Goal: Task Accomplishment & Management: Manage account settings

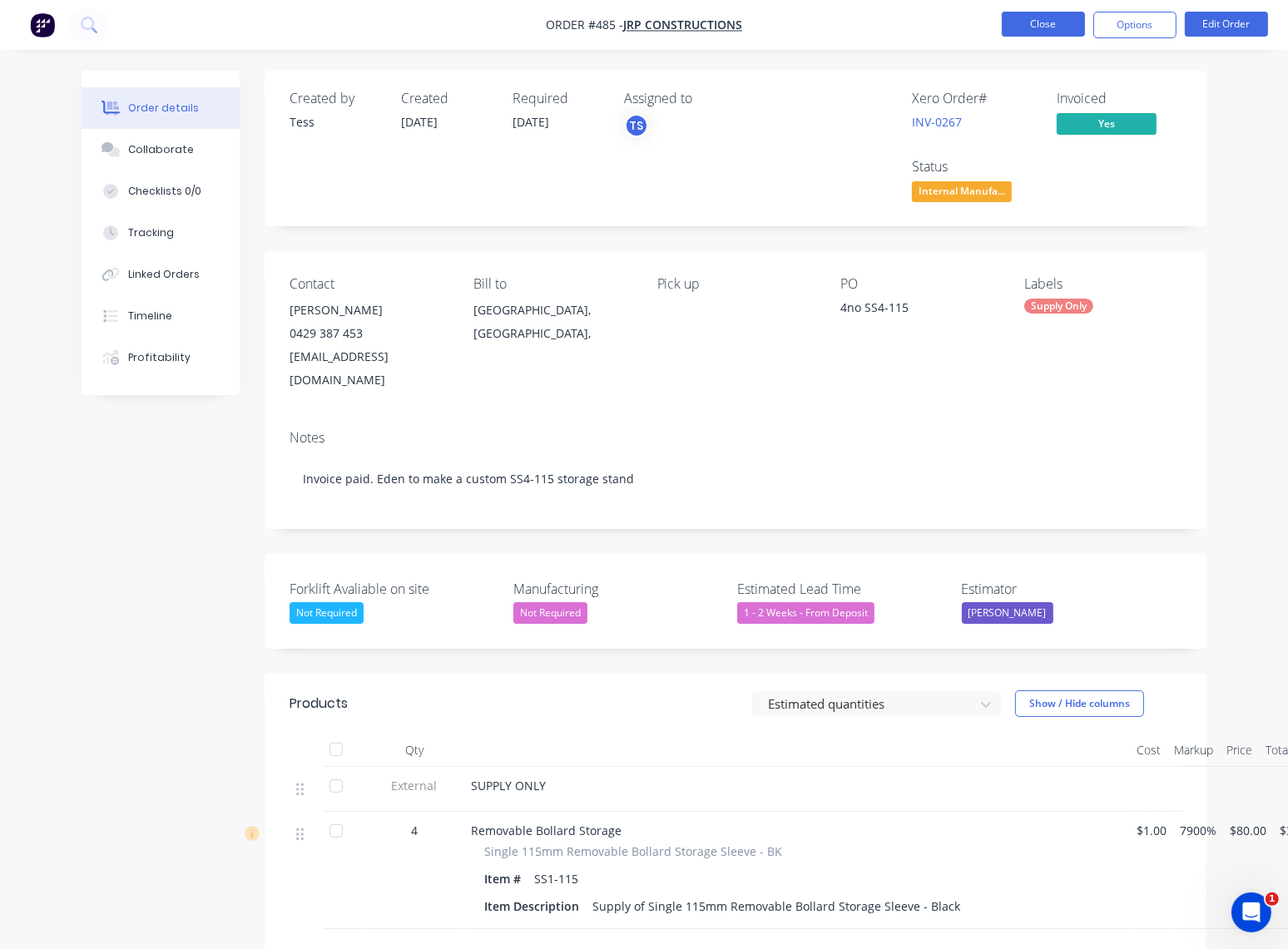
click at [1052, 36] on button "Close" at bounding box center [1044, 24] width 83 height 25
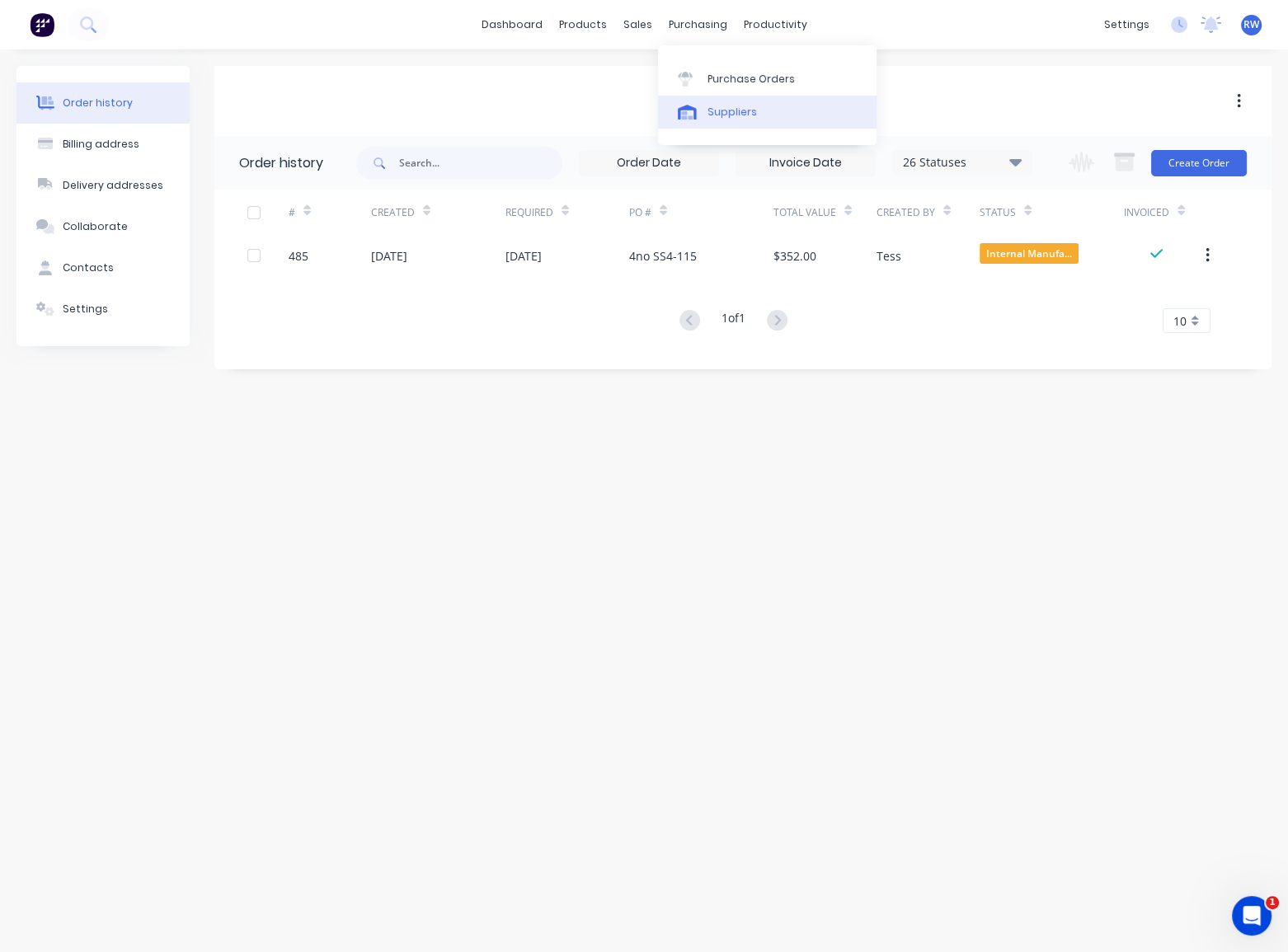
click at [718, 116] on div "Suppliers" at bounding box center [732, 112] width 50 height 15
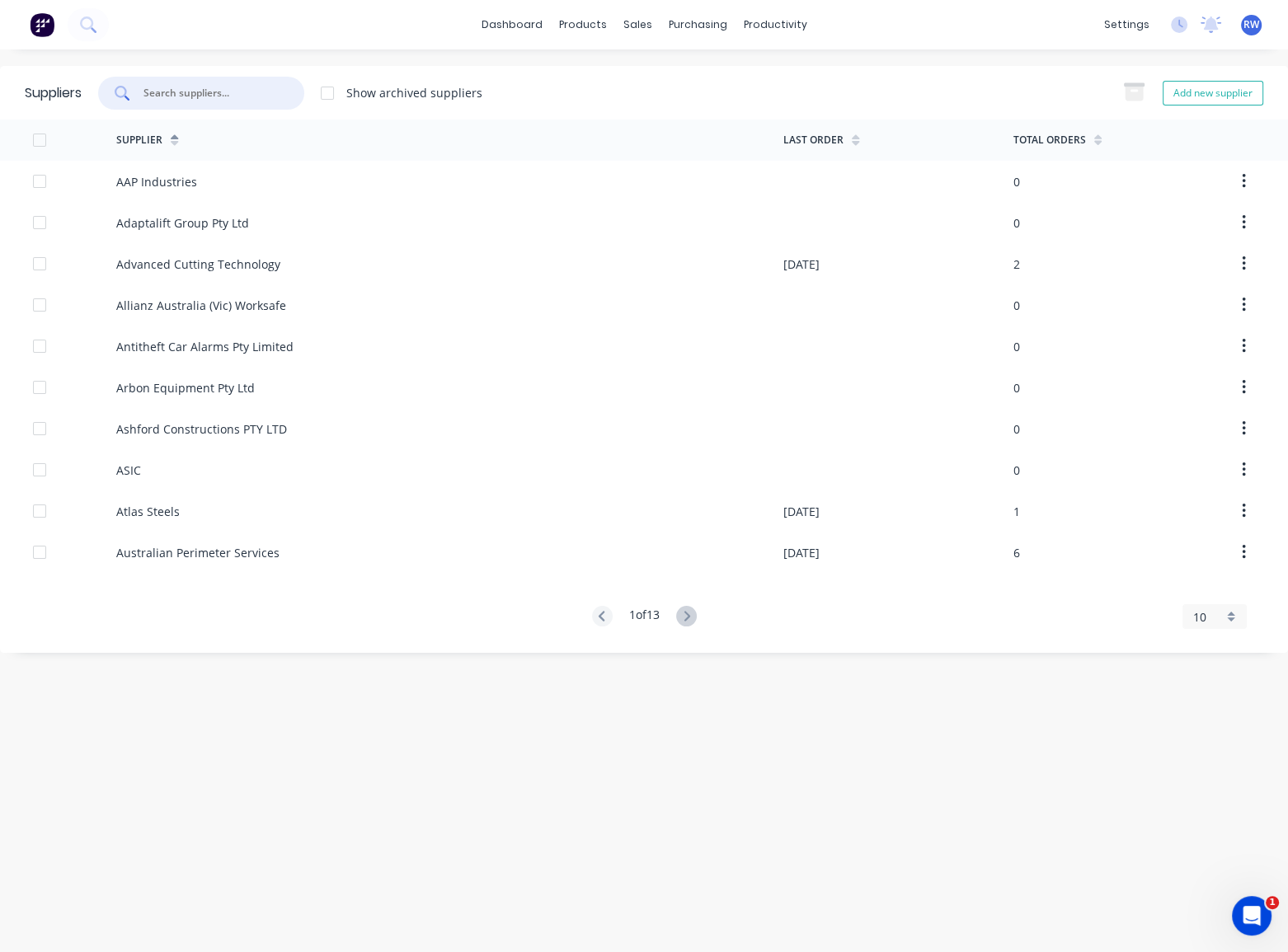
click at [206, 99] on input "text" at bounding box center [210, 93] width 136 height 17
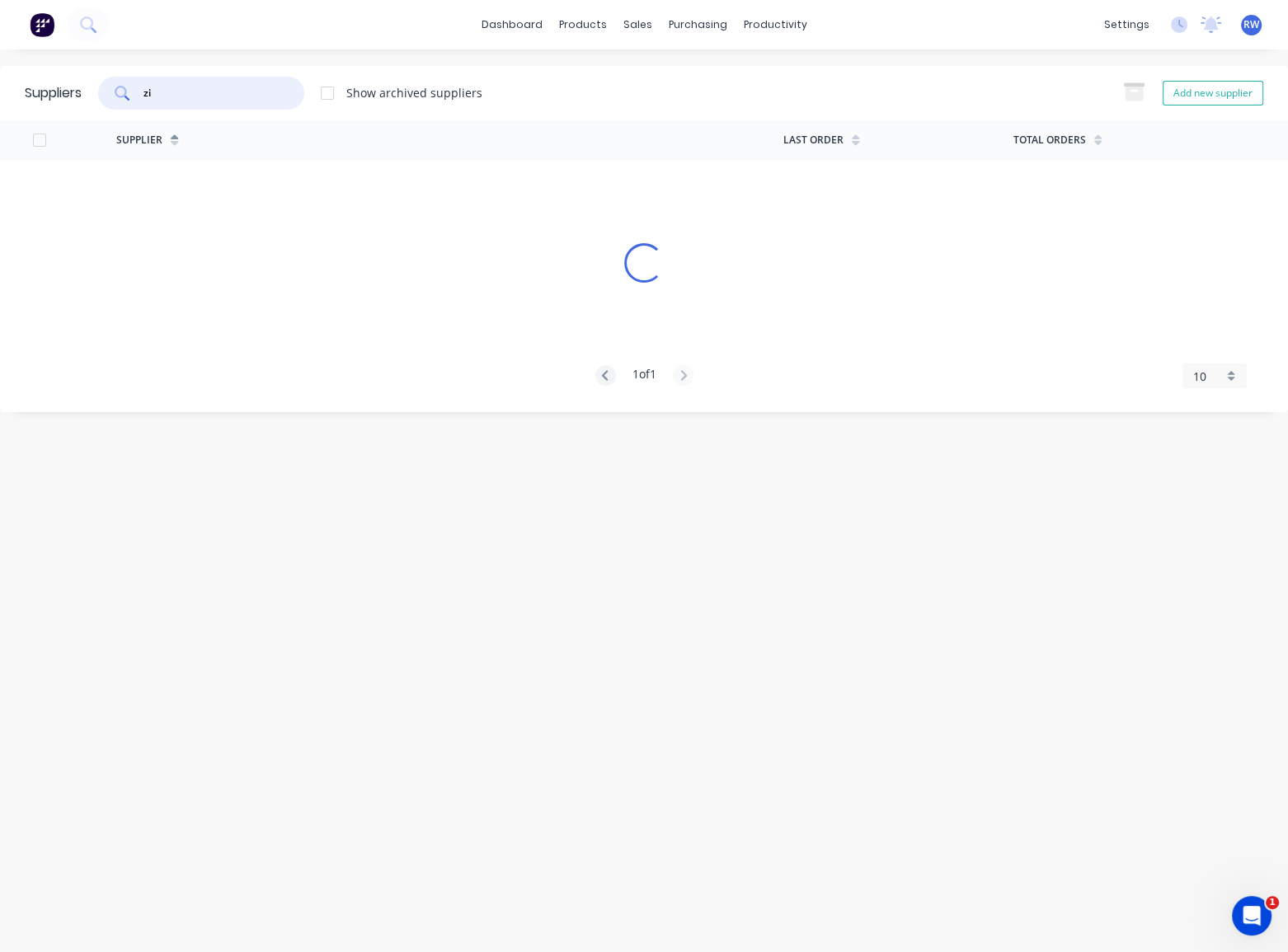
type input "z"
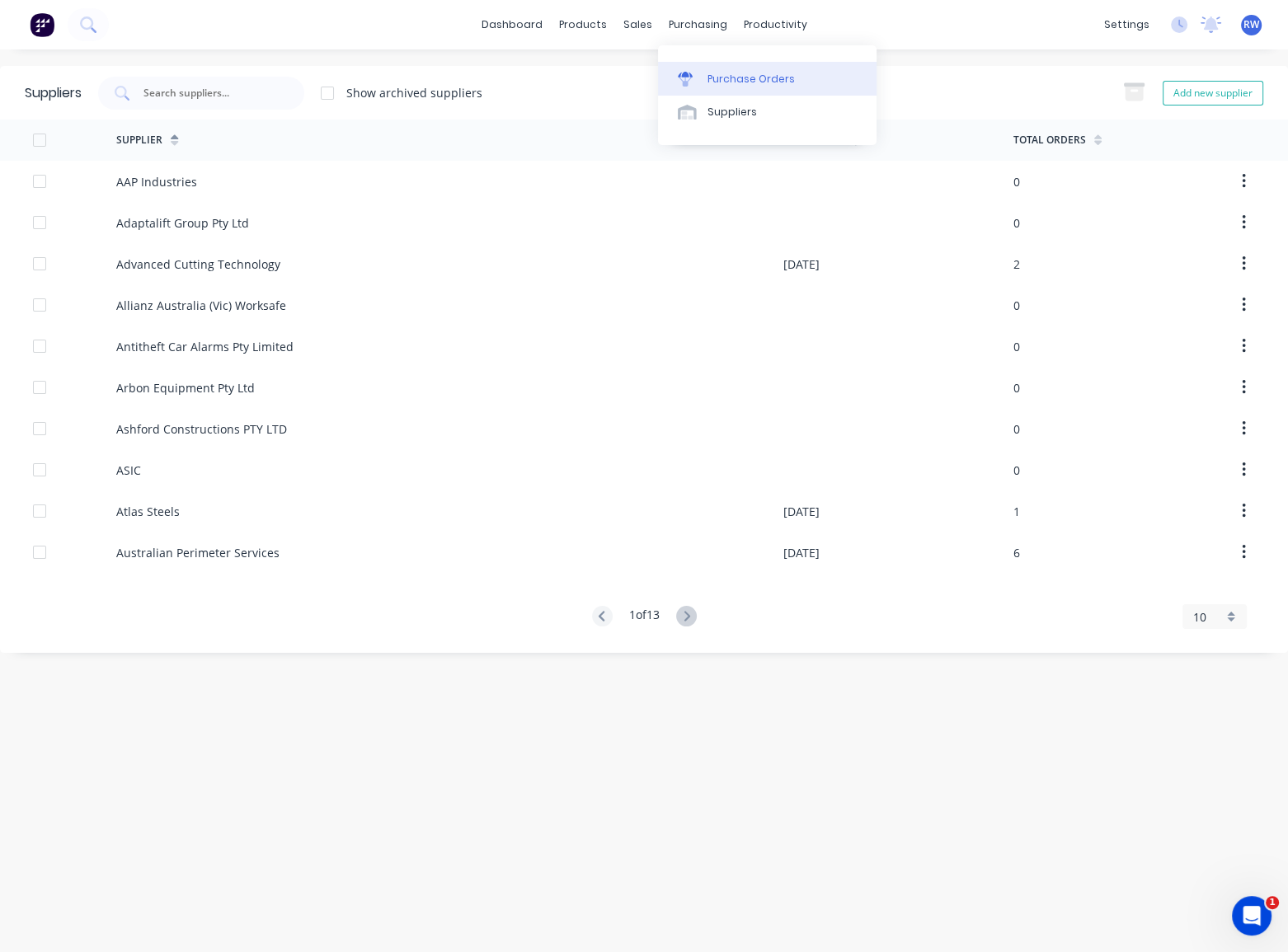
click at [711, 77] on div "Purchase Orders" at bounding box center [751, 79] width 88 height 15
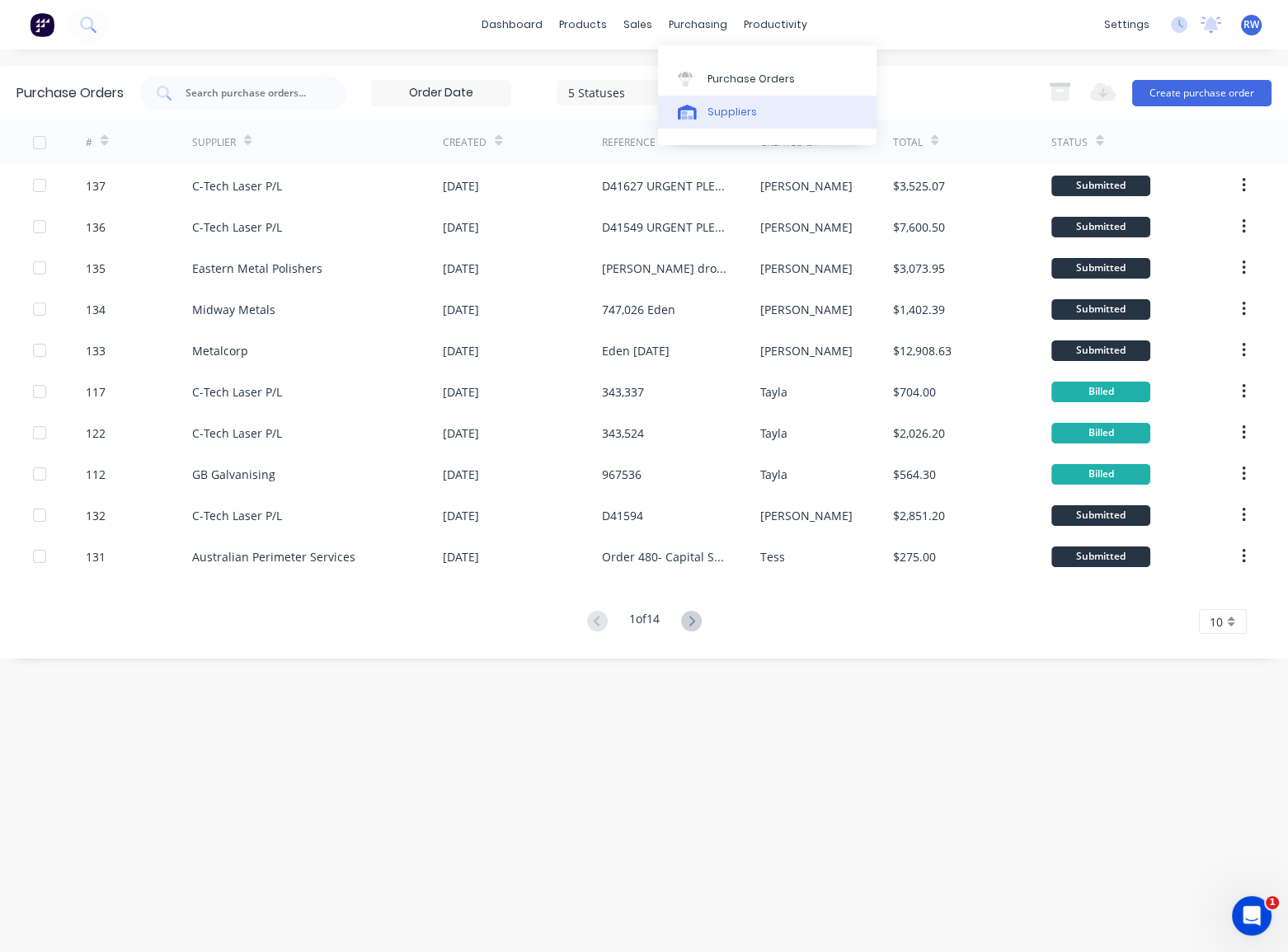
click at [719, 111] on div "Suppliers" at bounding box center [732, 112] width 50 height 15
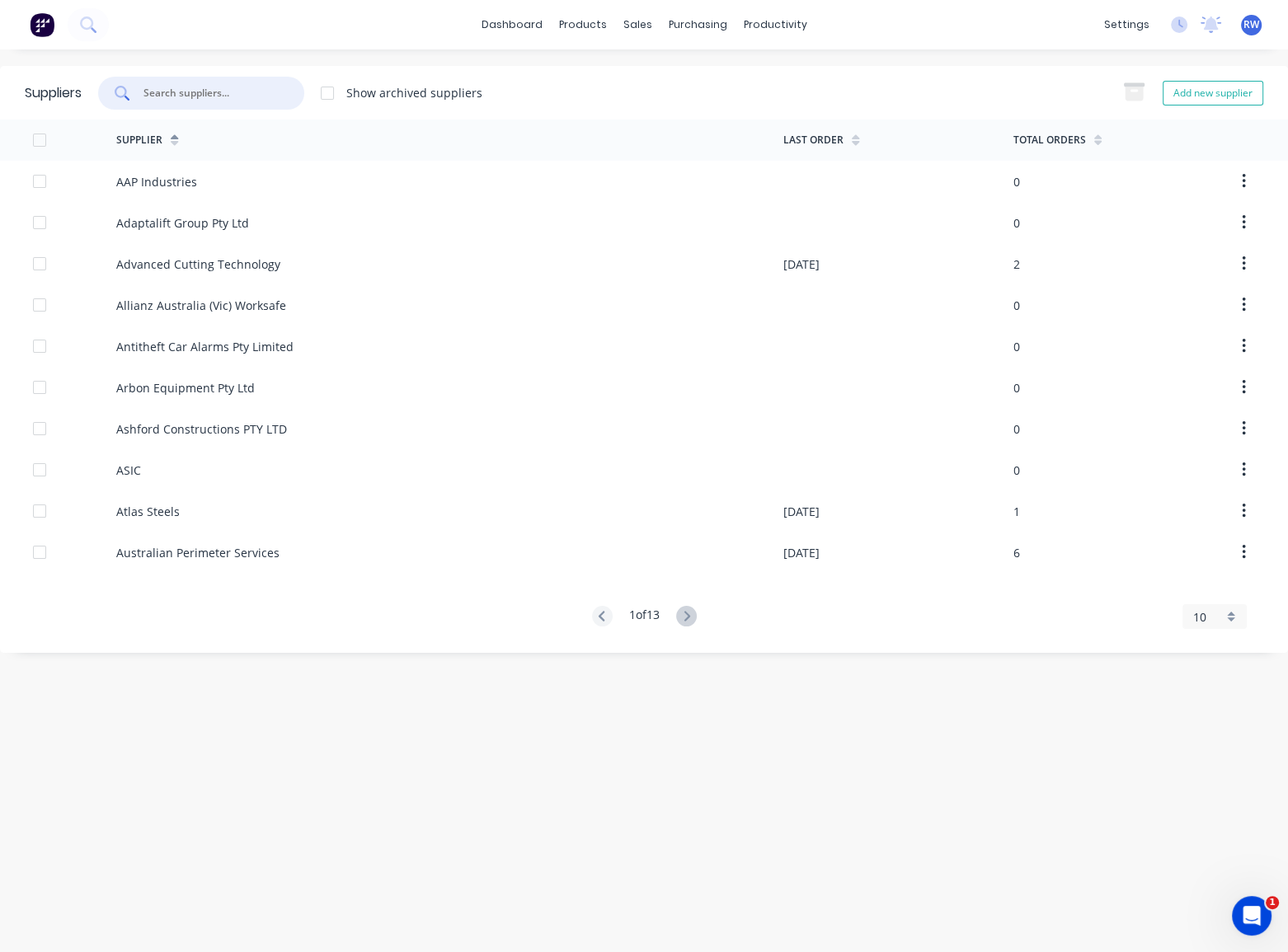
click at [222, 86] on input "text" at bounding box center [210, 93] width 136 height 17
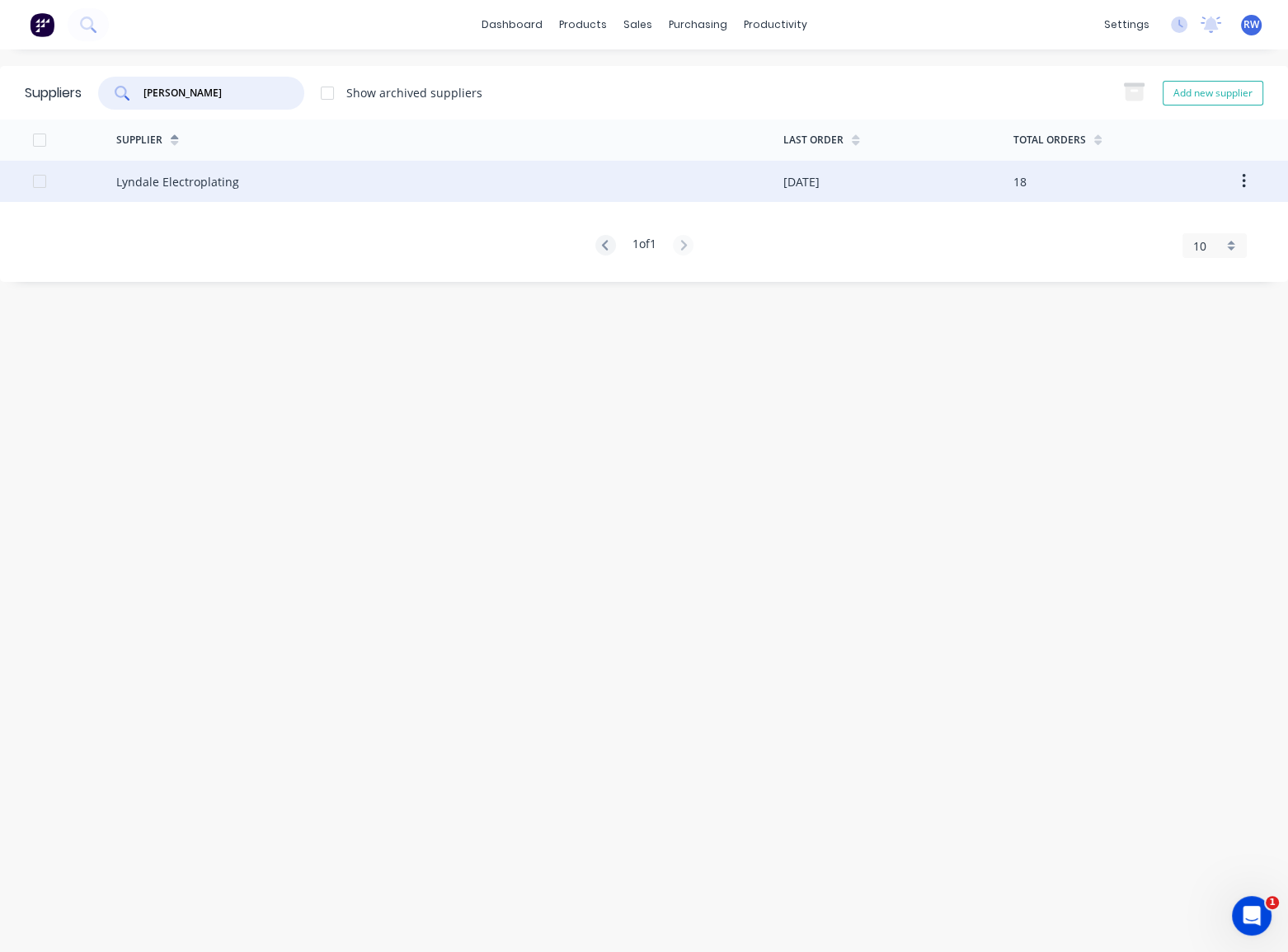
type input "[PERSON_NAME]"
click at [193, 180] on div "Lyndale Electroplating" at bounding box center [177, 181] width 122 height 18
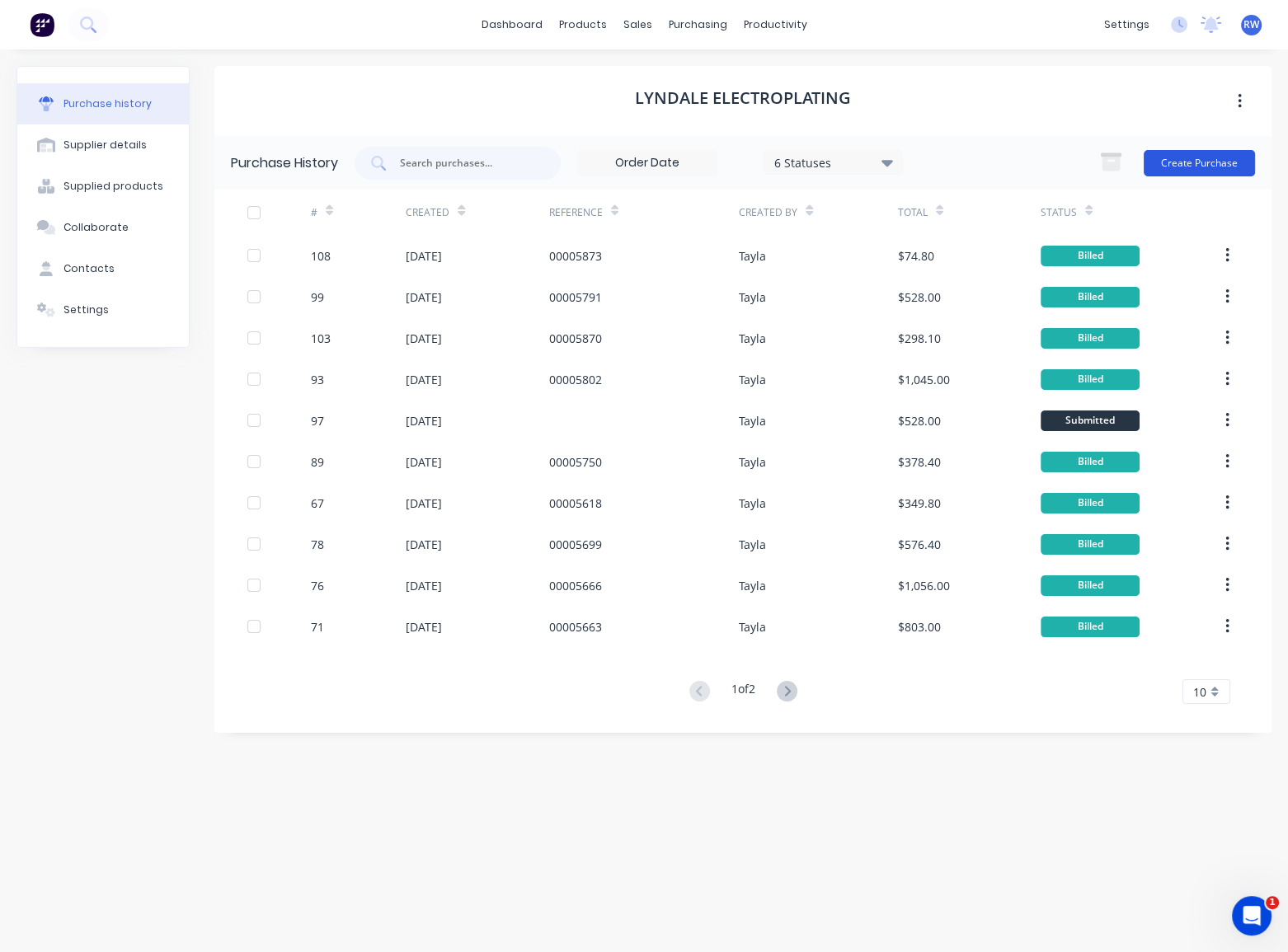
click at [1177, 165] on button "Create Purchase" at bounding box center [1199, 163] width 111 height 26
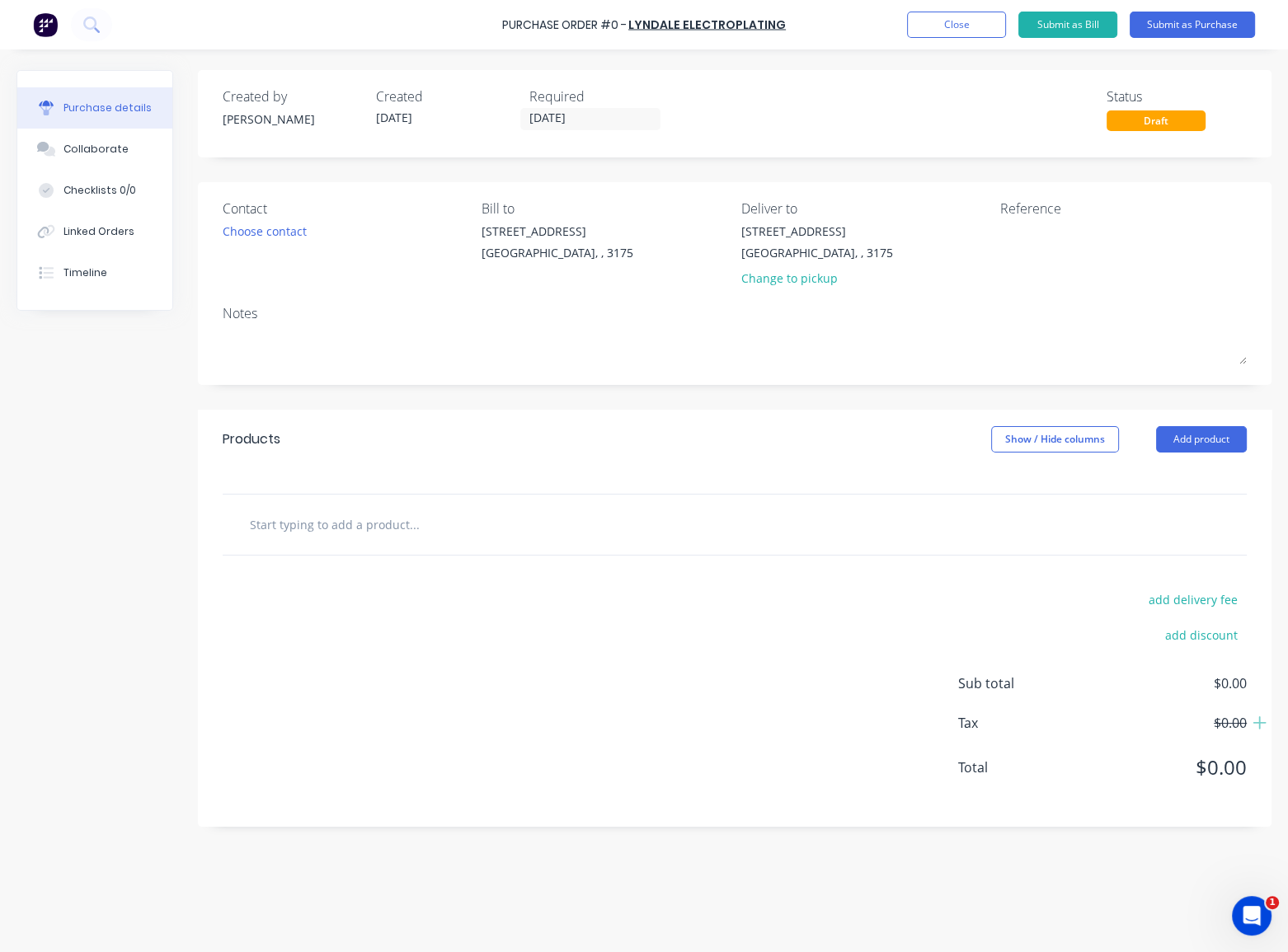
click at [264, 242] on div "Contact Choose contact" at bounding box center [346, 247] width 247 height 96
click at [265, 232] on div "Choose contact" at bounding box center [265, 231] width 84 height 18
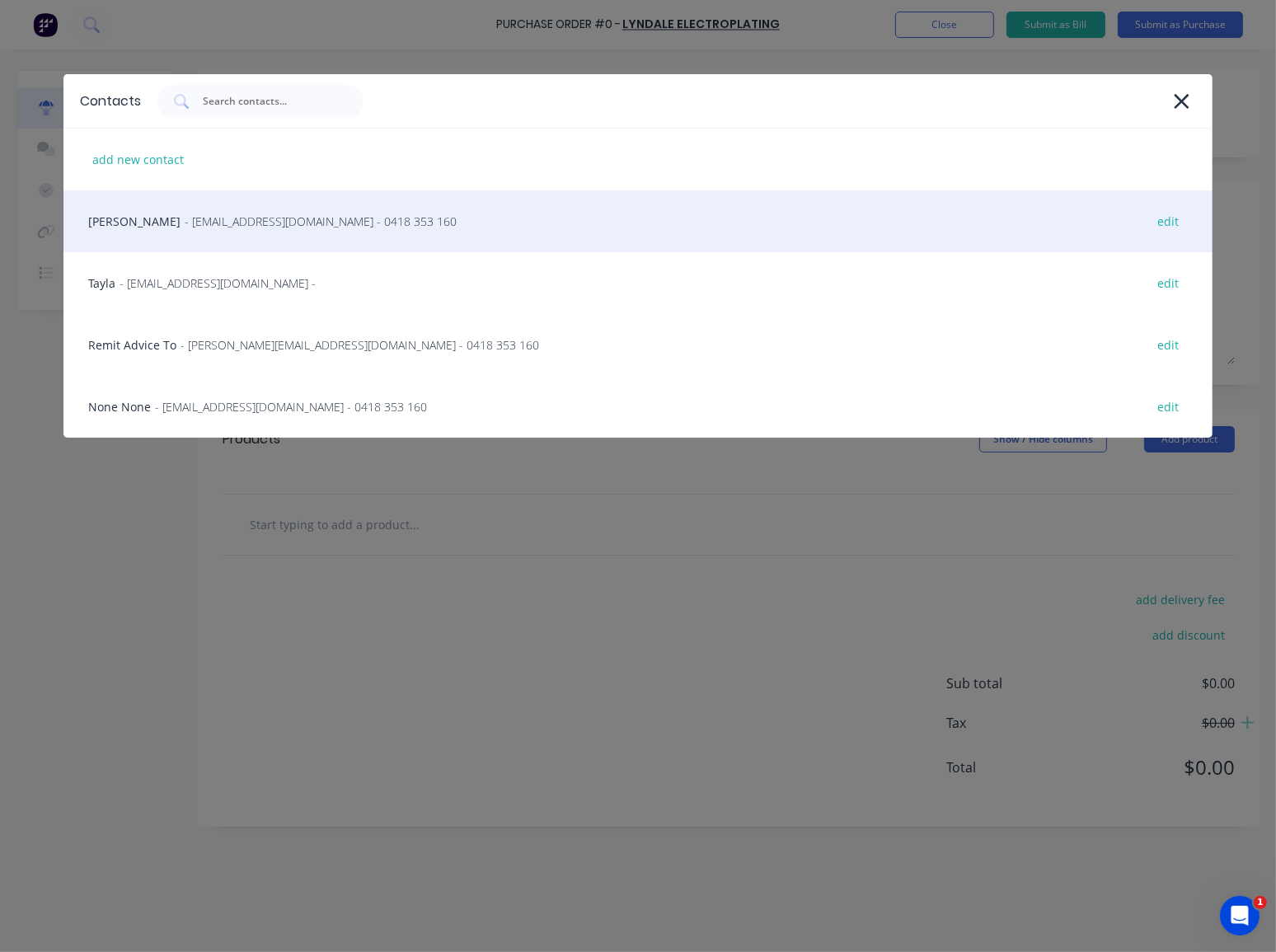
click at [231, 225] on span "- [EMAIL_ADDRESS][DOMAIN_NAME] - 0418 353 160" at bounding box center [320, 221] width 272 height 18
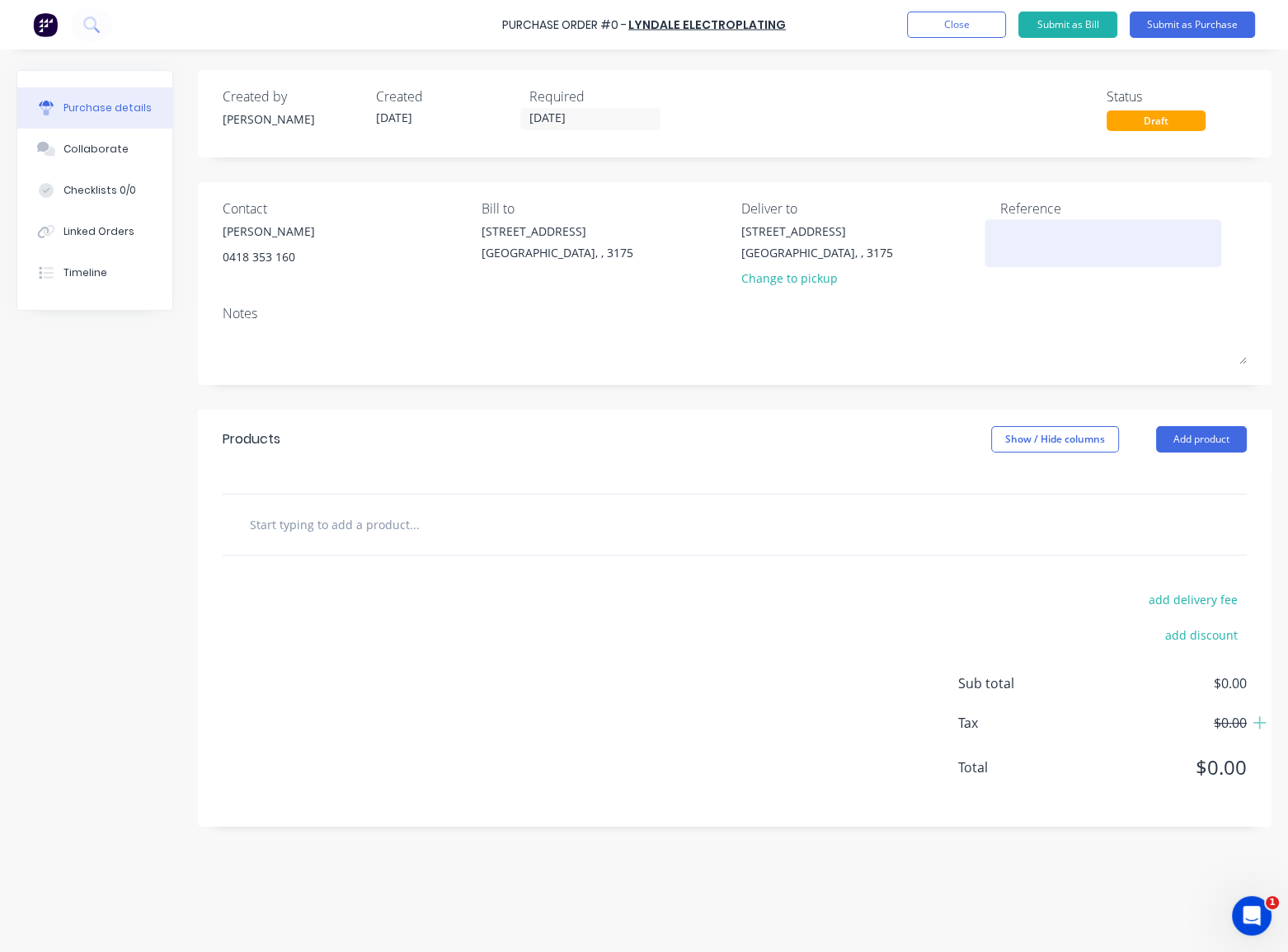
click at [1022, 238] on textarea at bounding box center [1103, 241] width 207 height 37
type textarea "i"
type textarea "[PERSON_NAME] DROP OFF 13/"
type textarea "x"
type textarea "[PERSON_NAME] DROP OFF 13/1"
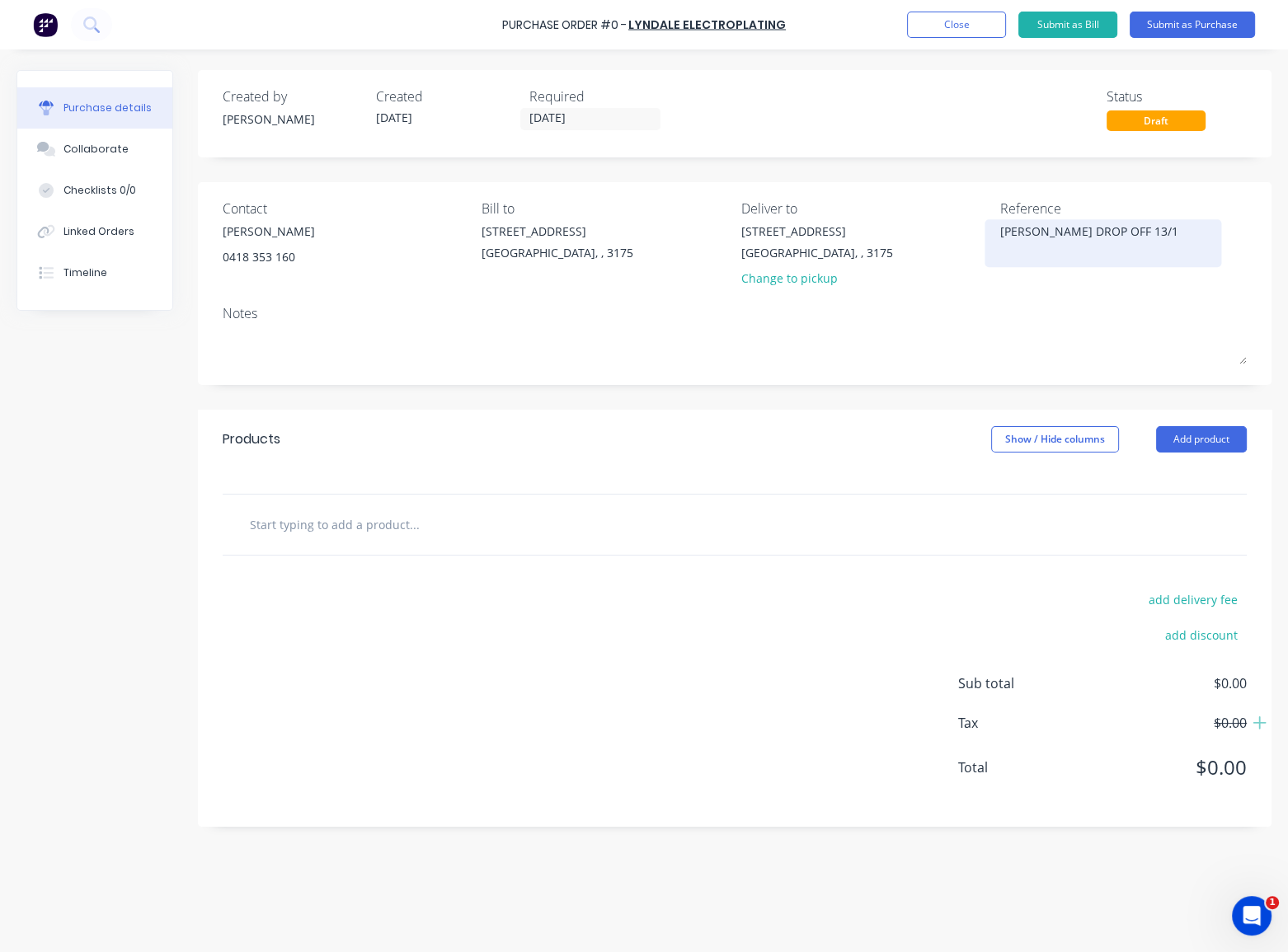
type textarea "x"
type textarea "[PERSON_NAME] DROP OFF 13/10"
type textarea "x"
type textarea "[PERSON_NAME] DROP OFF 13/10/"
type textarea "x"
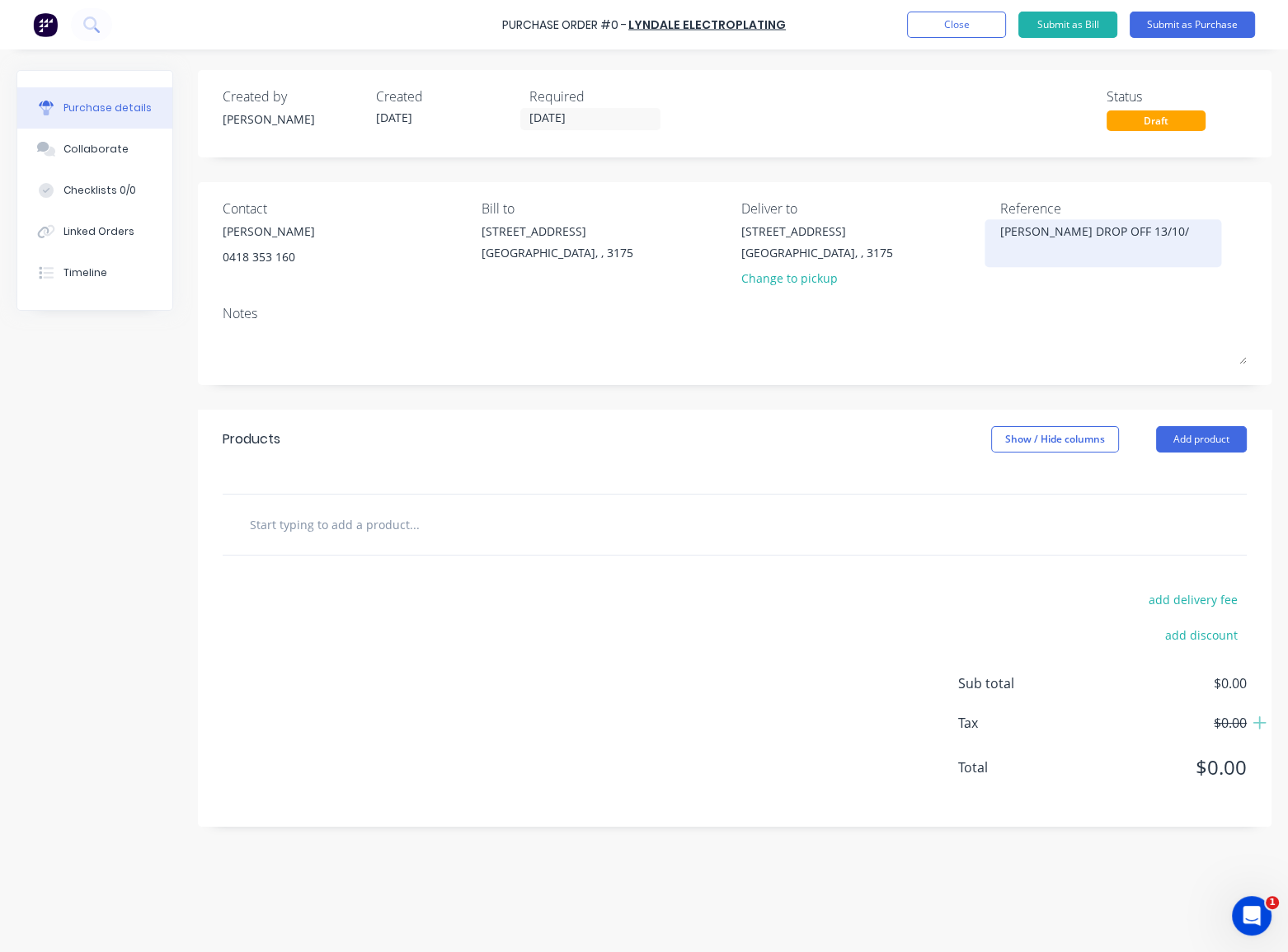
type textarea "[PERSON_NAME] DROP OFF 13/10/2"
type textarea "x"
type textarea "[PERSON_NAME] DROP OFF [DATE]"
type textarea "x"
type textarea "[PERSON_NAME] DROP OFF 13/10/202"
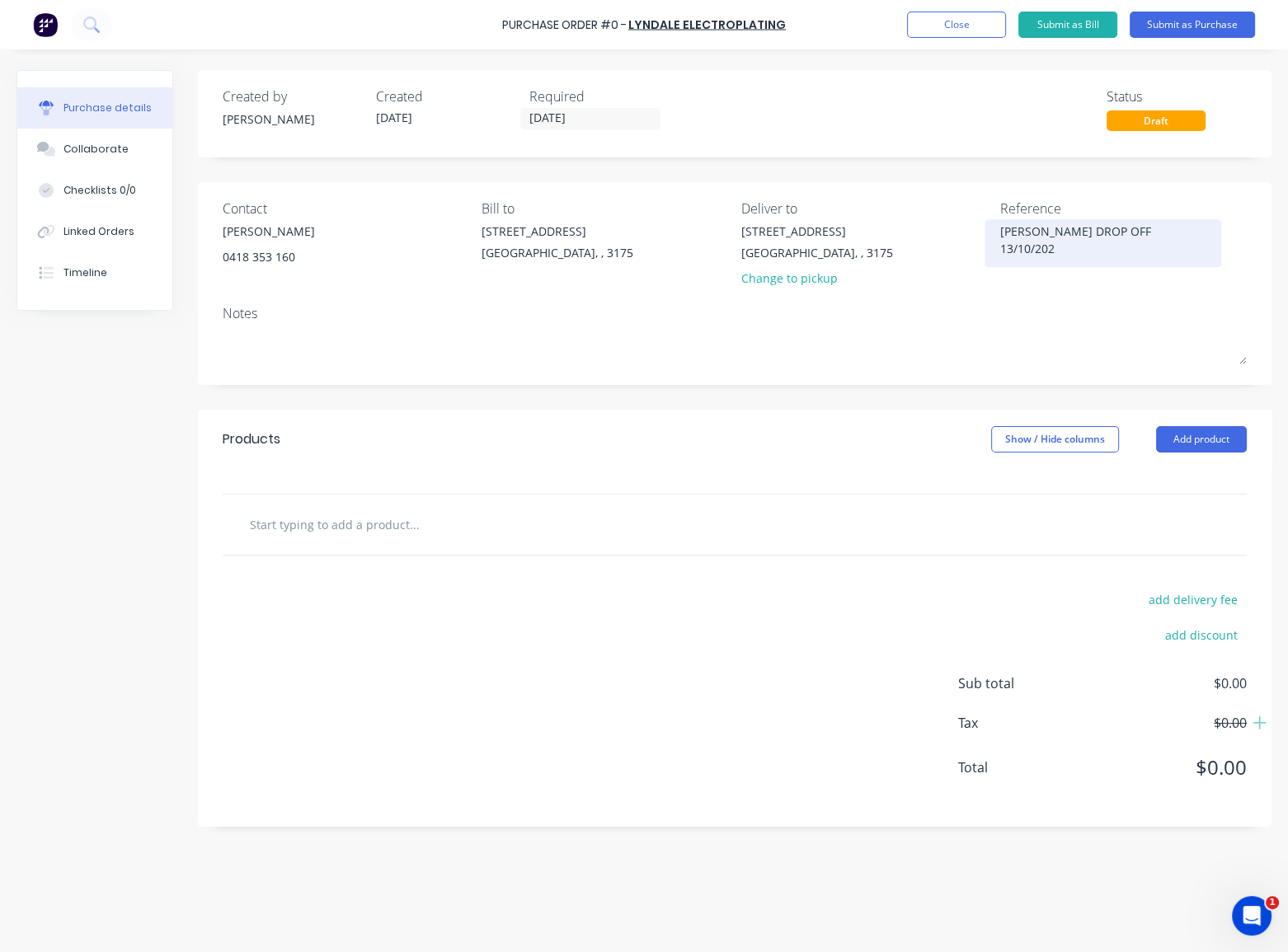
type textarea "x"
type textarea "[PERSON_NAME] DROP OFF [DATE]"
type textarea "x"
type textarea "[PERSON_NAME] DROP OFF [DATE]"
click at [986, 294] on div "[STREET_ADDRESS] Change to pickup" at bounding box center [865, 259] width 247 height 73
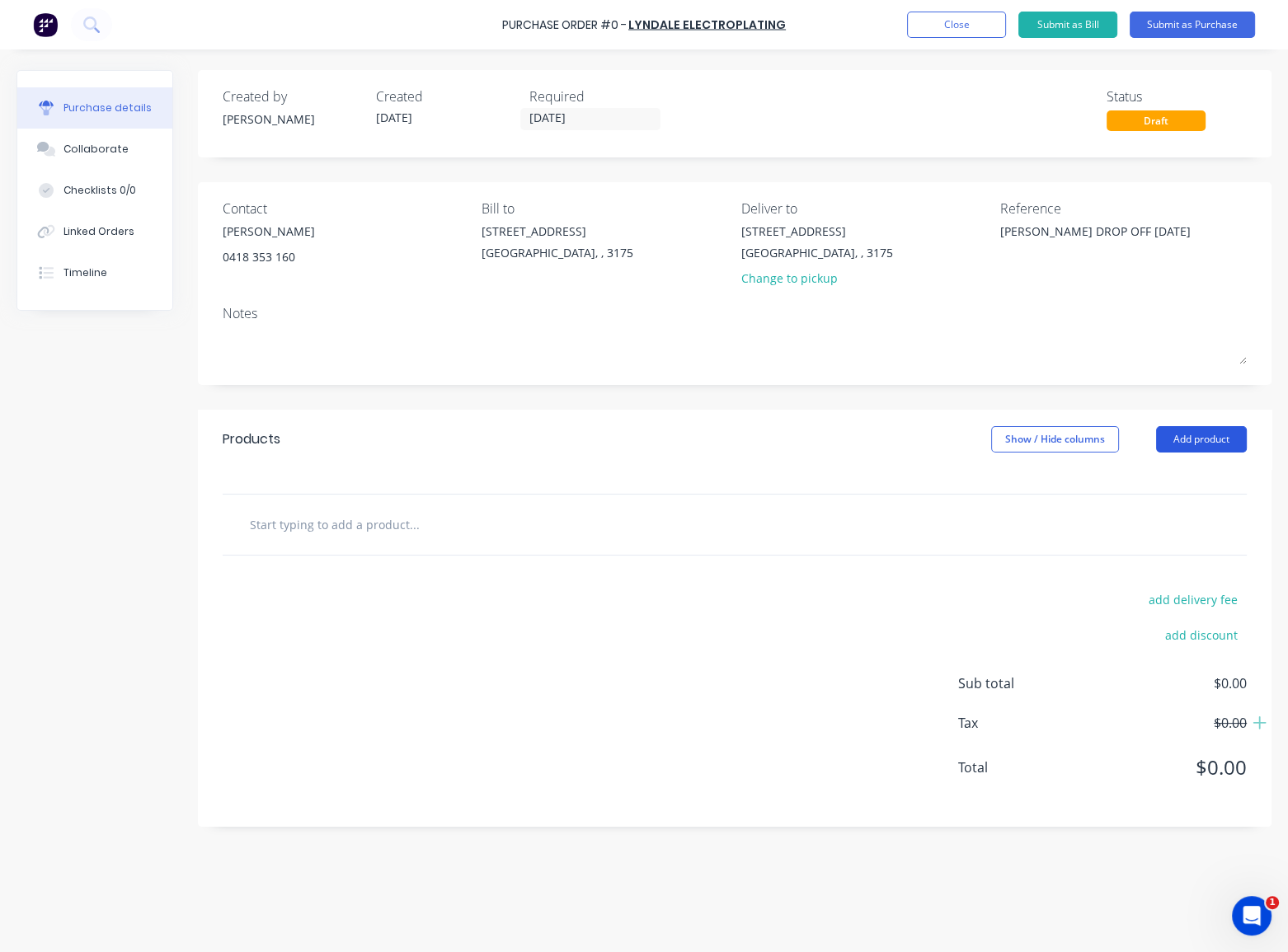
click at [1191, 441] on button "Add product" at bounding box center [1201, 439] width 91 height 26
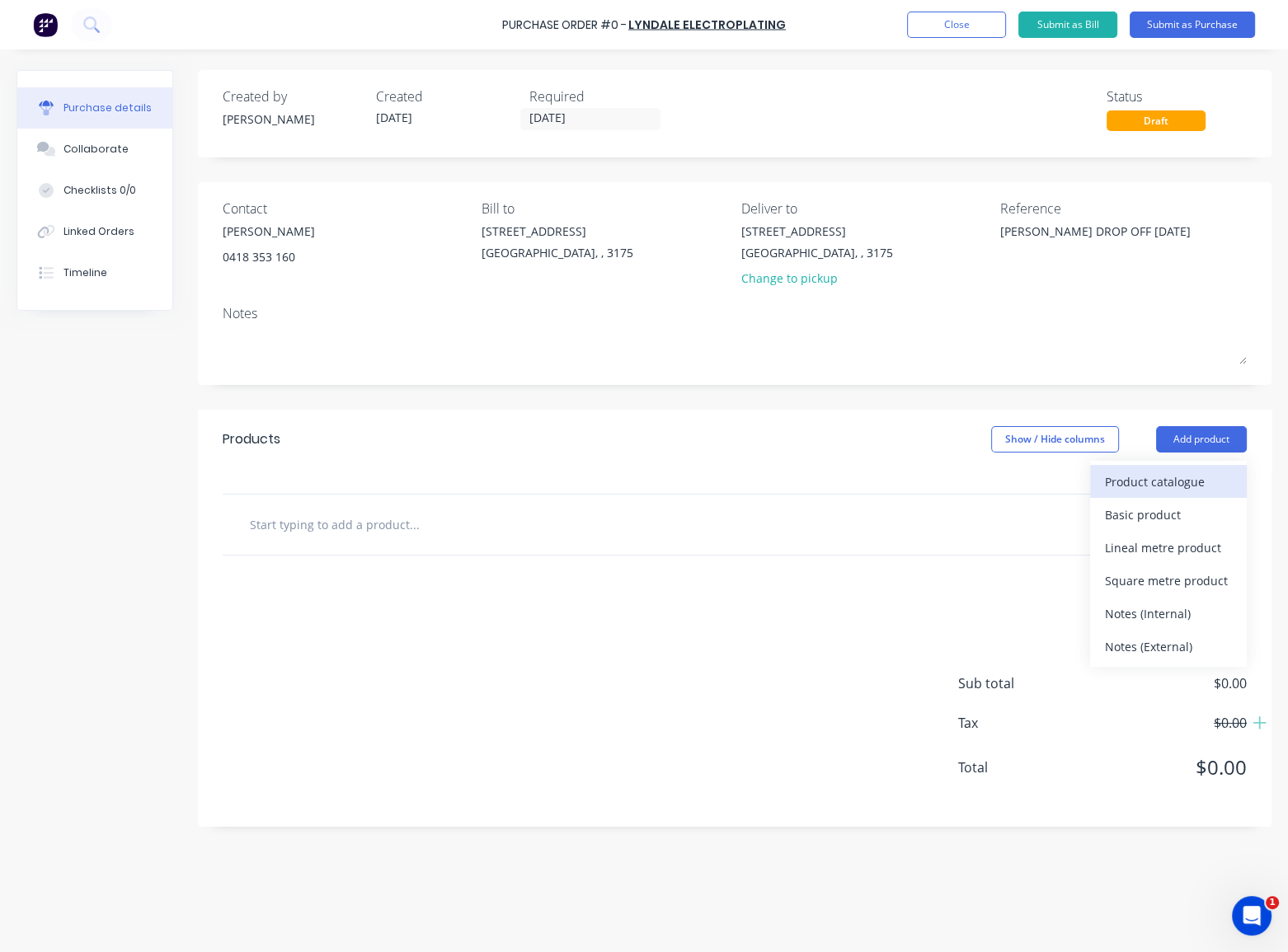
click at [1163, 479] on div "Product catalogue" at bounding box center [1169, 482] width 127 height 24
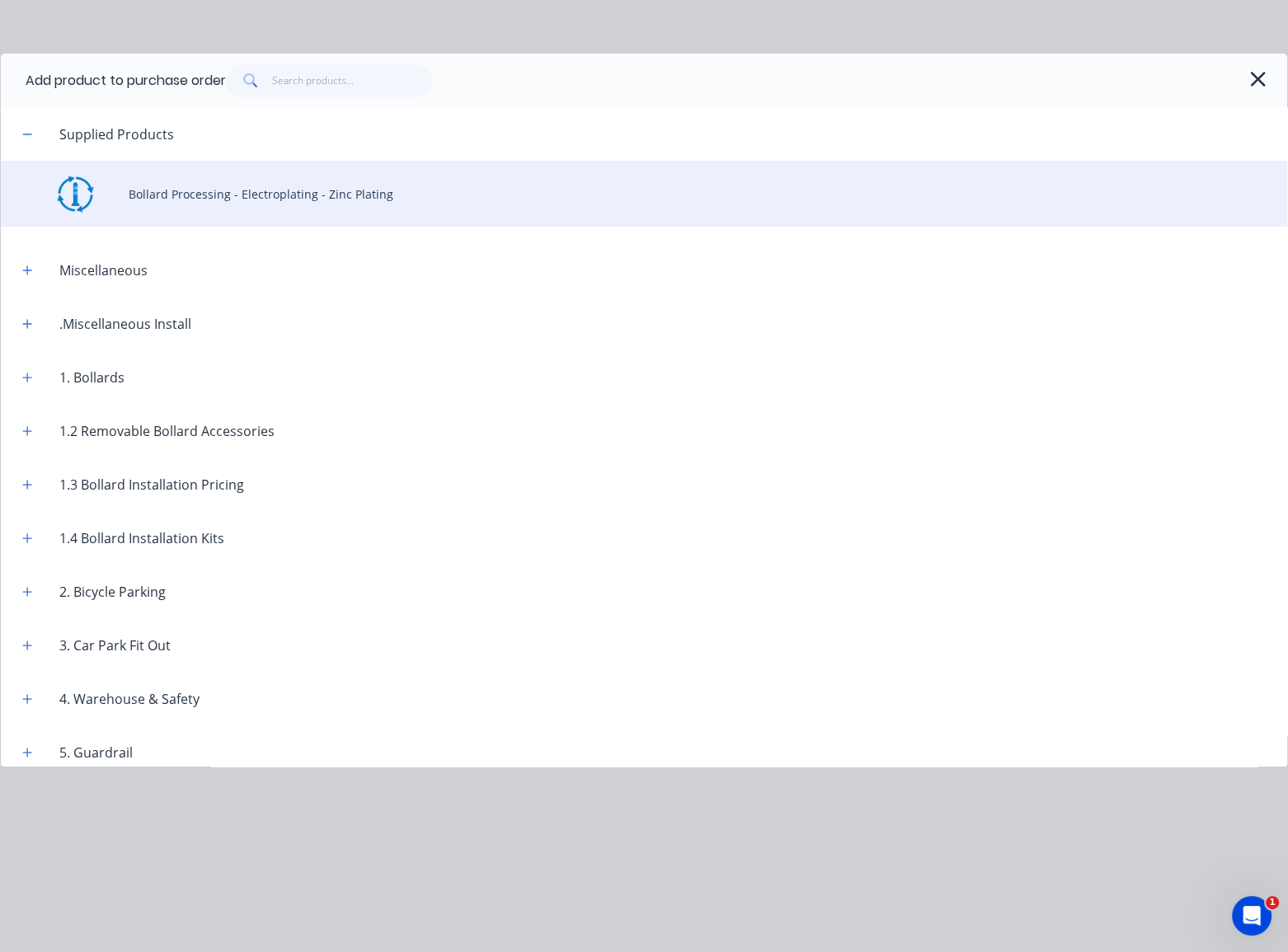
click at [178, 181] on div "Bollard Processing - Electroplating - Zinc Plating" at bounding box center [644, 193] width 1287 height 66
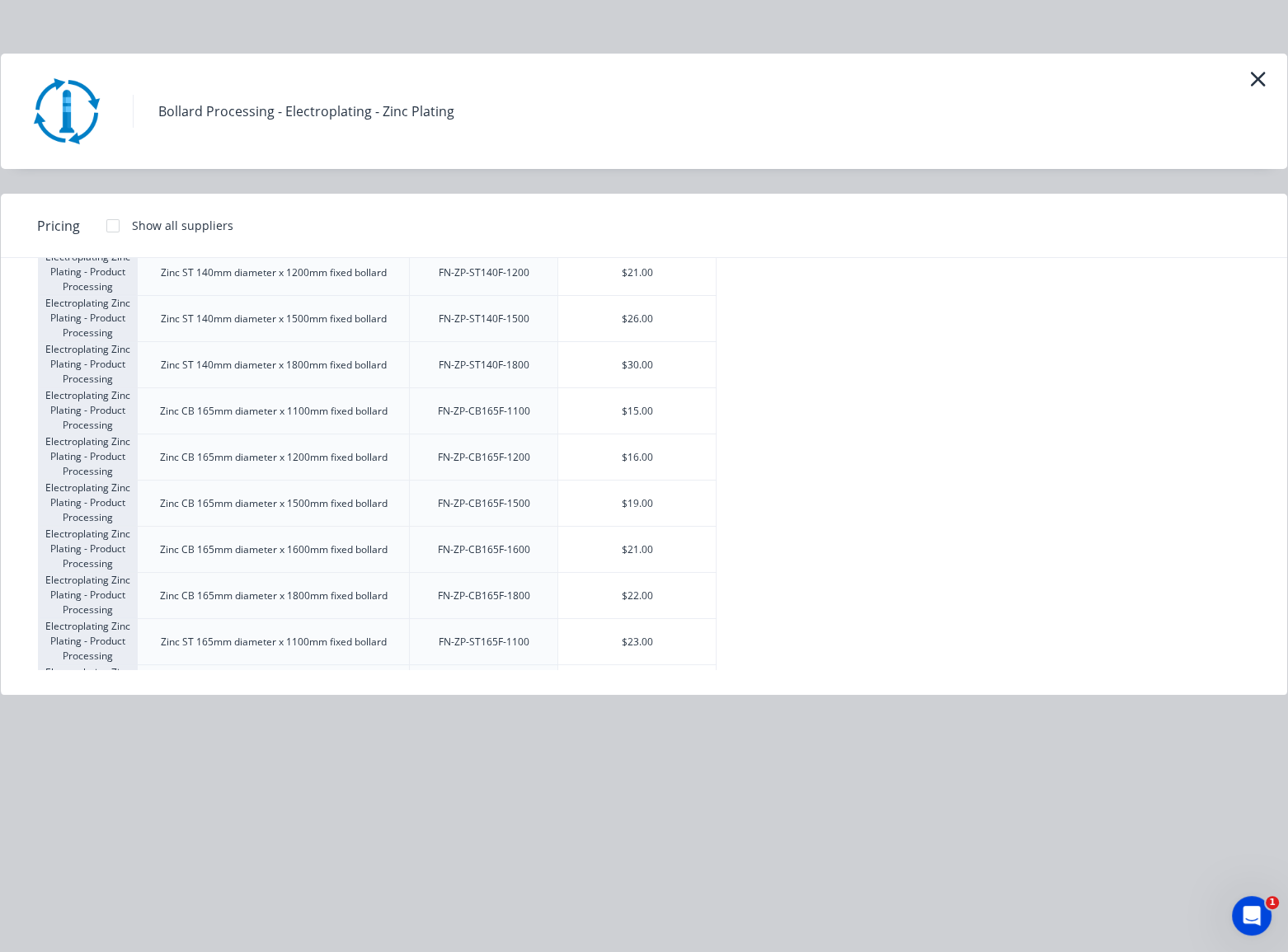
scroll to position [2173, 0]
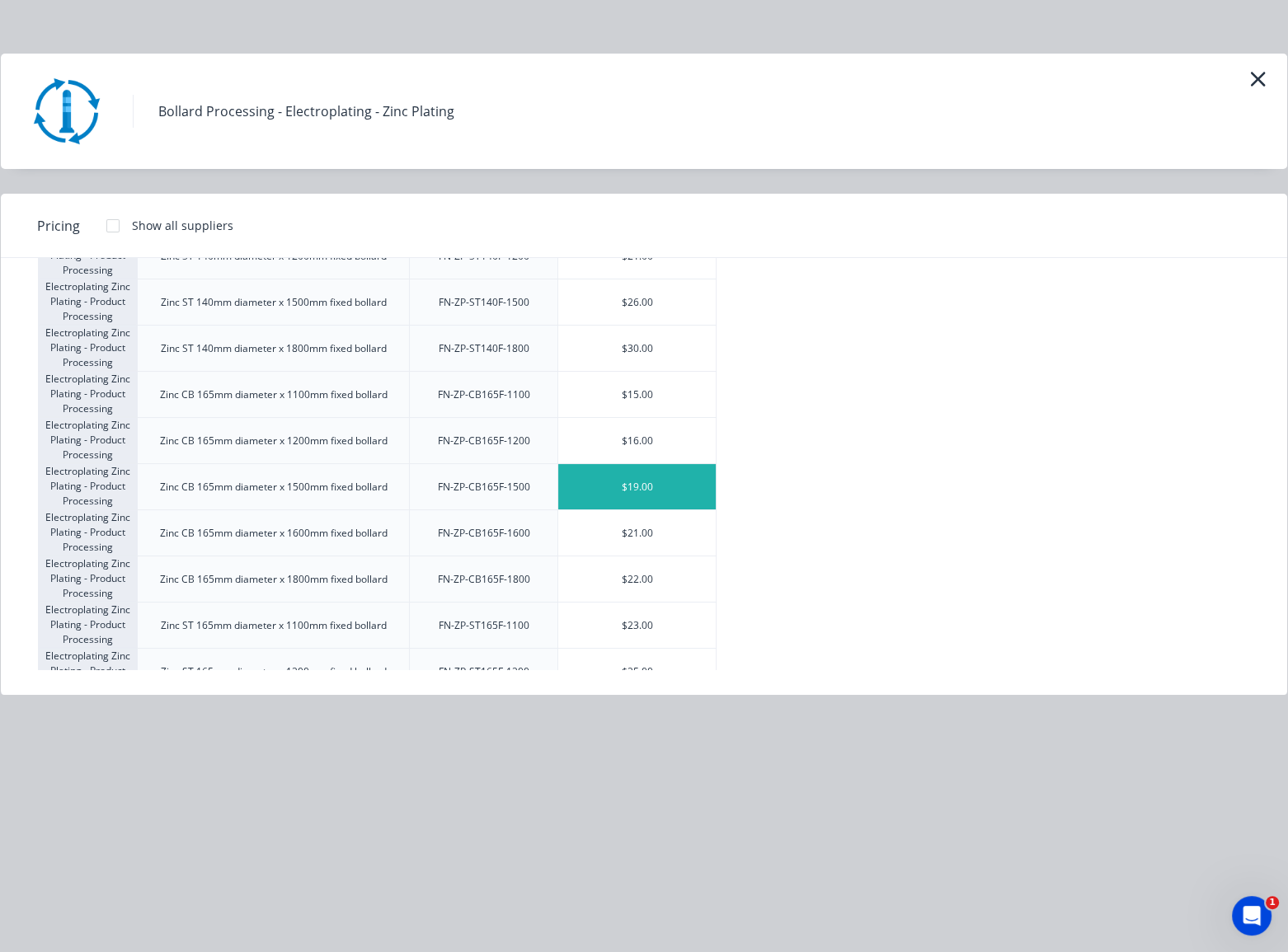
click at [664, 485] on div "$19.00" at bounding box center [637, 487] width 158 height 46
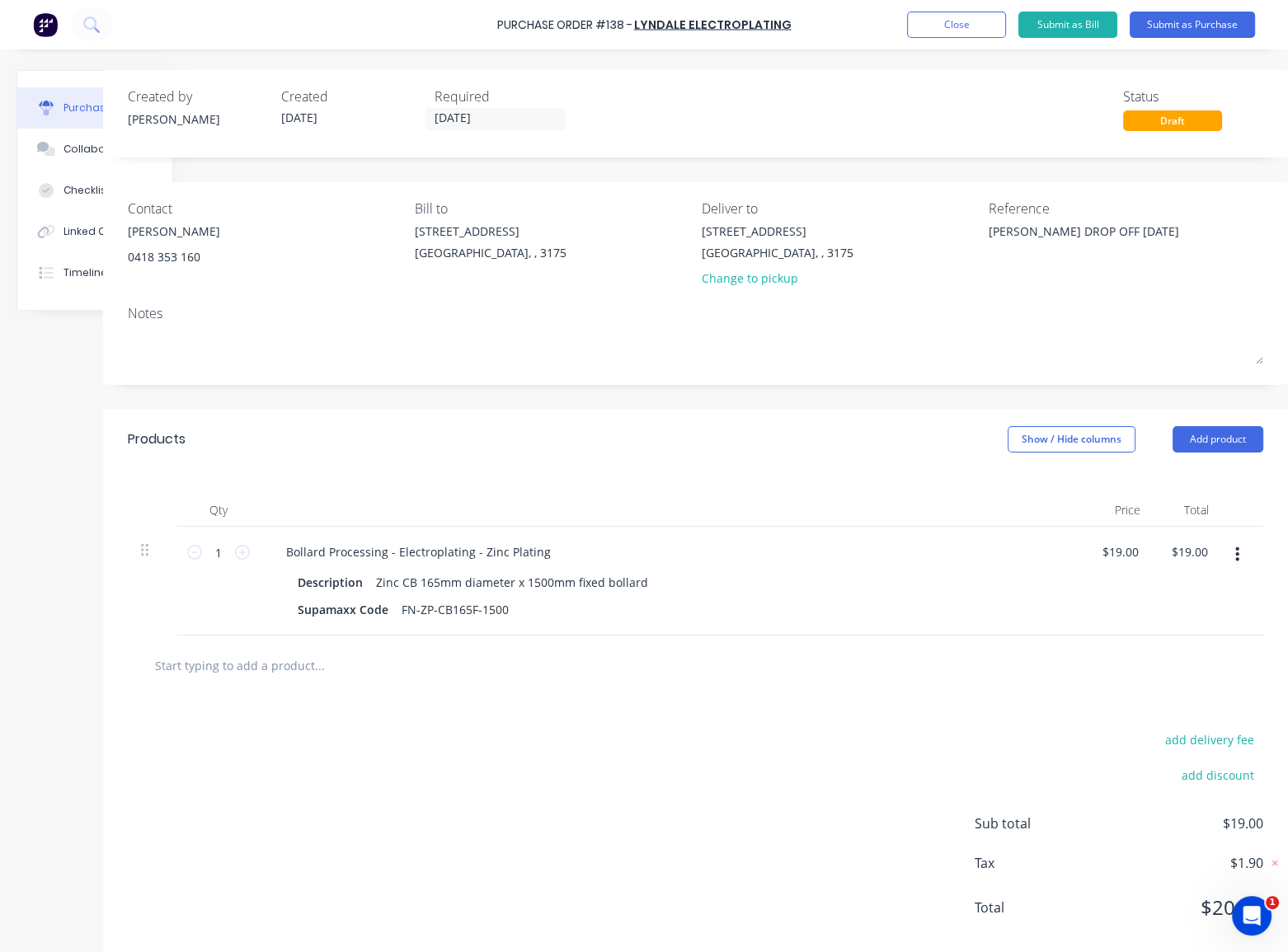
scroll to position [0, 107]
click at [236, 556] on icon at bounding box center [243, 552] width 15 height 15
type textarea "x"
type input "2"
type input "$38.00"
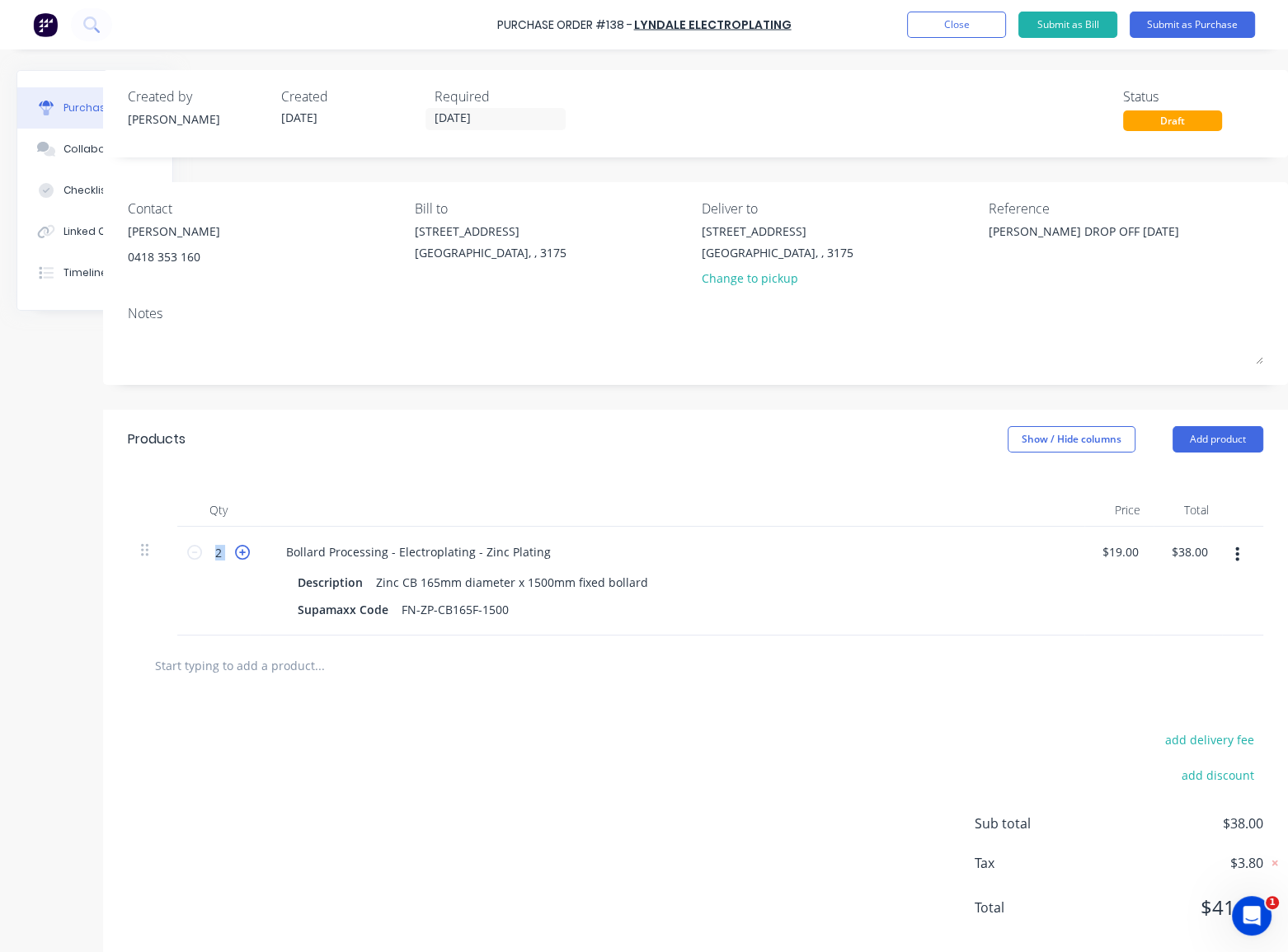
click at [236, 556] on icon at bounding box center [243, 552] width 15 height 15
type textarea "x"
type input "3"
type input "$57.00"
click at [236, 556] on icon at bounding box center [243, 552] width 15 height 15
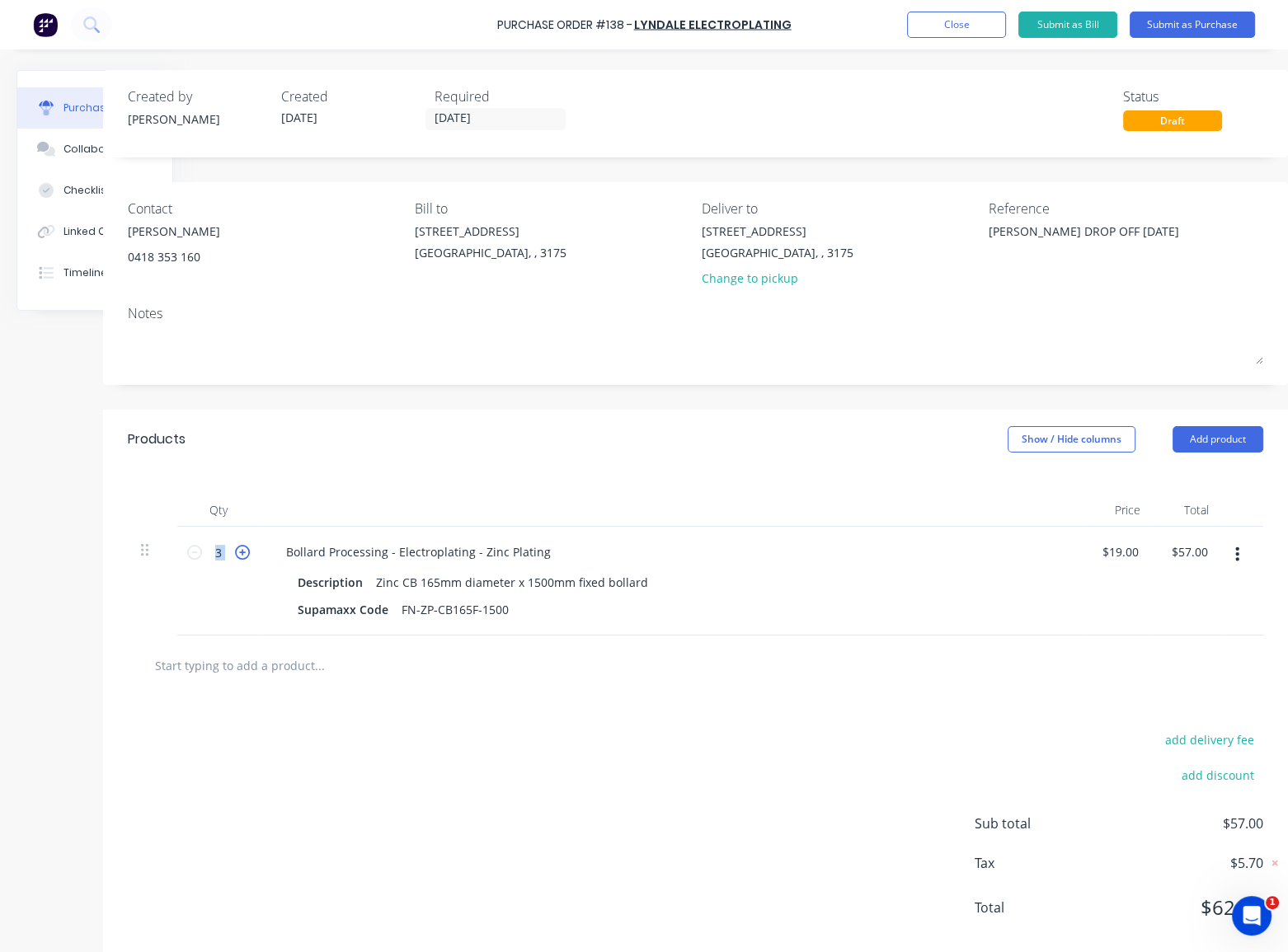
type textarea "x"
type input "4"
type input "$76.00"
click at [236, 556] on icon at bounding box center [243, 552] width 15 height 15
type textarea "x"
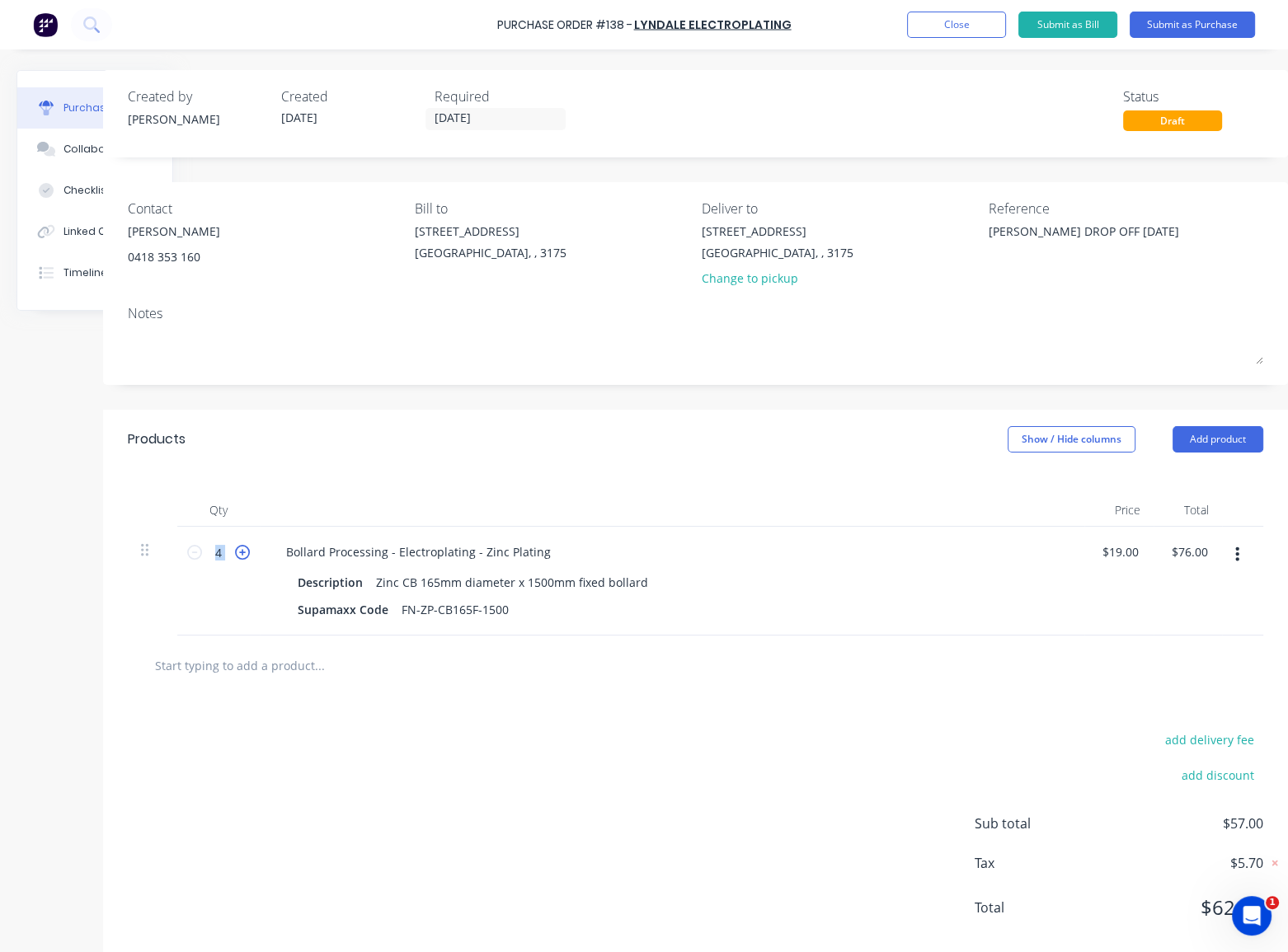
type input "5"
type input "$95.00"
click at [236, 556] on icon at bounding box center [243, 552] width 15 height 15
type textarea "x"
type input "6"
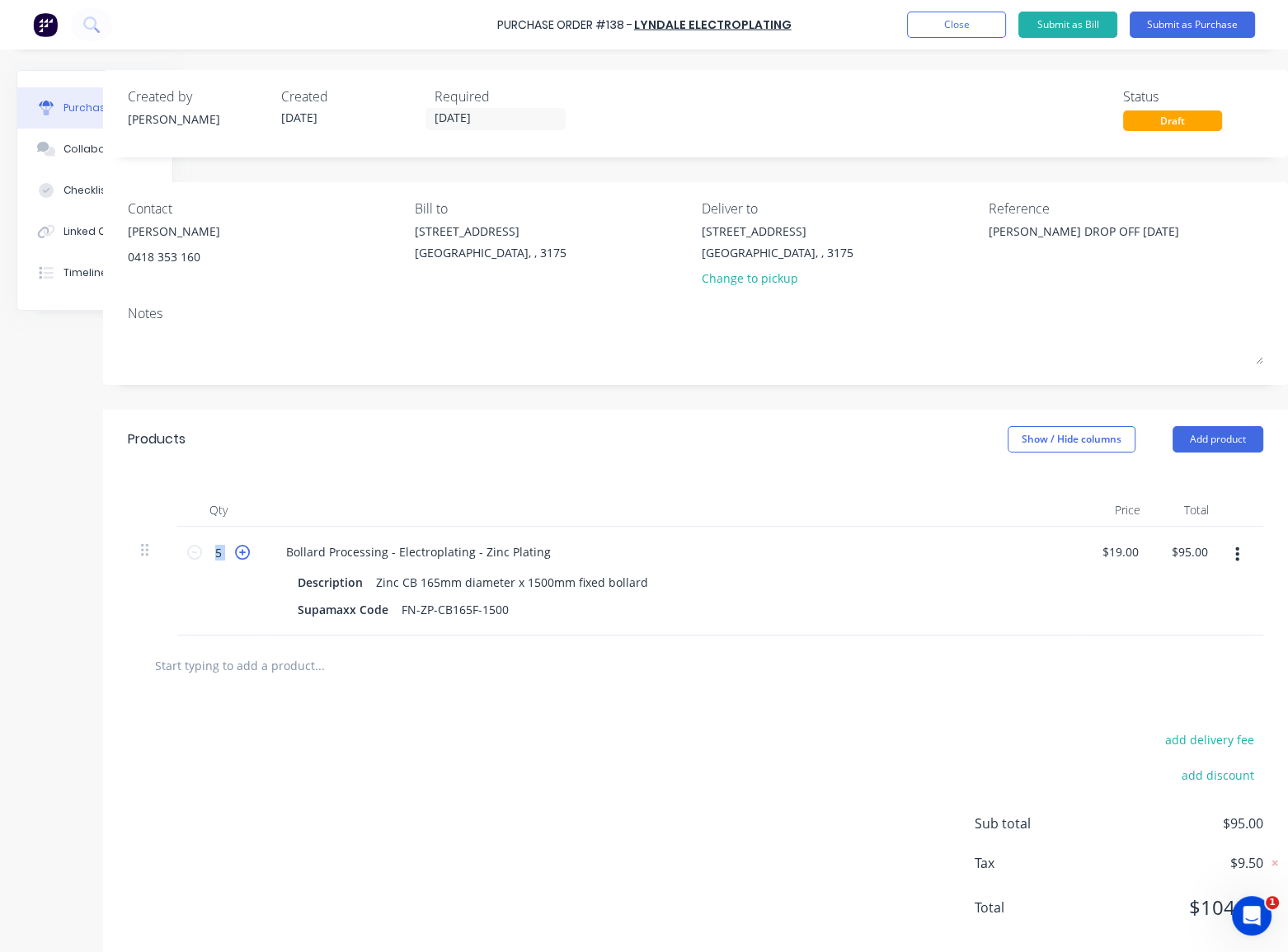
type input "$114.00"
click at [229, 556] on icon at bounding box center [236, 552] width 15 height 15
type textarea "x"
type input "7"
type input "$133.00"
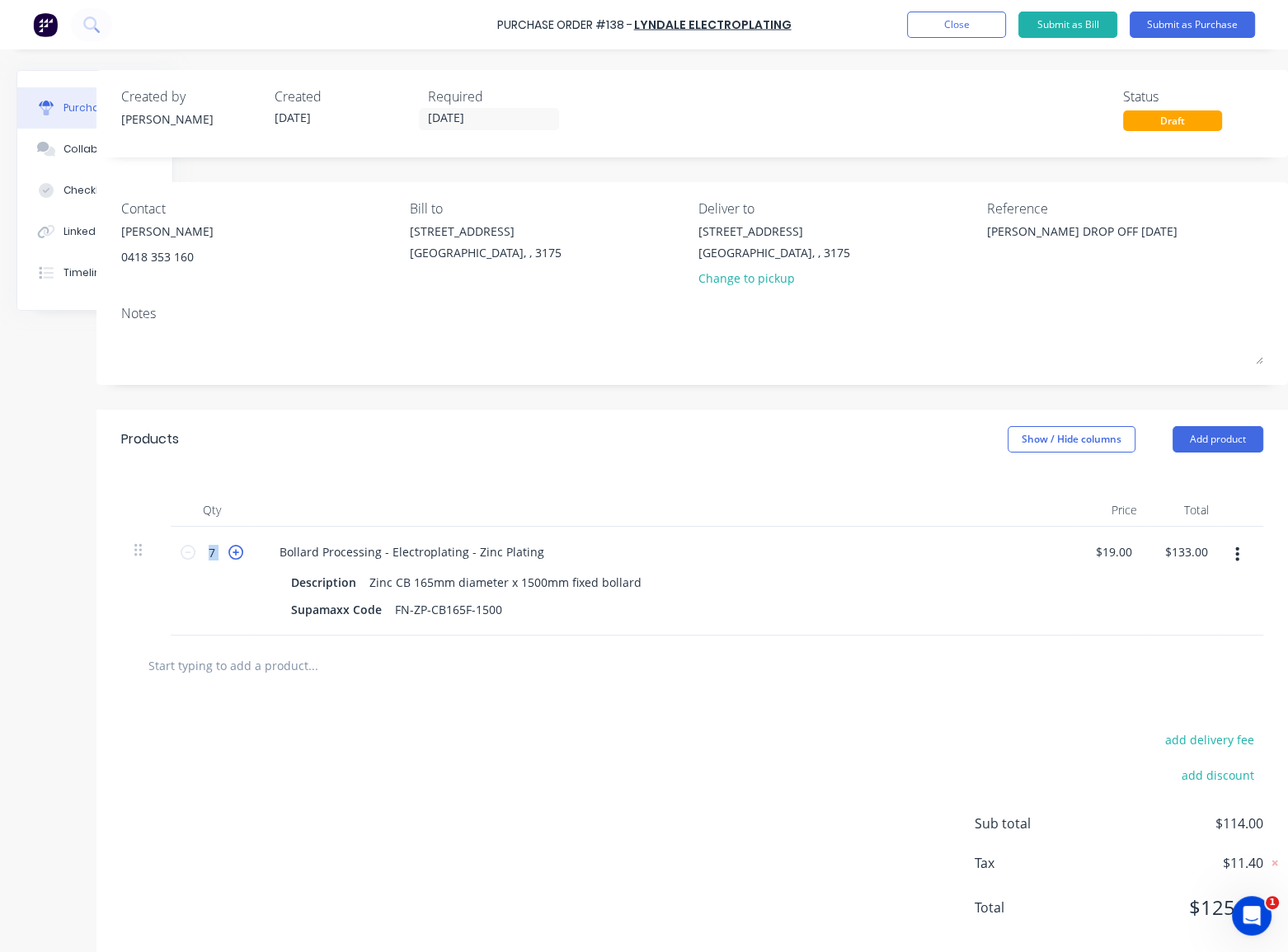
click at [229, 556] on icon at bounding box center [236, 552] width 15 height 15
type textarea "x"
type input "8"
type input "$152.00"
click at [229, 556] on icon at bounding box center [236, 552] width 15 height 15
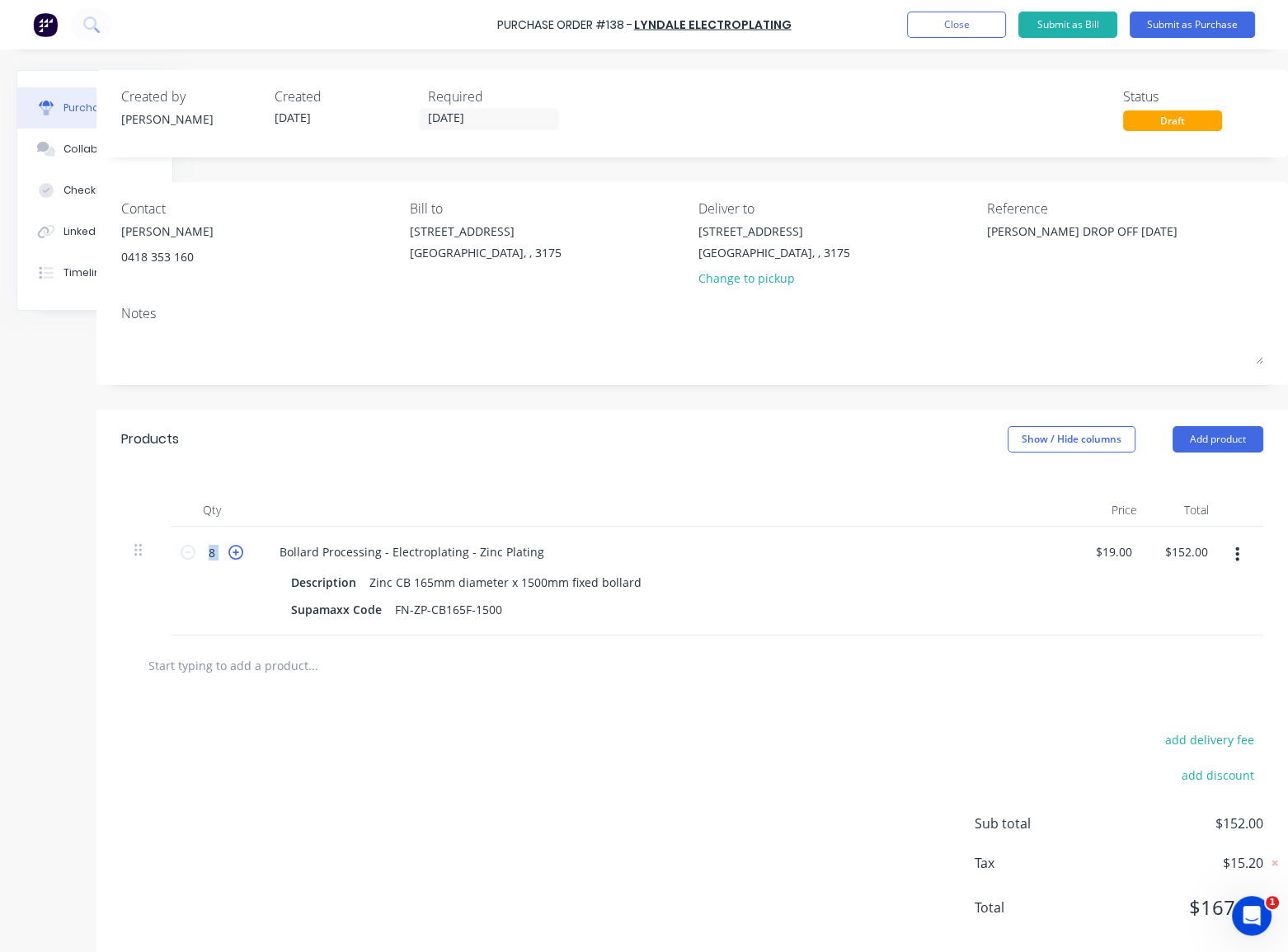
type textarea "x"
type input "9"
type input "$171.00"
click at [229, 556] on icon at bounding box center [236, 552] width 15 height 15
type textarea "x"
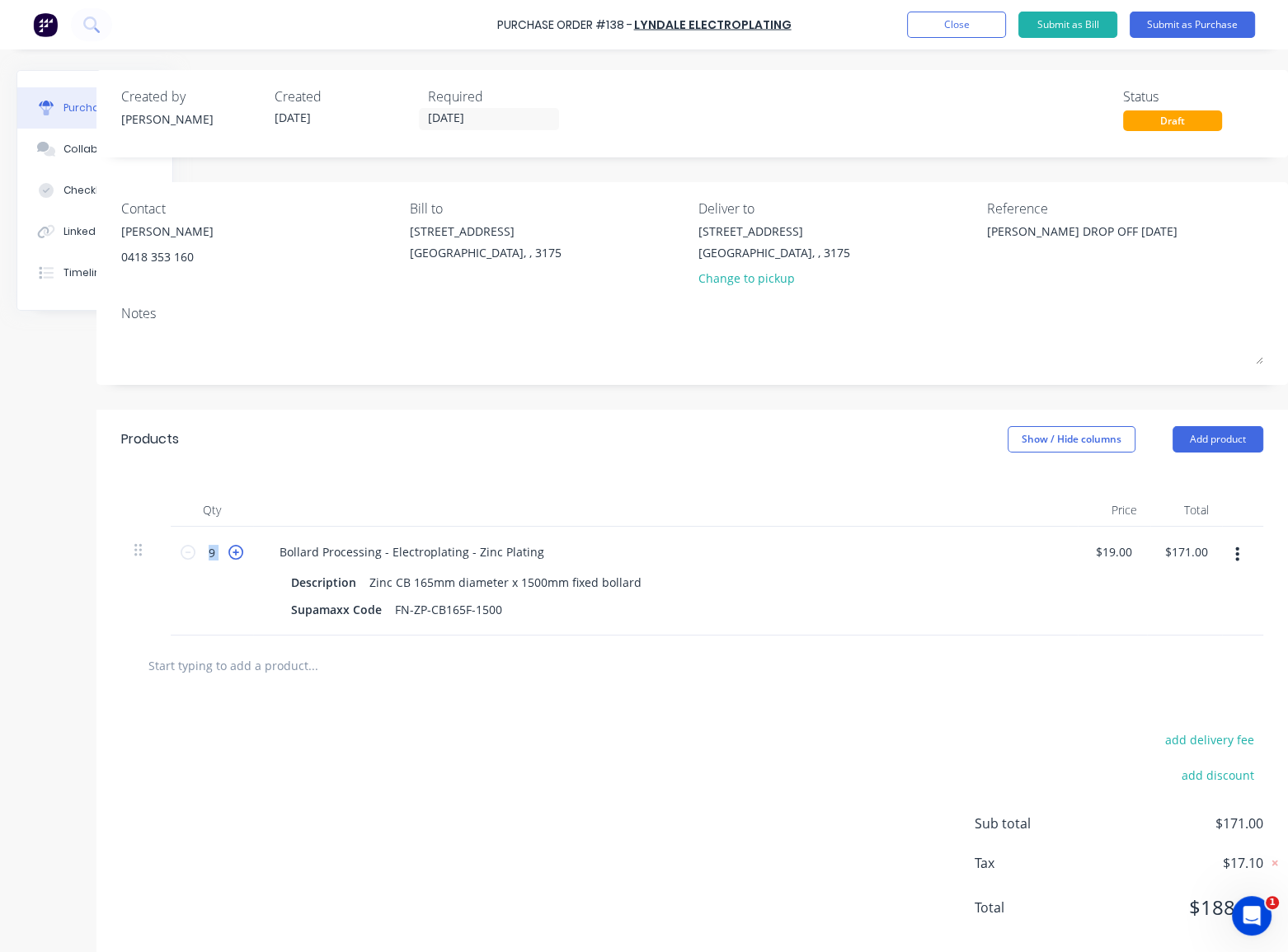
type input "10"
type input "$190.00"
click at [229, 556] on icon at bounding box center [236, 552] width 15 height 15
type textarea "x"
type input "11"
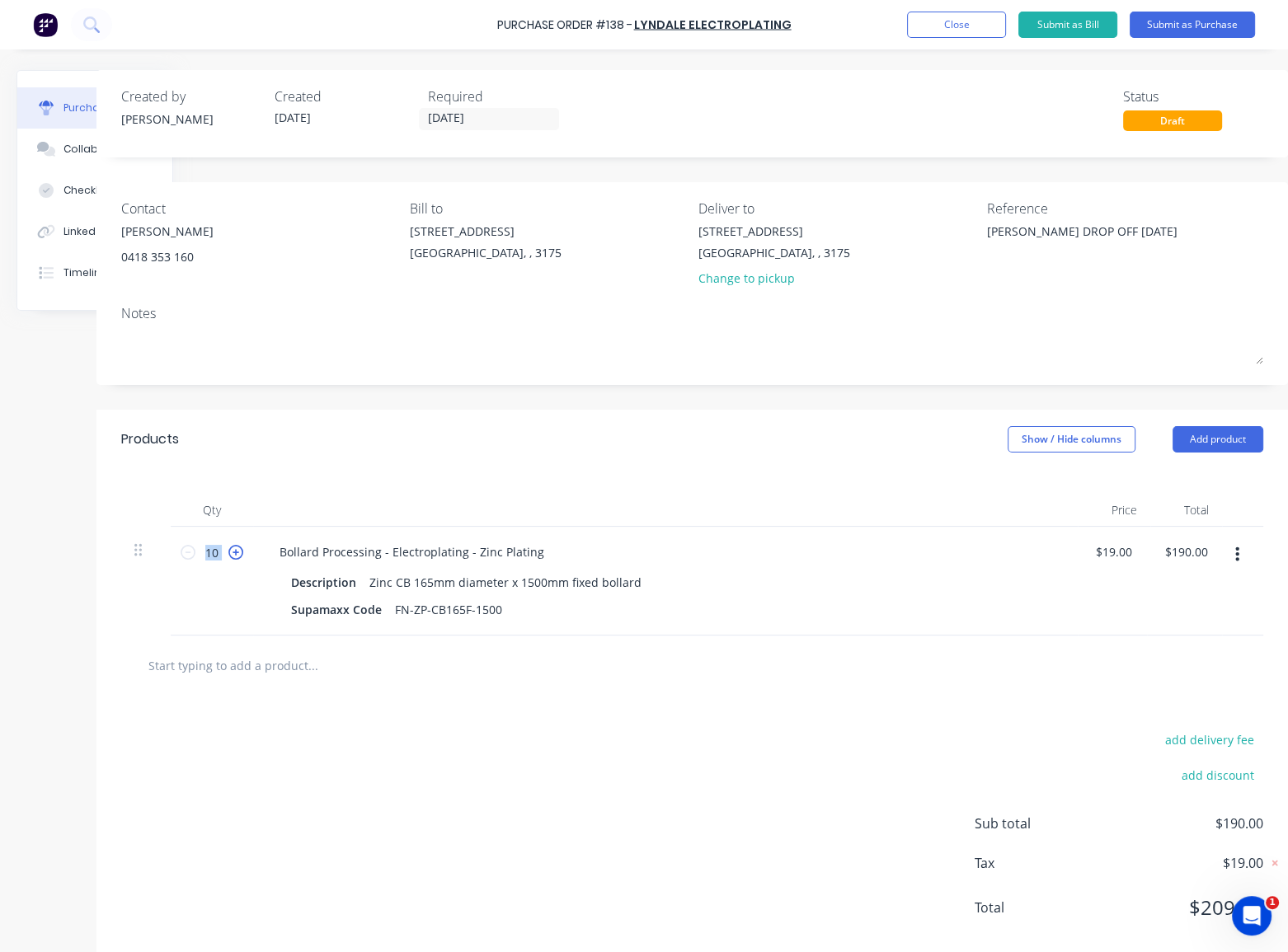
type input "$209.00"
click at [229, 556] on icon at bounding box center [236, 552] width 15 height 15
type textarea "x"
type input "12"
type input "$228.00"
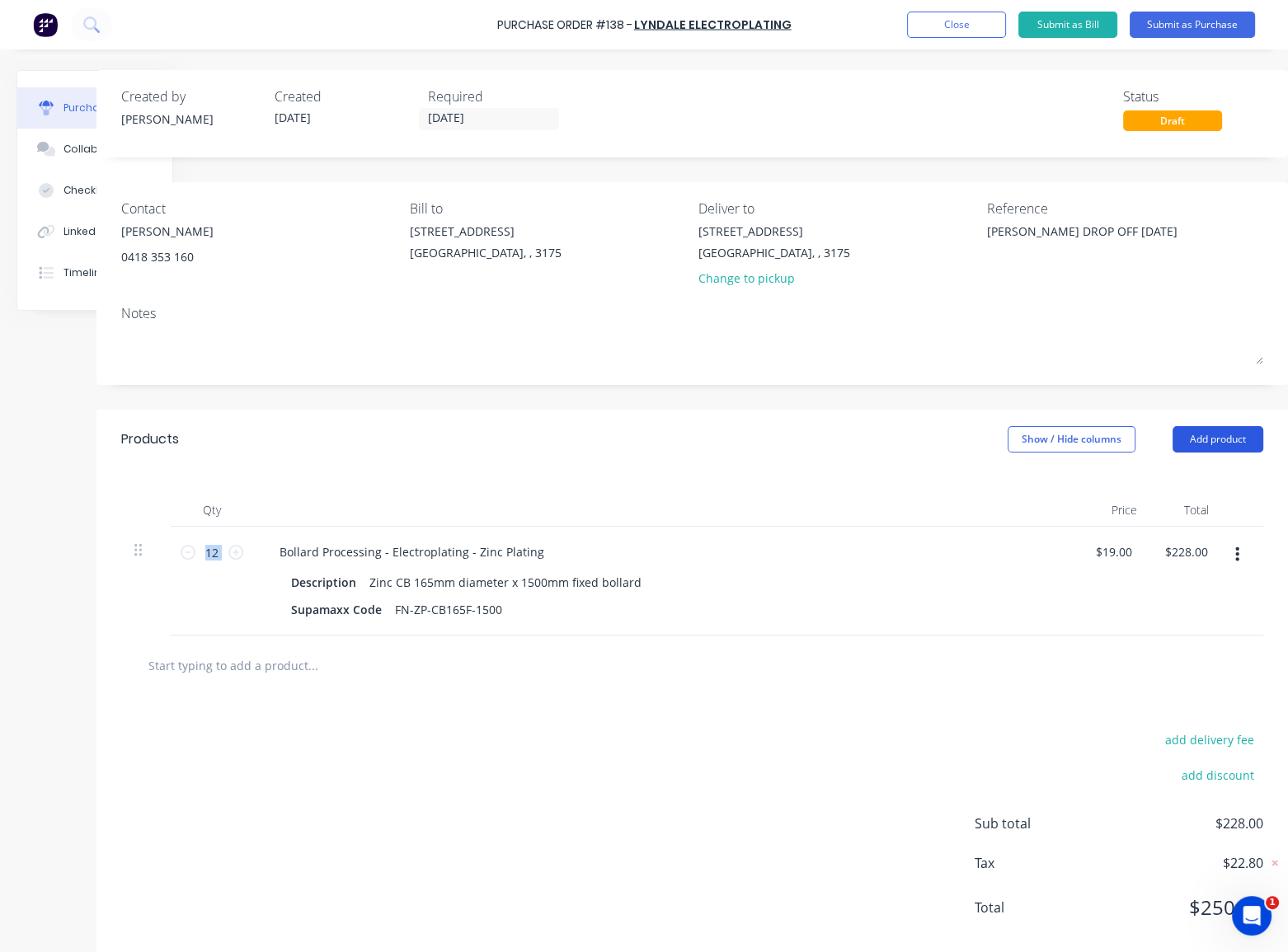
click at [1199, 437] on button "Add product" at bounding box center [1218, 439] width 91 height 26
click at [1184, 481] on div "Product catalogue" at bounding box center [1185, 482] width 127 height 24
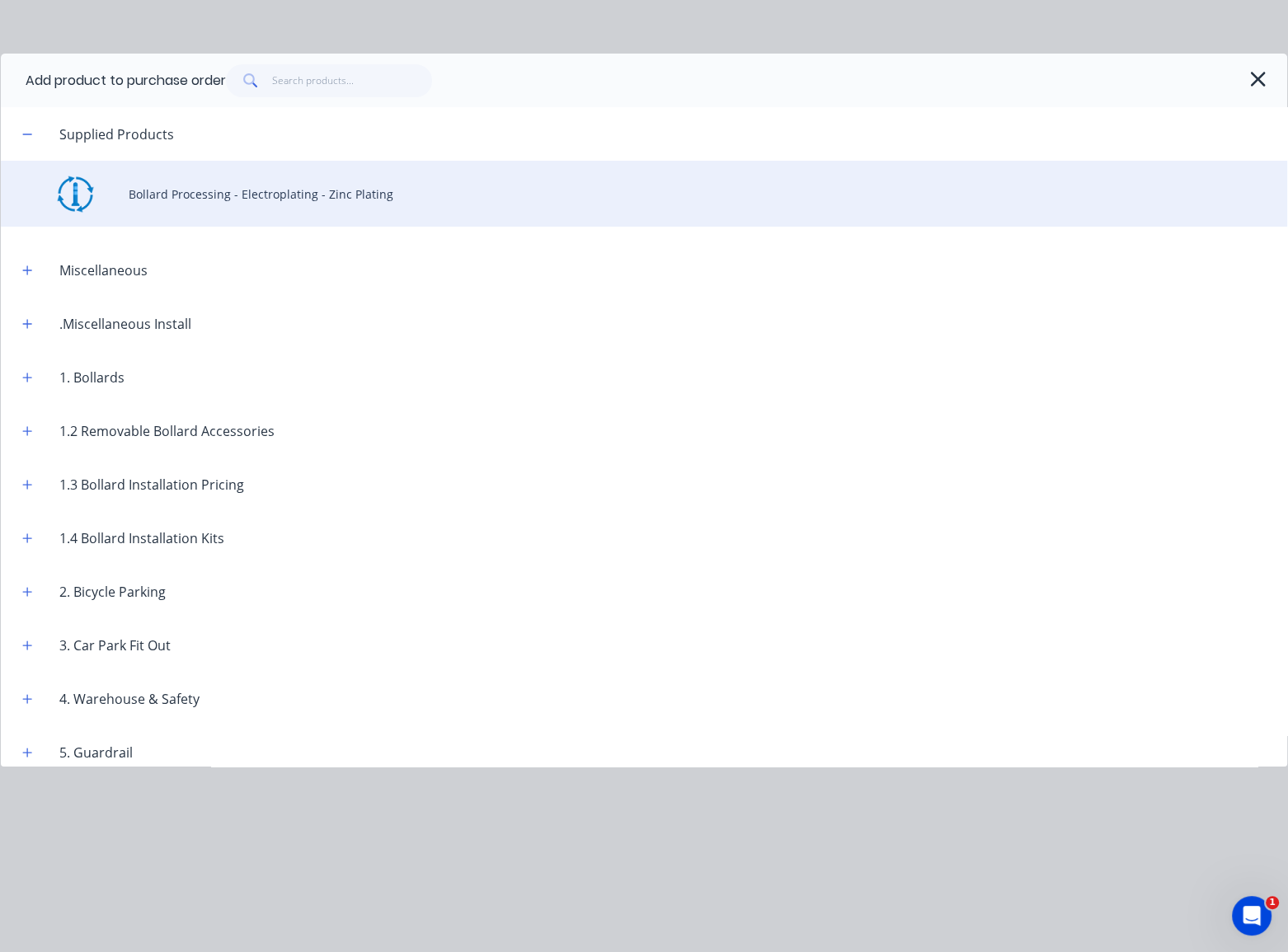
click at [204, 188] on div "Bollard Processing - Electroplating - Zinc Plating" at bounding box center [644, 193] width 1287 height 66
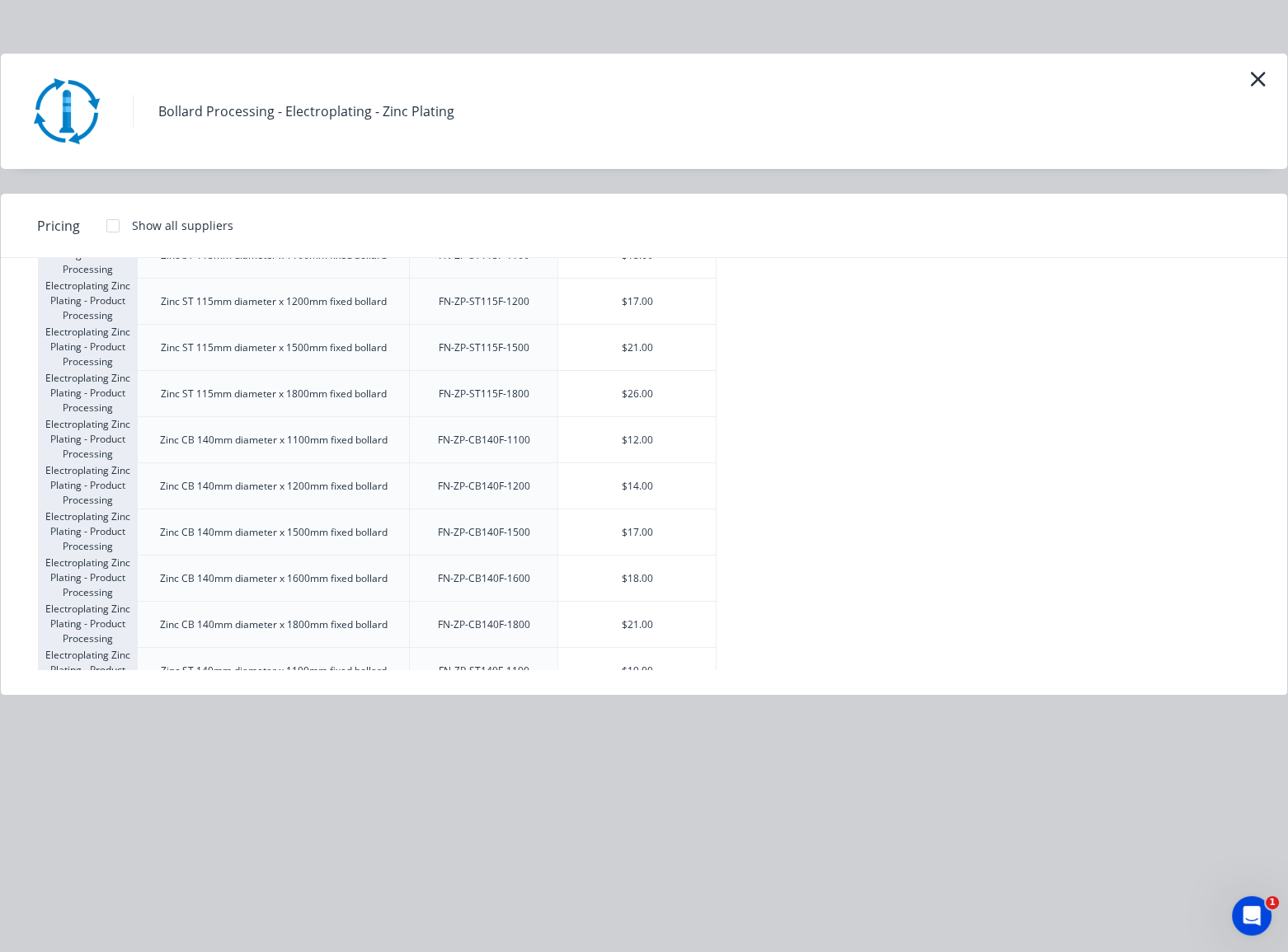
scroll to position [1723, 0]
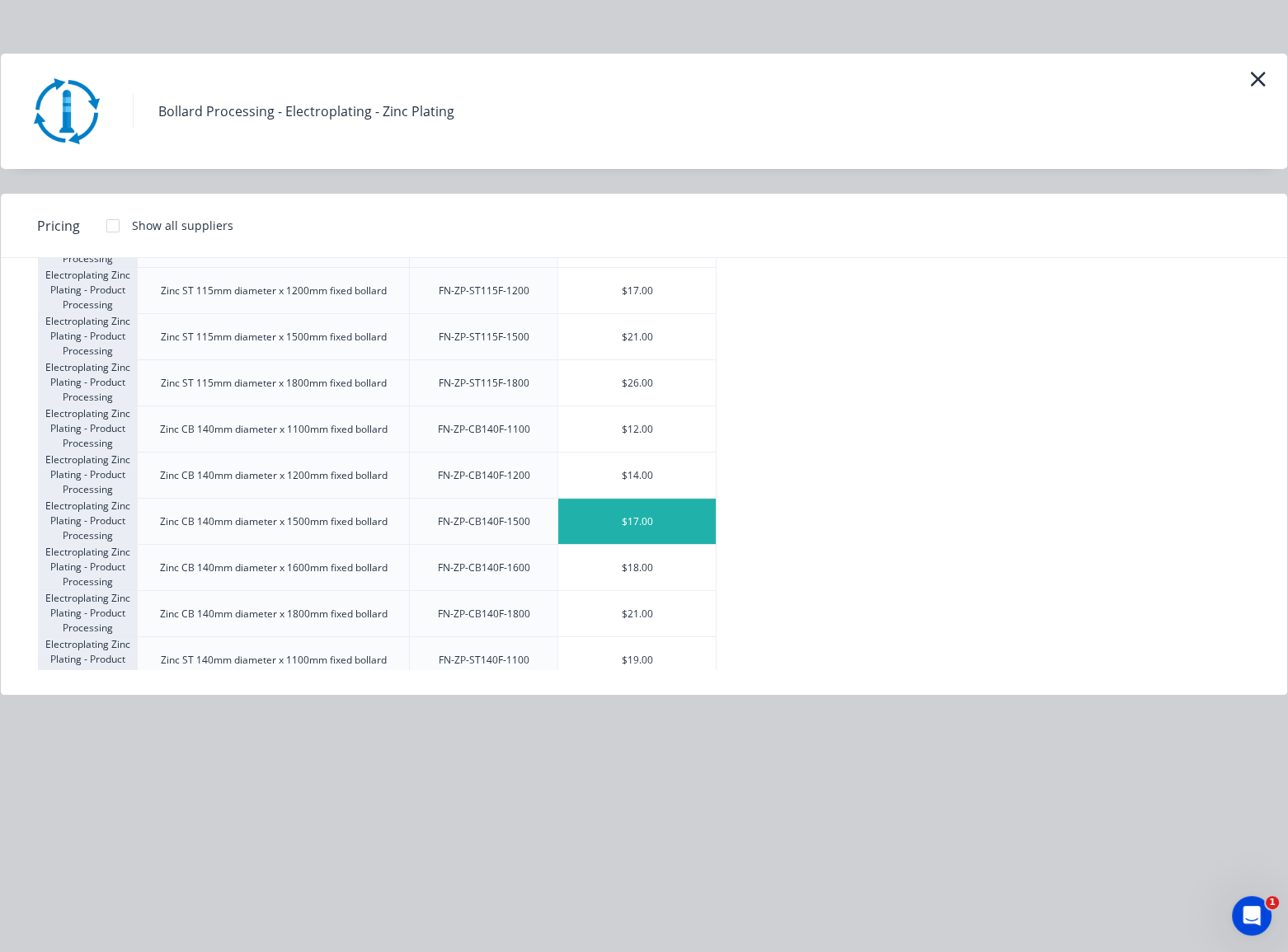
click at [628, 513] on div "$17.00" at bounding box center [637, 521] width 158 height 46
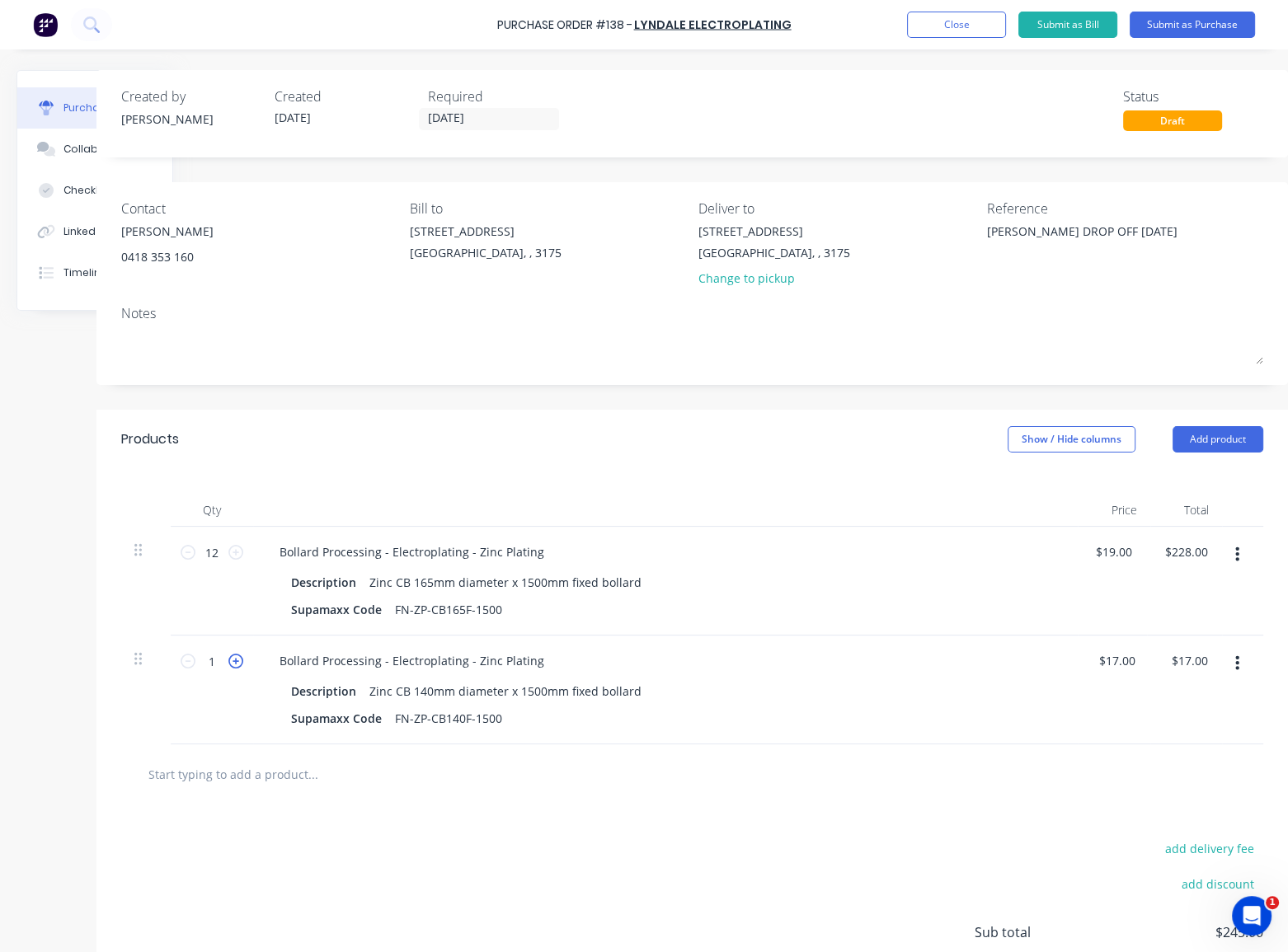
click at [236, 663] on icon at bounding box center [236, 661] width 15 height 15
type textarea "x"
type input "2"
type input "$34.00"
click at [236, 663] on icon at bounding box center [236, 661] width 15 height 15
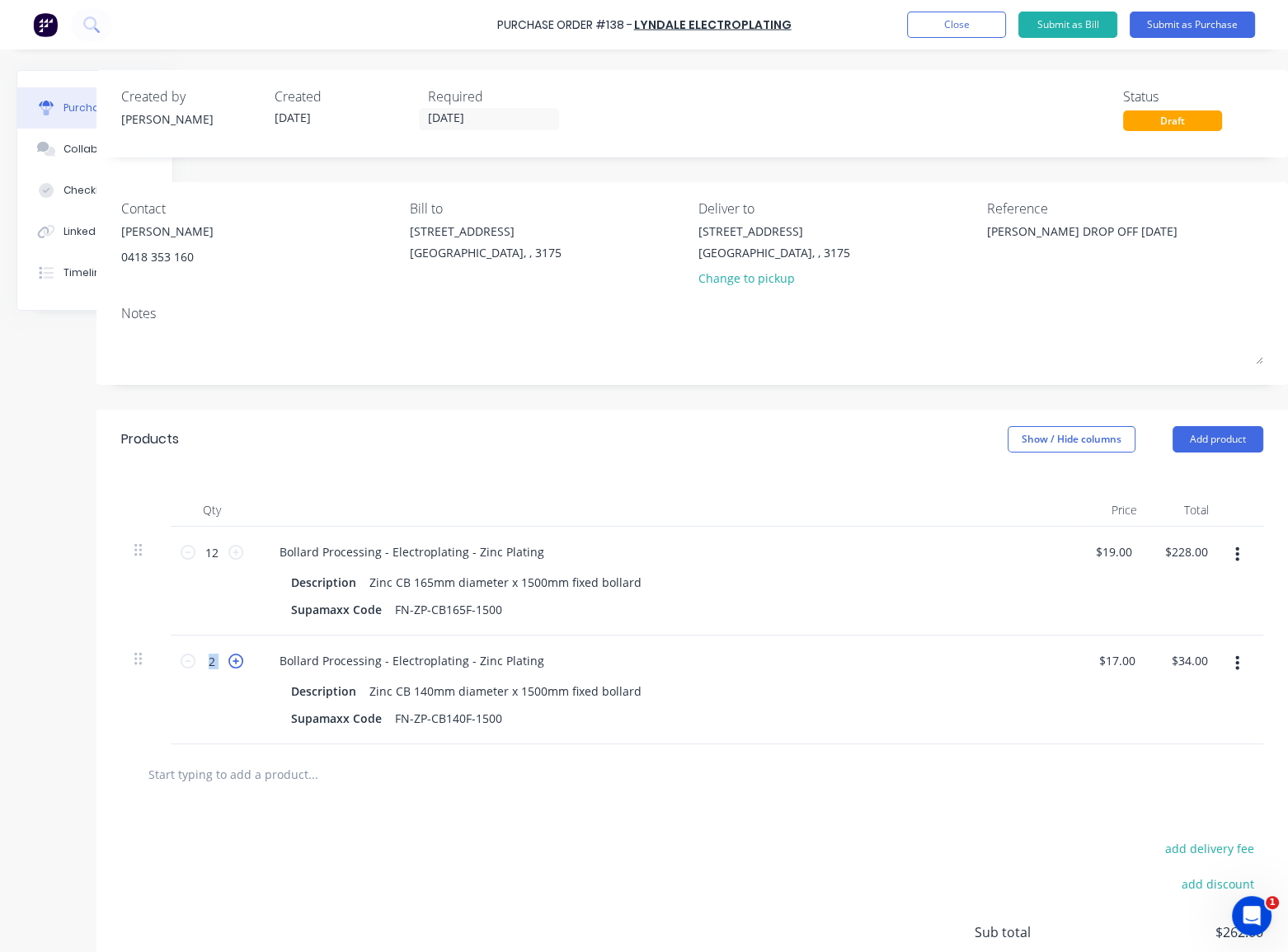
type textarea "x"
type input "3"
type input "$51.00"
click at [236, 663] on icon at bounding box center [236, 661] width 15 height 15
type textarea "x"
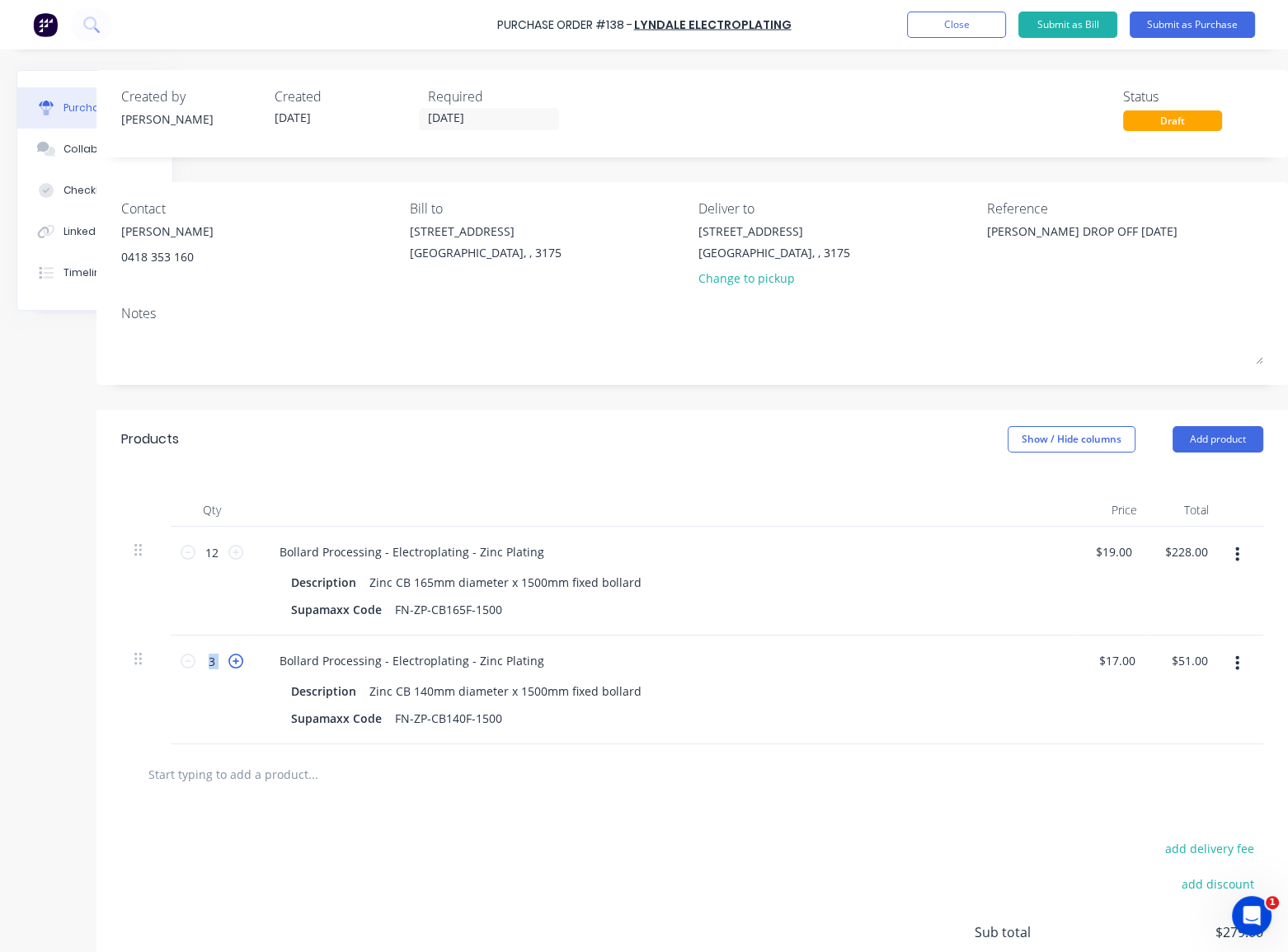
type input "4"
type input "$68.00"
click at [236, 663] on icon at bounding box center [236, 661] width 15 height 15
type textarea "x"
type input "5"
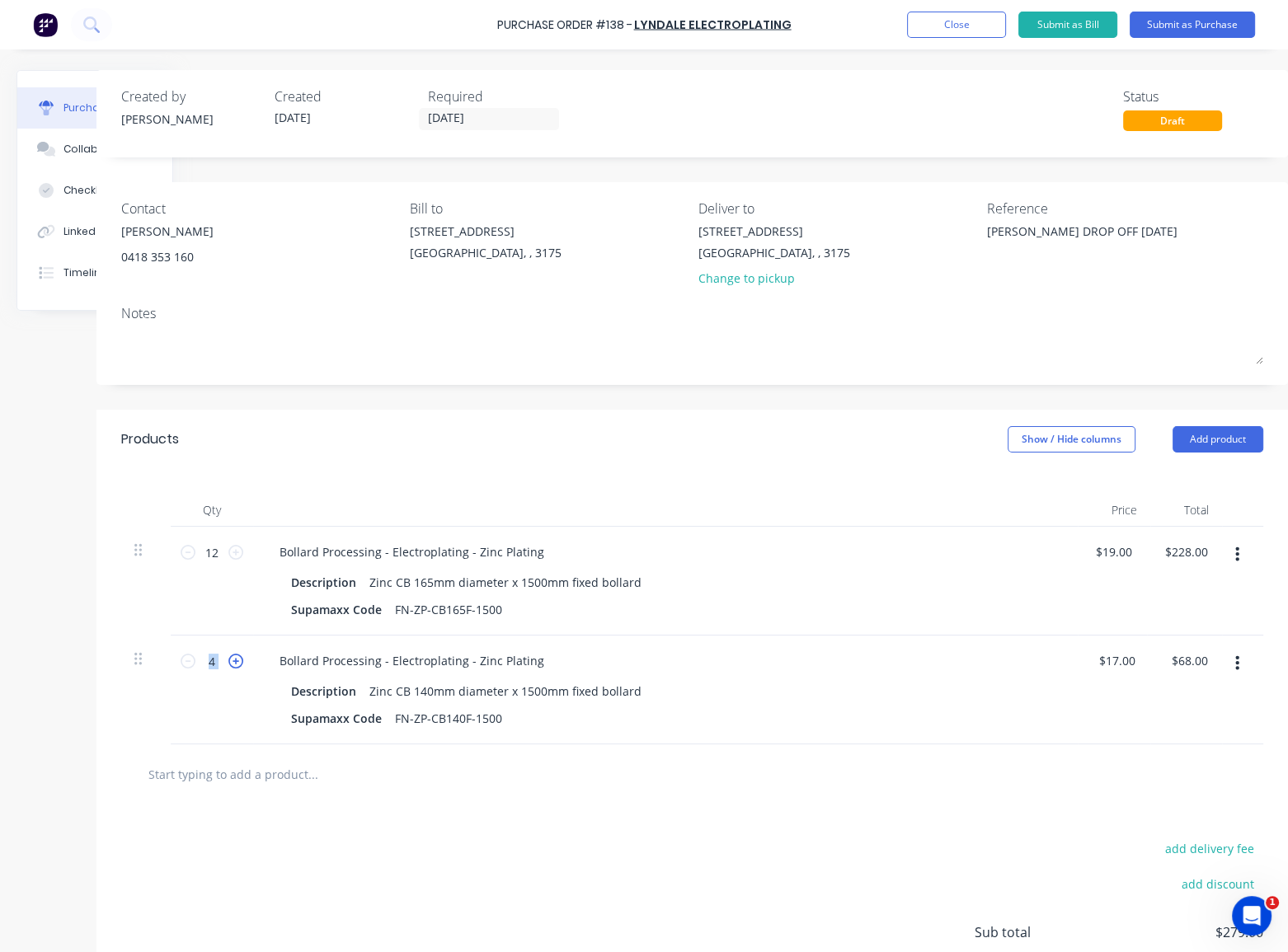
type input "$85.00"
click at [236, 663] on icon at bounding box center [236, 661] width 15 height 15
type textarea "x"
type input "6"
type input "$102.00"
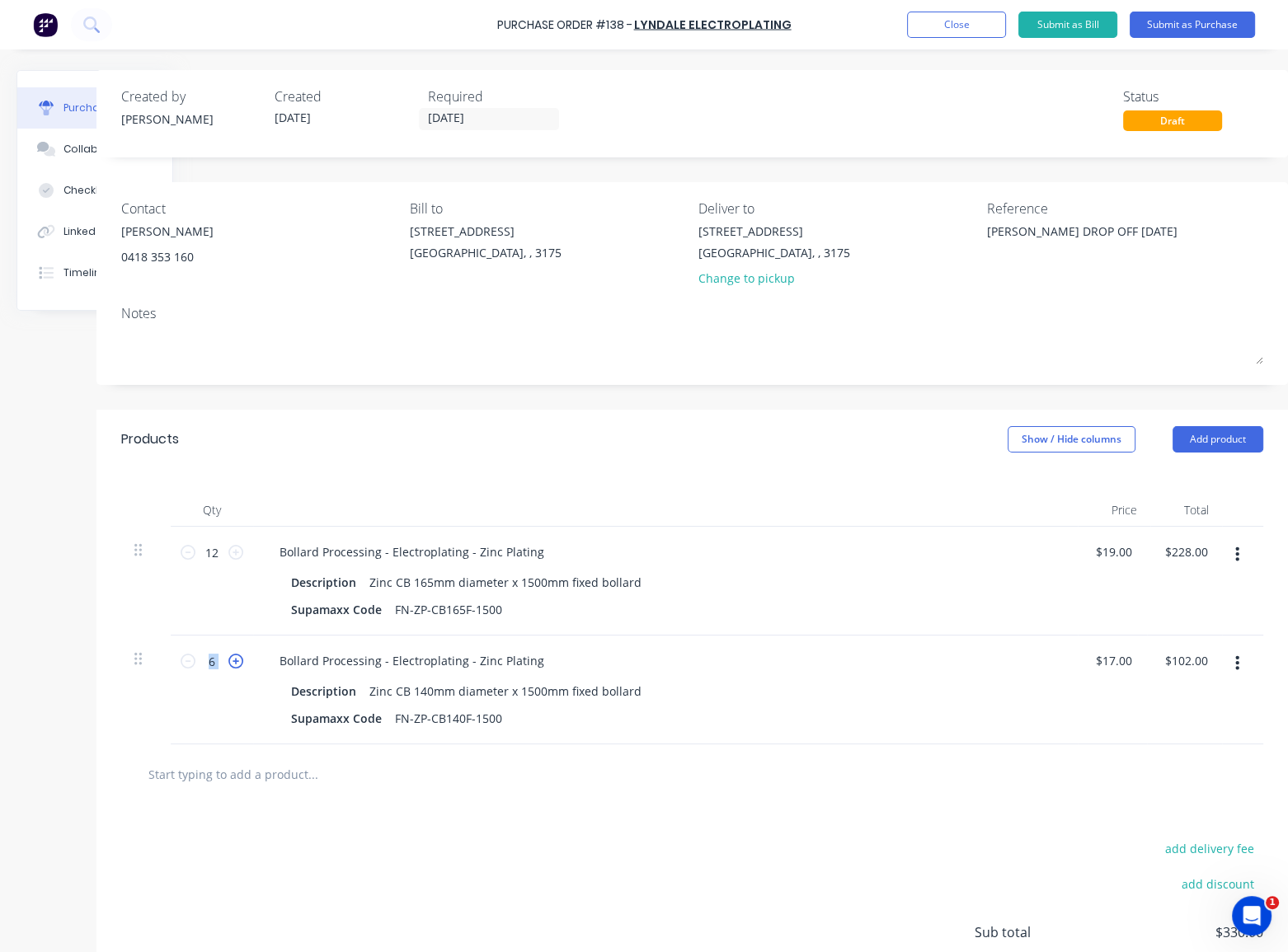
click at [236, 663] on icon at bounding box center [236, 661] width 15 height 15
type textarea "x"
type input "7"
type input "$119.00"
click at [236, 663] on icon at bounding box center [236, 661] width 15 height 15
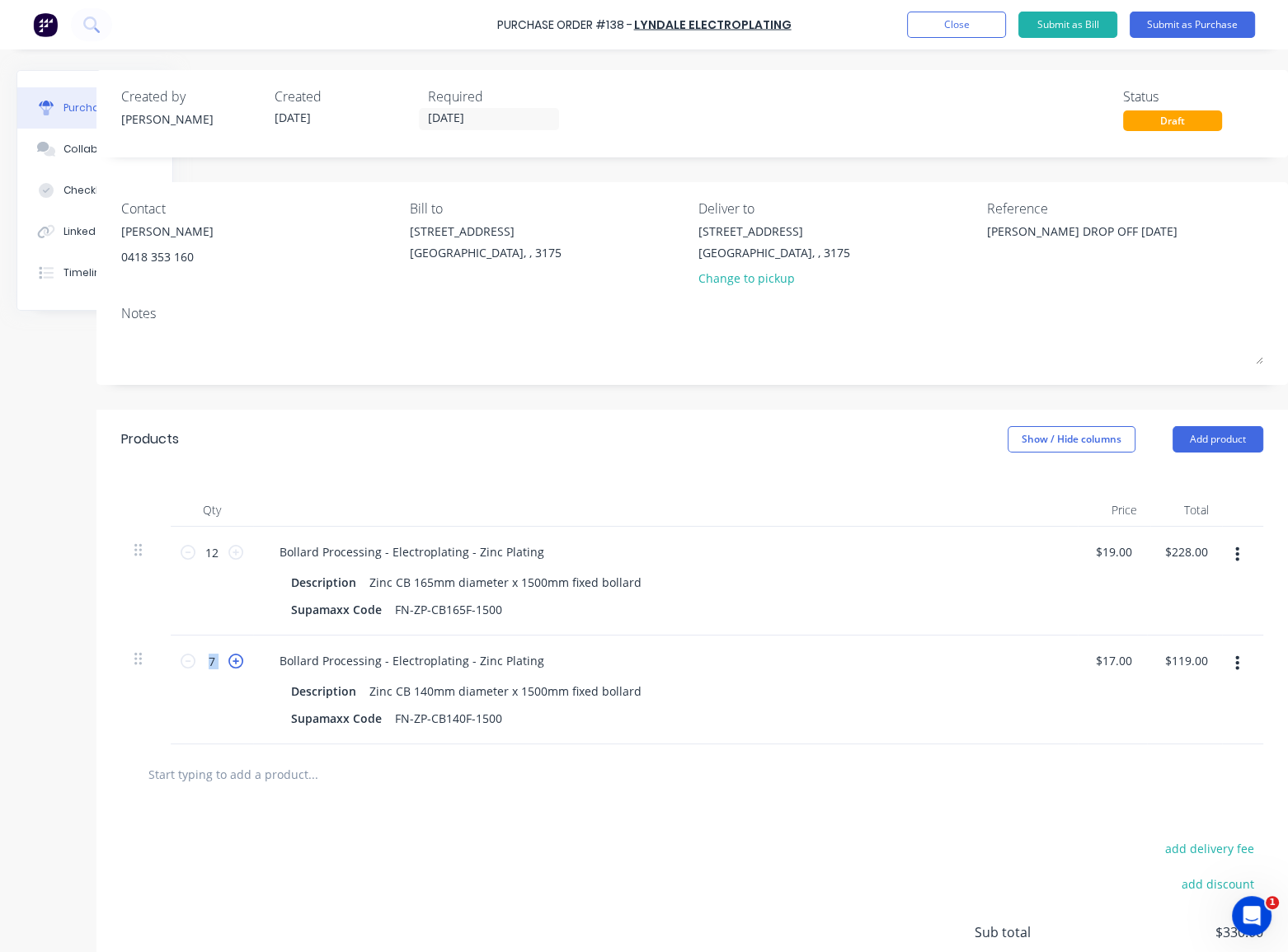
type textarea "x"
type input "8"
type input "$136.00"
click at [236, 663] on icon at bounding box center [236, 661] width 15 height 15
type textarea "x"
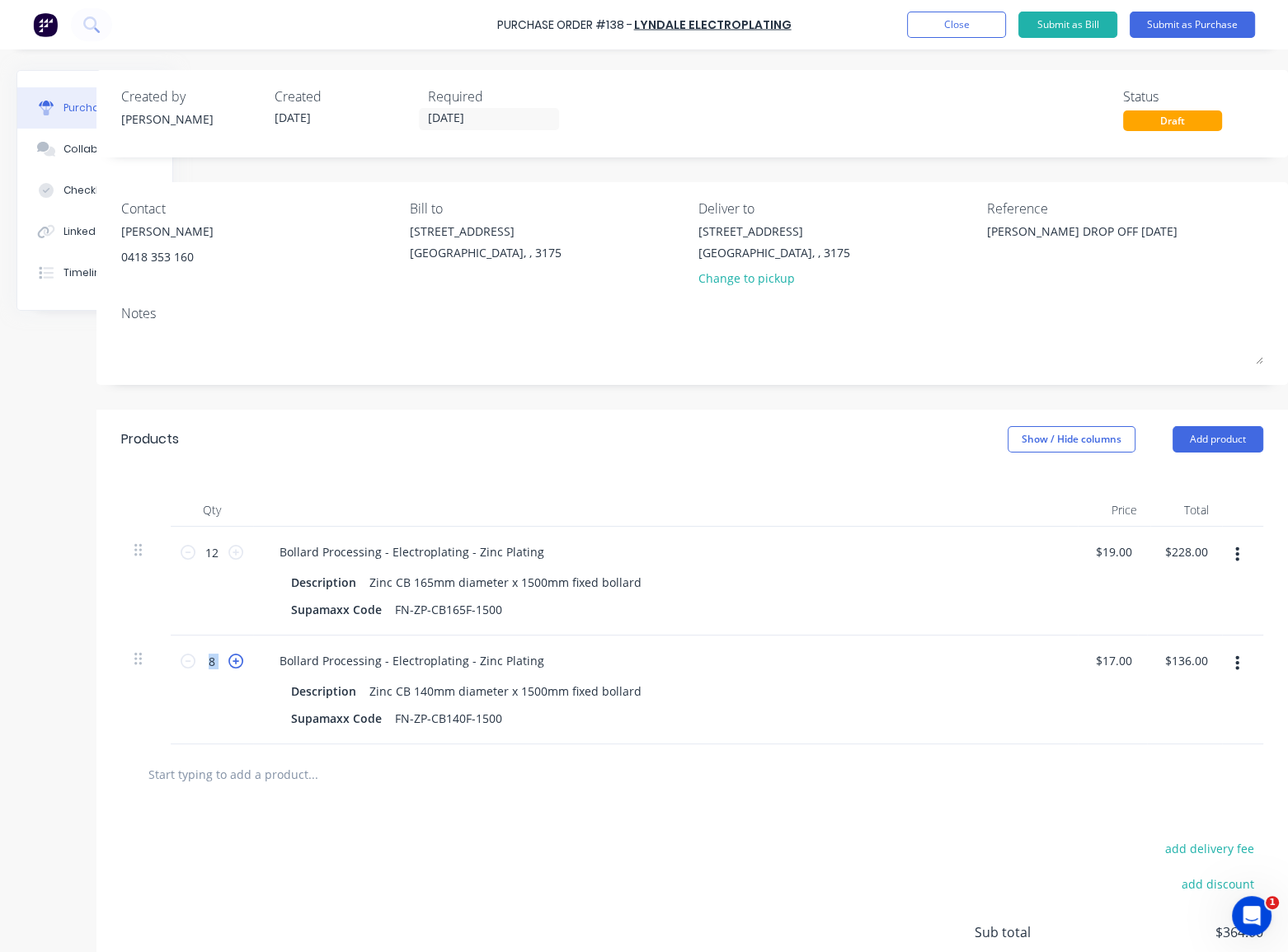
type input "9"
type input "$153.00"
click at [236, 663] on icon at bounding box center [236, 661] width 15 height 15
type textarea "x"
type input "10"
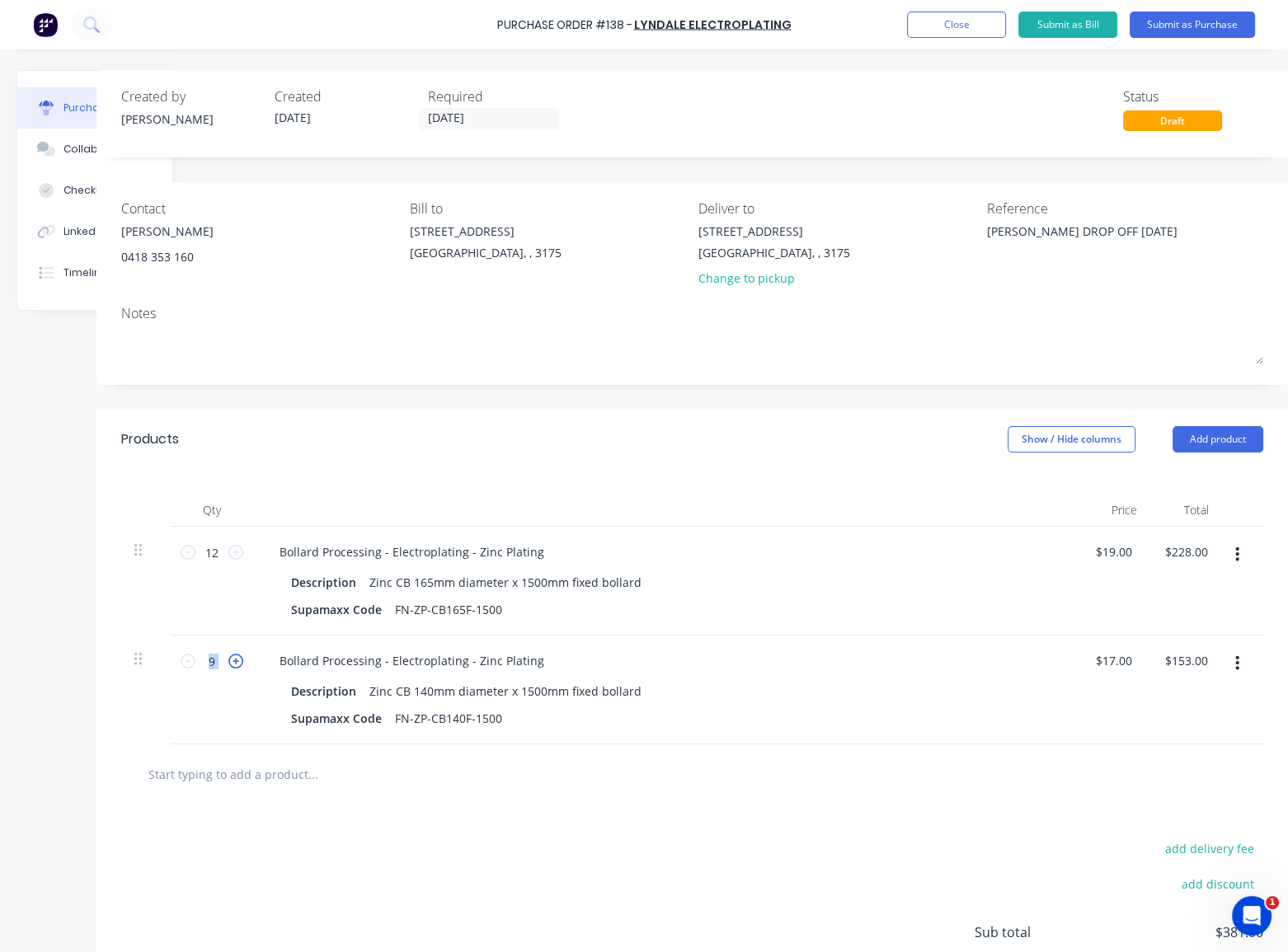
type input "$170.00"
click at [236, 663] on icon at bounding box center [236, 661] width 15 height 15
type textarea "x"
type input "11"
type input "$187.00"
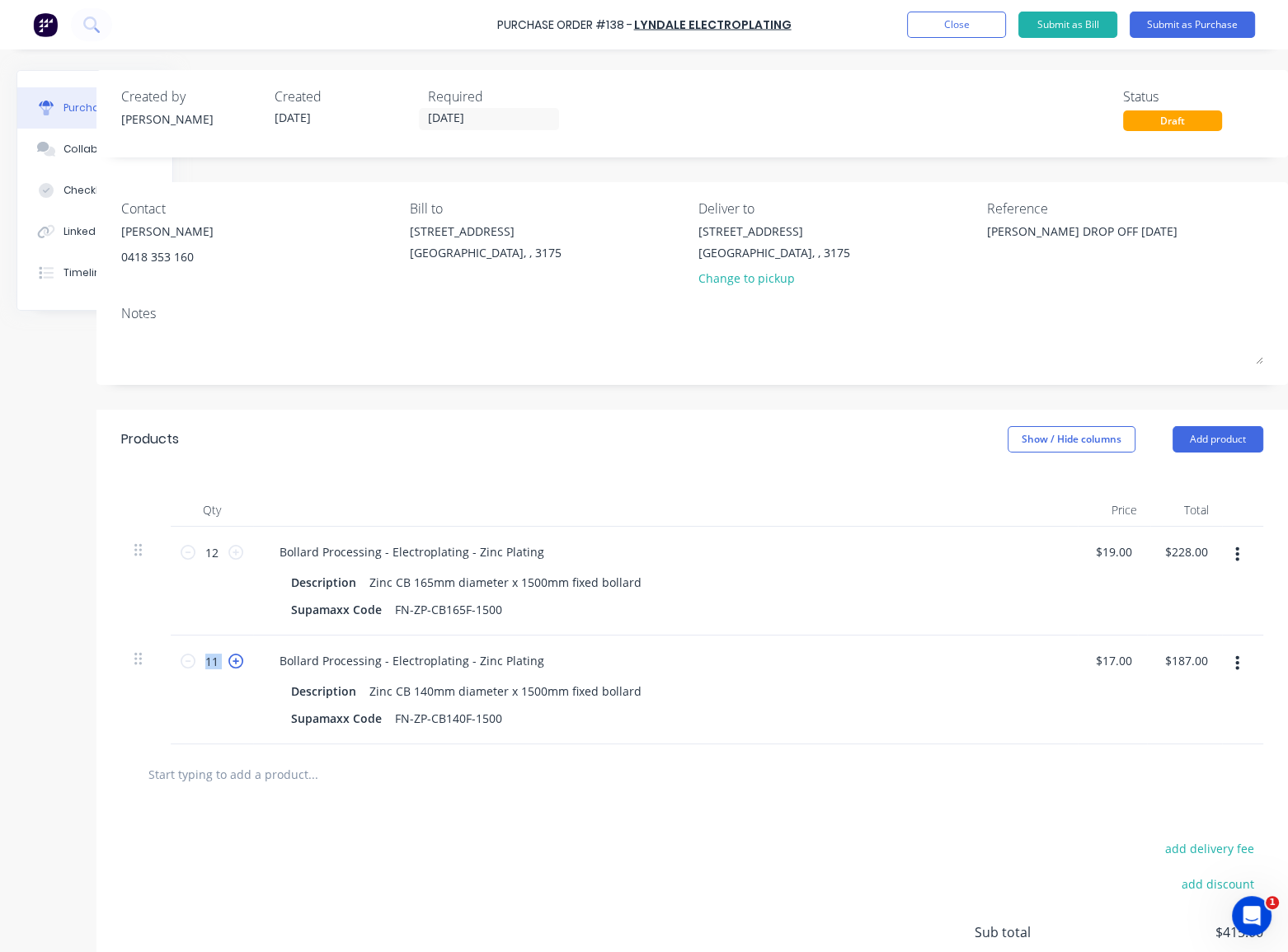
click at [236, 663] on icon at bounding box center [236, 661] width 15 height 15
type textarea "x"
type input "12"
type input "$204.00"
click at [236, 663] on icon at bounding box center [236, 661] width 15 height 15
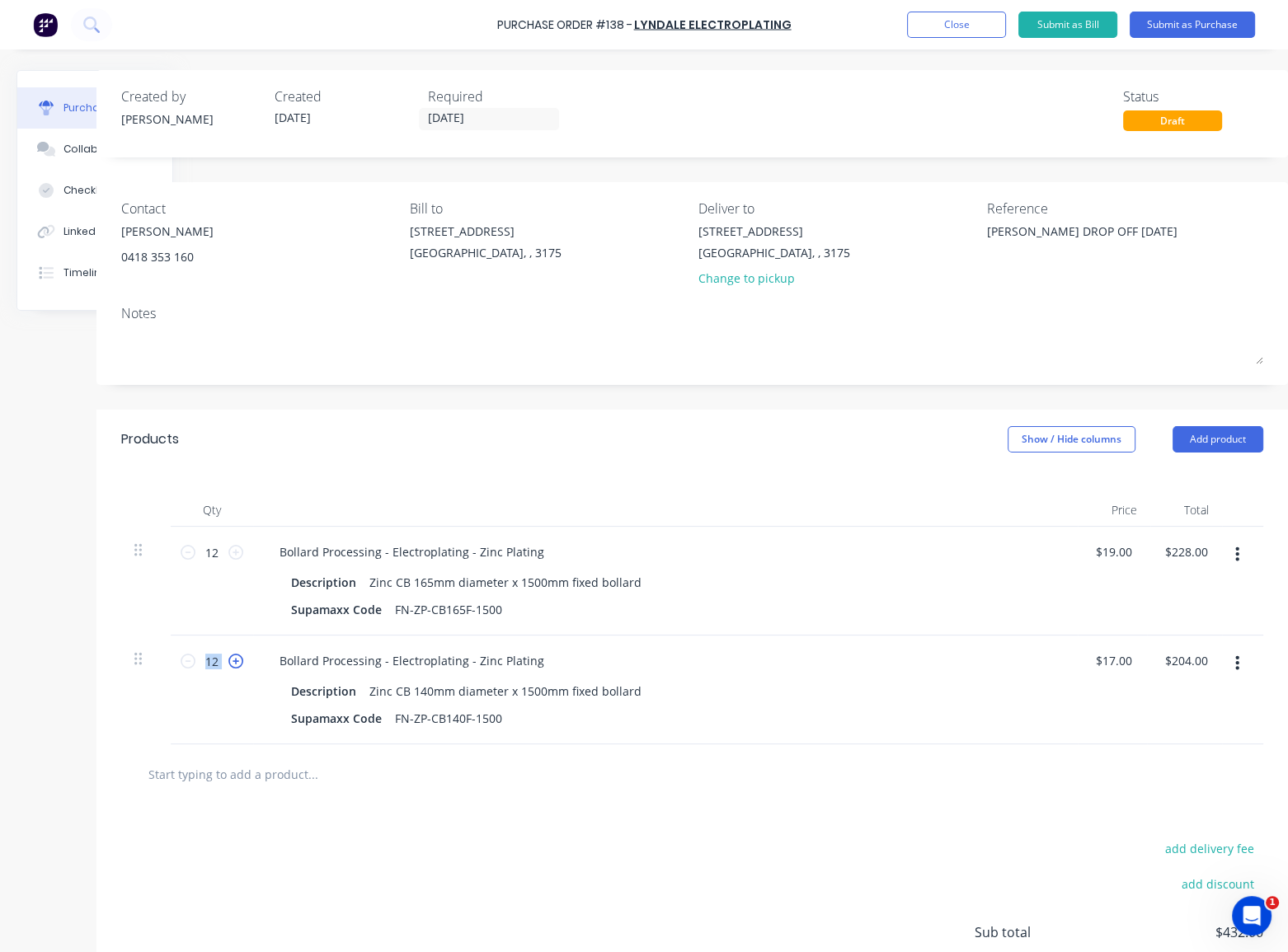
type textarea "x"
type input "13"
type input "$221.00"
click at [236, 663] on icon at bounding box center [236, 661] width 15 height 15
type textarea "x"
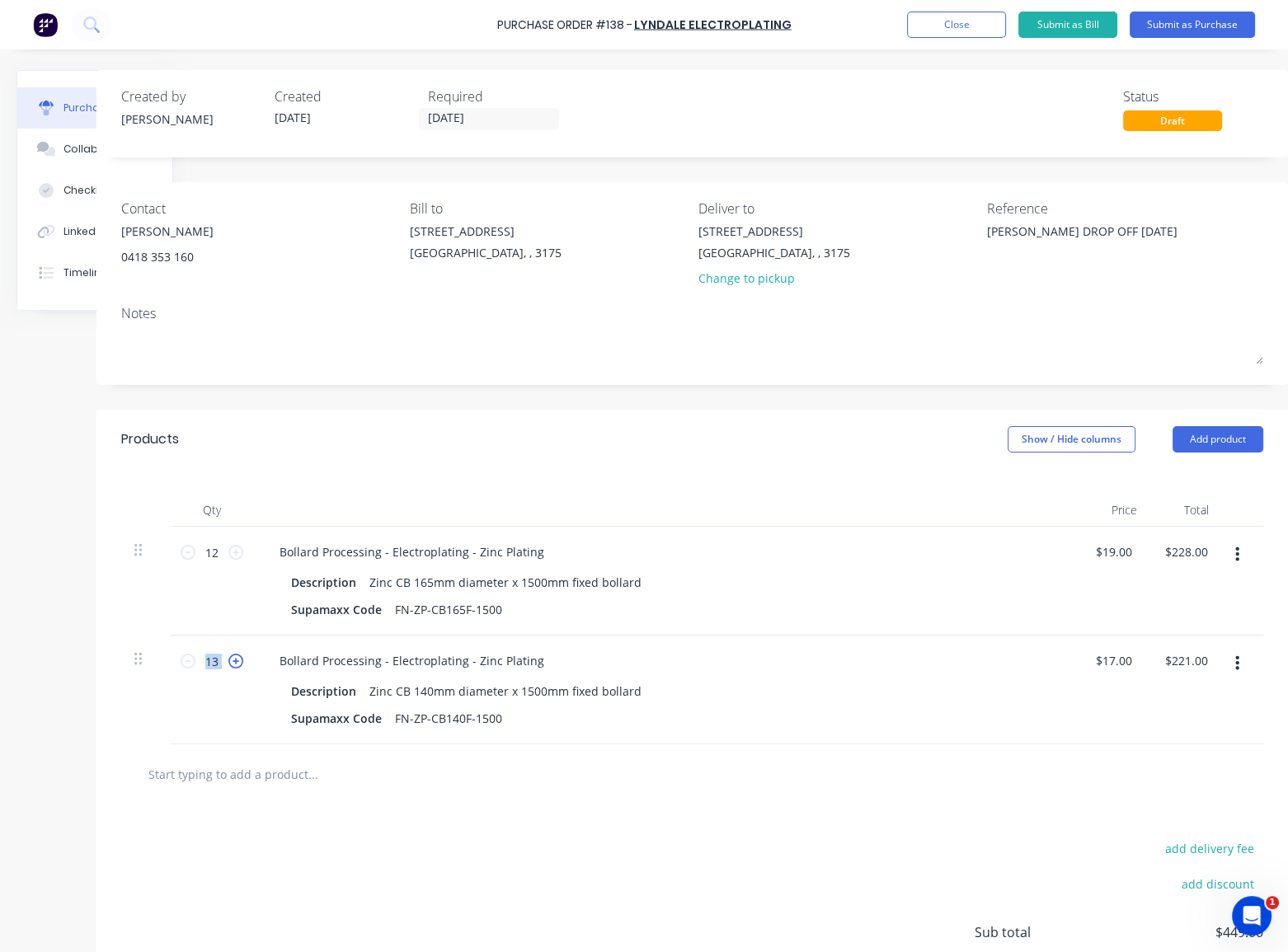
type input "14"
type input "$238.00"
click at [236, 663] on icon at bounding box center [236, 661] width 15 height 15
type textarea "x"
type input "15"
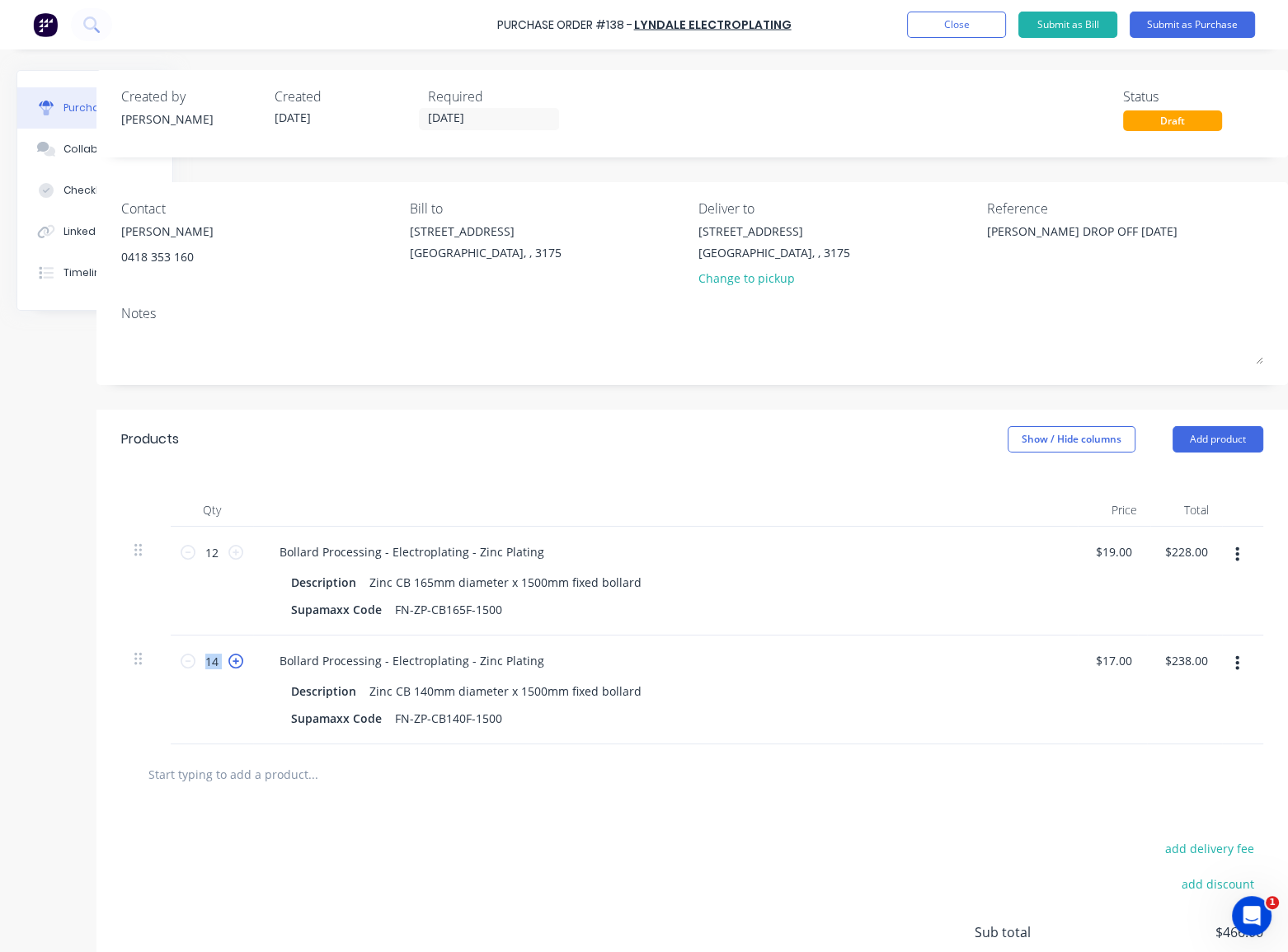
type input "$255.00"
click at [236, 663] on icon at bounding box center [236, 661] width 15 height 15
type textarea "x"
type input "16"
type input "$272.00"
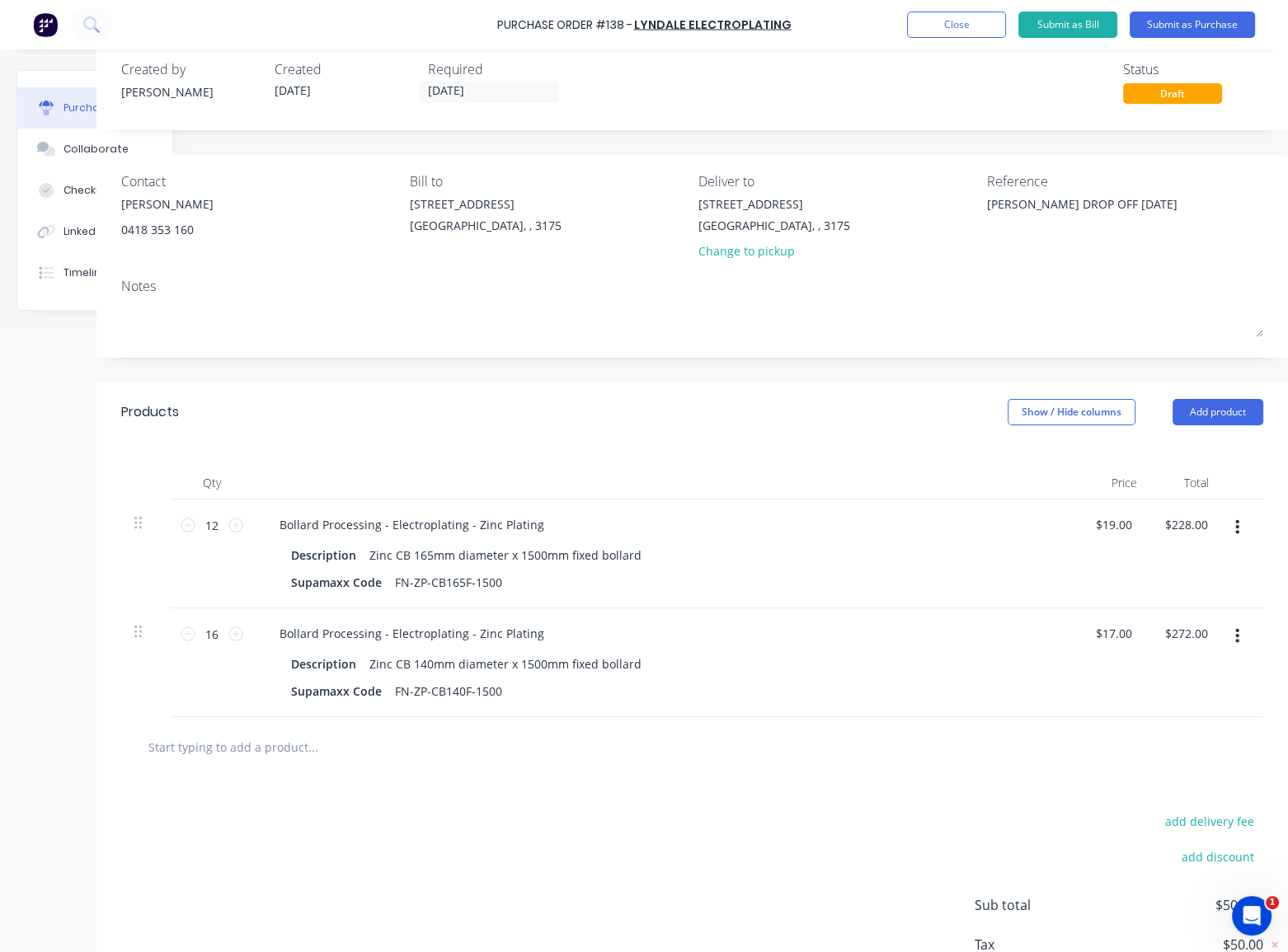
scroll to position [0, 107]
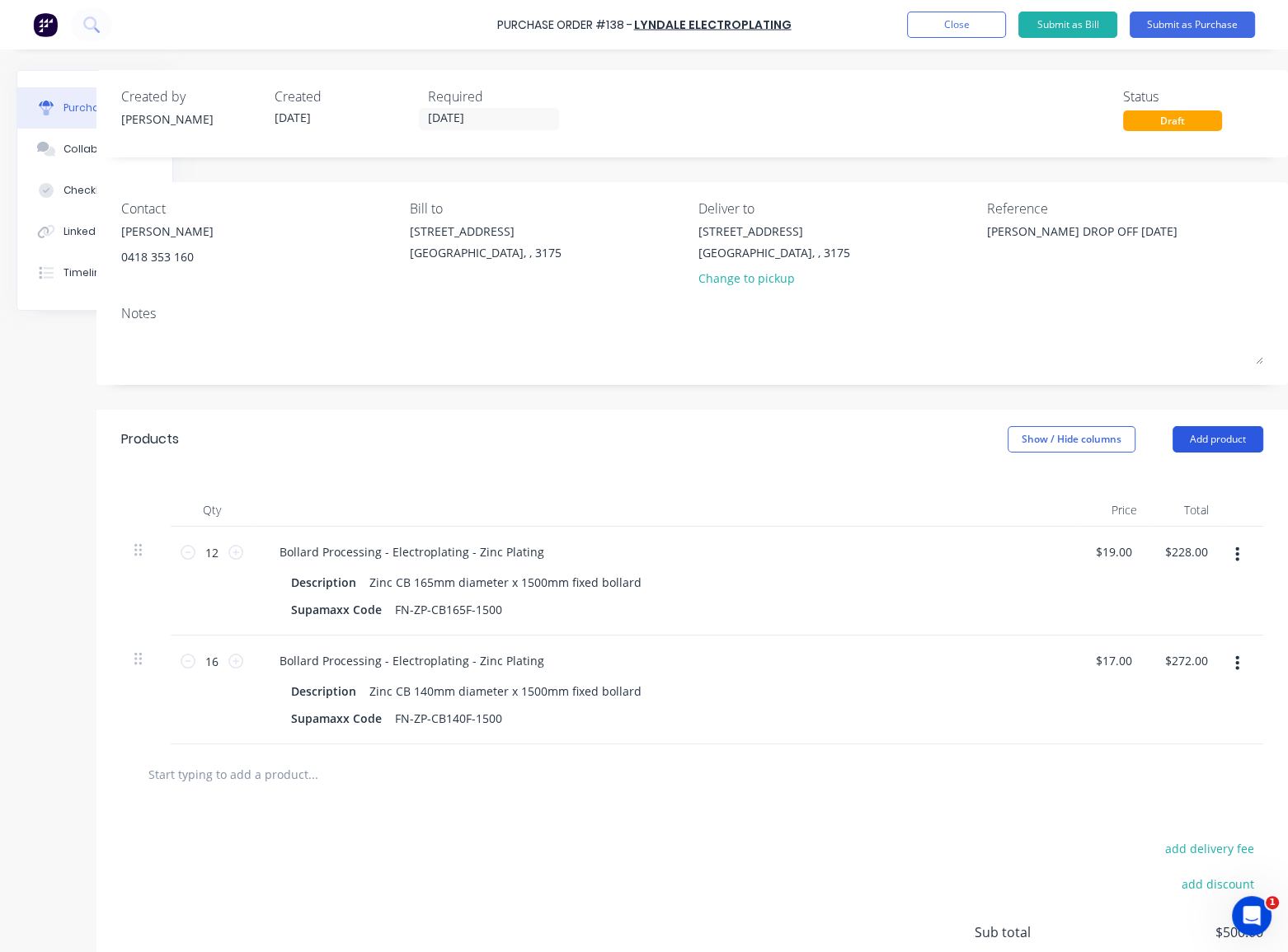
click at [1231, 444] on button "Add product" at bounding box center [1218, 439] width 91 height 26
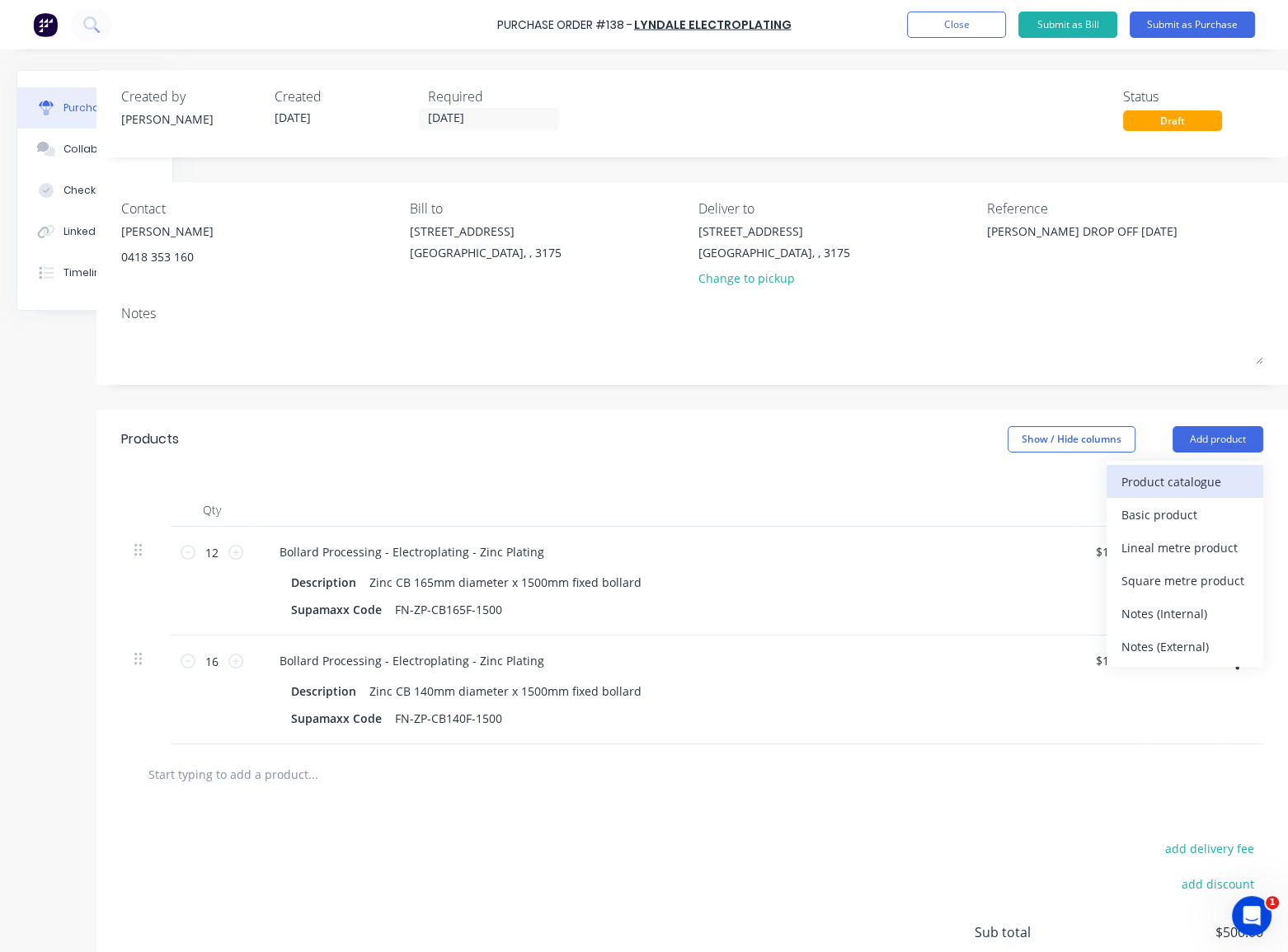
click at [1190, 487] on div "Product catalogue" at bounding box center [1185, 482] width 127 height 24
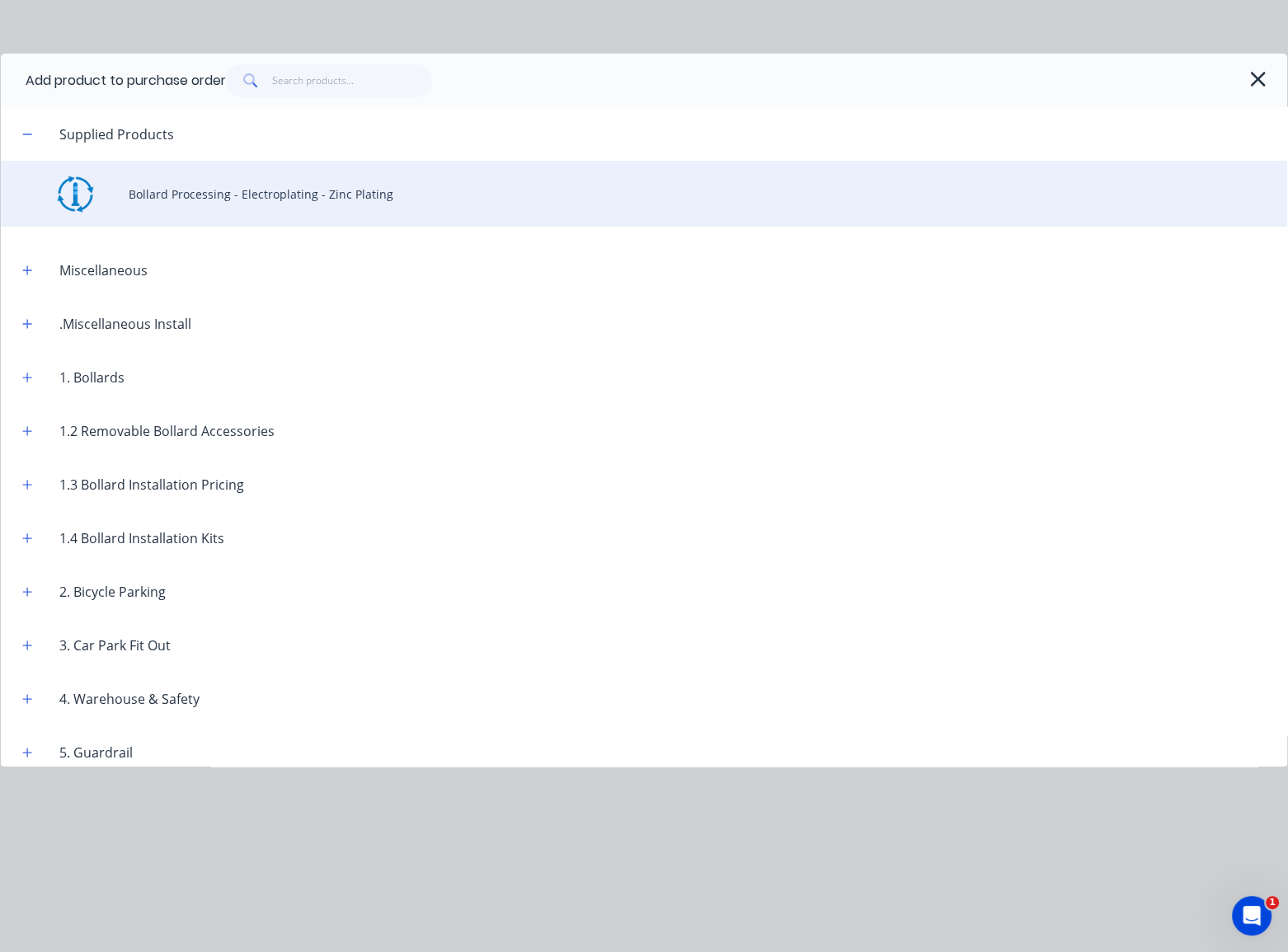
click at [259, 201] on div "Bollard Processing - Electroplating - Zinc Plating" at bounding box center [644, 193] width 1287 height 66
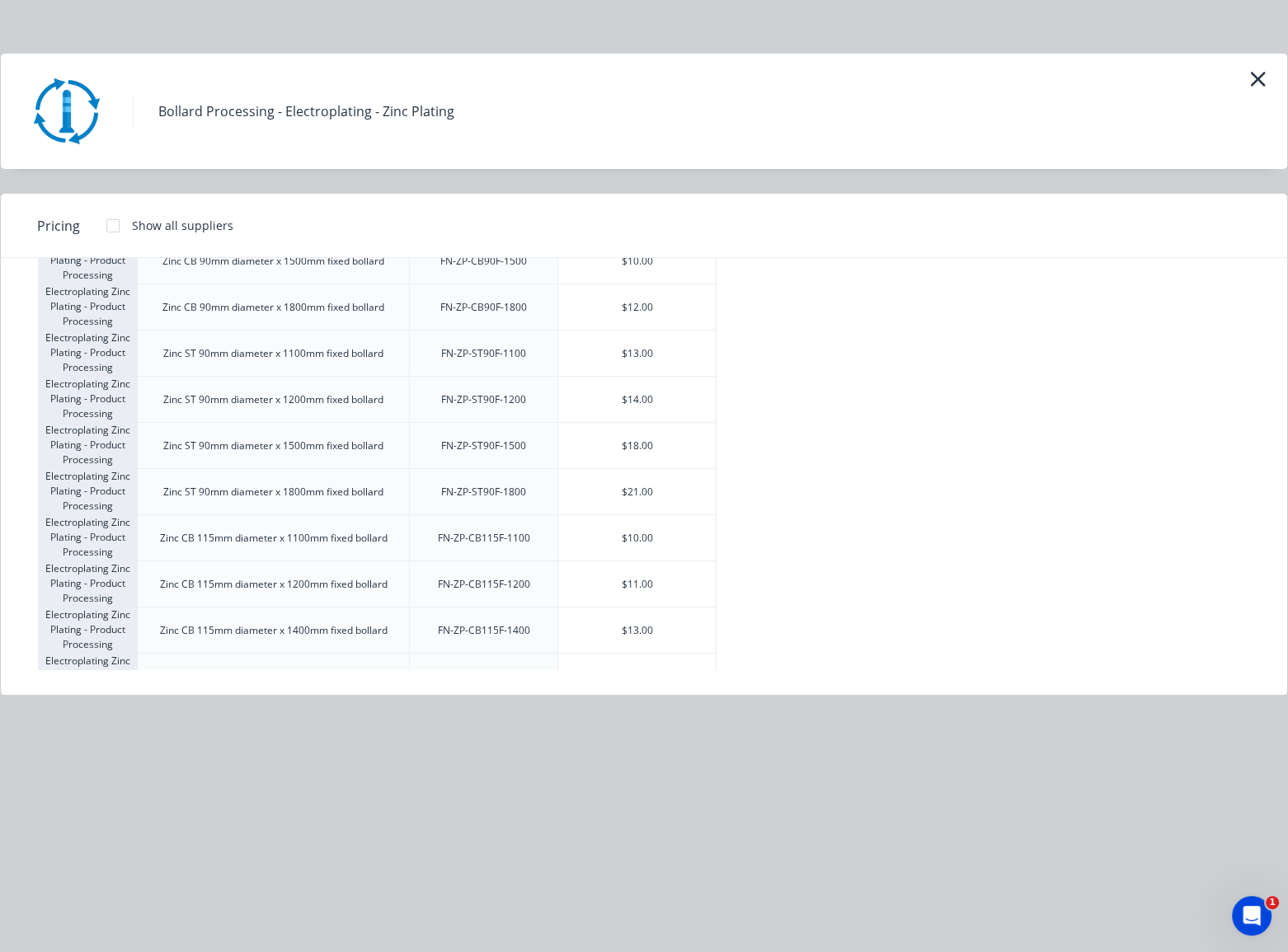
scroll to position [1273, 0]
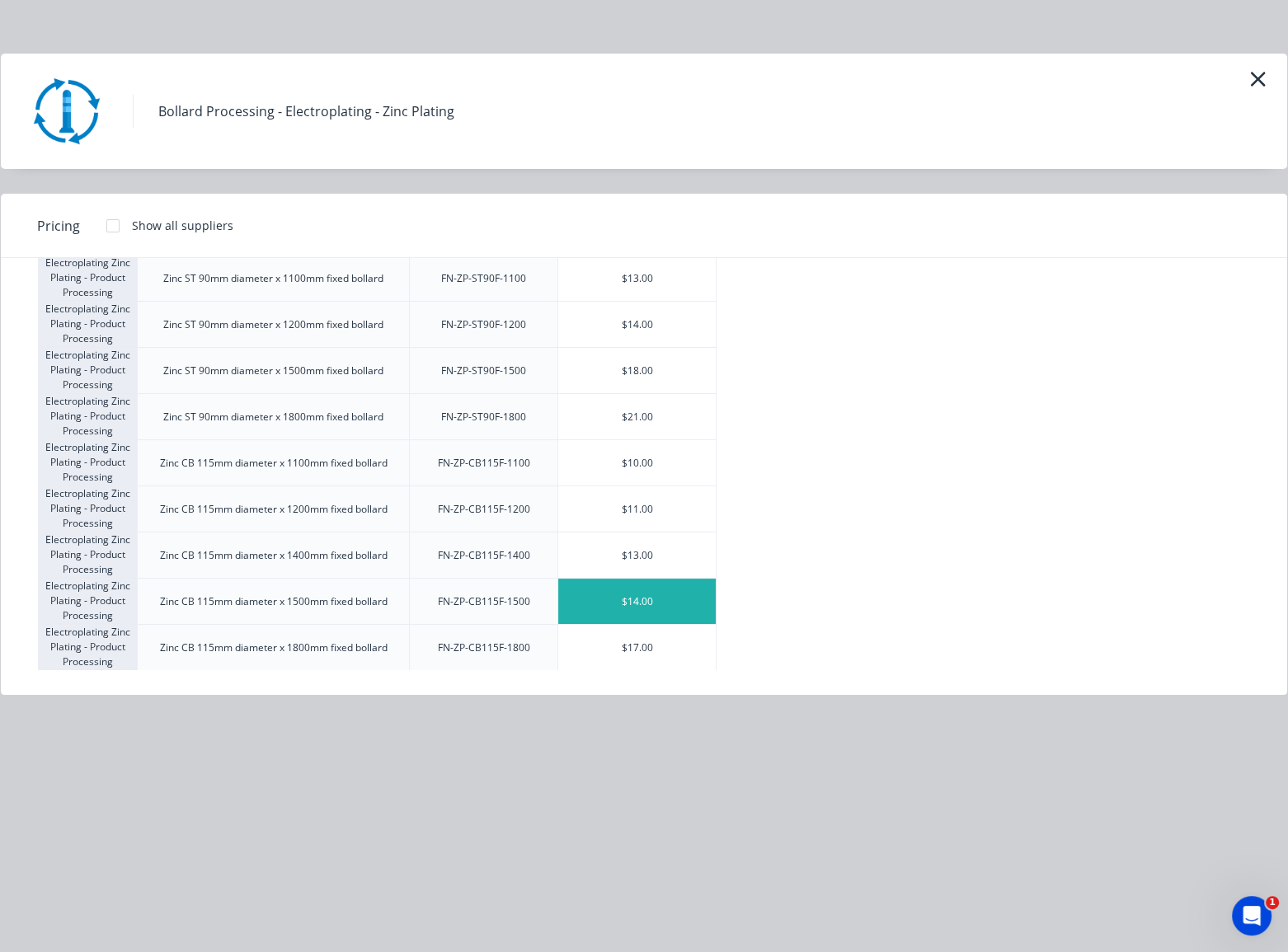
click at [656, 602] on div "$14.00" at bounding box center [637, 601] width 158 height 46
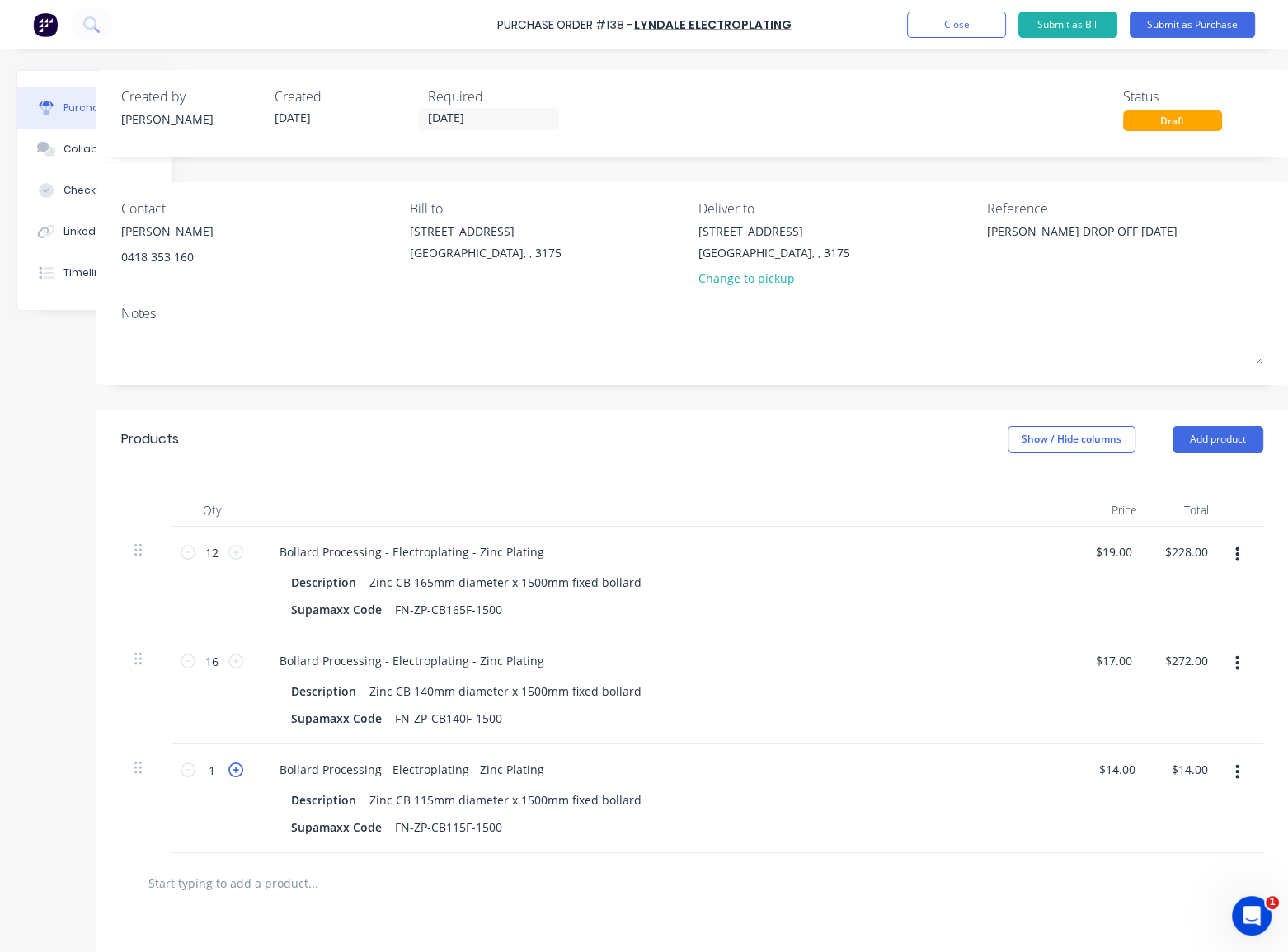
click at [229, 768] on icon at bounding box center [236, 770] width 15 height 15
type textarea "x"
type input "2"
type input "$28.00"
click at [229, 768] on icon at bounding box center [236, 770] width 15 height 15
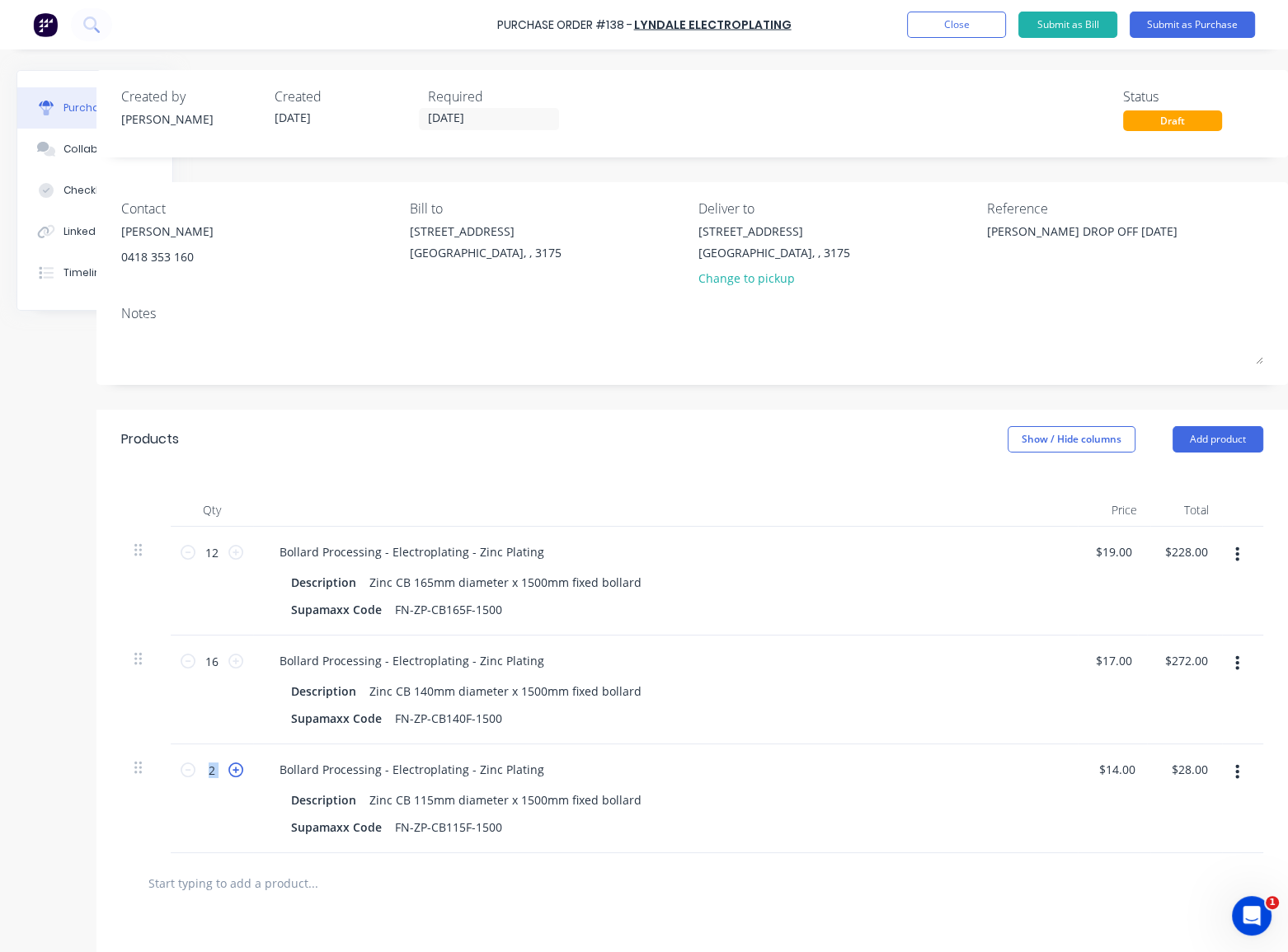
type textarea "x"
type input "3"
type input "$42.00"
click at [229, 768] on icon at bounding box center [236, 770] width 15 height 15
type textarea "x"
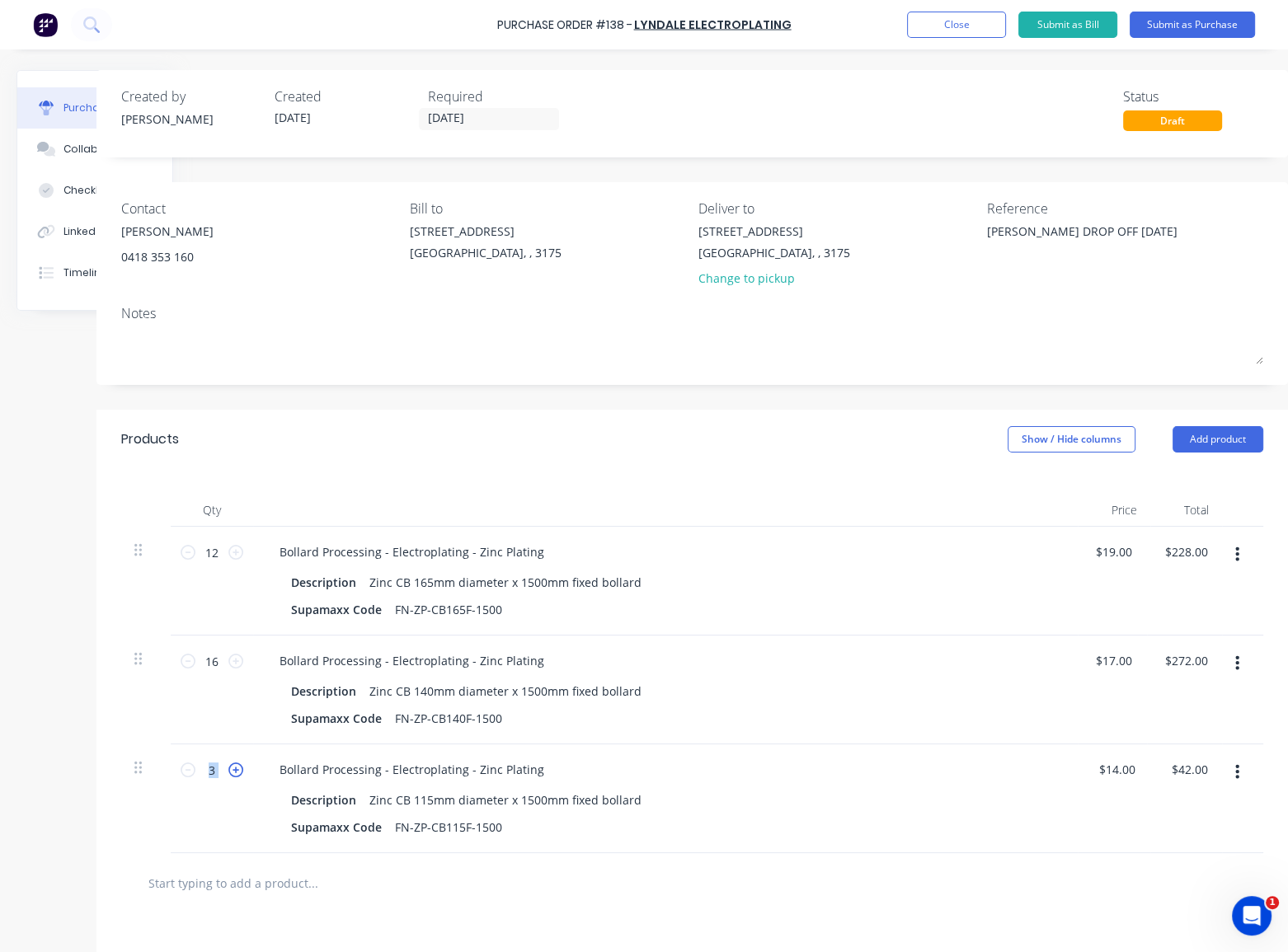
type input "4"
type input "$56.00"
click at [229, 768] on icon at bounding box center [236, 770] width 15 height 15
type textarea "x"
type input "5"
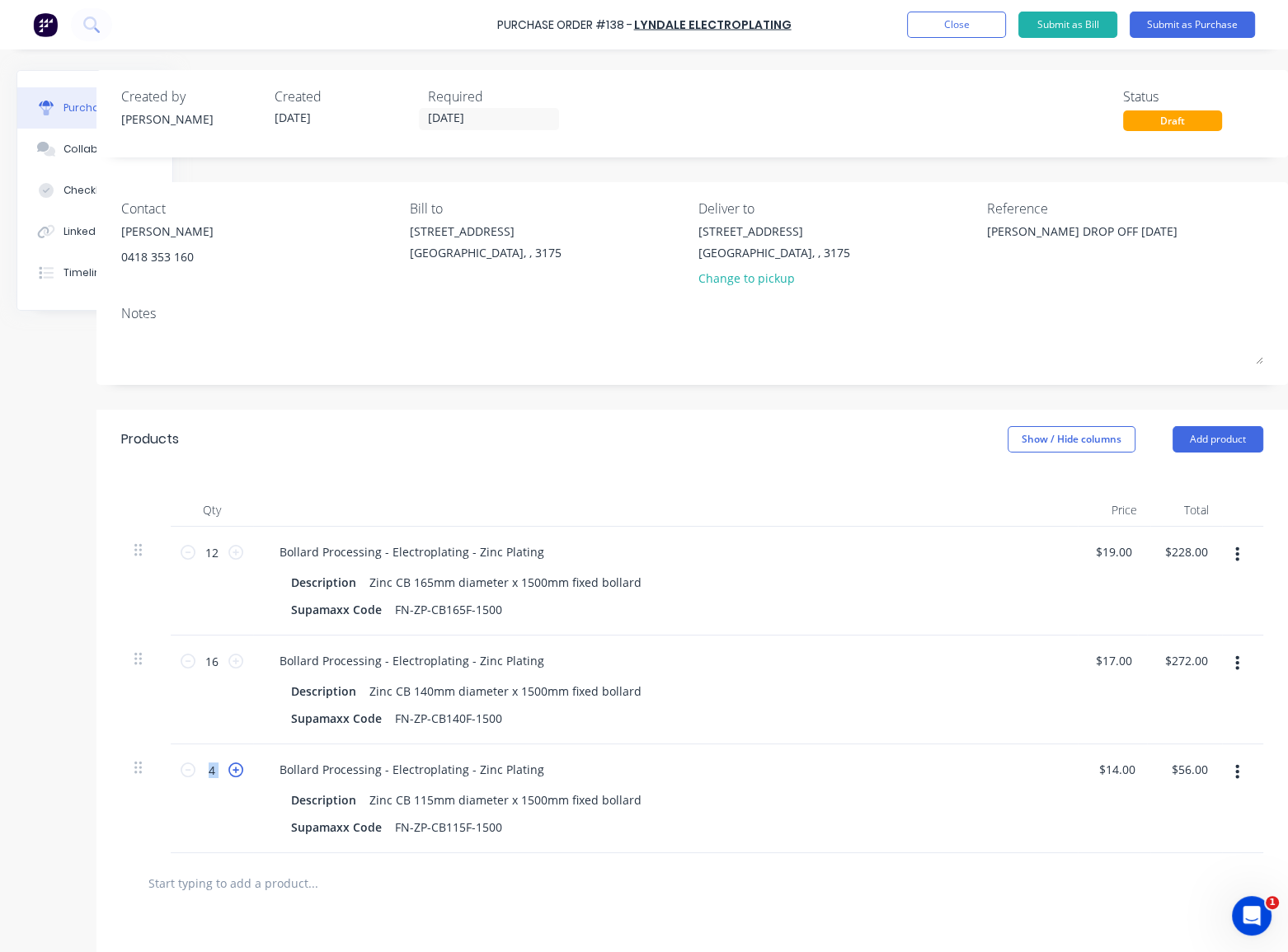
type input "$70.00"
click at [229, 768] on icon at bounding box center [236, 770] width 15 height 15
type textarea "x"
type input "6"
type input "$84.00"
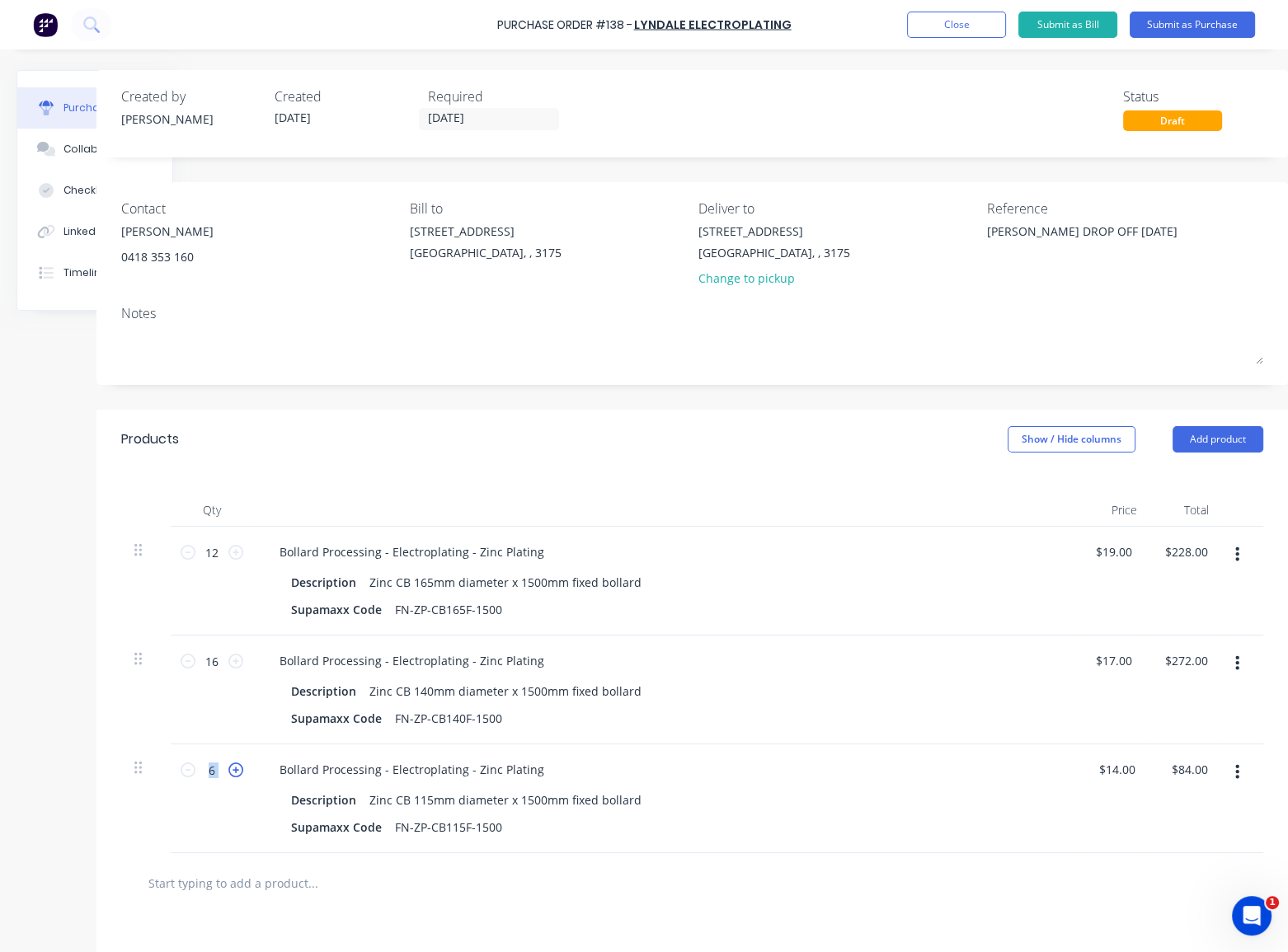
click at [229, 768] on icon at bounding box center [236, 770] width 15 height 15
type textarea "x"
type input "7"
type input "$98.00"
click at [229, 768] on icon at bounding box center [236, 770] width 15 height 15
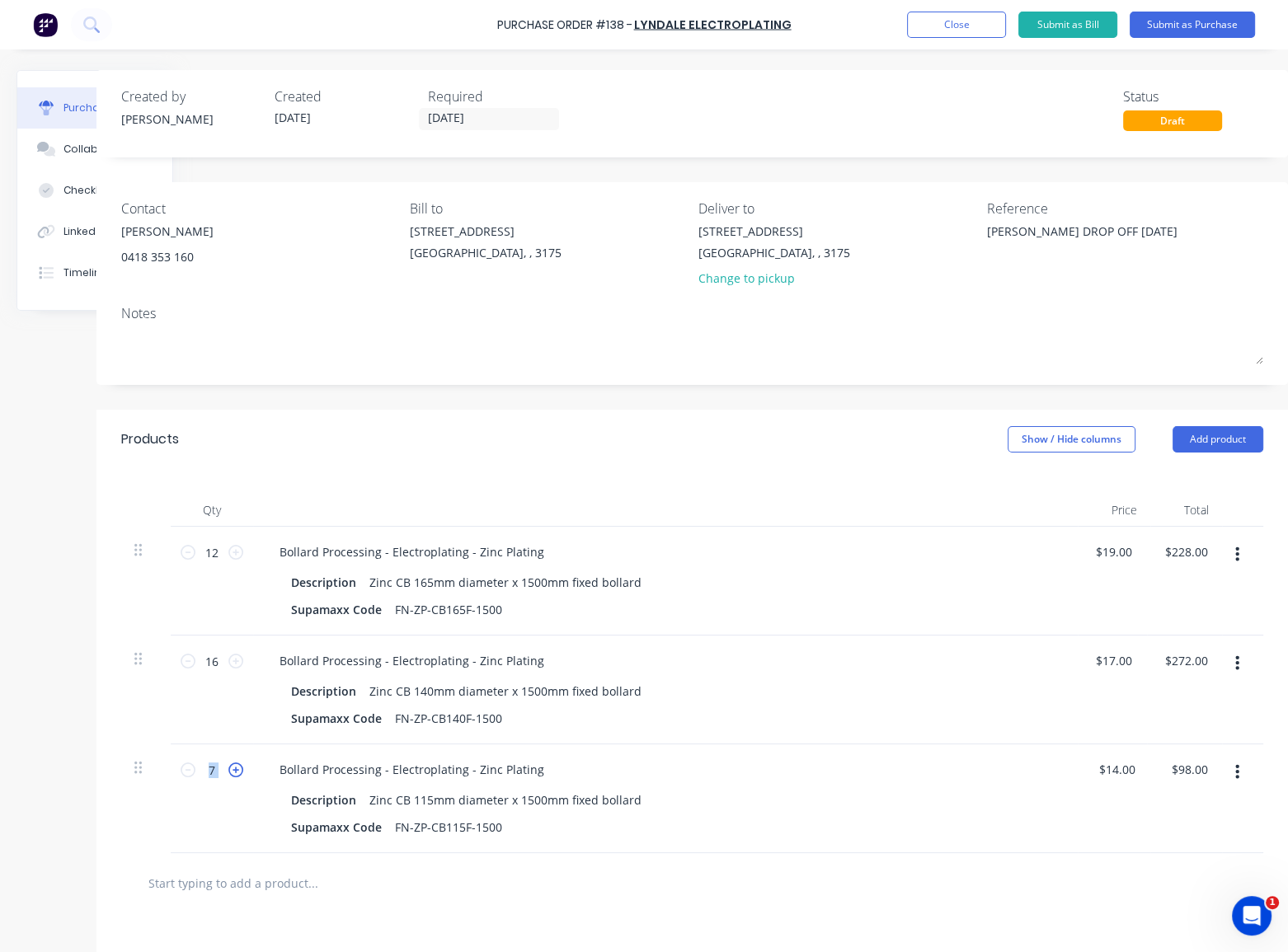
type textarea "x"
type input "8"
type input "$112.00"
click at [229, 768] on icon at bounding box center [236, 770] width 15 height 15
type textarea "x"
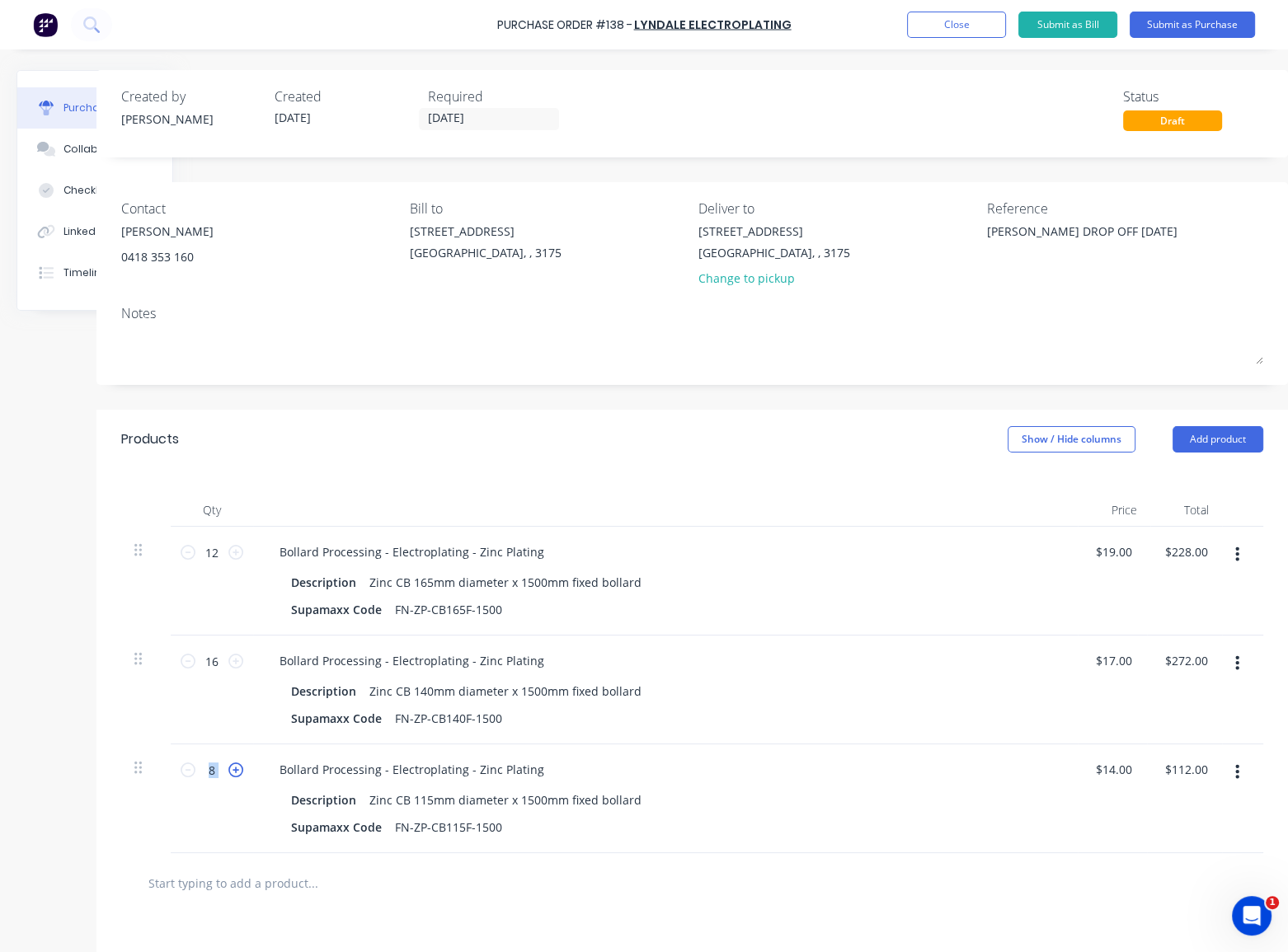
type input "9"
type input "$126.00"
click at [229, 768] on icon at bounding box center [236, 770] width 15 height 15
type textarea "x"
type input "10"
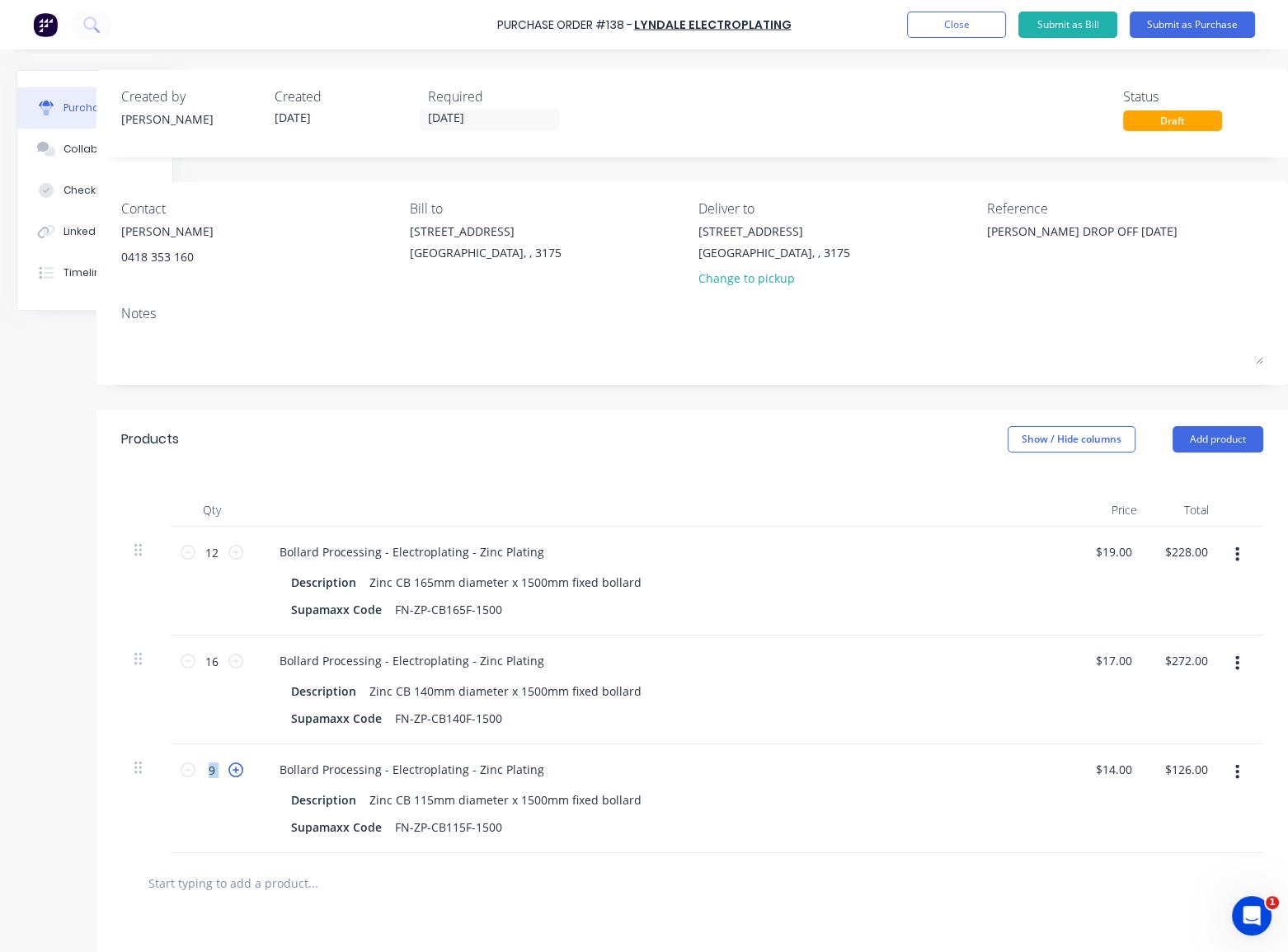
type input "$140.00"
click at [229, 768] on icon at bounding box center [236, 770] width 15 height 15
type textarea "x"
type input "11"
type input "$154.00"
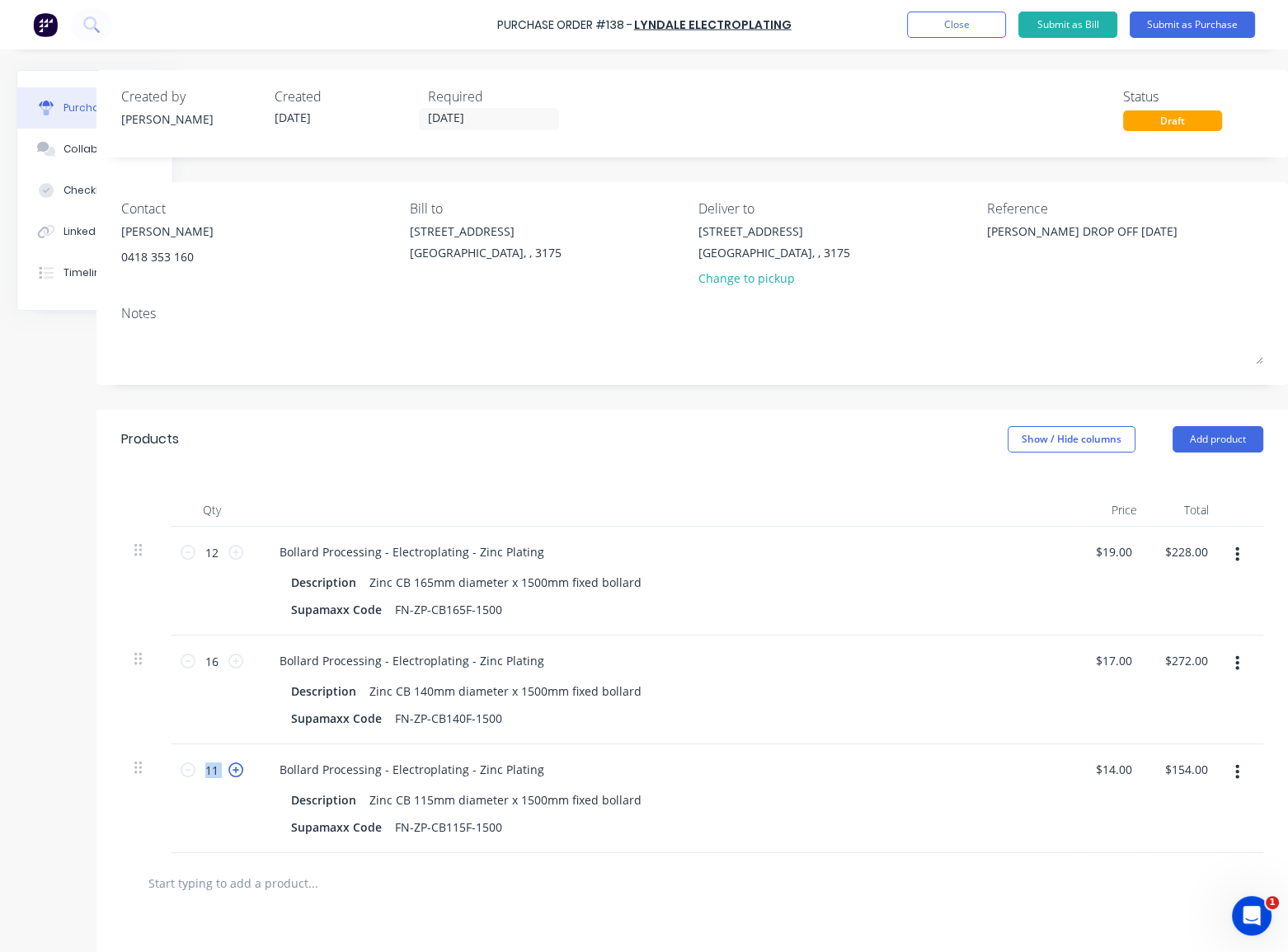
click at [229, 768] on icon at bounding box center [236, 770] width 15 height 15
type textarea "x"
type input "12"
type input "$168.00"
click at [229, 768] on icon at bounding box center [236, 770] width 15 height 15
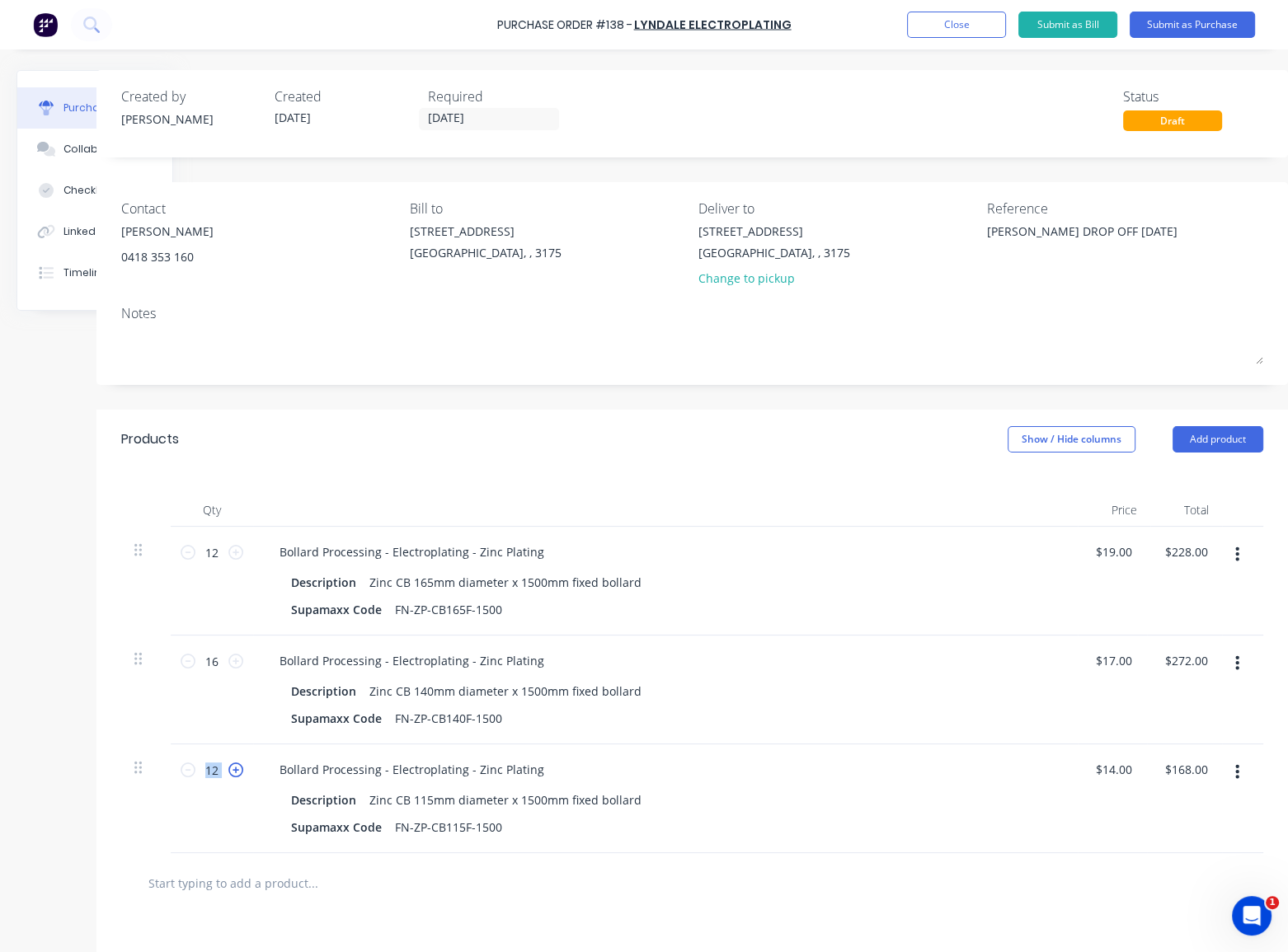
type textarea "x"
type input "13"
type input "$182.00"
click at [229, 768] on icon at bounding box center [236, 770] width 15 height 15
type textarea "x"
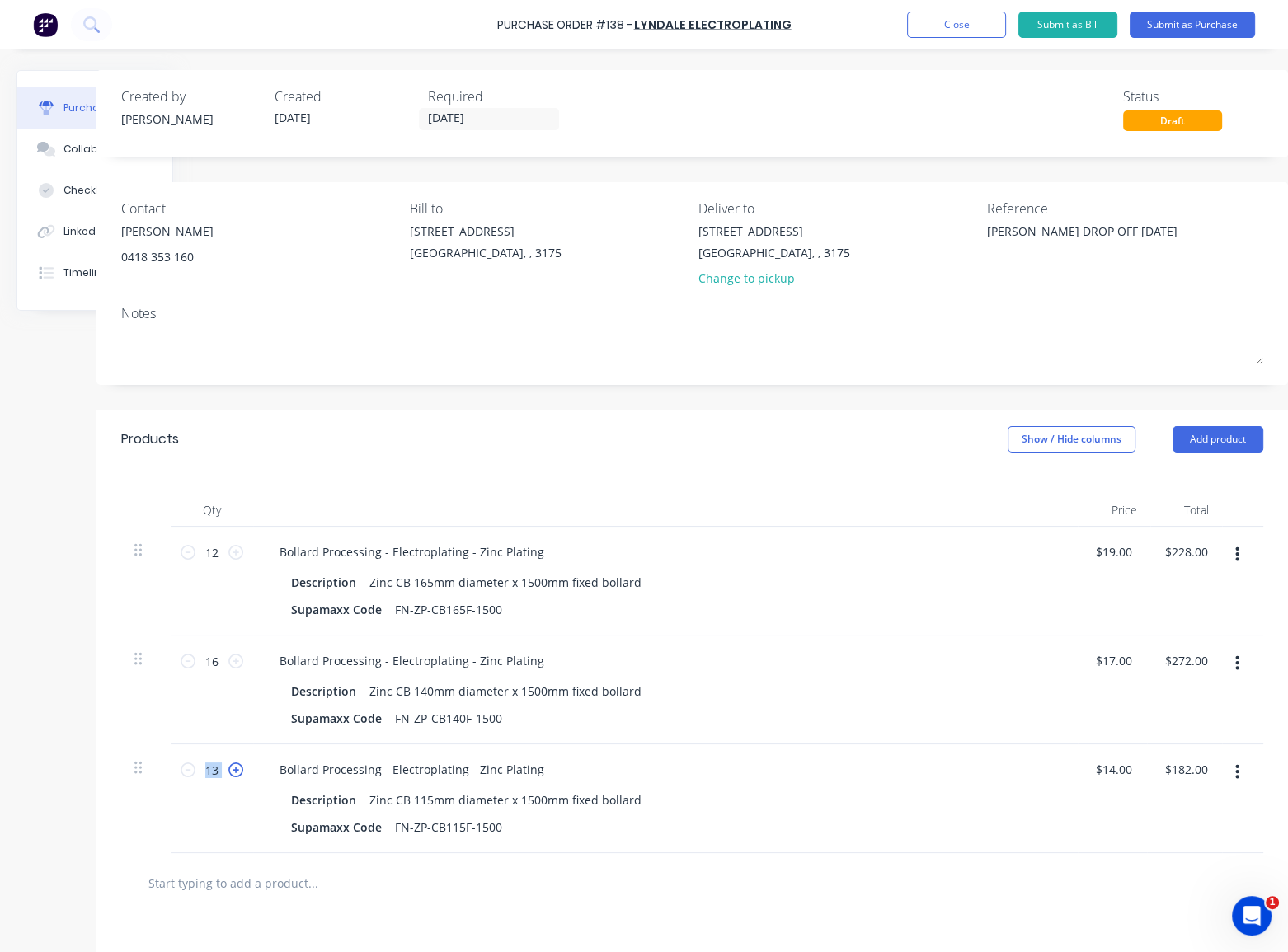
type input "14"
type input "$196.00"
click at [229, 768] on icon at bounding box center [236, 770] width 15 height 15
type textarea "x"
type input "15"
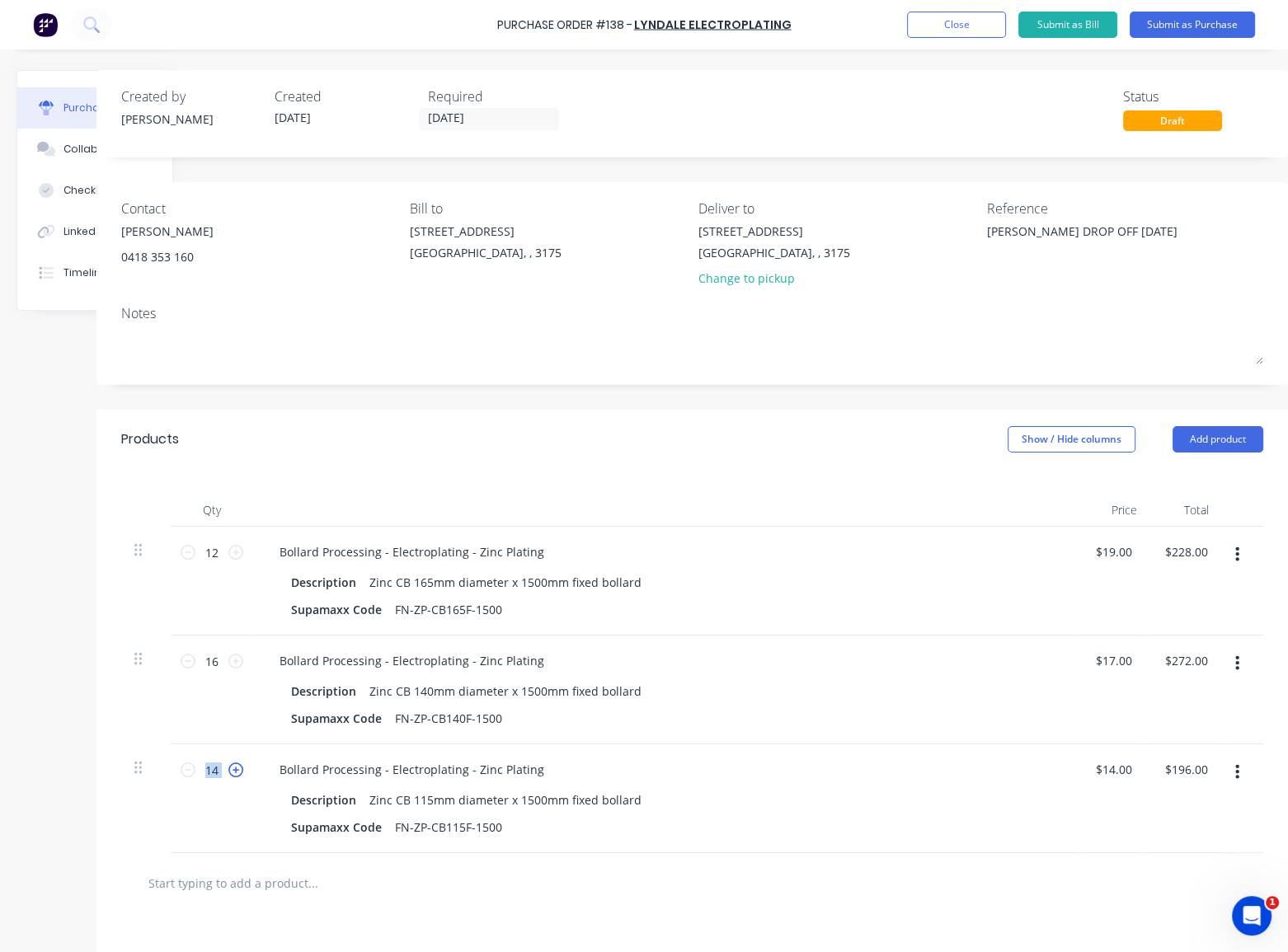
type input "$210.00"
click at [229, 768] on icon at bounding box center [236, 770] width 15 height 15
type textarea "x"
type input "16"
type input "$224.00"
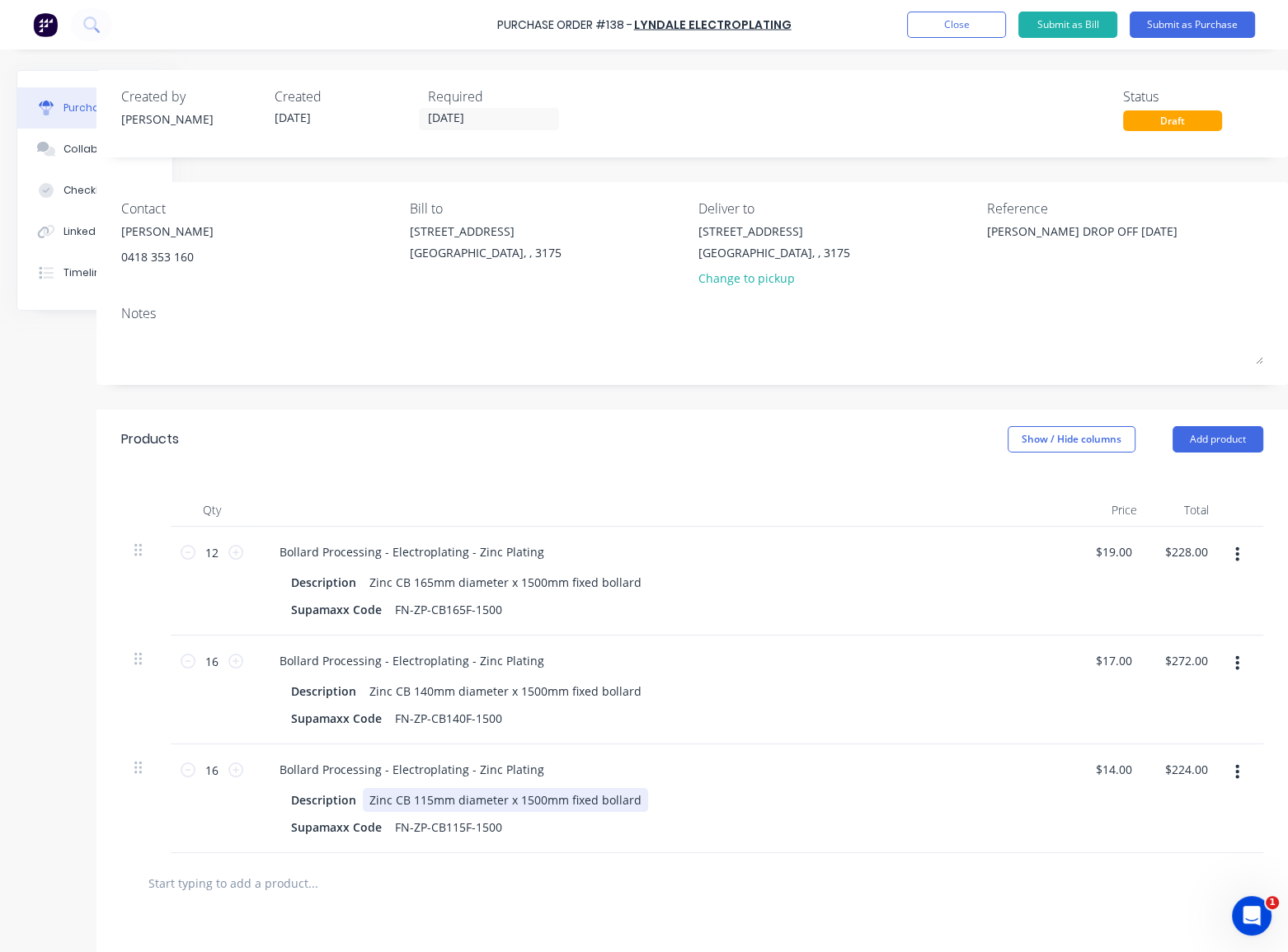
click at [816, 782] on div "Bollard Processing - Electroplating - Zinc Plating Description Zinc CB 115mm di…" at bounding box center [665, 799] width 824 height 108
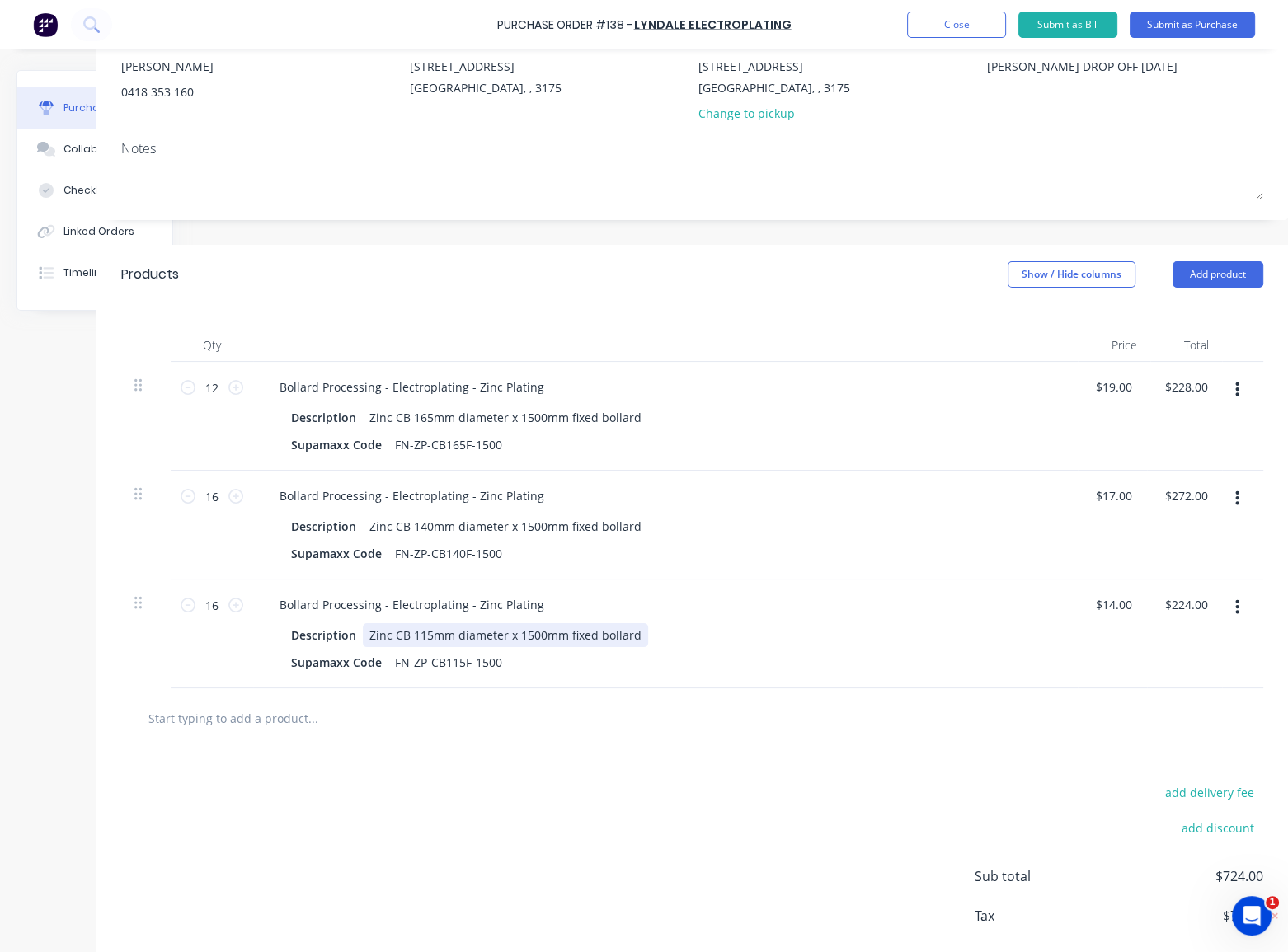
scroll to position [224, 107]
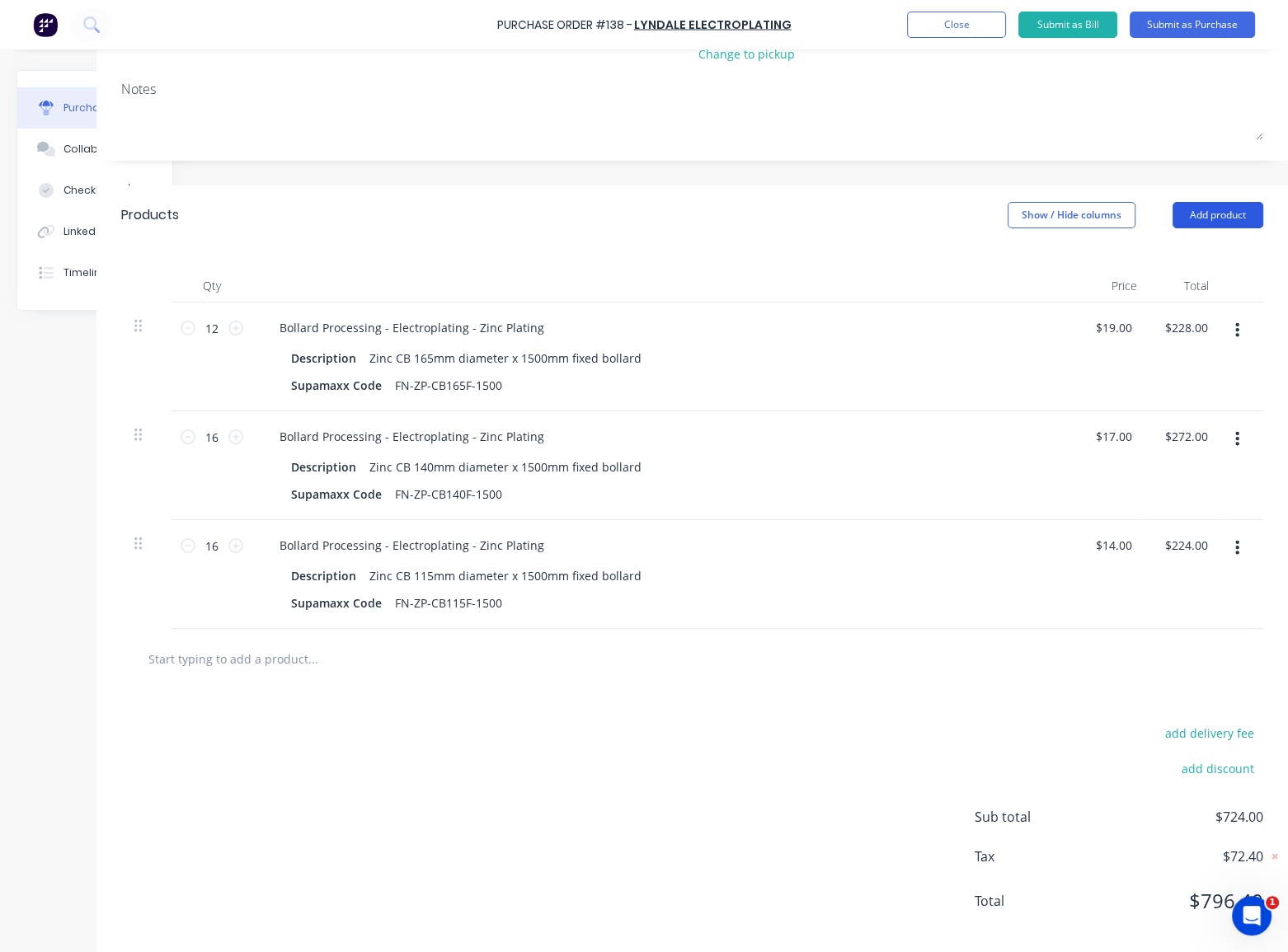
click at [1224, 214] on button "Add product" at bounding box center [1218, 215] width 91 height 26
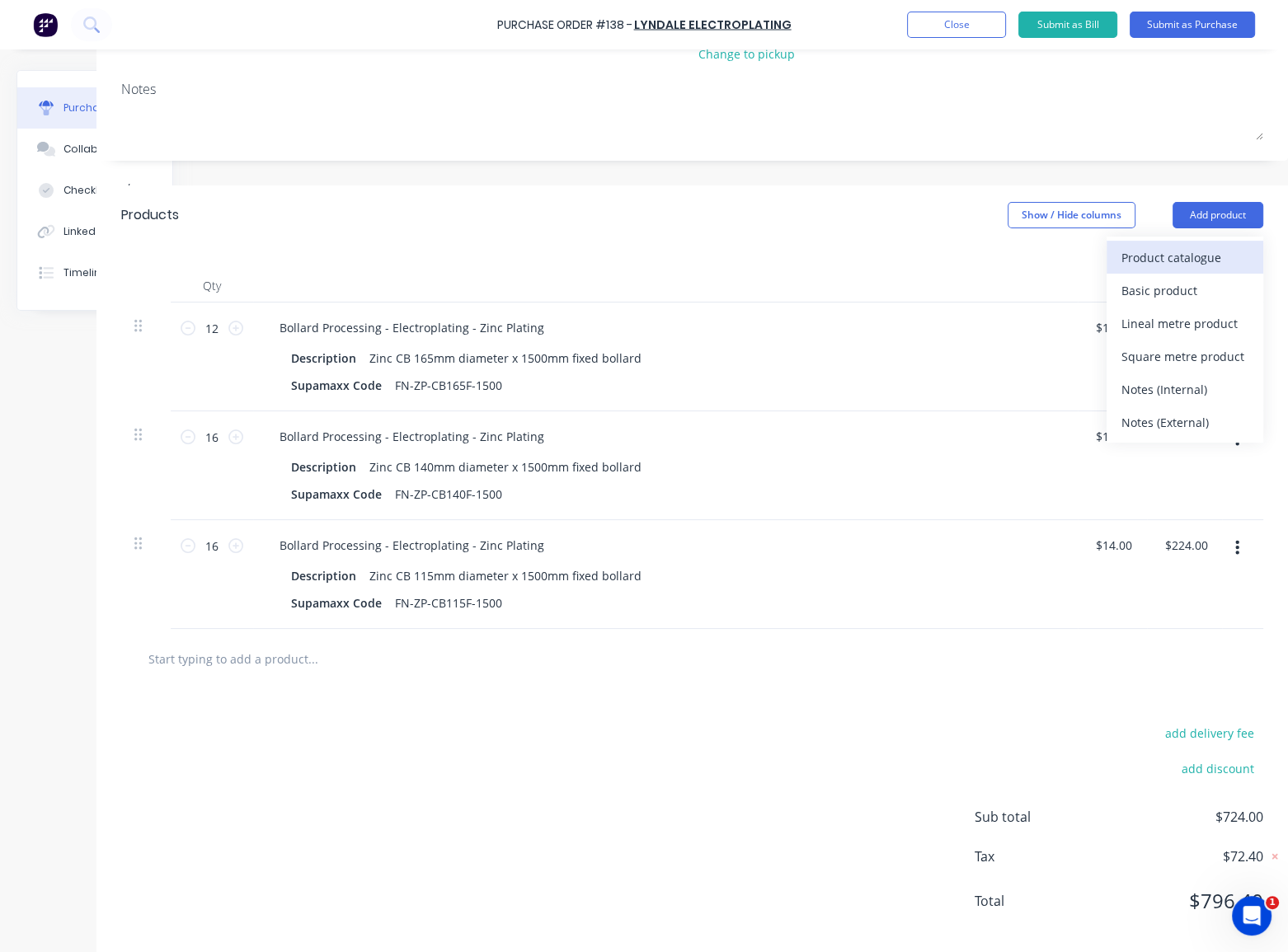
click at [1204, 256] on div "Product catalogue" at bounding box center [1185, 258] width 127 height 24
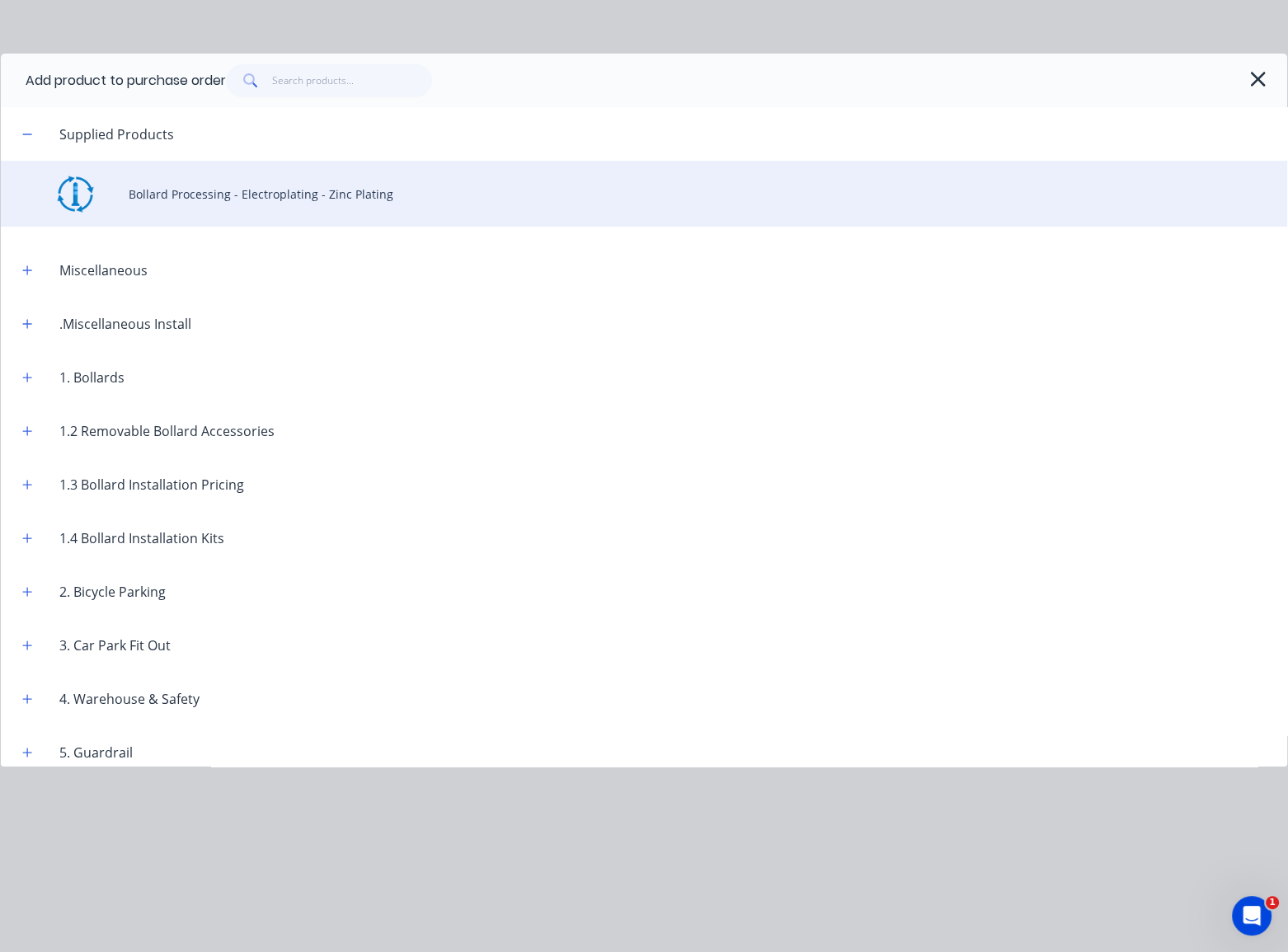
click at [336, 199] on div "Bollard Processing - Electroplating - Zinc Plating" at bounding box center [644, 193] width 1287 height 66
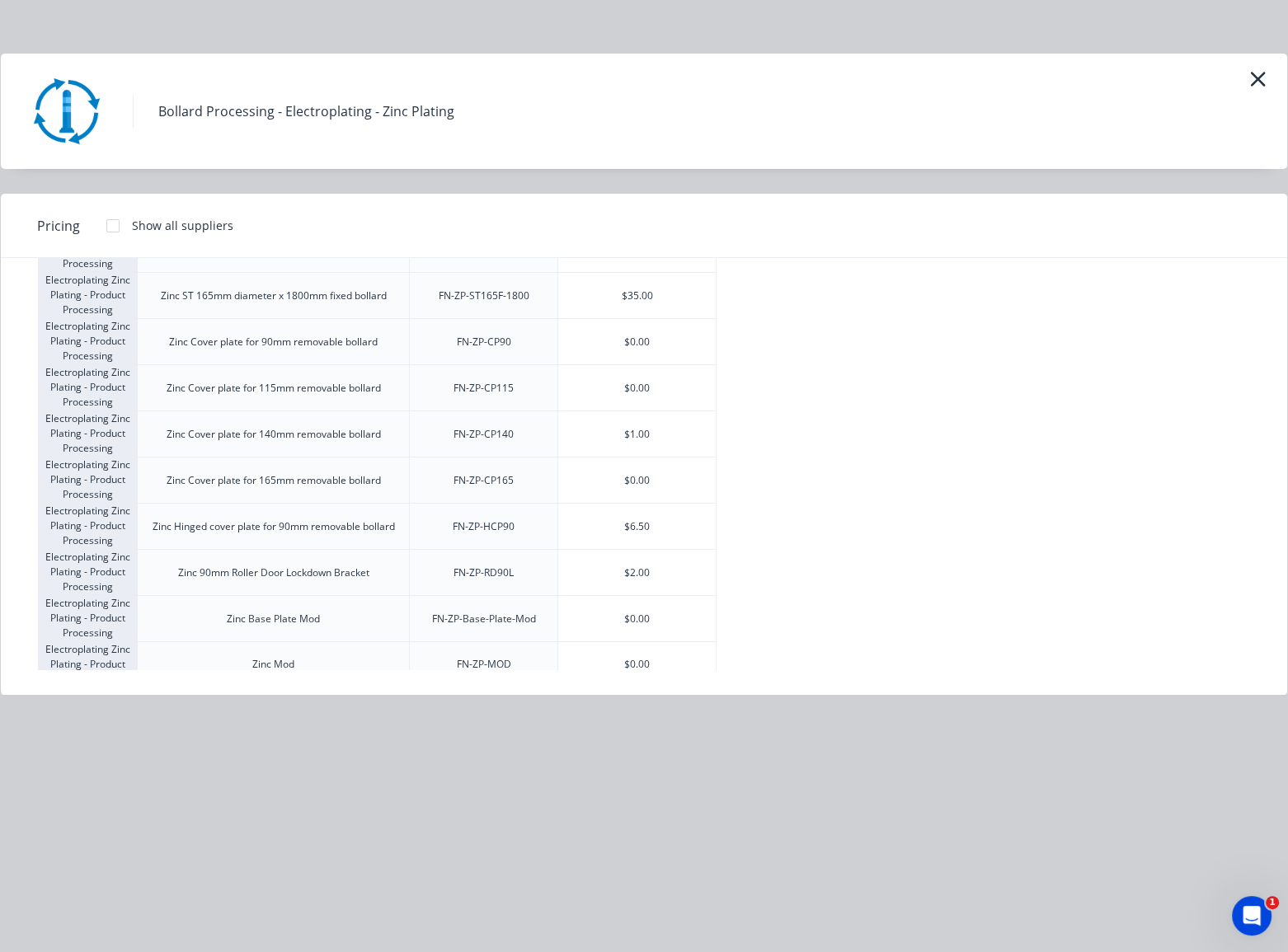
scroll to position [2661, 0]
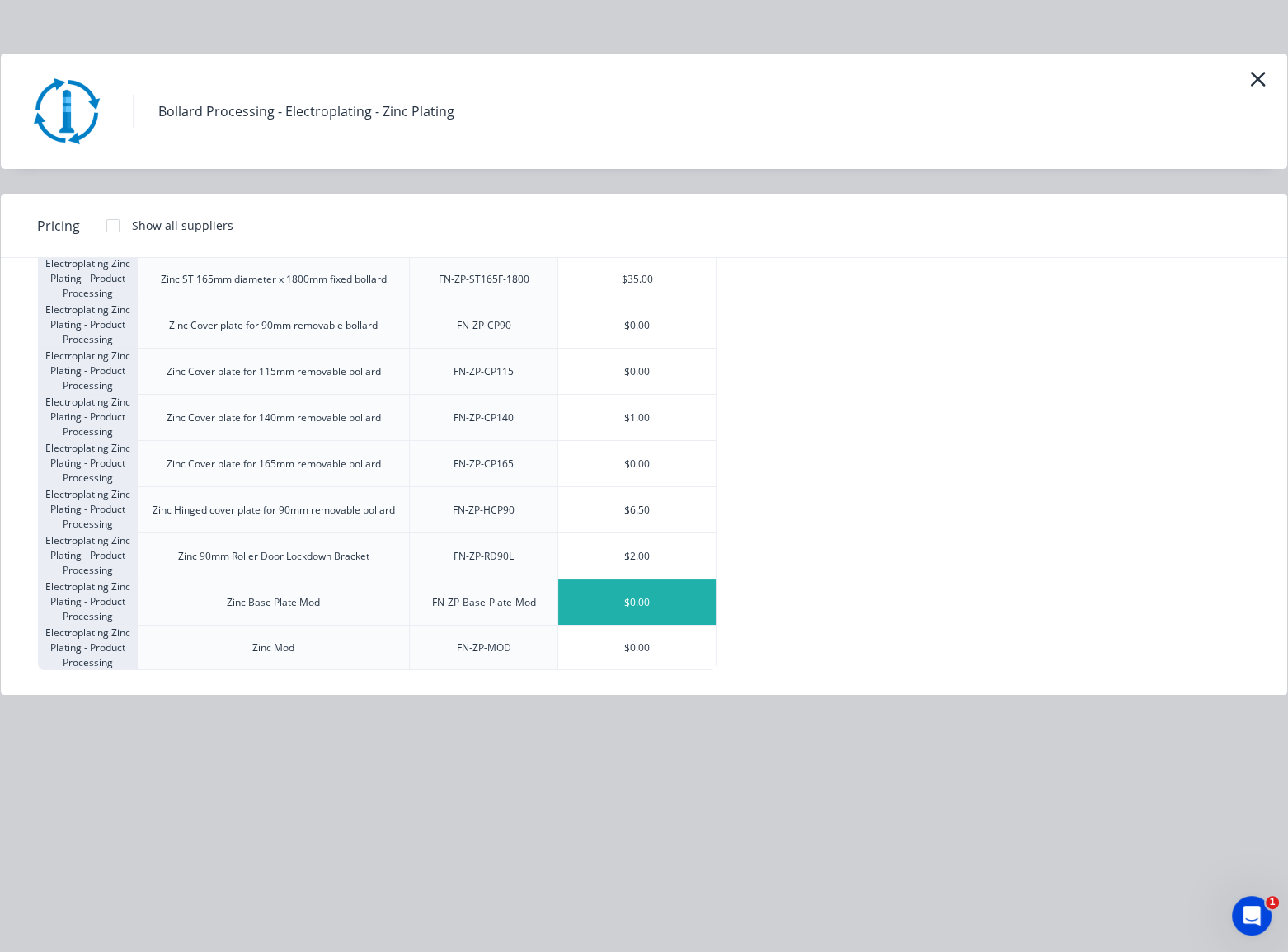
click at [667, 606] on div "$0.00" at bounding box center [637, 602] width 158 height 46
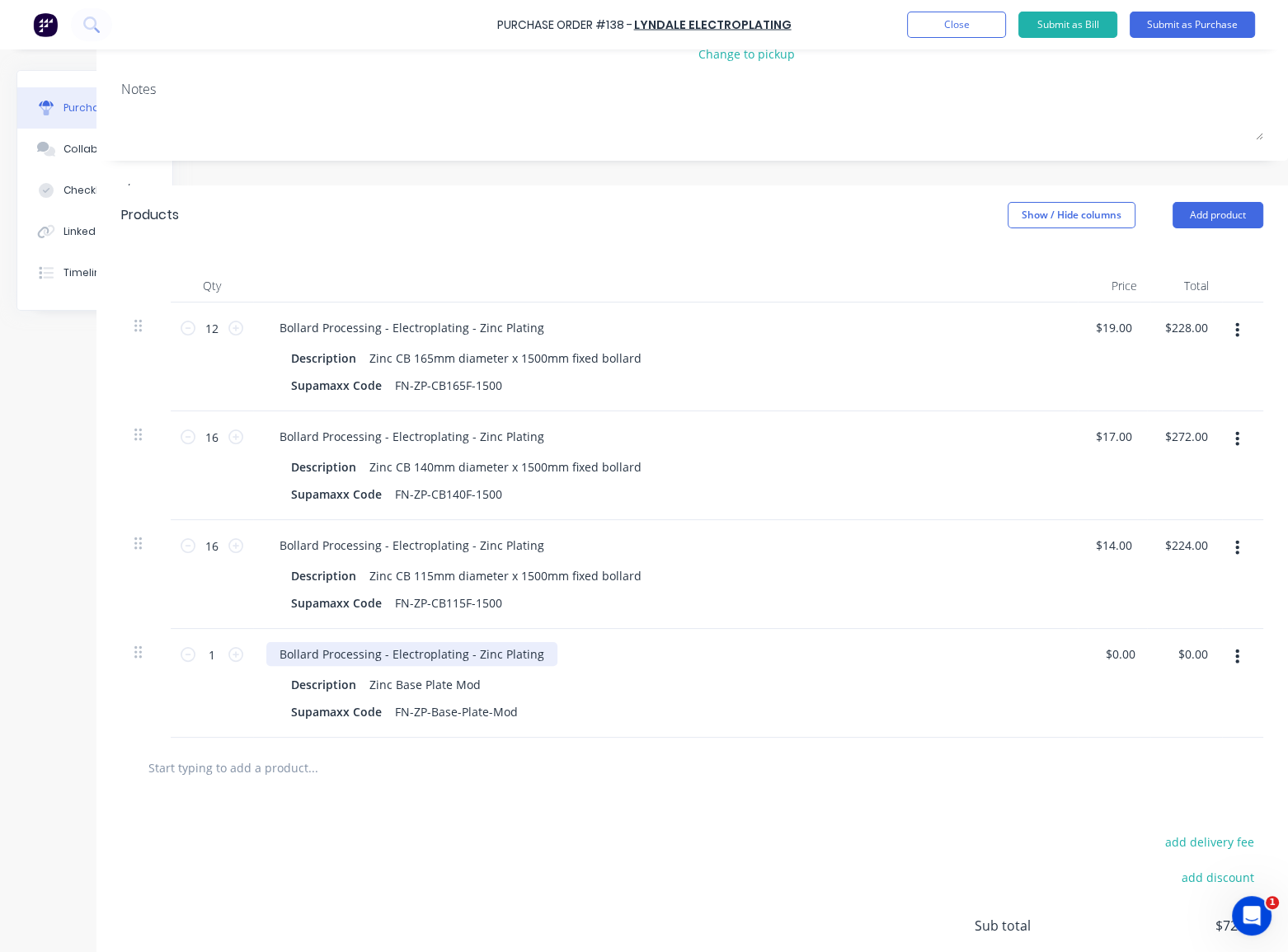
click at [528, 660] on div "Bollard Processing - Electroplating - Zinc Plating" at bounding box center [412, 654] width 292 height 24
click at [214, 652] on input "1" at bounding box center [211, 654] width 33 height 24
type textarea "x"
type input "2"
type textarea "x"
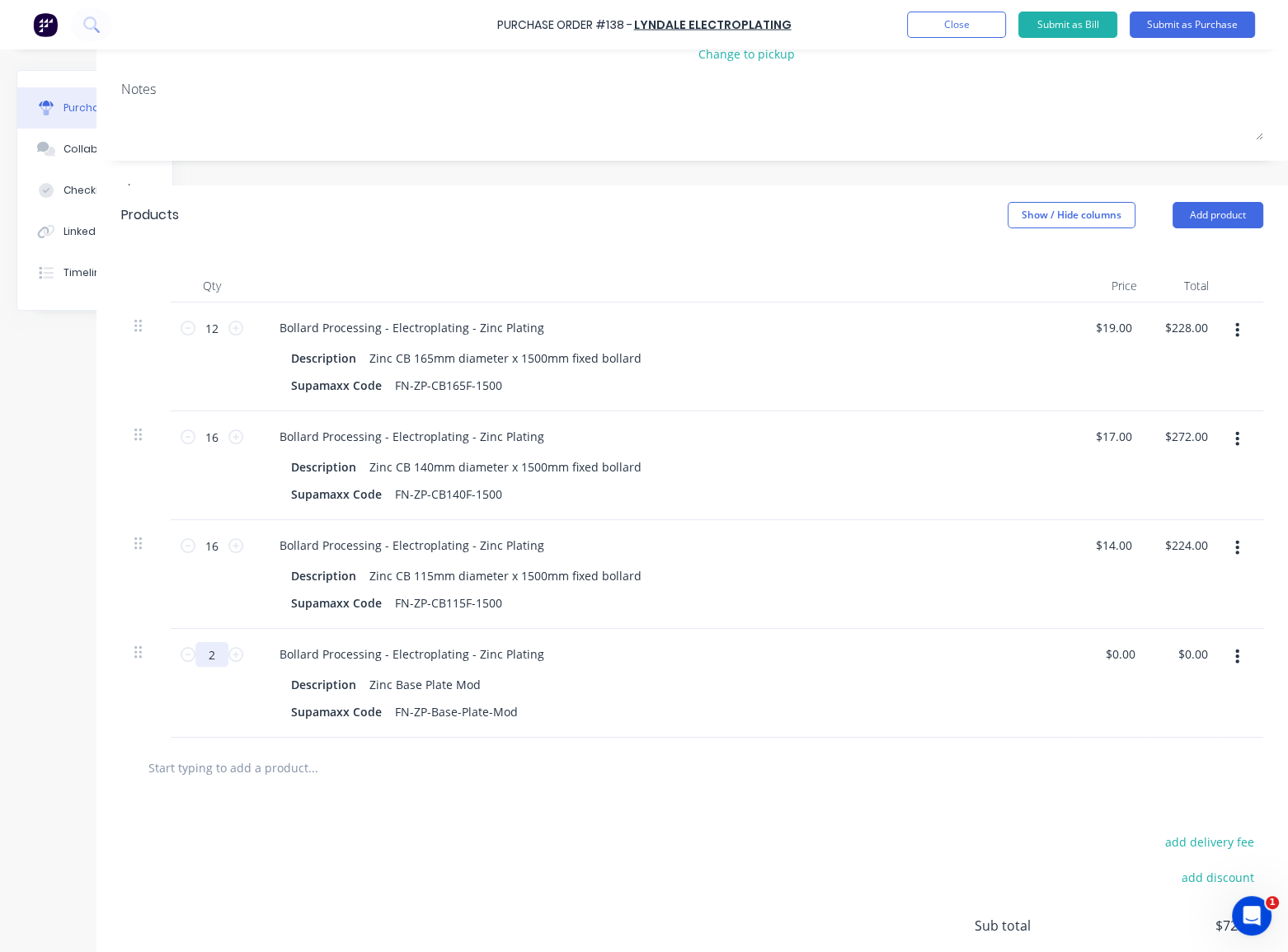
type input "20"
type textarea "x"
type input "20"
type textarea "x"
click at [534, 656] on div "Bollard Processing - Electroplating - Zinc Plating" at bounding box center [412, 654] width 292 height 24
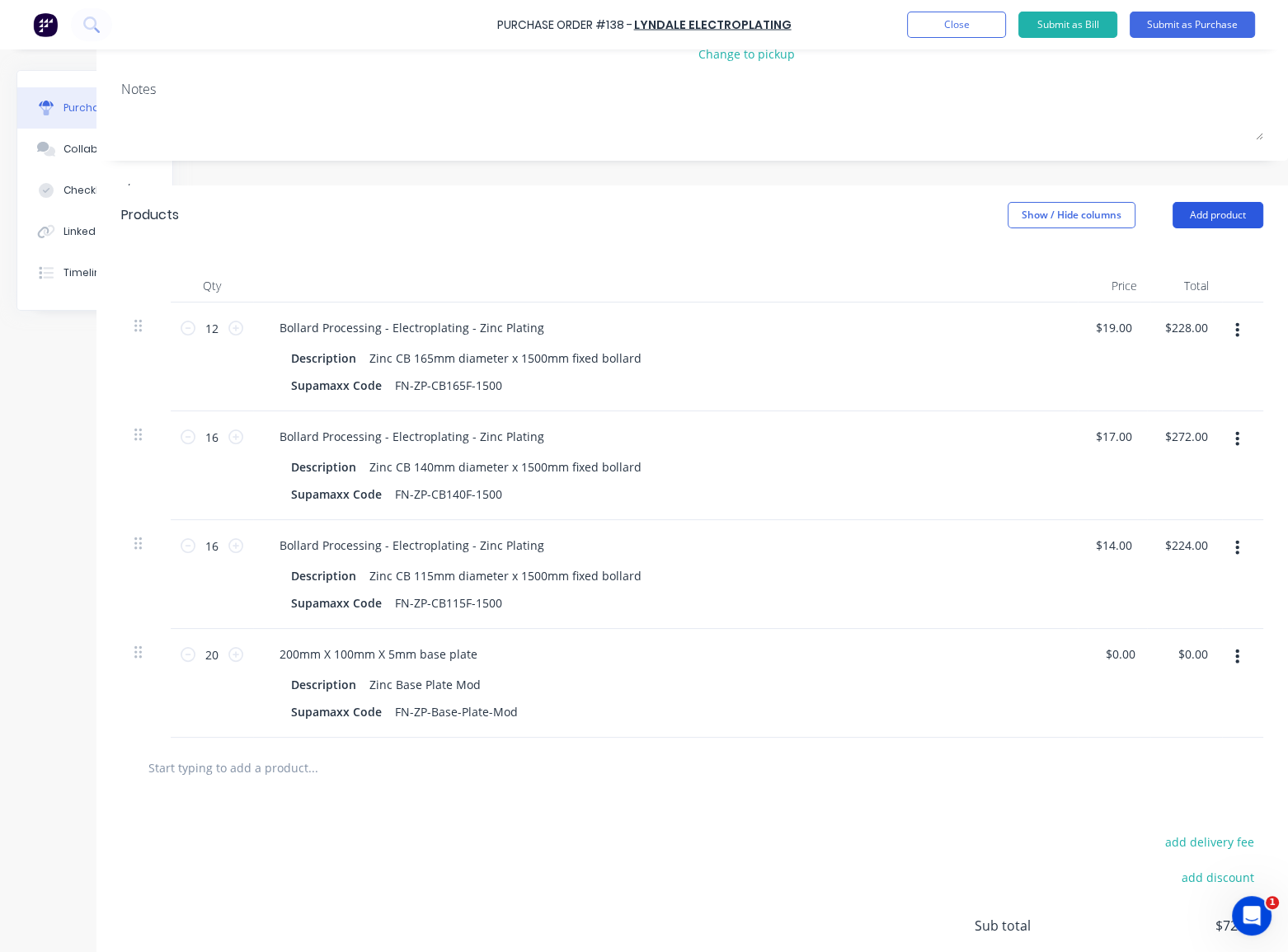
click at [1193, 219] on button "Add product" at bounding box center [1218, 215] width 91 height 26
click at [852, 654] on div "200mm X 100mm X 5mm base plate" at bounding box center [665, 654] width 798 height 24
click at [982, 292] on div at bounding box center [665, 286] width 824 height 33
click at [1238, 661] on button "button" at bounding box center [1237, 657] width 38 height 30
click at [1178, 733] on button "Duplicate" at bounding box center [1187, 733] width 140 height 33
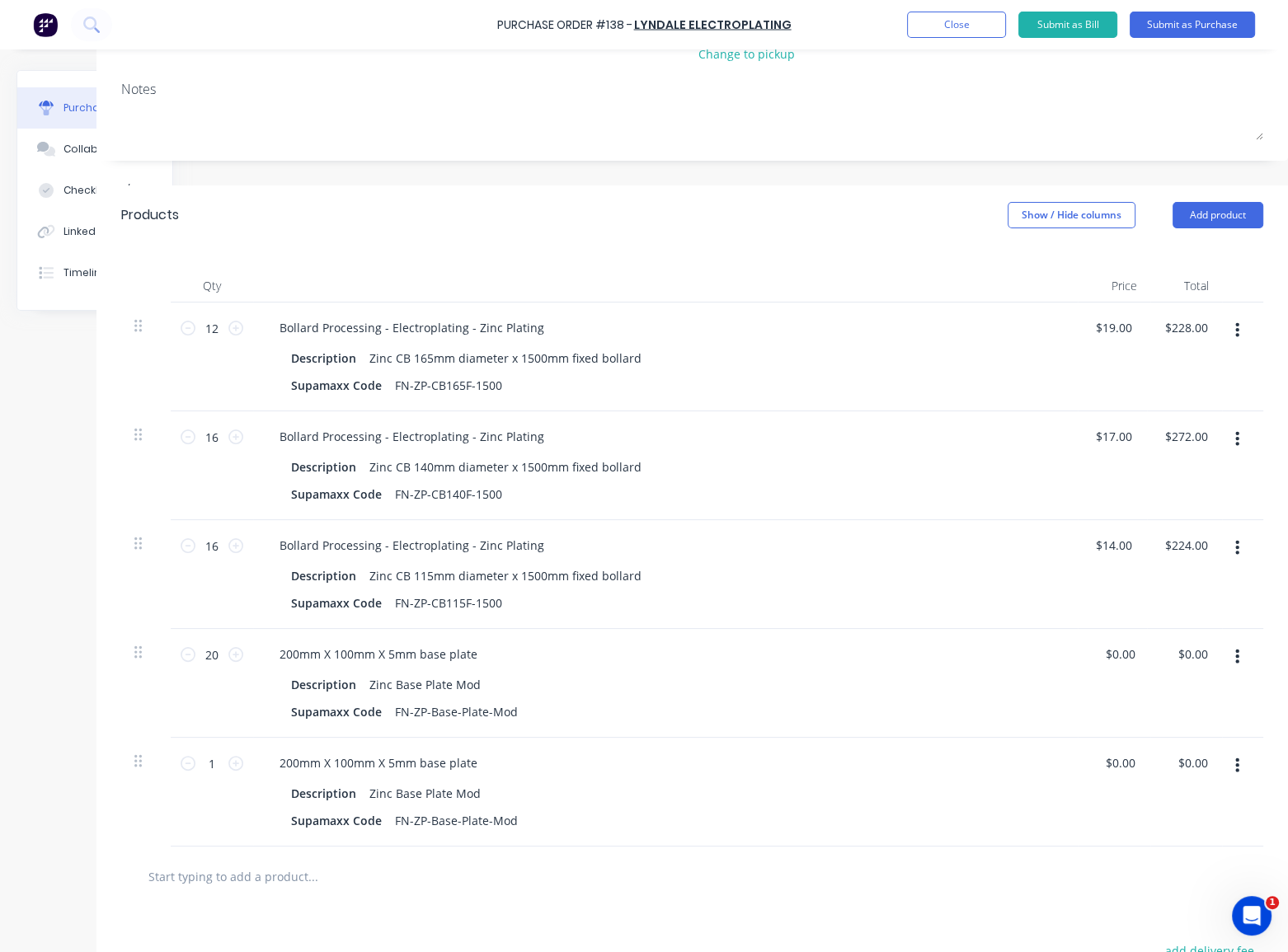
click at [1236, 764] on icon "button" at bounding box center [1238, 766] width 4 height 15
click at [1182, 838] on button "Duplicate" at bounding box center [1187, 842] width 140 height 33
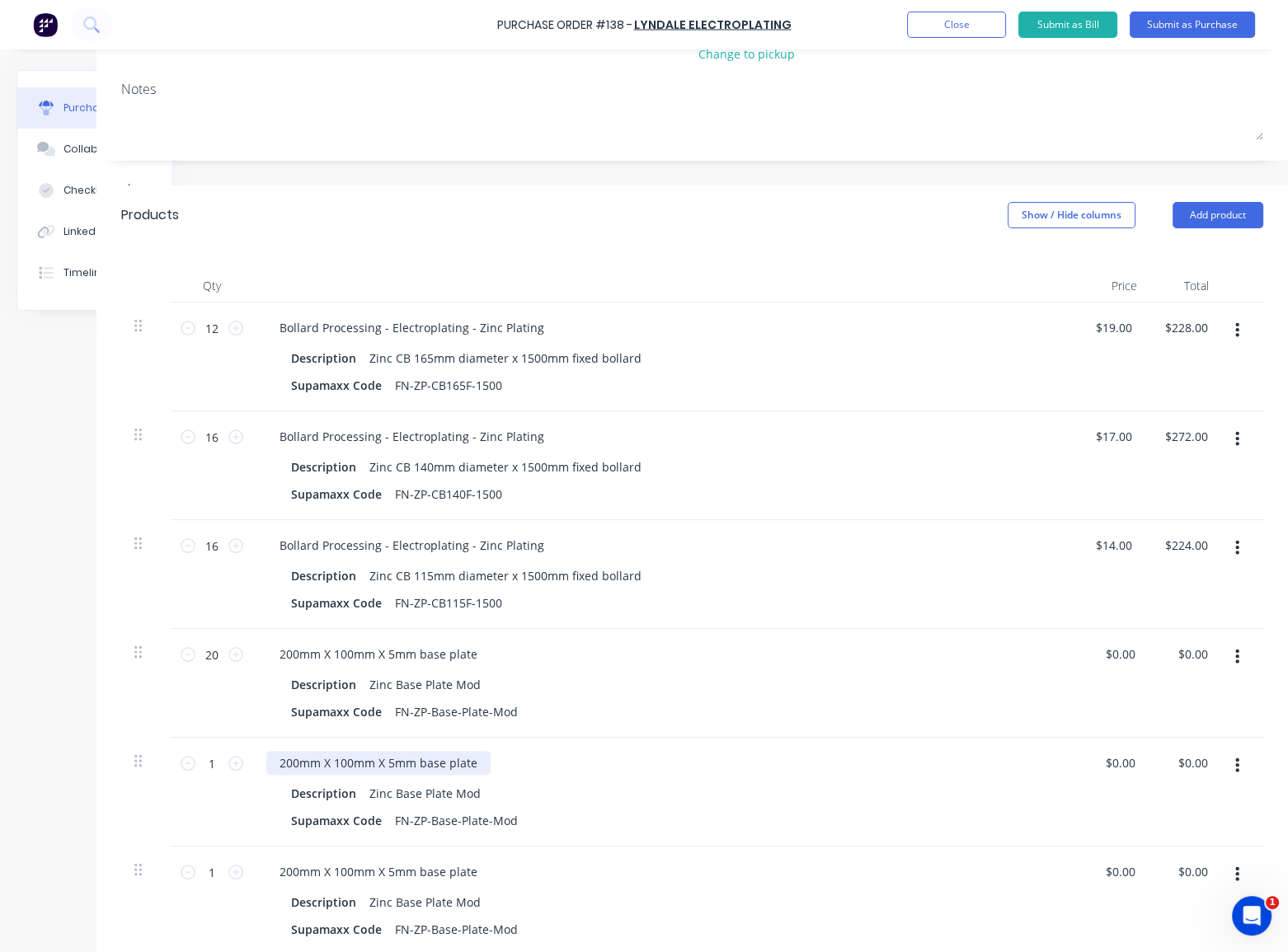
type textarea "x"
click at [292, 766] on div "200mm X 100mm X 5mm base plate" at bounding box center [379, 763] width 224 height 24
click at [229, 761] on icon at bounding box center [236, 763] width 15 height 15
type textarea "x"
type input "2"
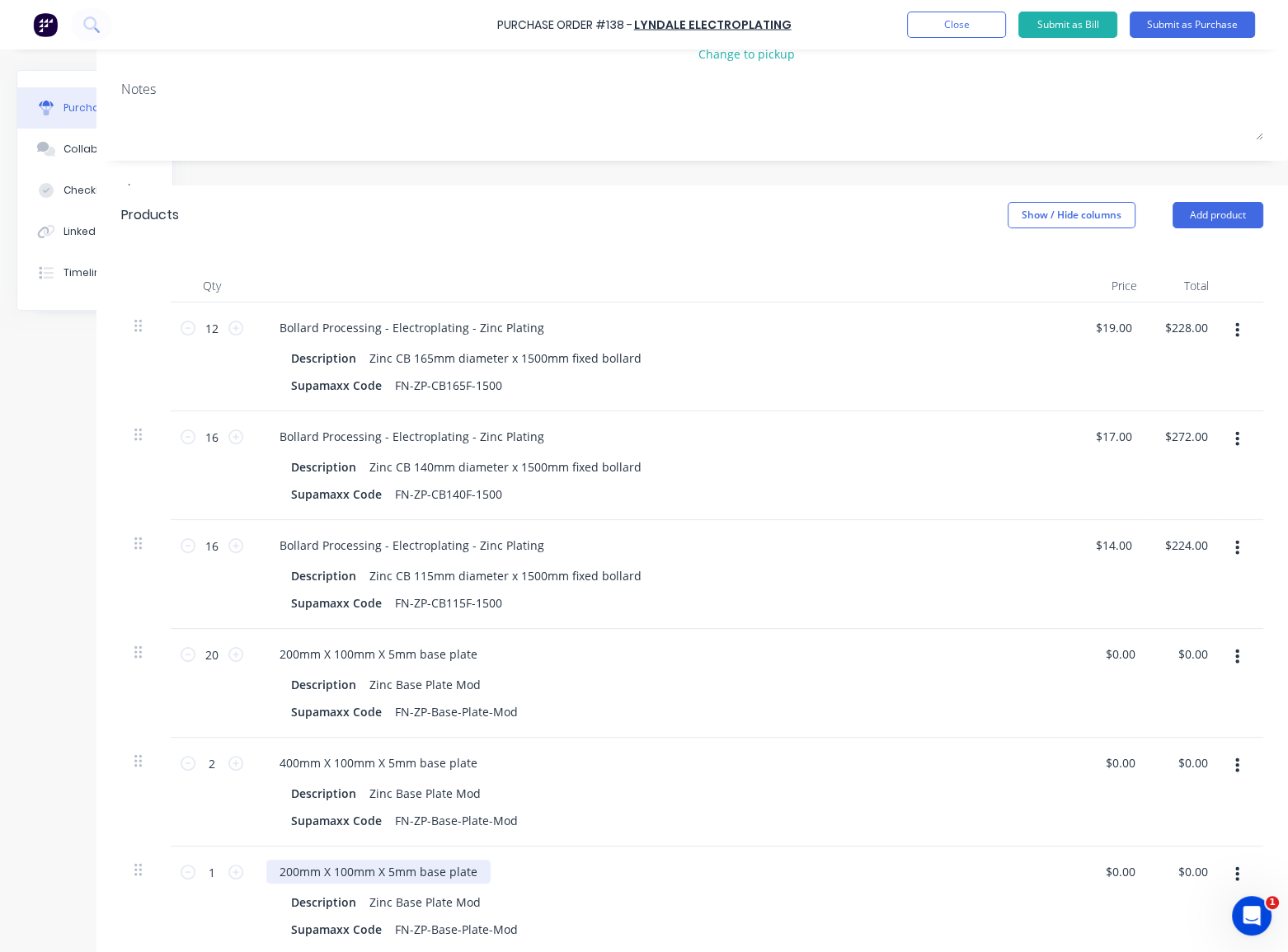
type textarea "x"
click at [279, 870] on div "200mm X 100mm X 5mm base plate" at bounding box center [379, 872] width 224 height 24
click at [699, 782] on div "Description Zinc Base Plate Mod" at bounding box center [662, 794] width 755 height 24
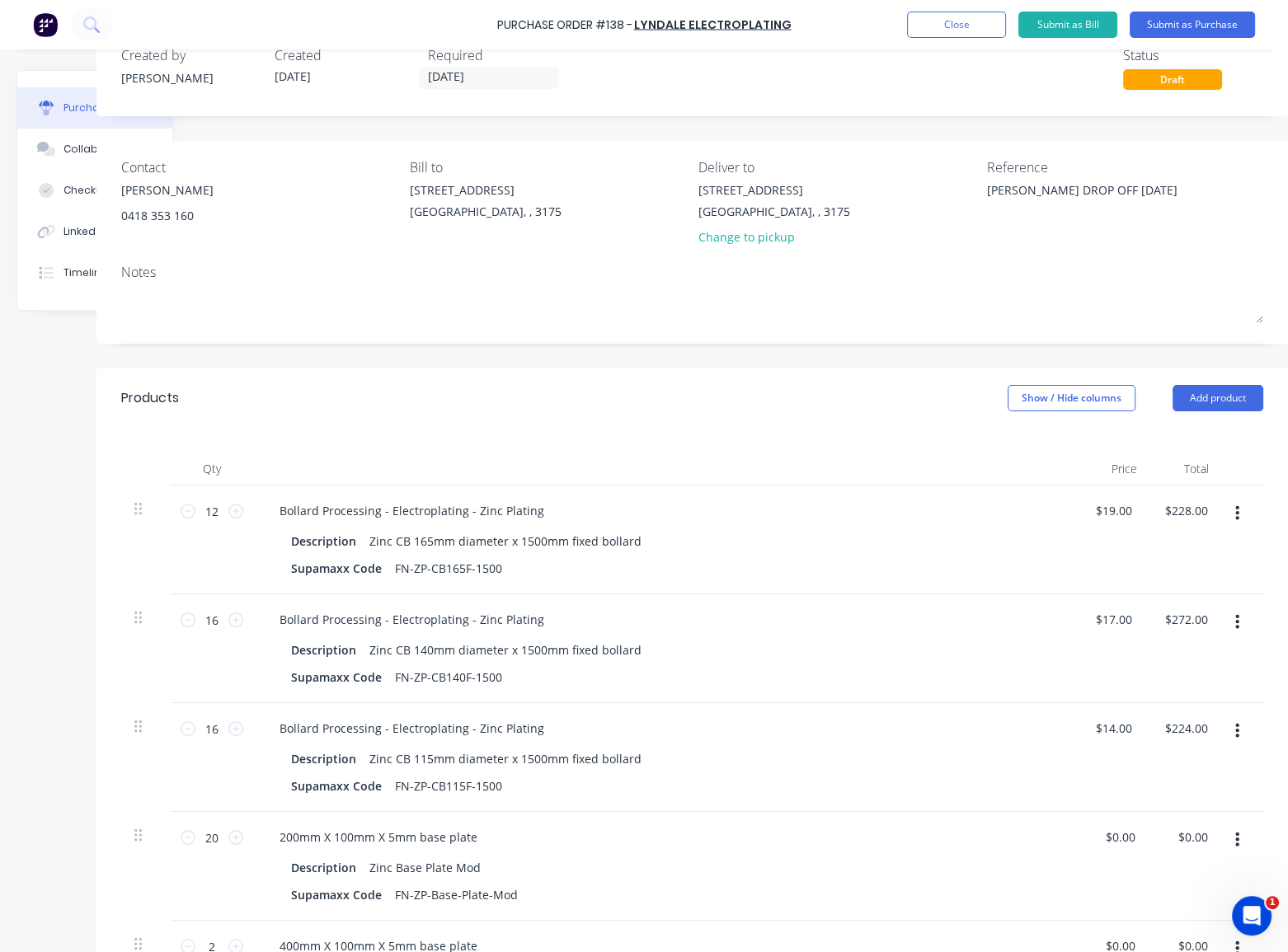
scroll to position [0, 107]
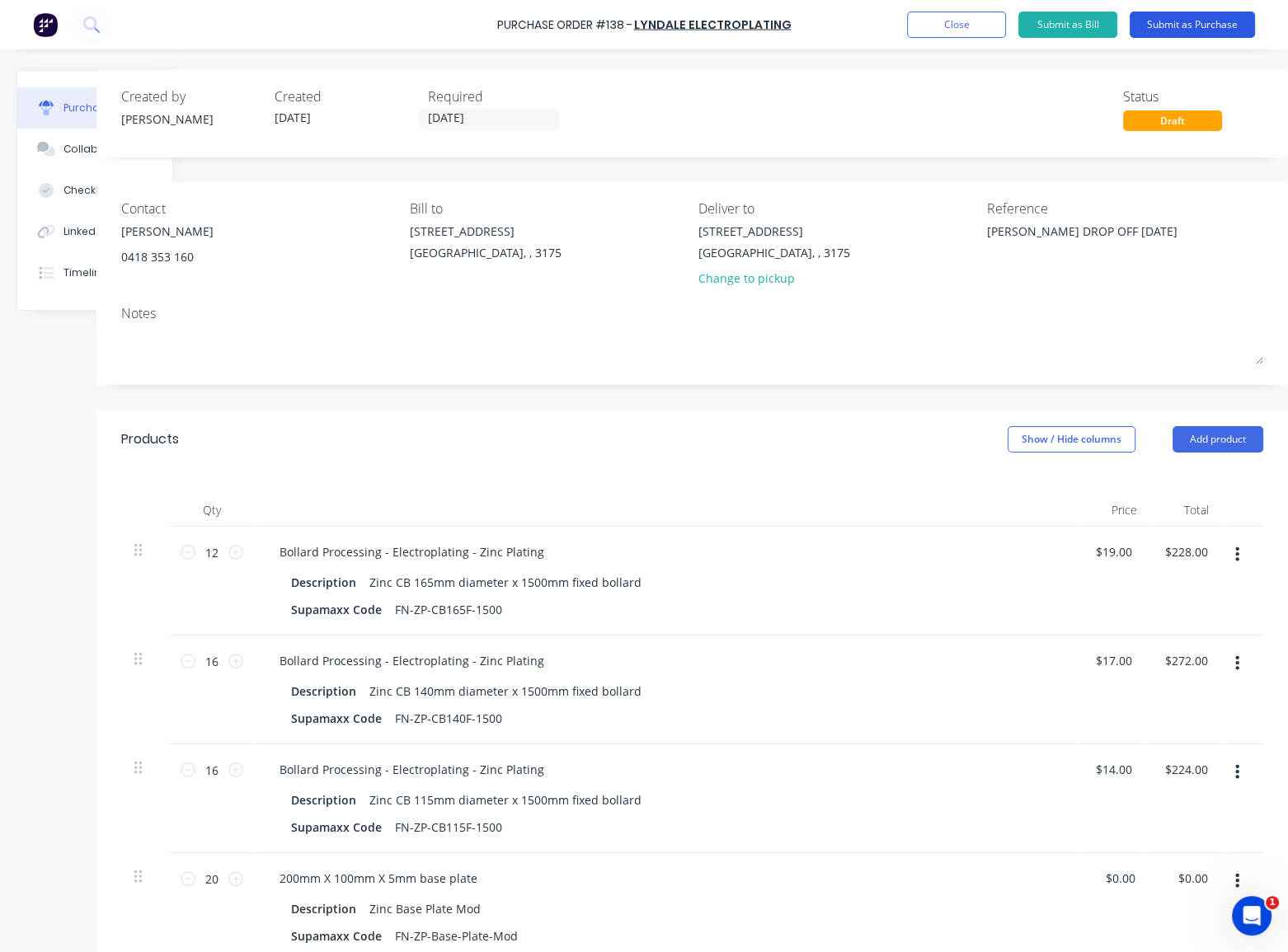
click at [1208, 26] on button "Submit as Purchase" at bounding box center [1193, 24] width 125 height 26
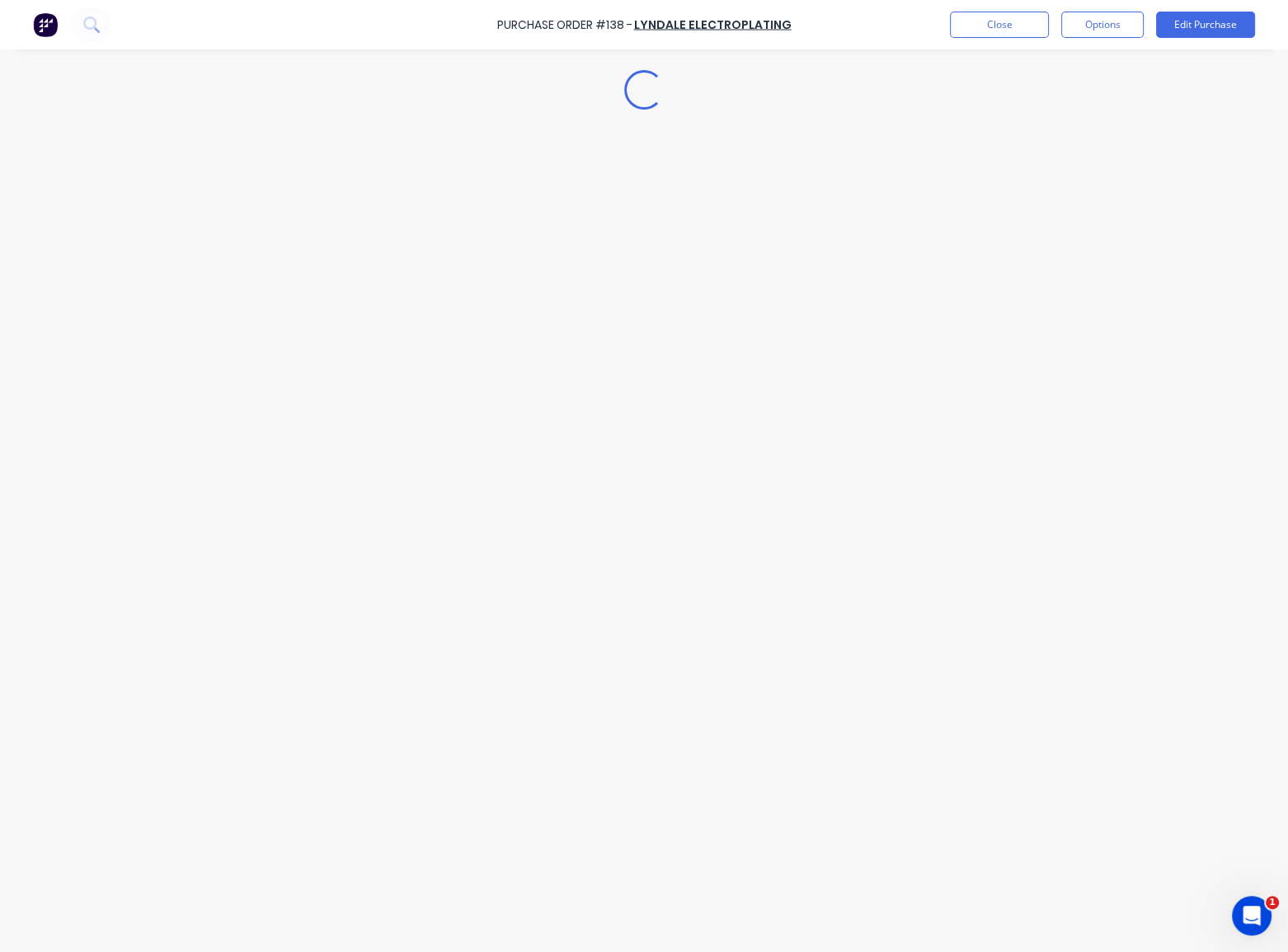
scroll to position [0, 0]
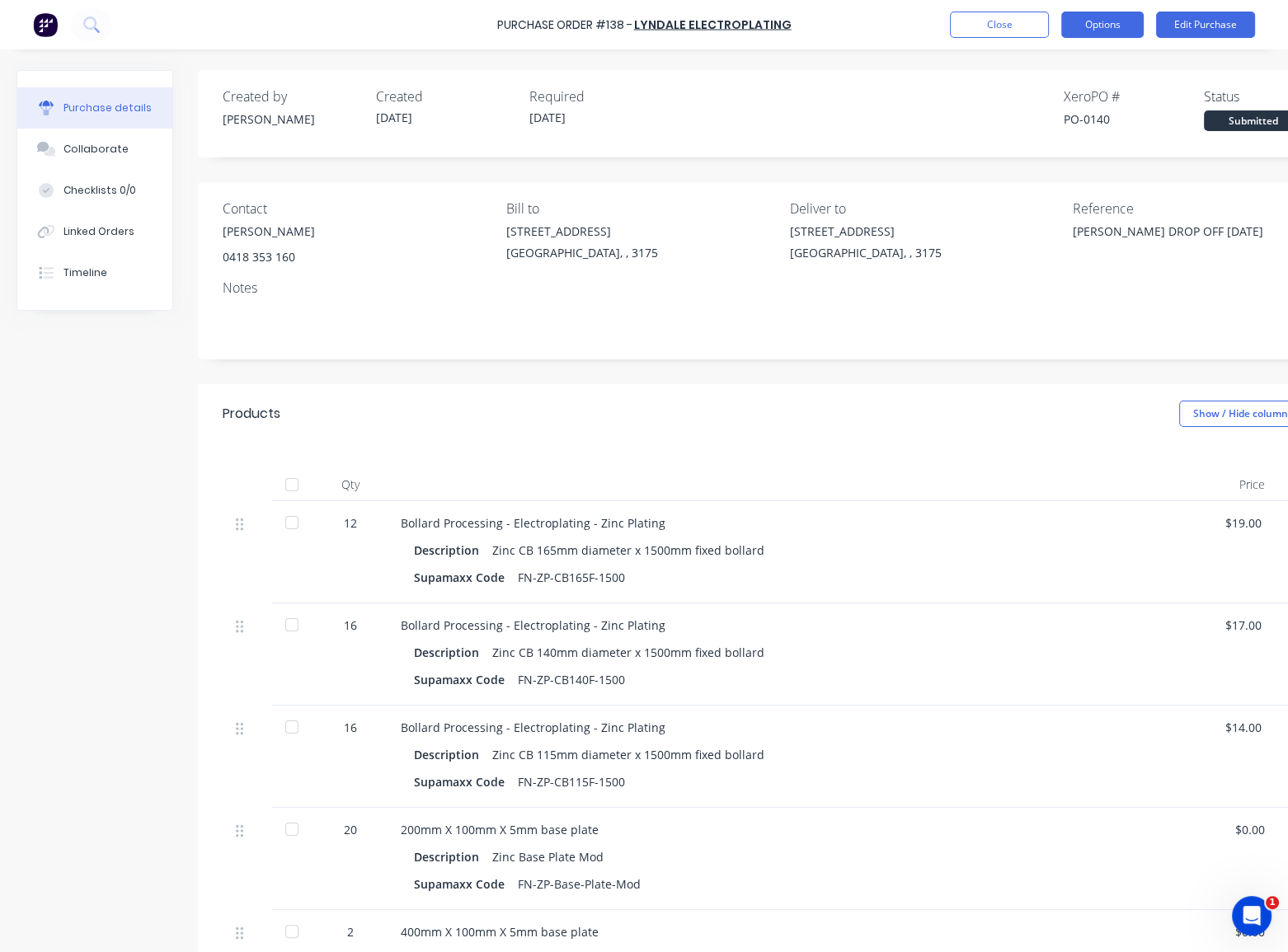
click at [1092, 25] on button "Options" at bounding box center [1103, 24] width 82 height 26
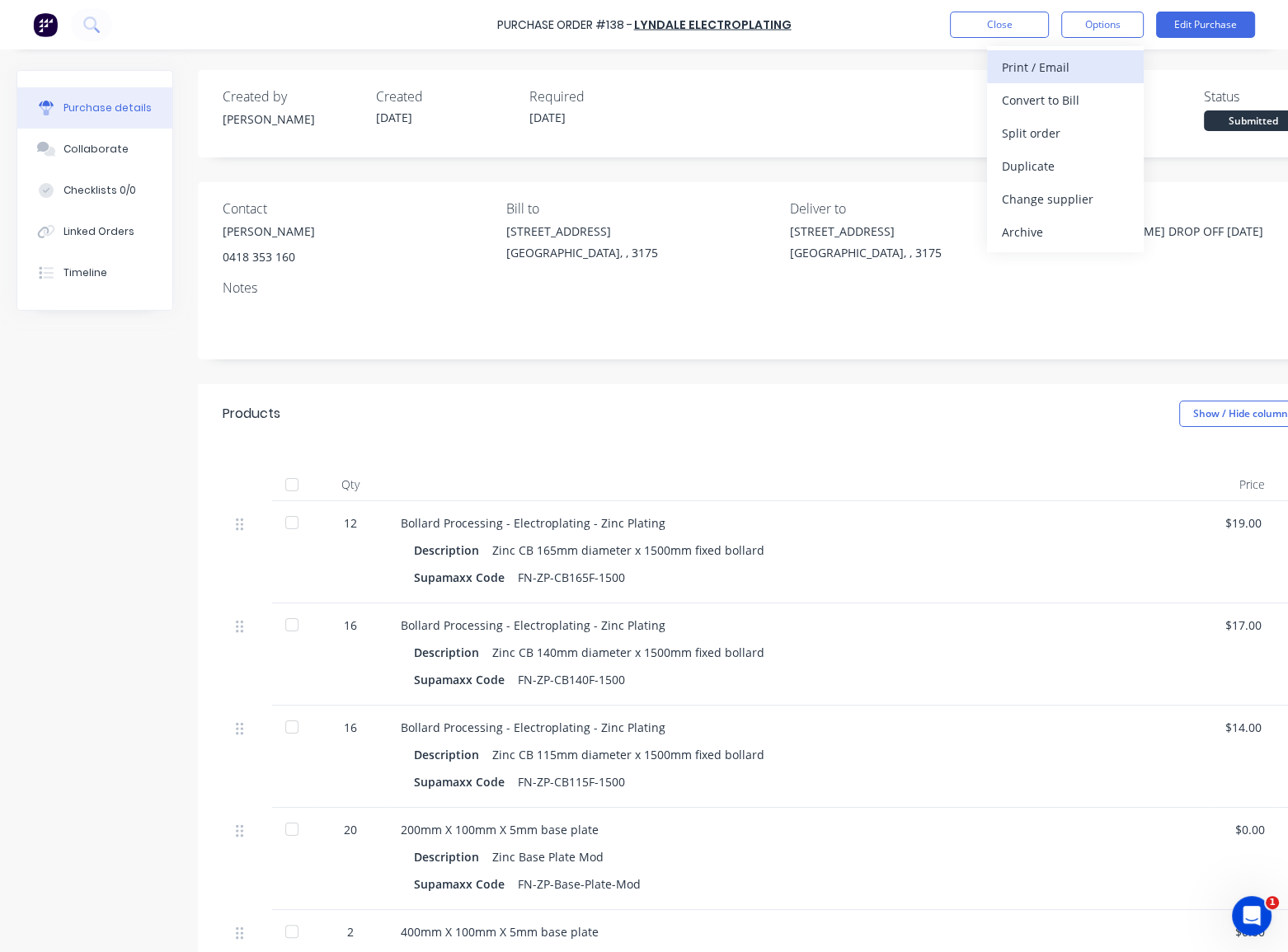
click at [1067, 69] on div "Print / Email" at bounding box center [1066, 67] width 127 height 24
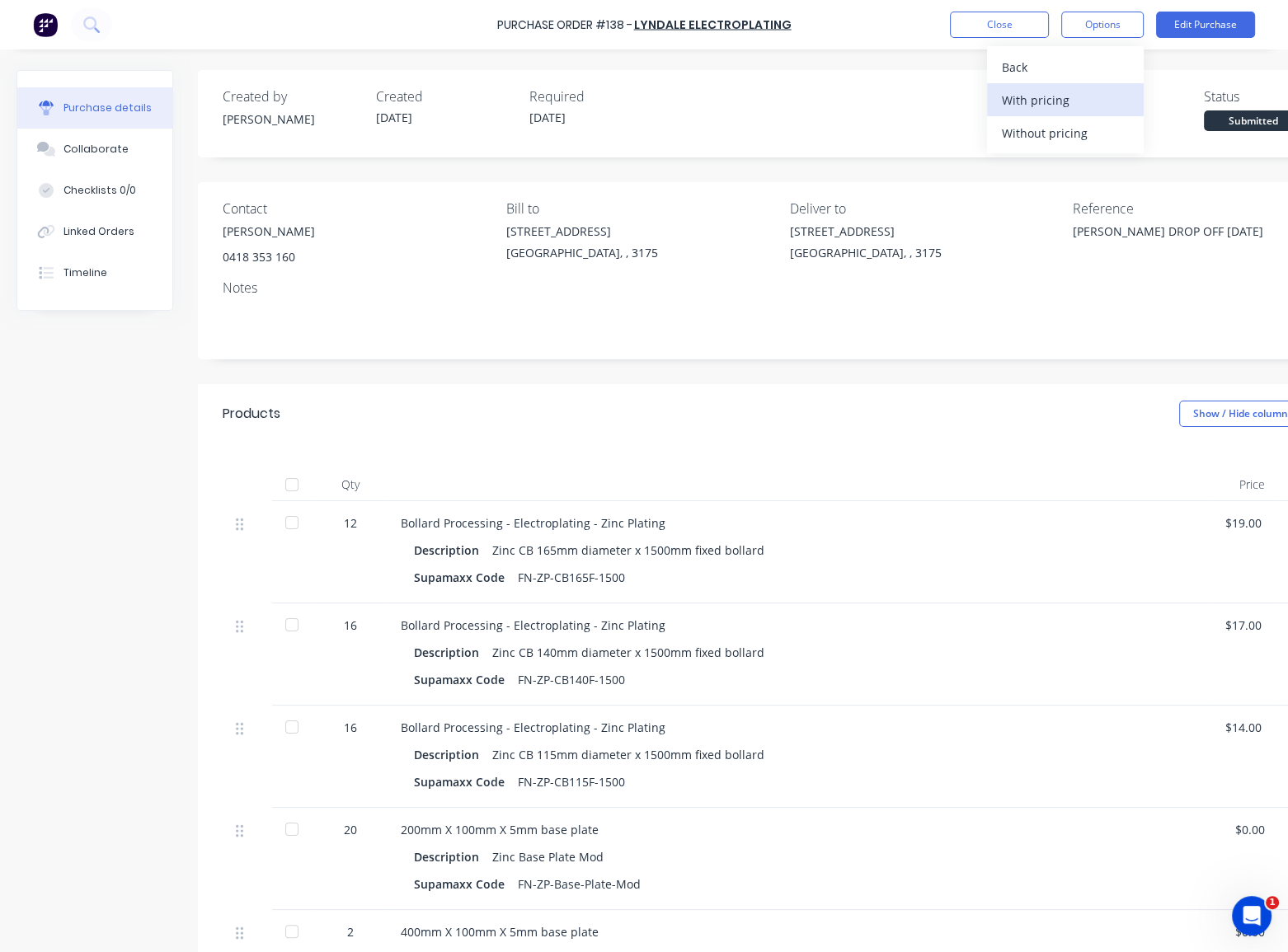
click at [1053, 102] on div "With pricing" at bounding box center [1066, 100] width 127 height 24
type textarea "x"
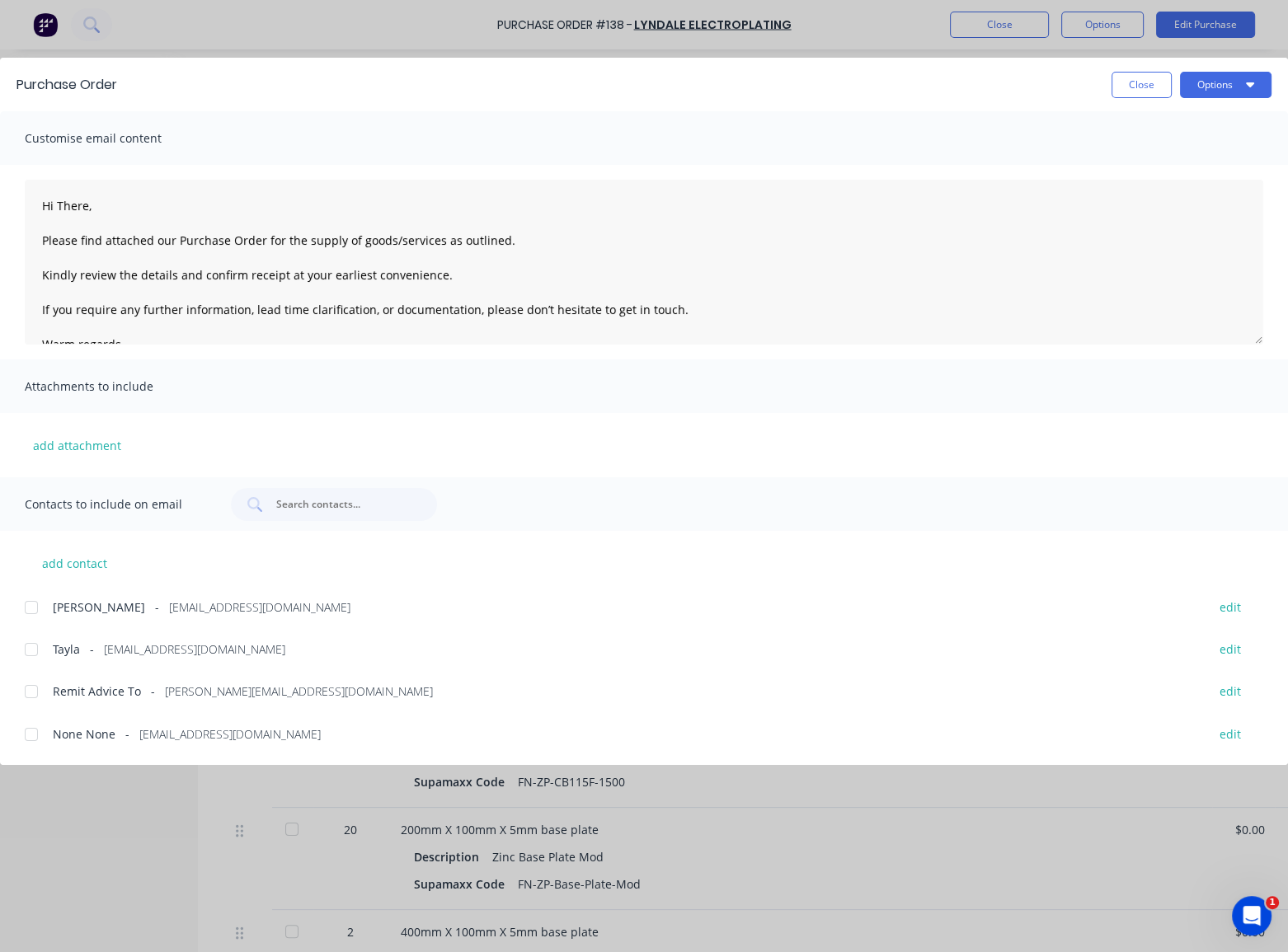
click at [34, 606] on div at bounding box center [31, 607] width 33 height 33
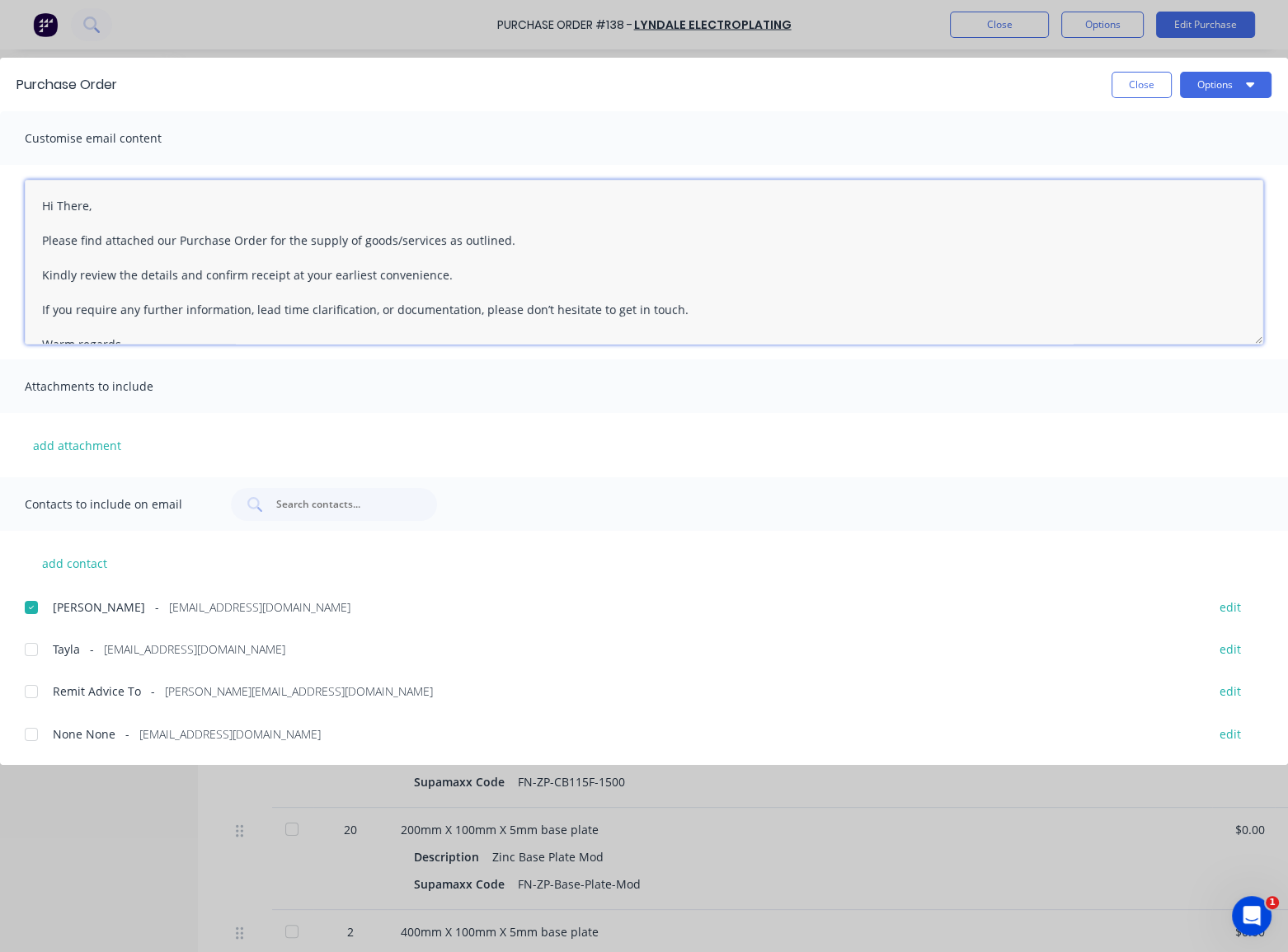
click at [87, 207] on textarea "Hi There, Please find attached our Purchase Order for the supply of goods/servi…" at bounding box center [643, 262] width 1238 height 164
type textarea "Hi [PERSON_NAME], Please find attached our Purchase Order for the supply of goo…"
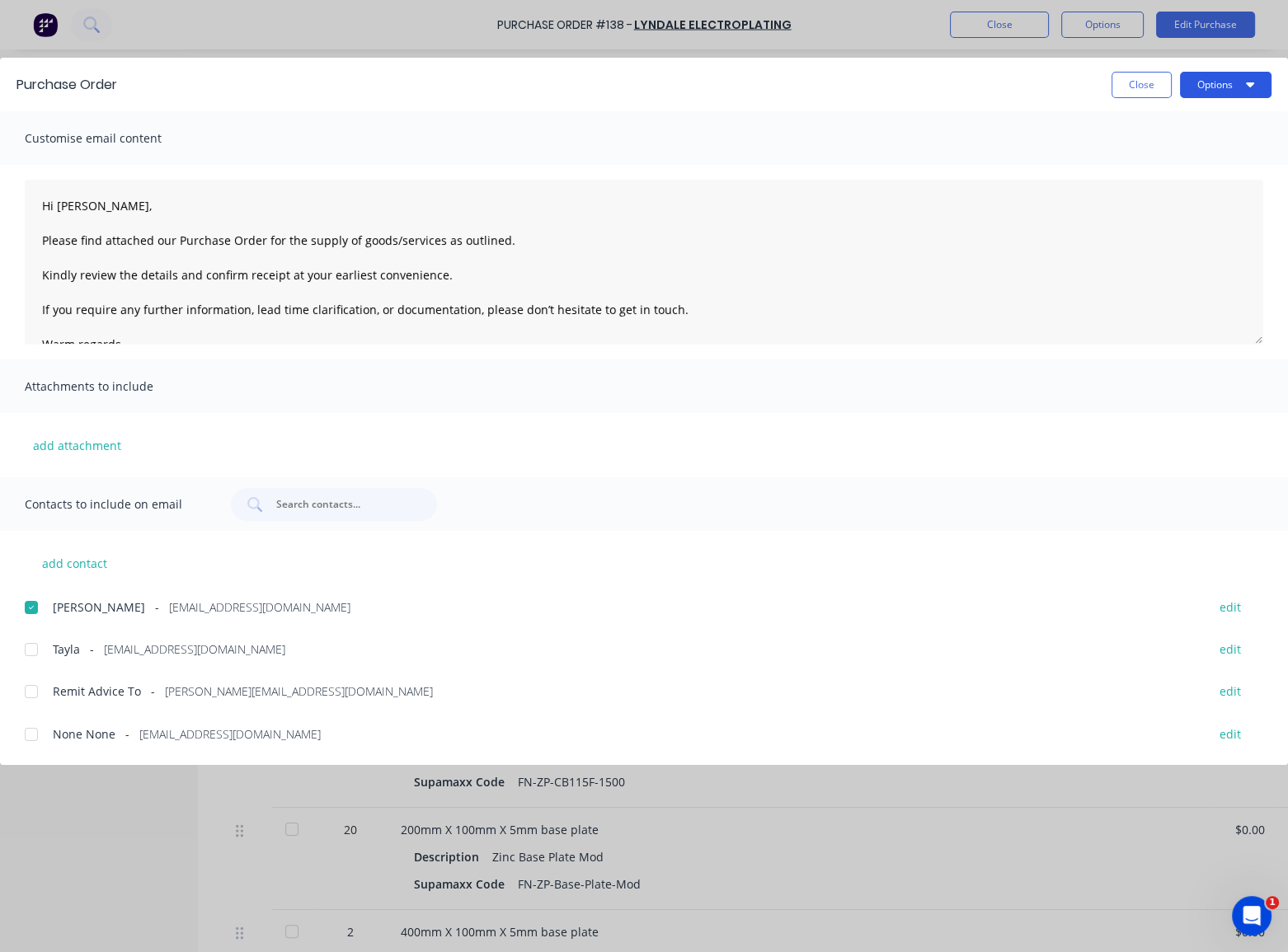
click at [1201, 82] on button "Options" at bounding box center [1226, 85] width 92 height 26
click at [1157, 193] on div "Email" at bounding box center [1194, 192] width 127 height 24
click at [1145, 84] on button "Close" at bounding box center [1142, 85] width 60 height 26
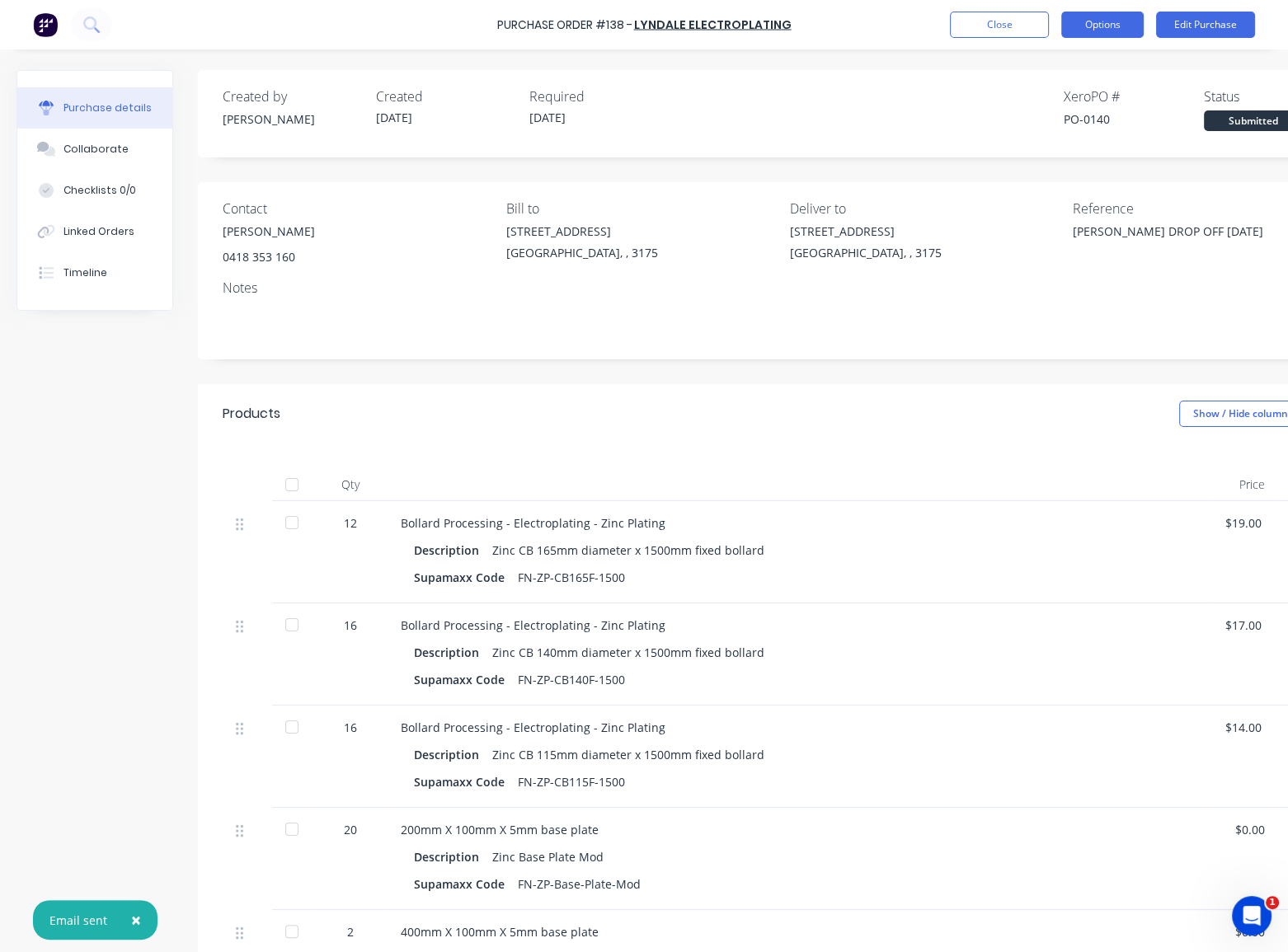
click at [1130, 35] on button "Options" at bounding box center [1103, 24] width 82 height 26
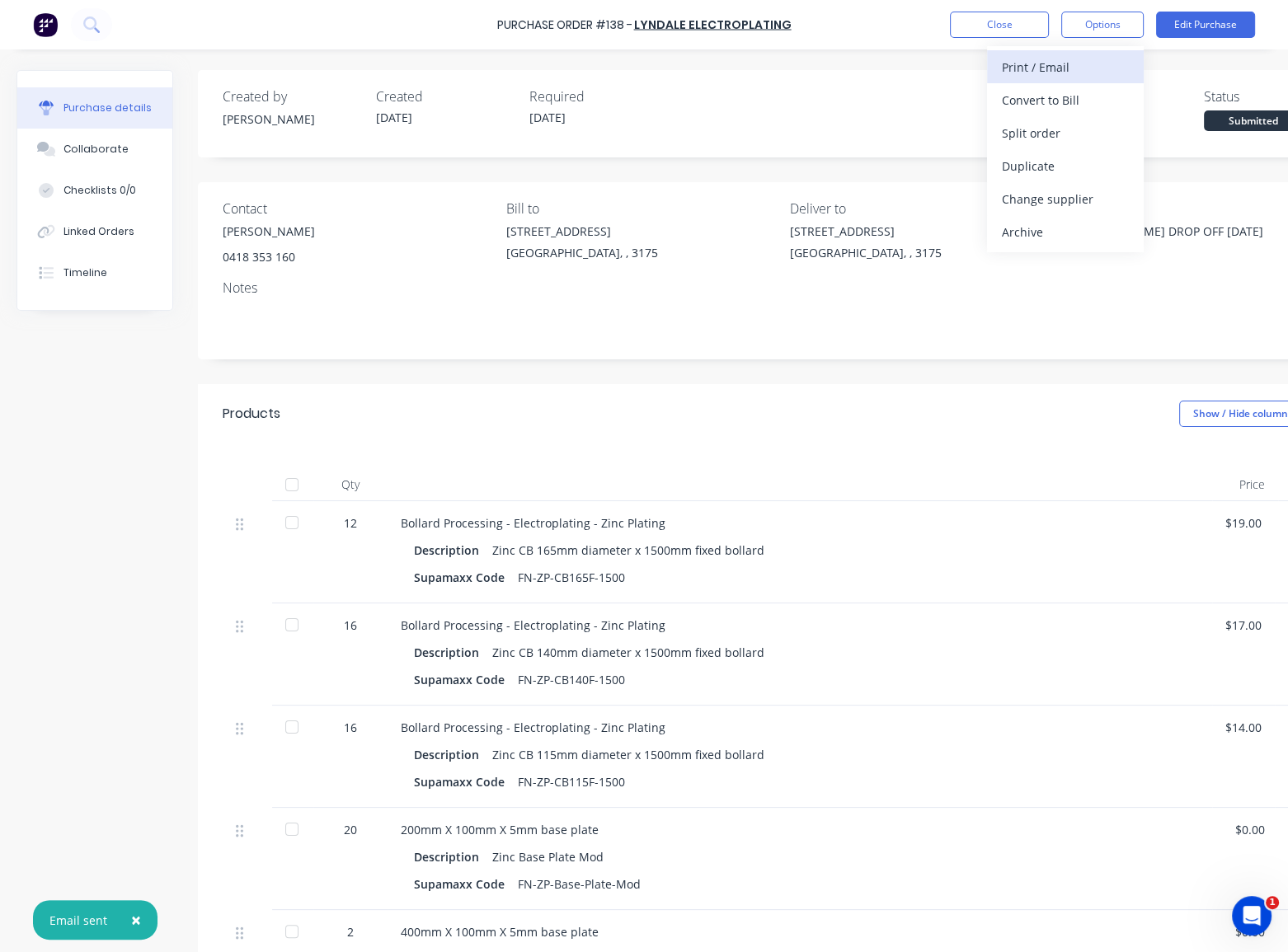
click at [1074, 72] on div "Print / Email" at bounding box center [1066, 67] width 127 height 24
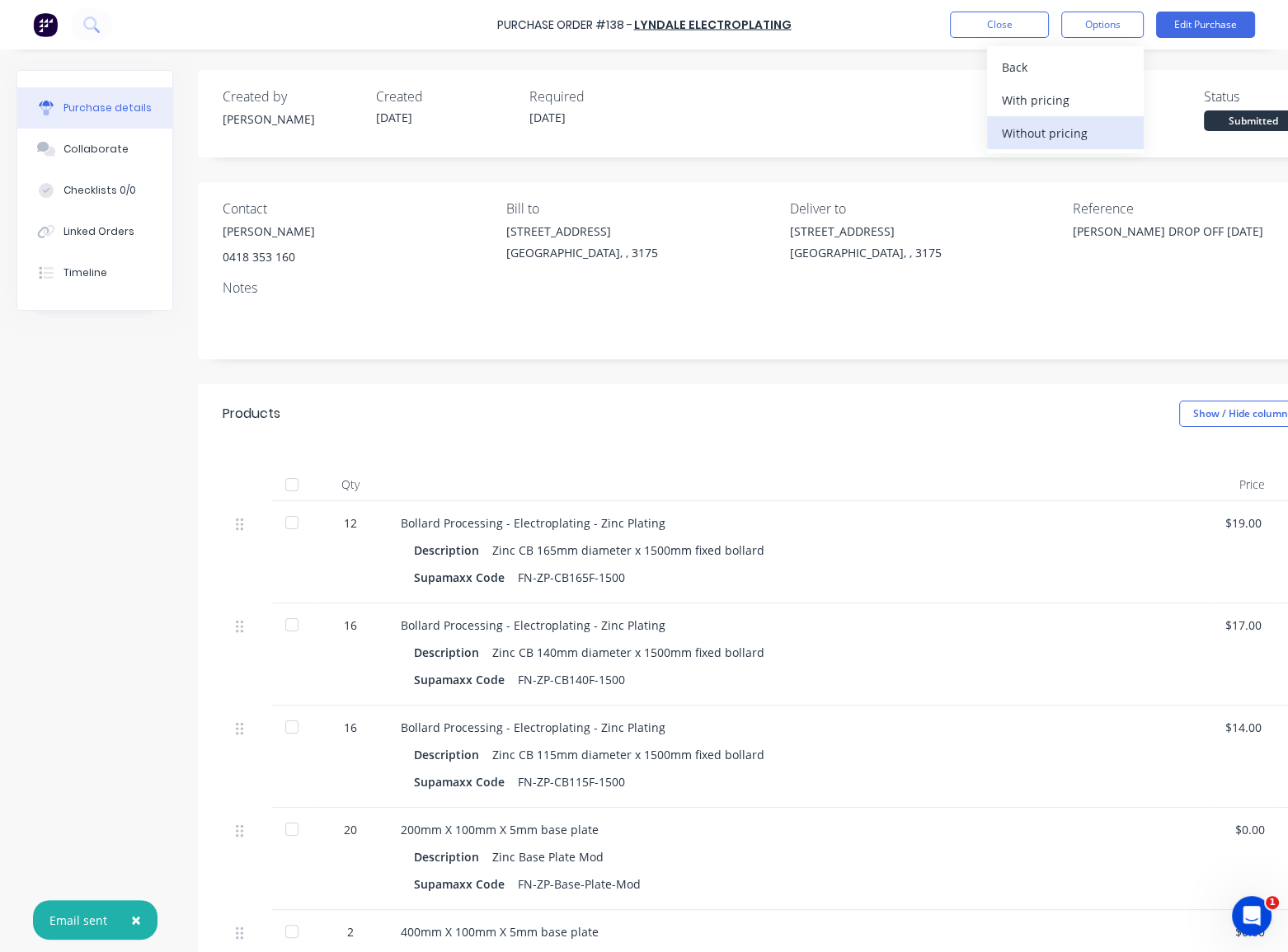
click at [1044, 131] on div "Without pricing" at bounding box center [1066, 134] width 127 height 24
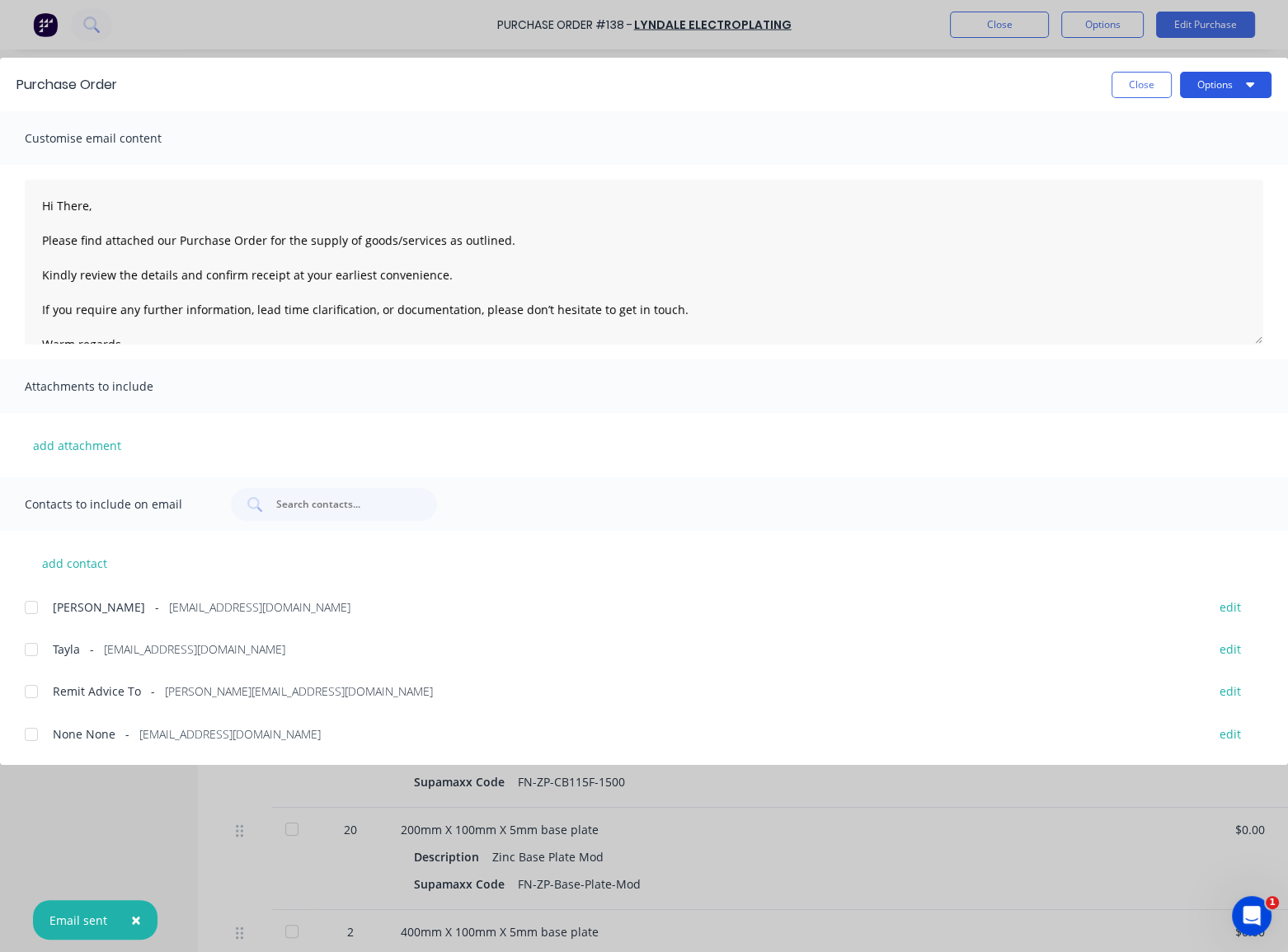
click at [1217, 82] on button "Options" at bounding box center [1226, 85] width 92 height 26
click at [1154, 159] on div "Print" at bounding box center [1194, 160] width 127 height 24
click at [1123, 88] on button "Close" at bounding box center [1142, 85] width 60 height 26
type textarea "x"
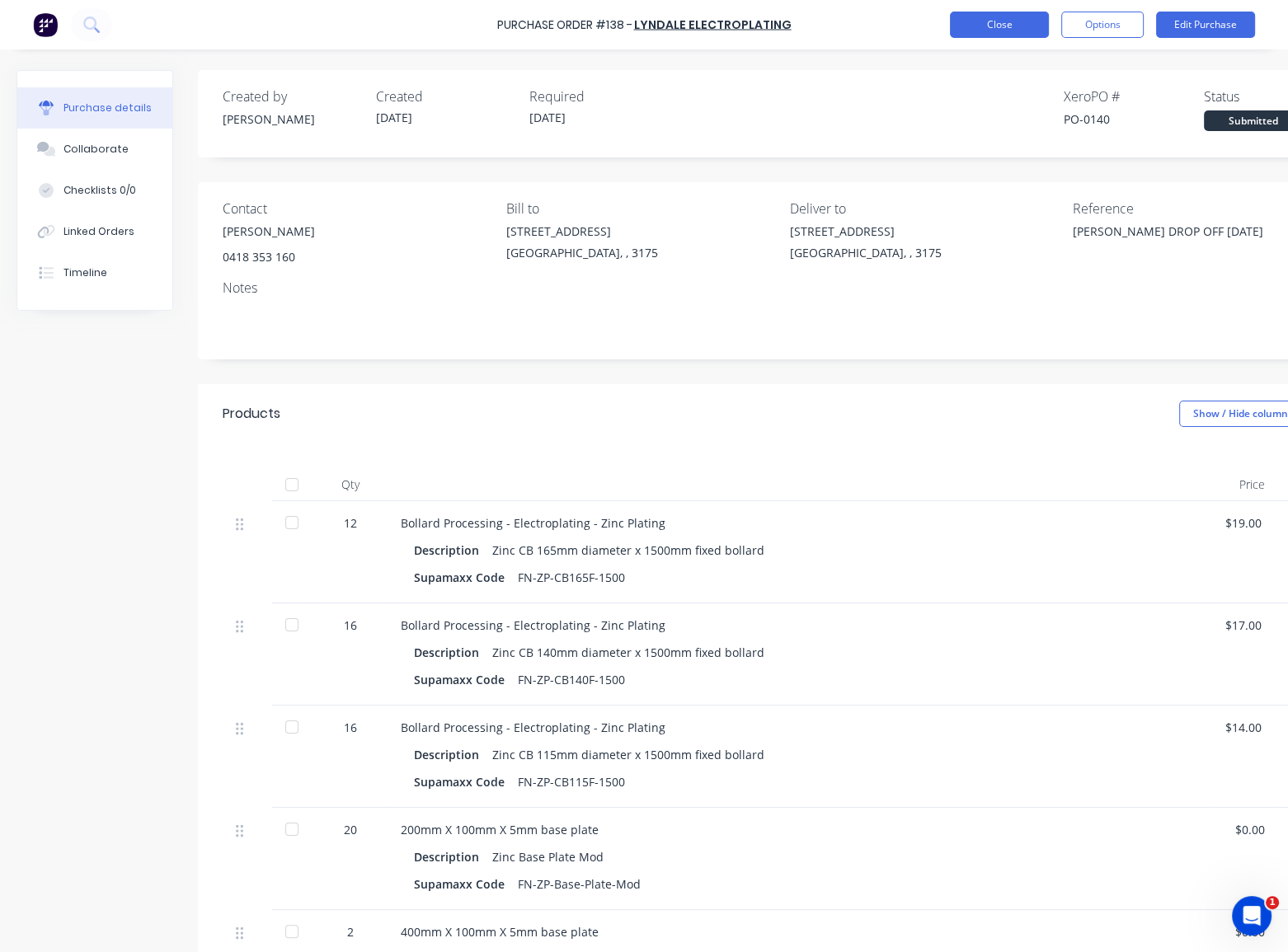
click at [1028, 21] on button "Close" at bounding box center [1000, 24] width 99 height 26
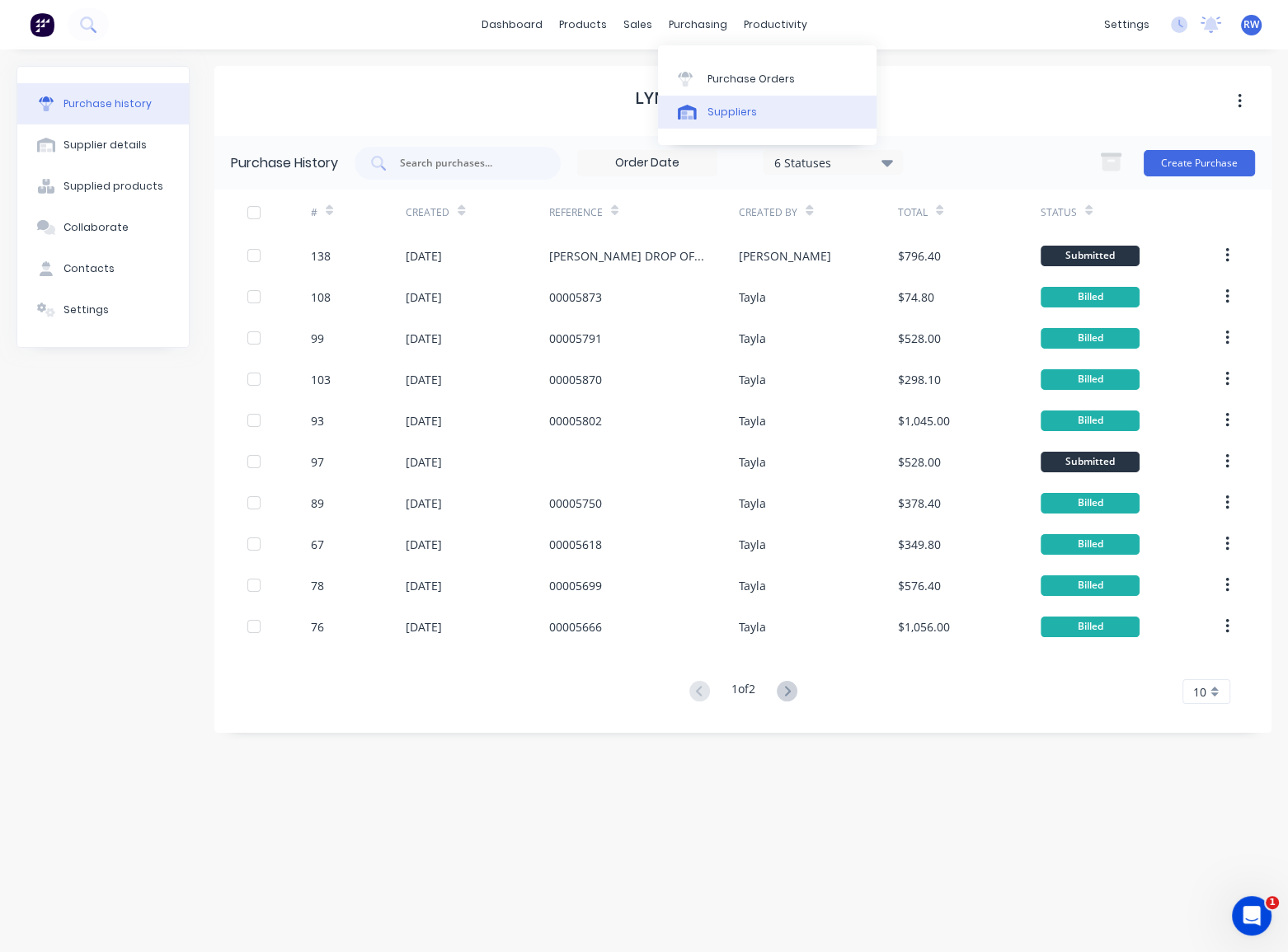
click at [716, 110] on div "Suppliers" at bounding box center [732, 112] width 50 height 15
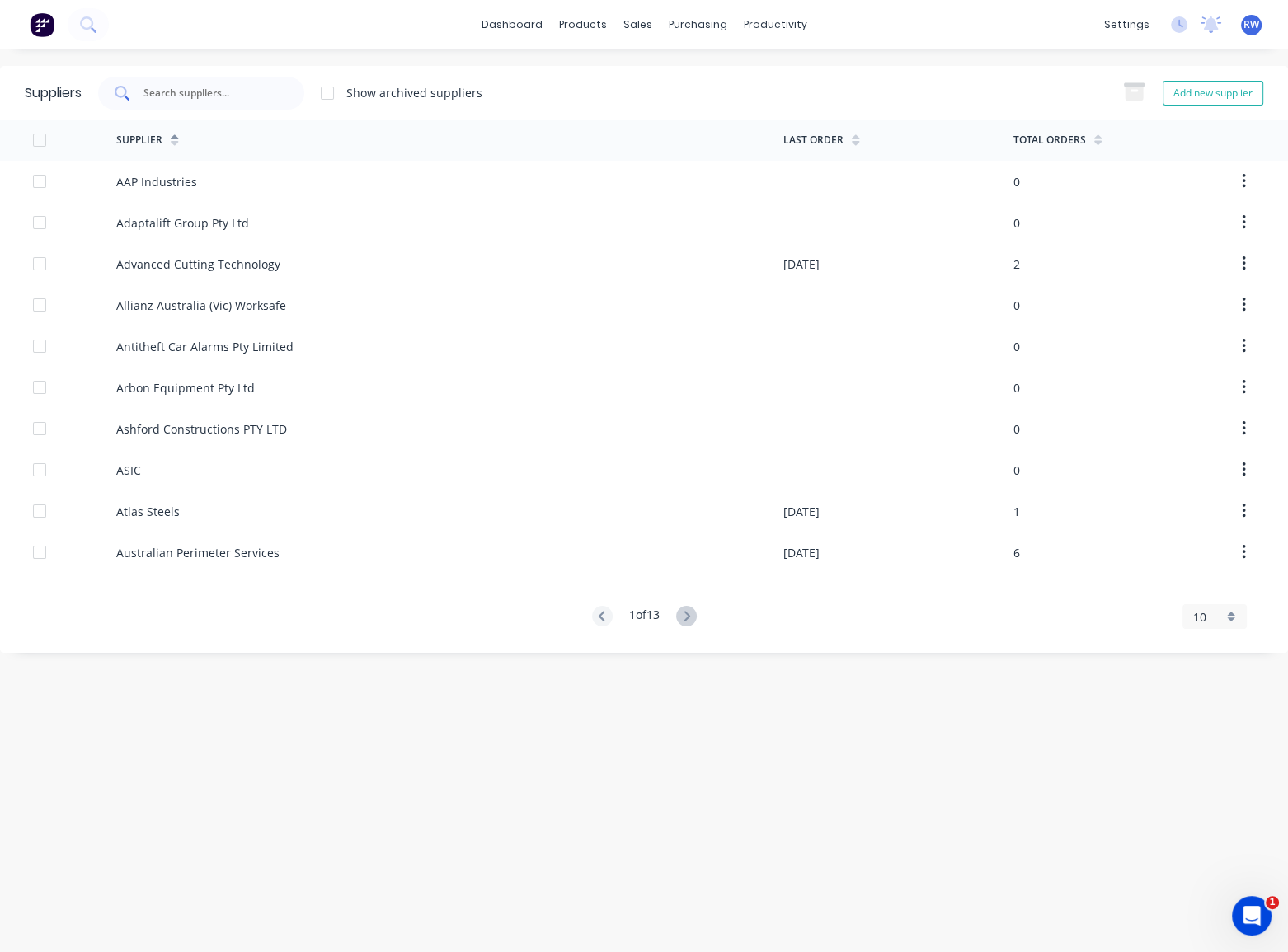
click at [208, 92] on input "text" at bounding box center [210, 93] width 136 height 17
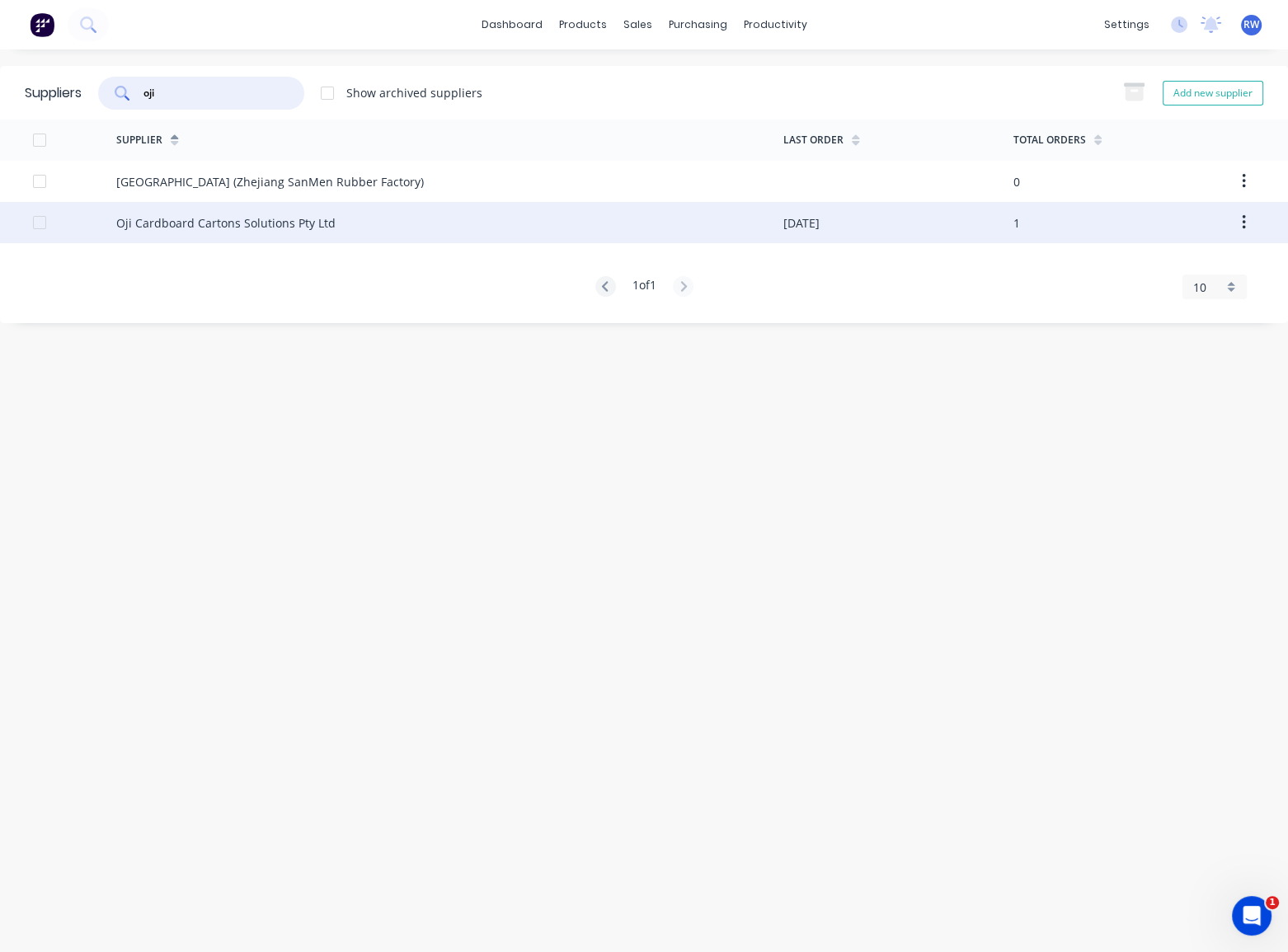
type input "oji"
click at [204, 220] on div "Oji Cardboard Cartons Solutions Pty Ltd" at bounding box center [225, 222] width 220 height 18
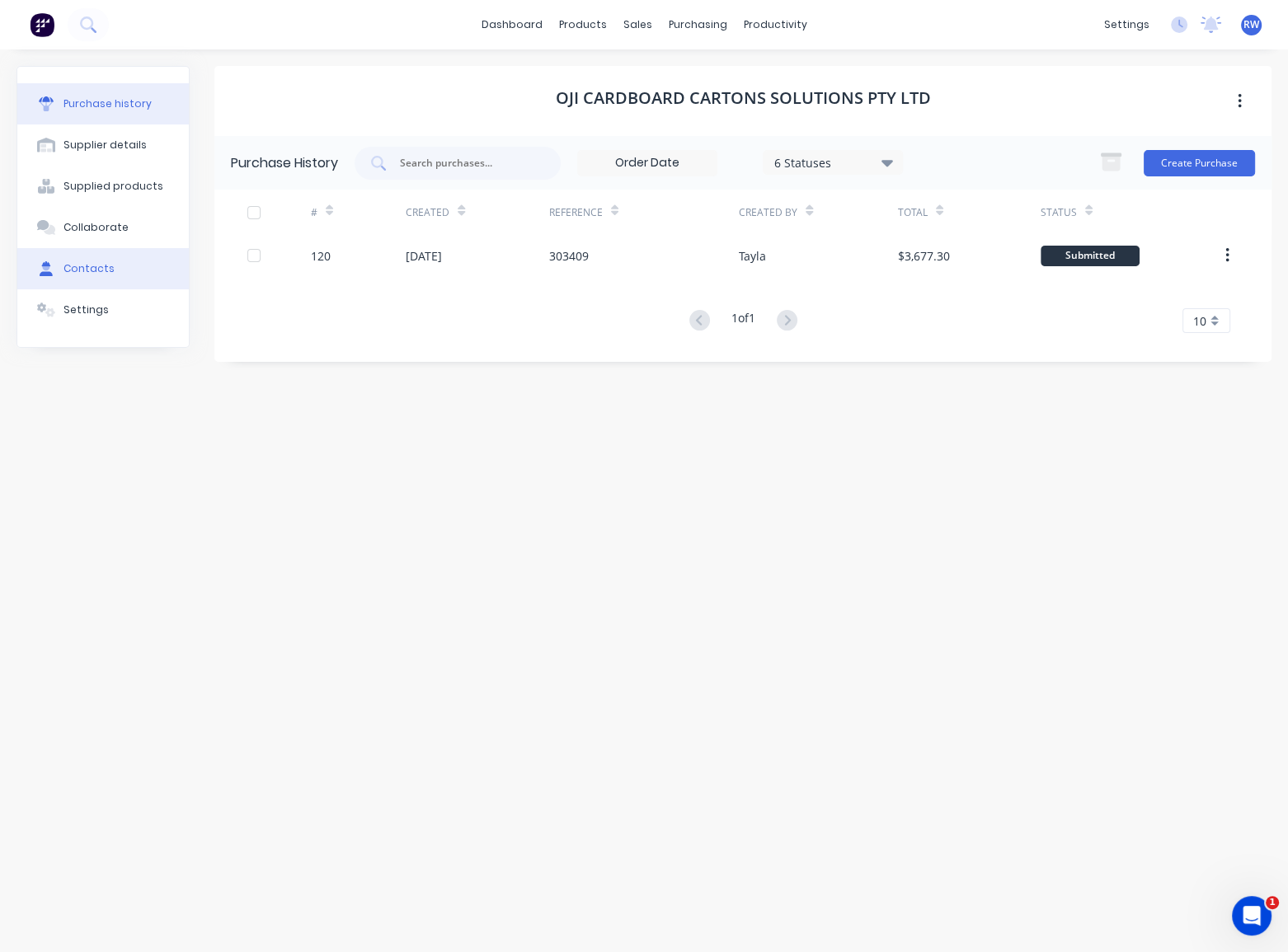
click at [108, 267] on button "Contacts" at bounding box center [104, 269] width 172 height 41
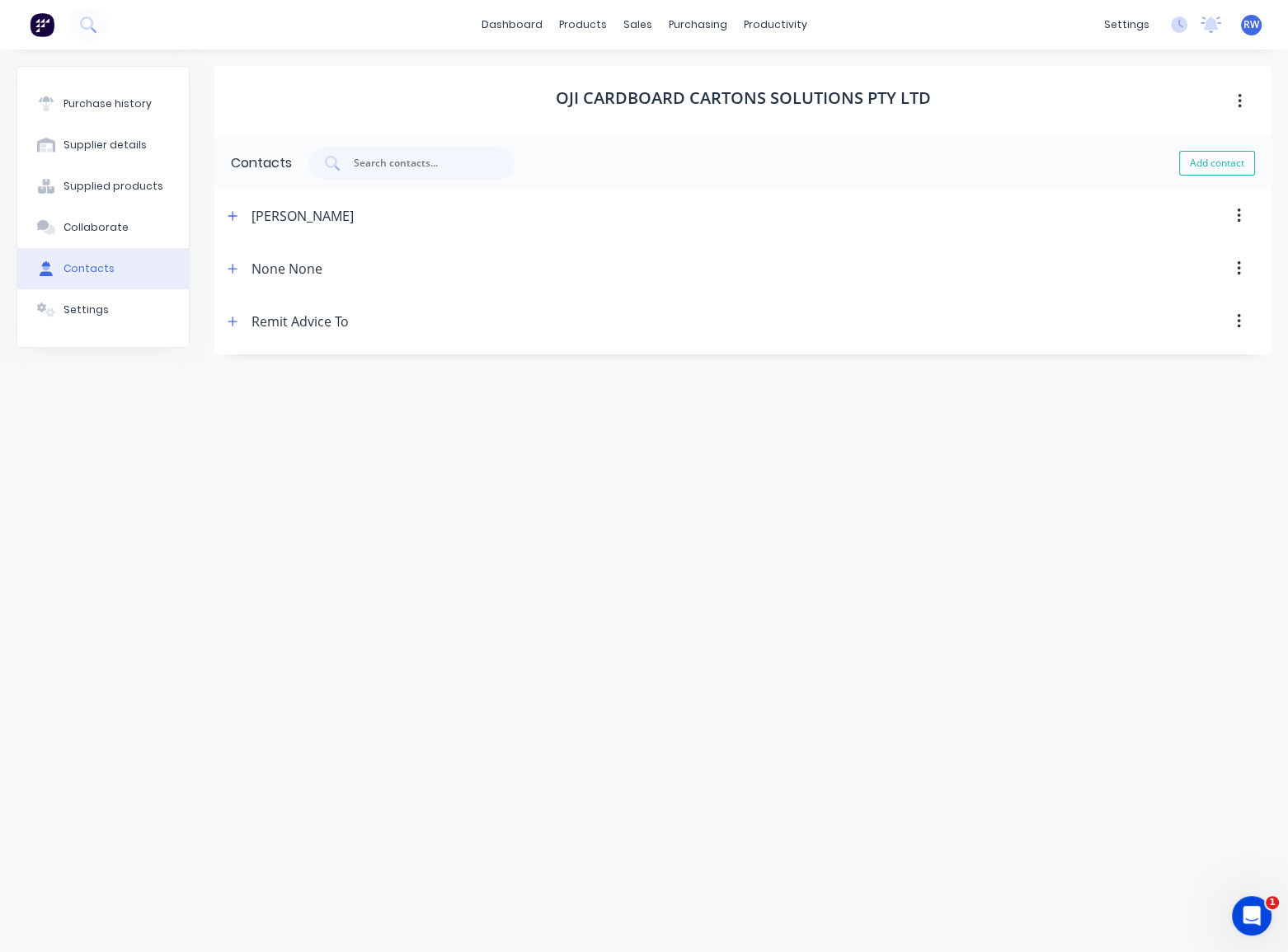
click at [1246, 215] on button "button" at bounding box center [1238, 216] width 38 height 30
click at [229, 214] on icon "button" at bounding box center [233, 216] width 10 height 11
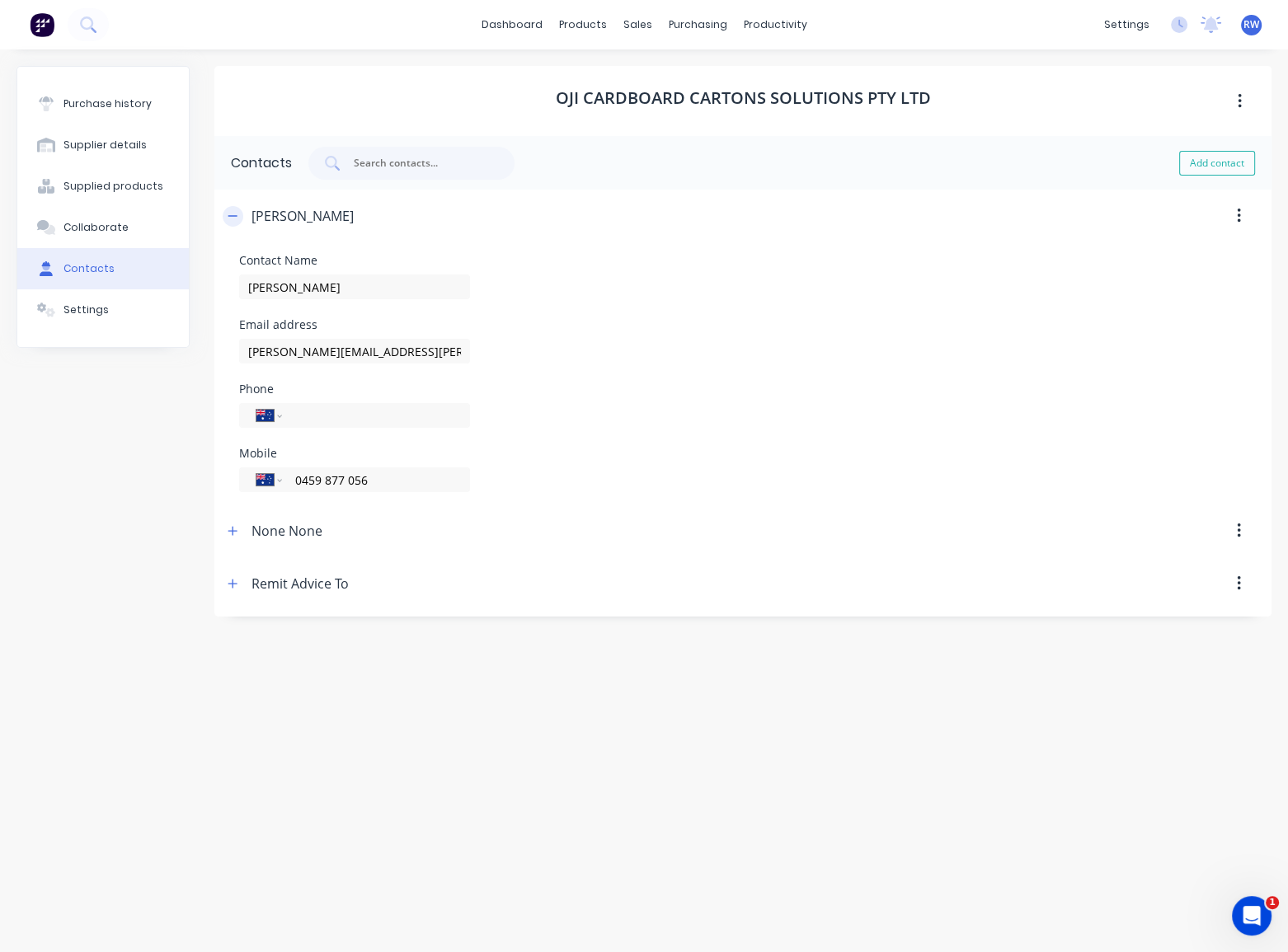
click at [229, 214] on icon "button" at bounding box center [233, 216] width 10 height 11
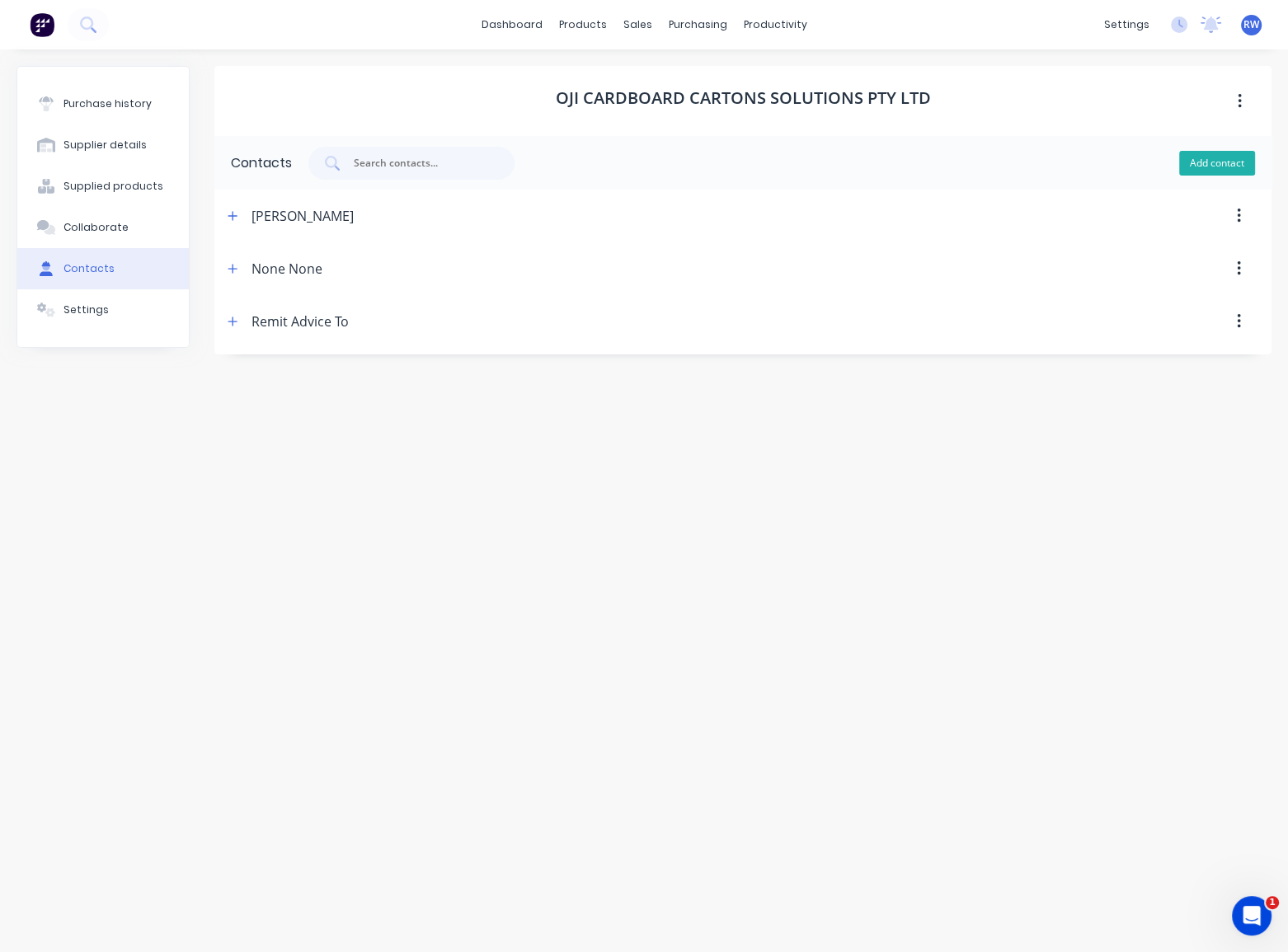
click at [1196, 165] on button "Add contact" at bounding box center [1217, 163] width 76 height 24
click at [284, 220] on div "New Contact" at bounding box center [291, 216] width 79 height 52
click at [1243, 210] on button "button" at bounding box center [1238, 216] width 38 height 30
click at [316, 213] on div "New Contact" at bounding box center [291, 216] width 79 height 52
click at [313, 215] on div "New Contact" at bounding box center [291, 216] width 79 height 52
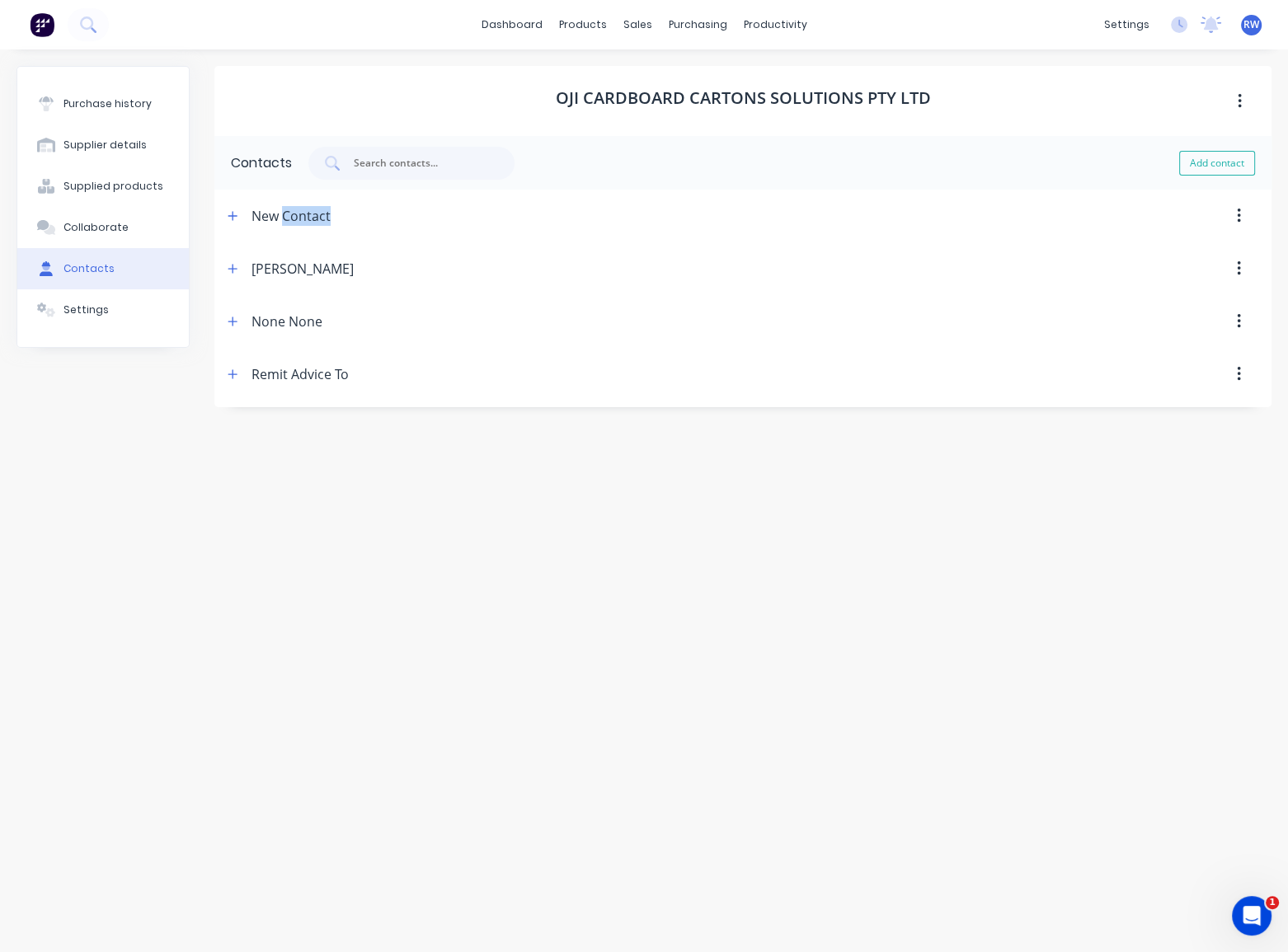
click at [313, 215] on div "New Contact" at bounding box center [291, 216] width 79 height 52
click at [231, 216] on icon "button" at bounding box center [233, 216] width 10 height 11
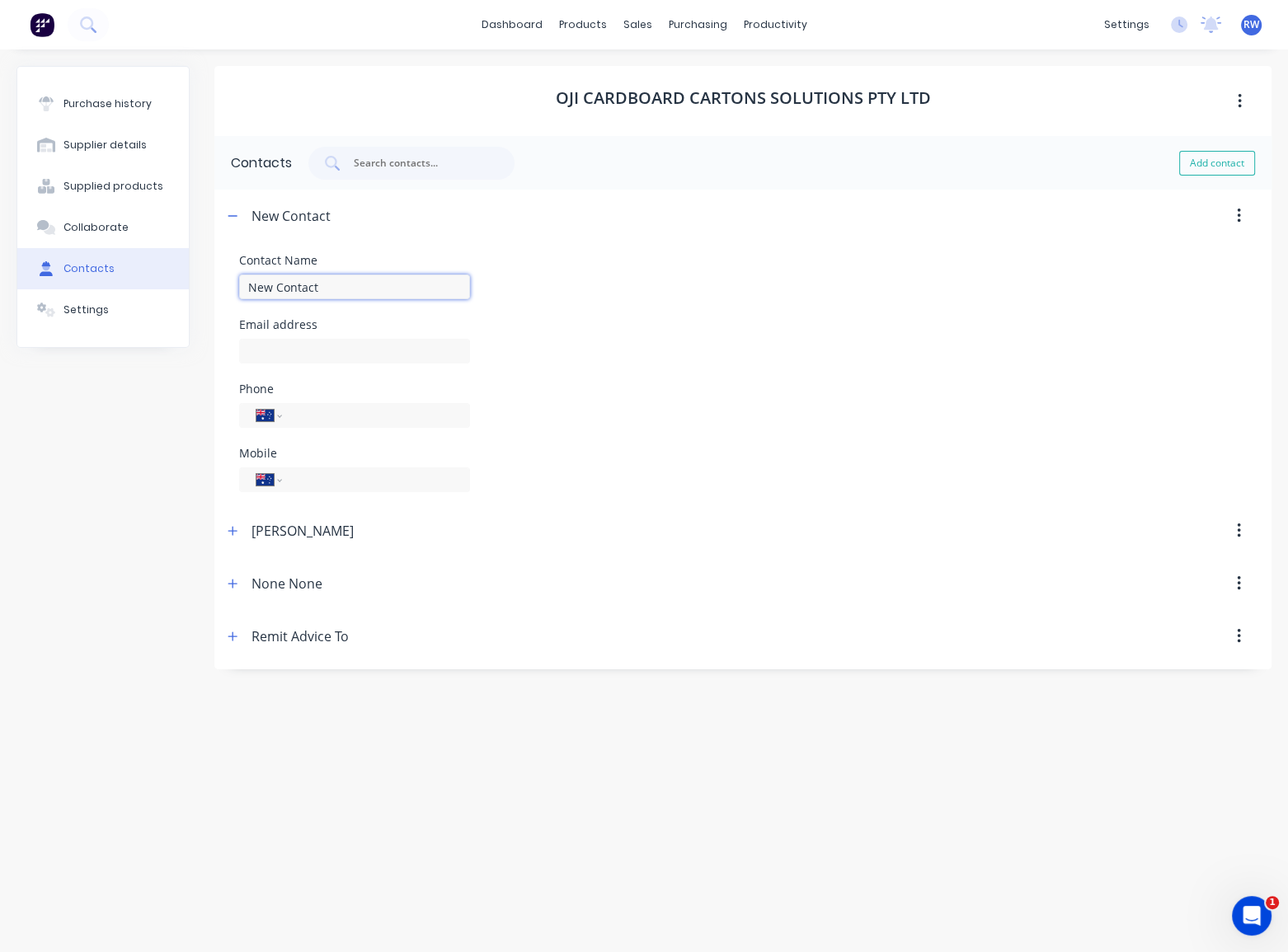
click at [343, 290] on input "New Contact" at bounding box center [354, 287] width 231 height 24
drag, startPoint x: 342, startPoint y: 289, endPoint x: 212, endPoint y: 295, distance: 130.1
click at [212, 295] on div "Purchase history Supplier details Supplied products Collaborate Contacts Settin…" at bounding box center [644, 492] width 1255 height 853
type input "c"
type input "Customer Service"
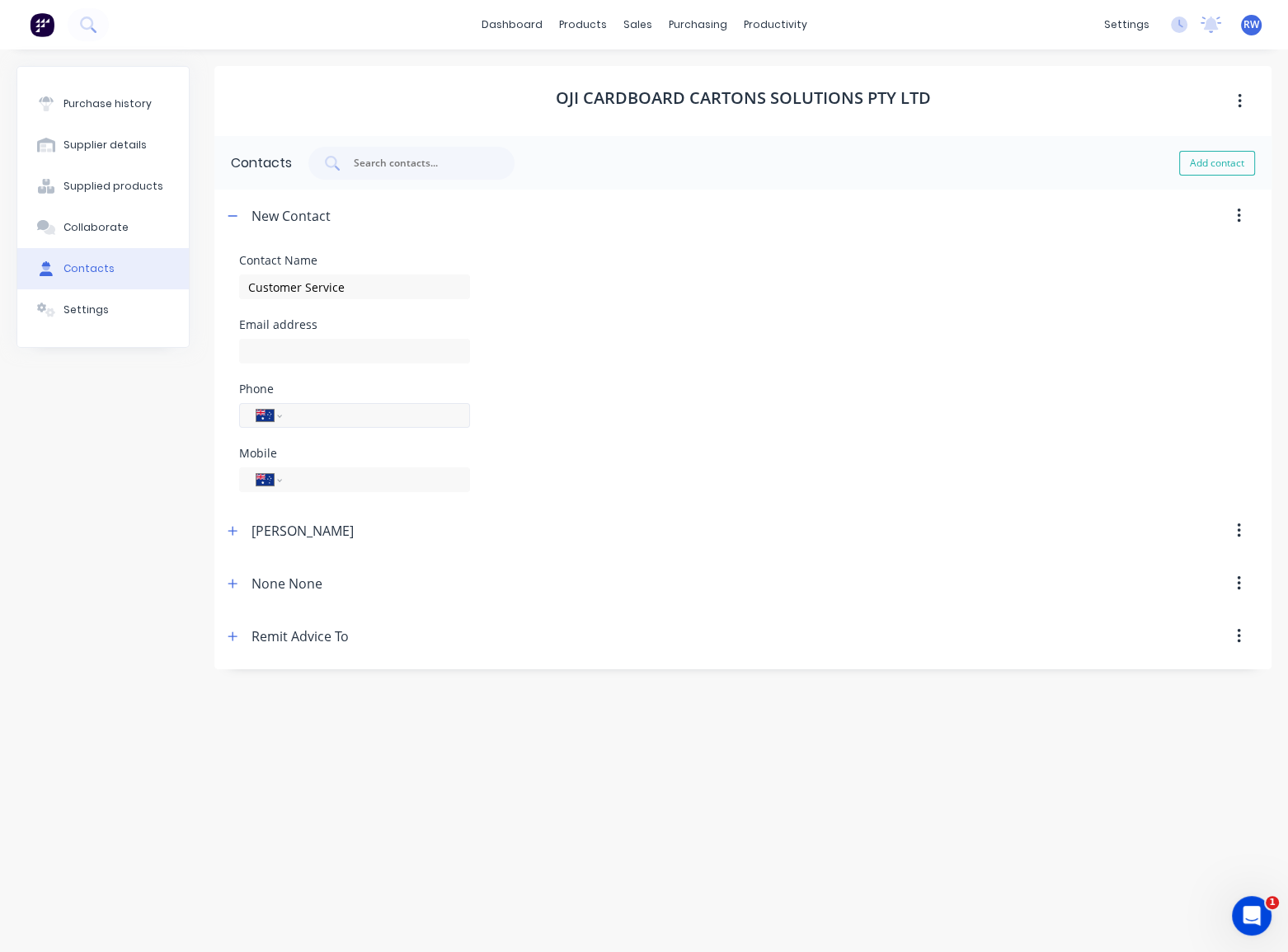
click at [320, 411] on input "tel" at bounding box center [373, 416] width 159 height 19
type input "9799600"
click at [580, 478] on div "Mobile International [GEOGRAPHIC_DATA] [GEOGRAPHIC_DATA] [GEOGRAPHIC_DATA] [GEO…" at bounding box center [743, 470] width 1008 height 45
click at [232, 214] on icon "button" at bounding box center [233, 216] width 10 height 11
click at [238, 214] on button "button" at bounding box center [233, 217] width 21 height 21
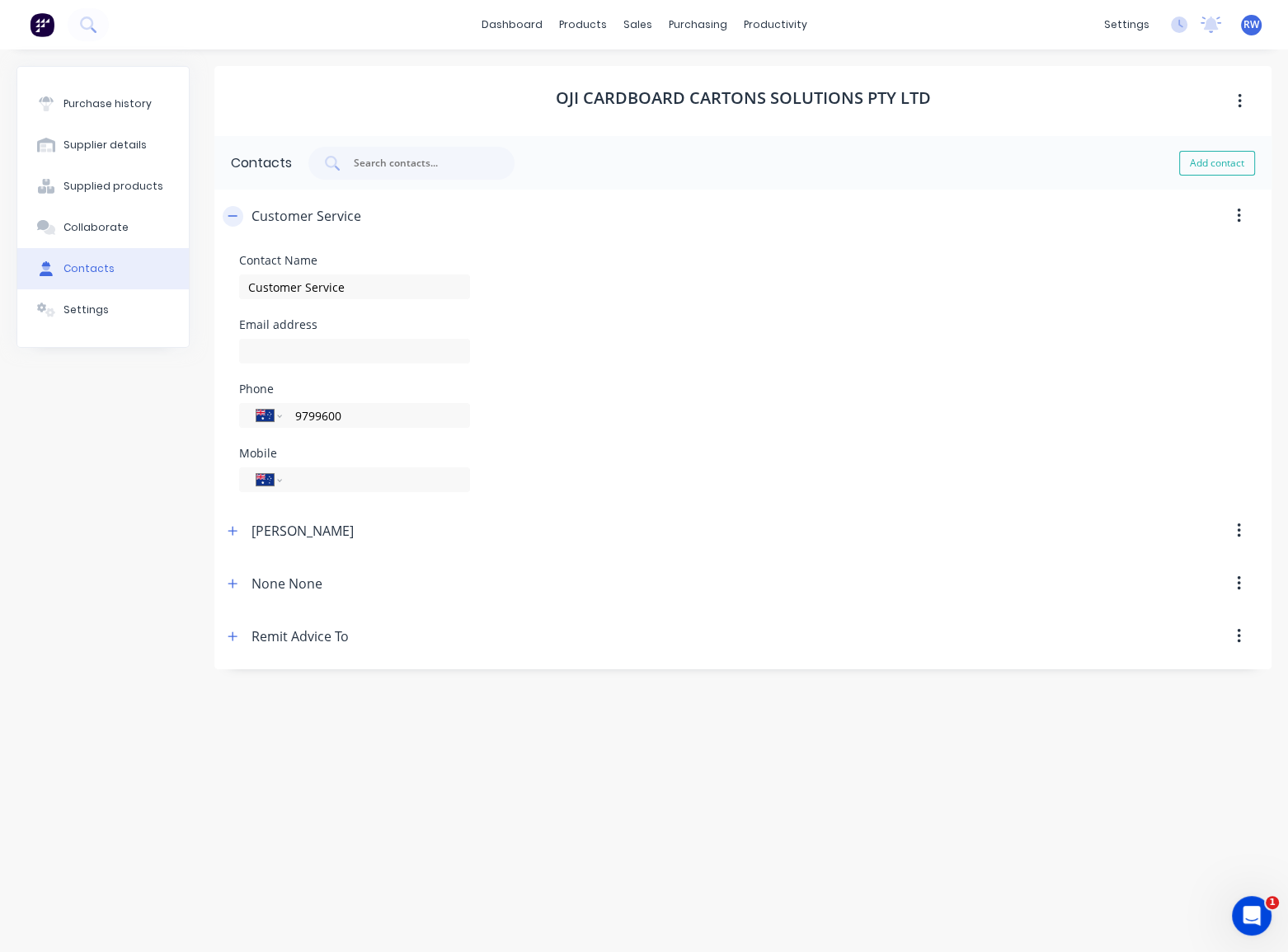
click at [238, 214] on button "button" at bounding box center [233, 217] width 21 height 21
click at [706, 569] on div "Oji Cardboard Cartons Solutions Pty Ltd Contacts Add contact Customer Service C…" at bounding box center [742, 492] width 1057 height 853
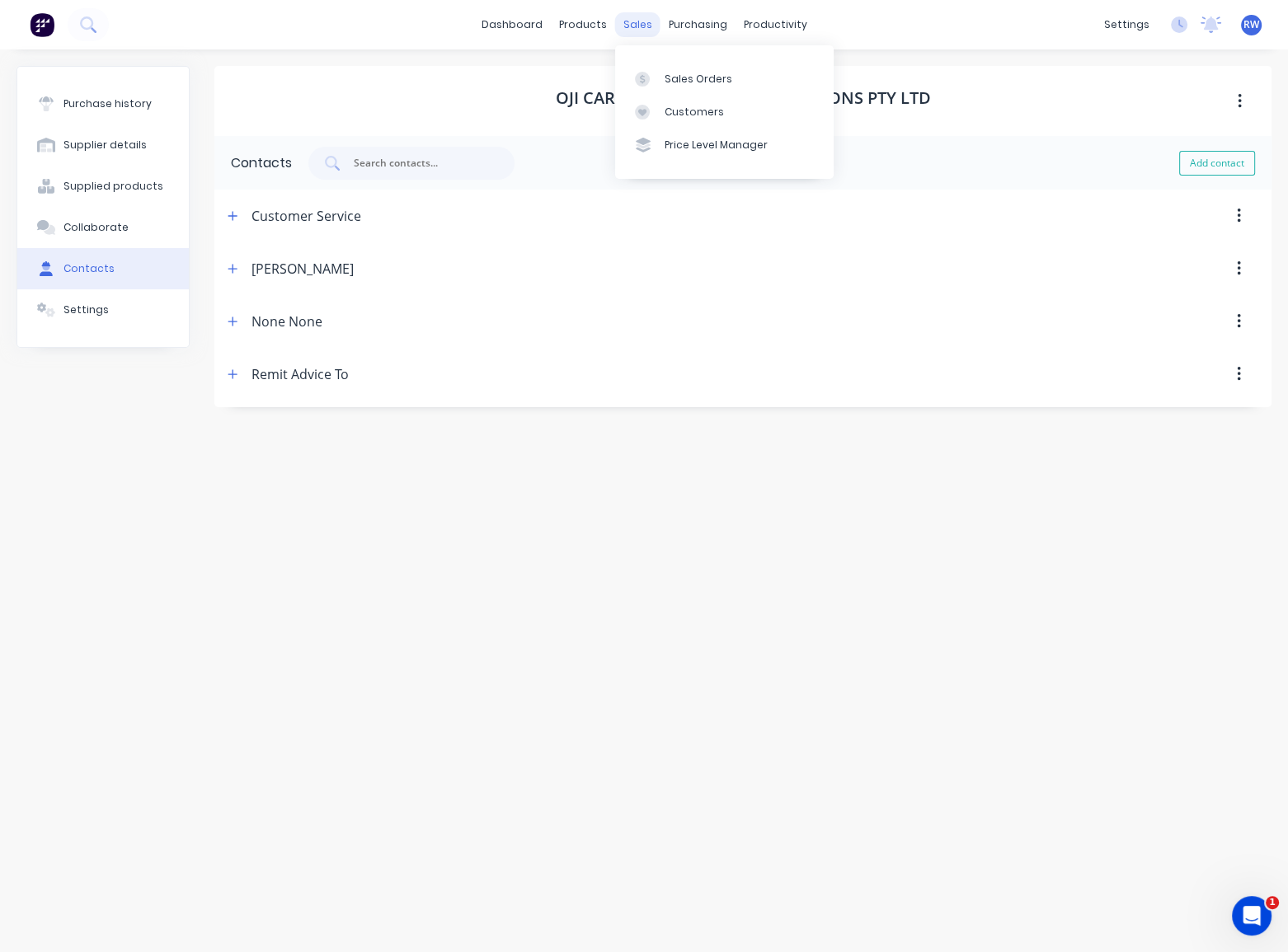
click at [636, 31] on div "sales" at bounding box center [637, 24] width 46 height 24
click at [768, 18] on div "productivity" at bounding box center [776, 24] width 80 height 24
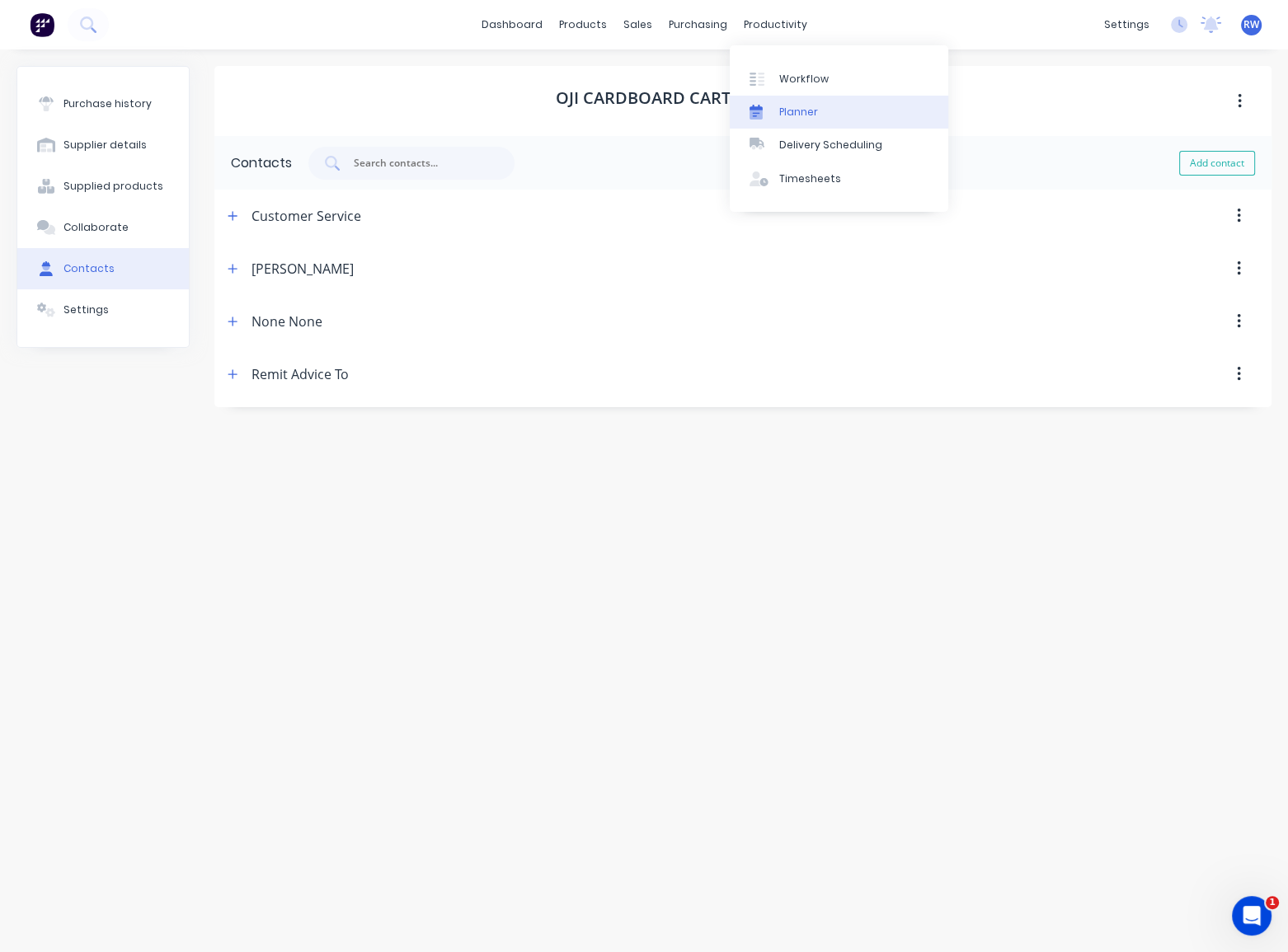
click at [819, 111] on link "Planner" at bounding box center [839, 111] width 219 height 33
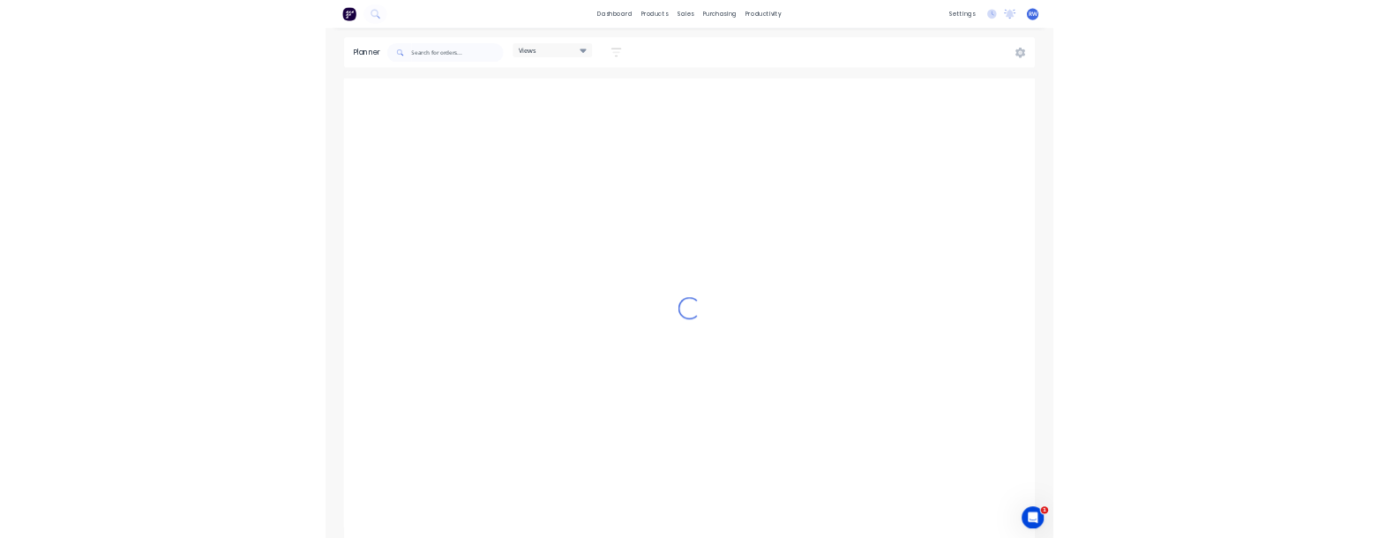
scroll to position [0, 1407]
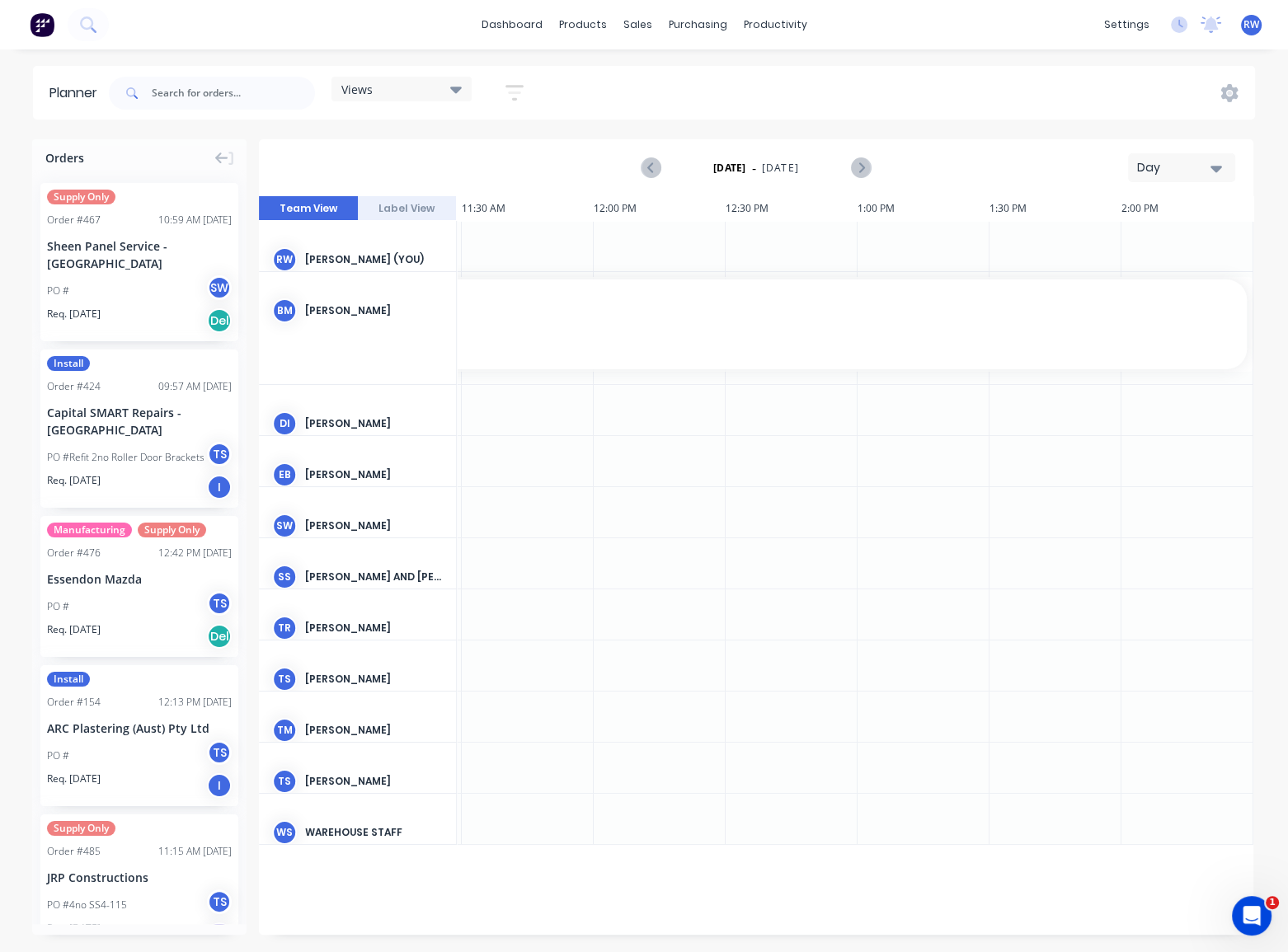
click at [1188, 164] on div "Day" at bounding box center [1175, 167] width 76 height 18
click at [1143, 281] on div "Month" at bounding box center [1152, 277] width 164 height 33
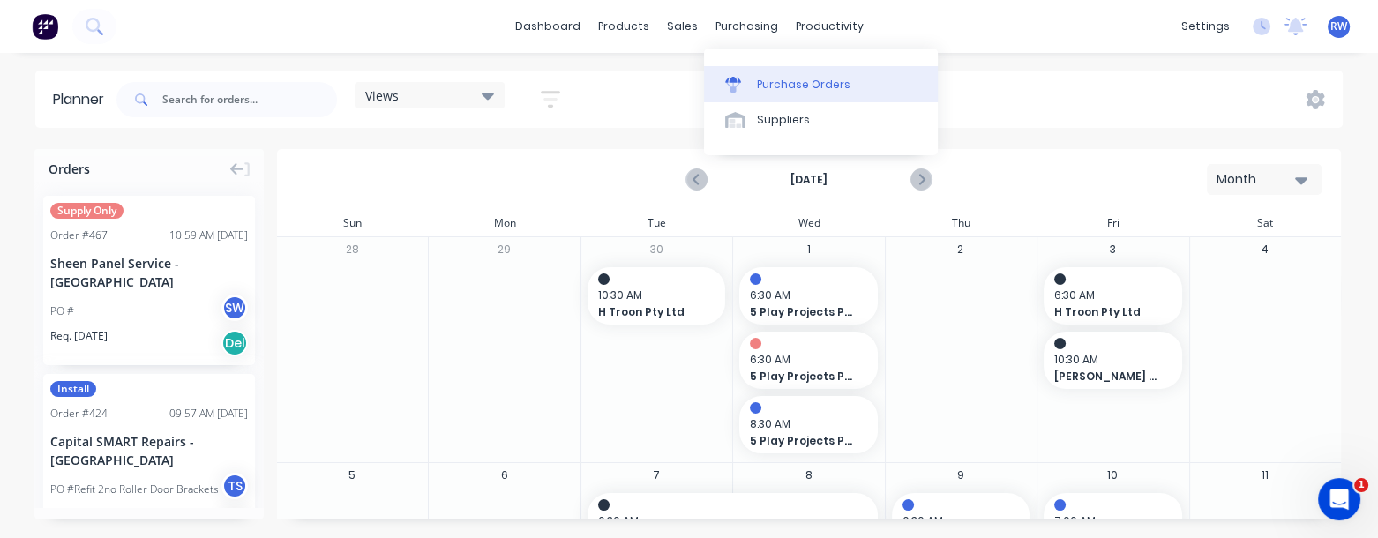
click at [803, 86] on div "Purchase Orders" at bounding box center [804, 85] width 94 height 16
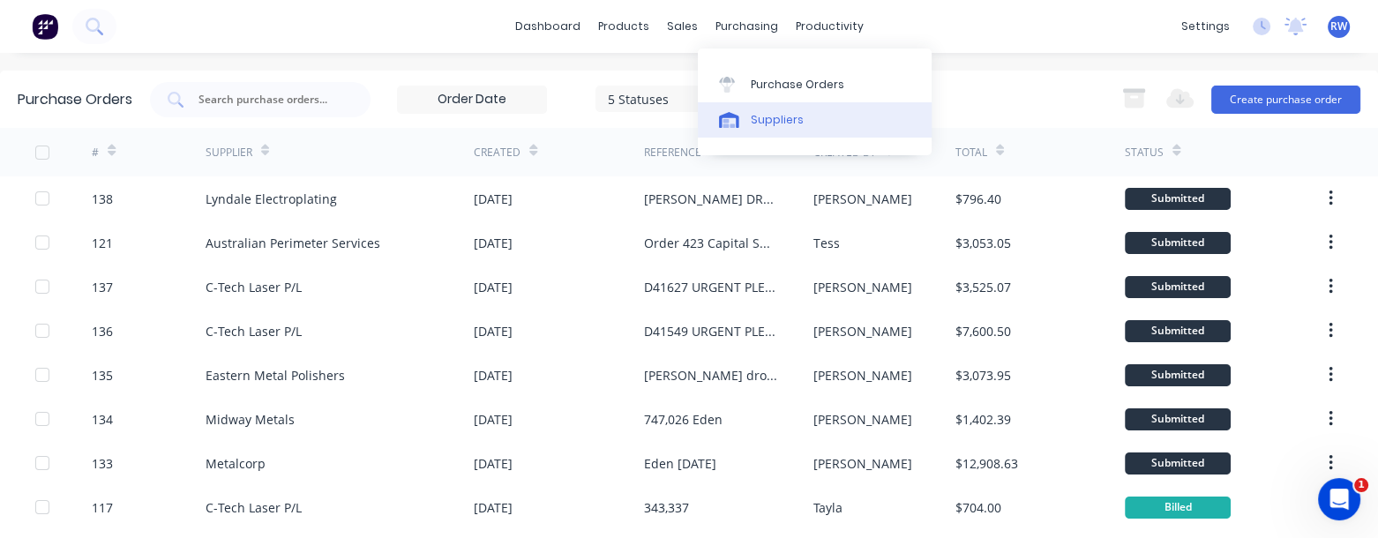
click at [771, 124] on div "Suppliers" at bounding box center [777, 120] width 53 height 16
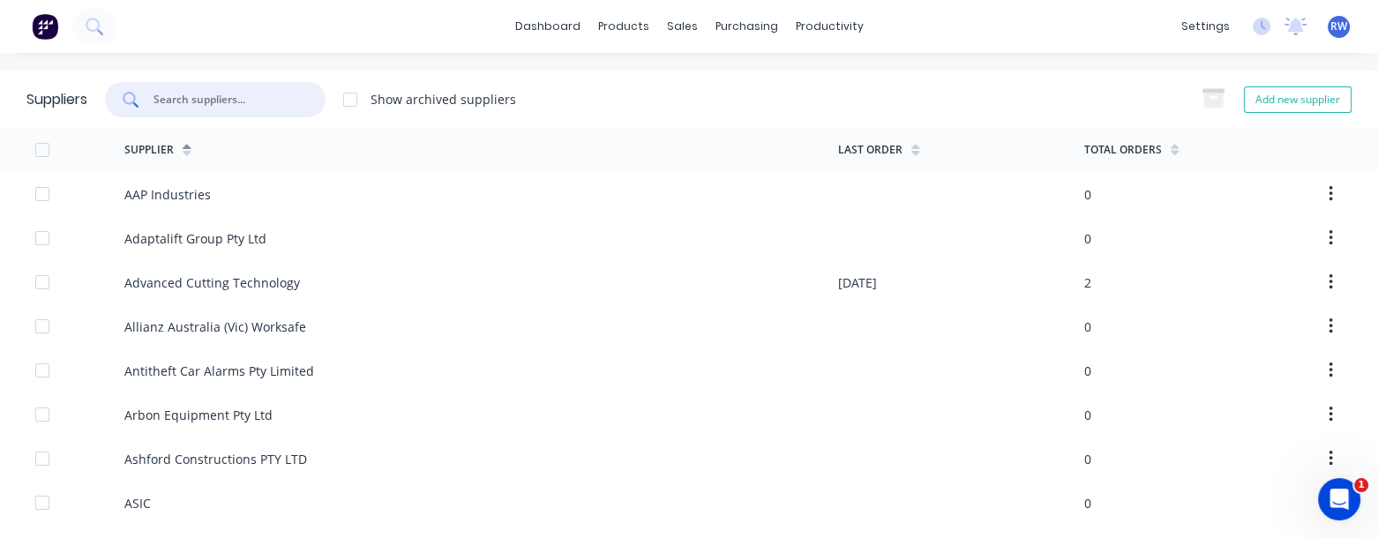
click at [237, 100] on input "text" at bounding box center [225, 100] width 146 height 18
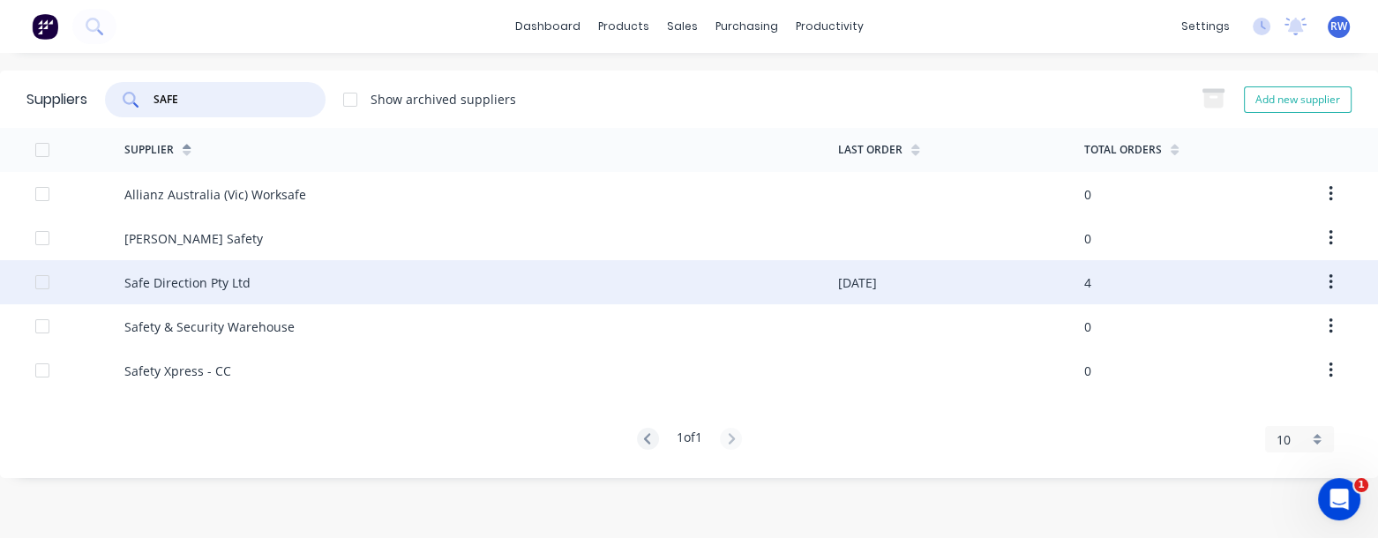
type input "SAFE"
click at [259, 280] on div "Safe Direction Pty Ltd" at bounding box center [481, 282] width 714 height 44
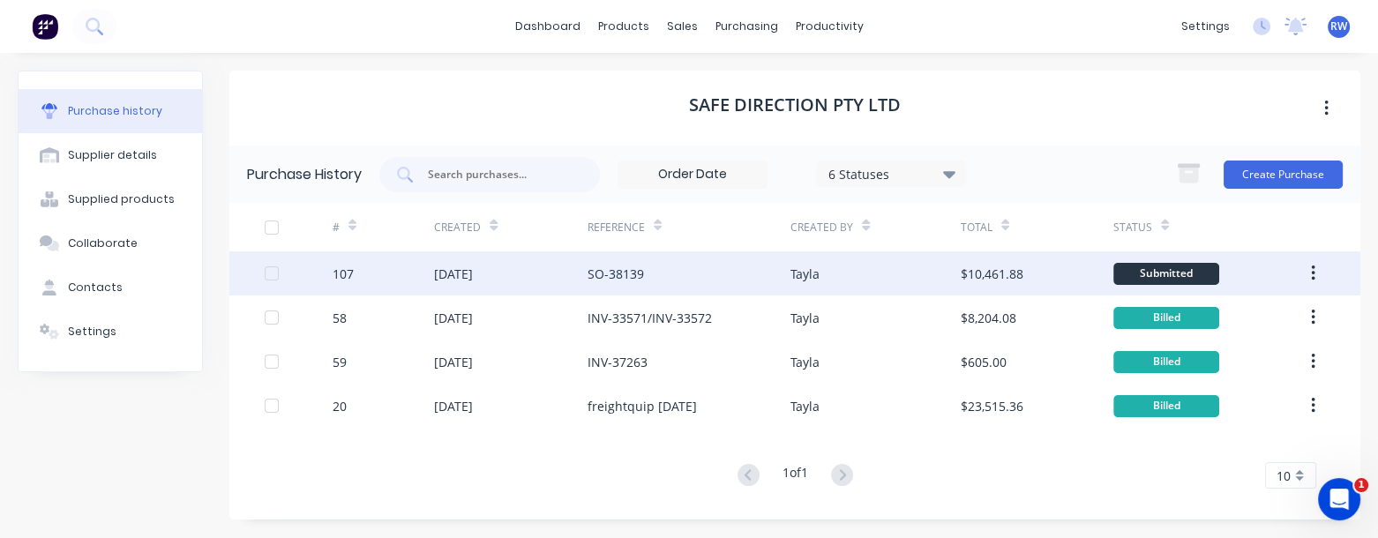
click at [473, 269] on div "[DATE]" at bounding box center [453, 274] width 39 height 19
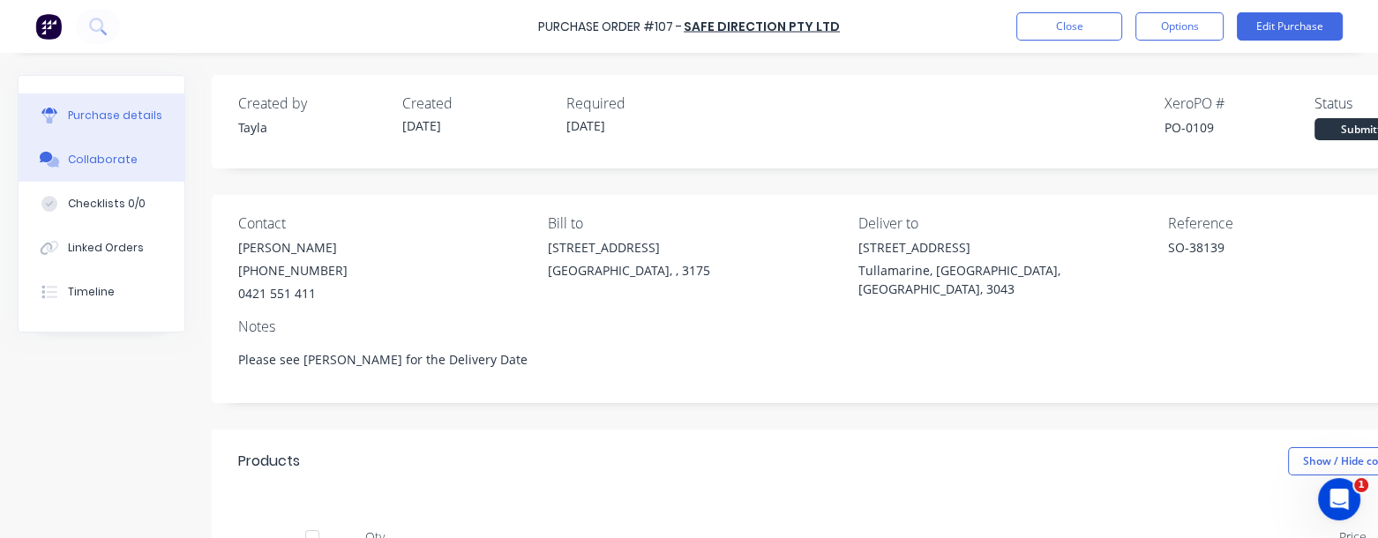
click at [120, 153] on div "Collaborate" at bounding box center [103, 160] width 70 height 16
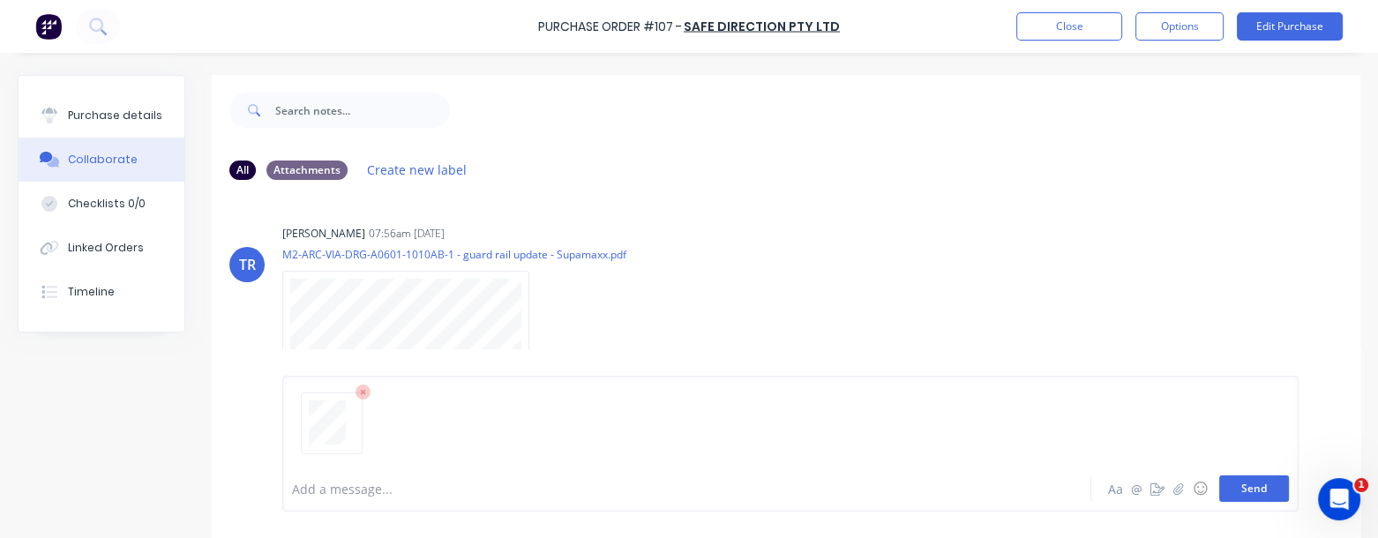
click at [1246, 490] on button "Send" at bounding box center [1255, 489] width 70 height 26
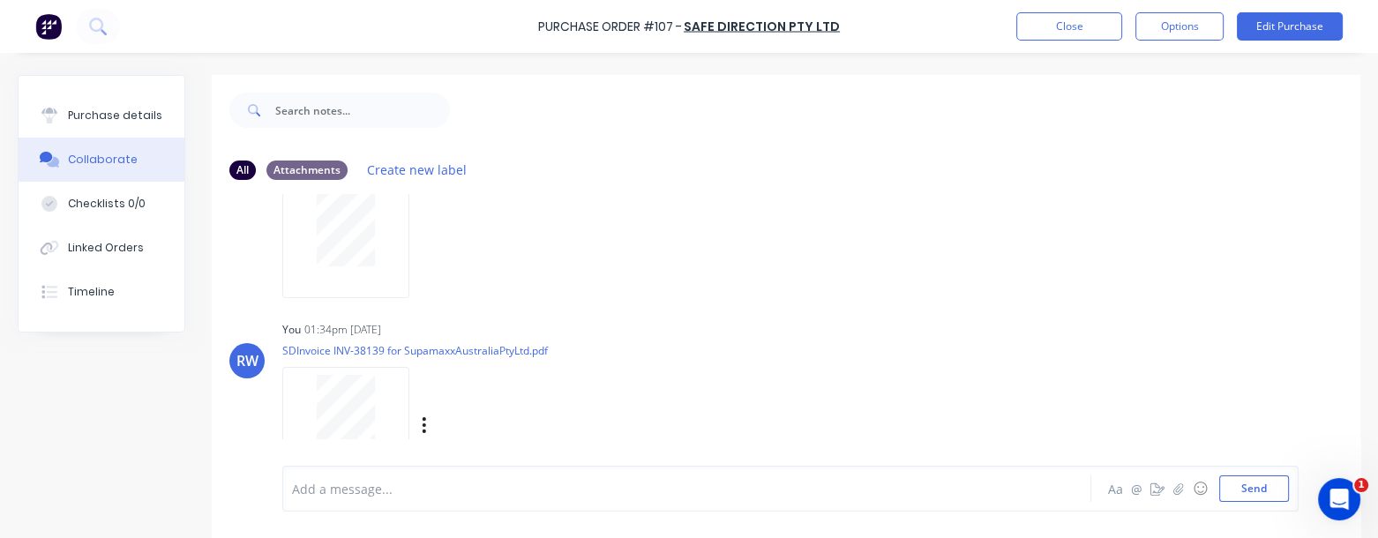
scroll to position [300, 0]
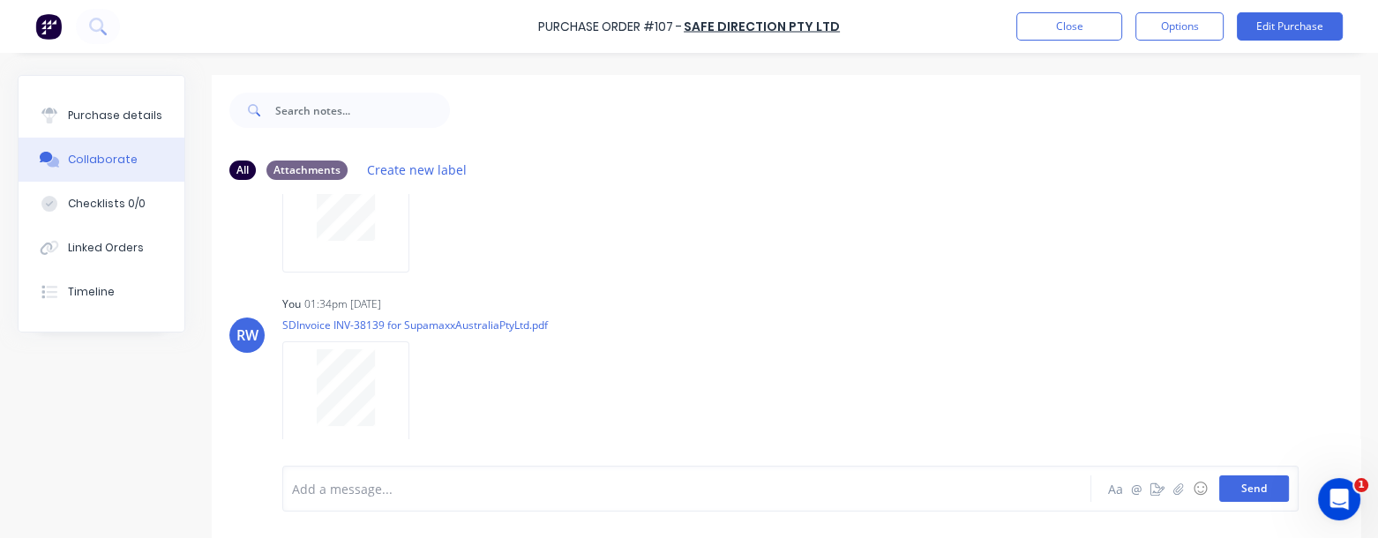
click at [1252, 491] on button "Send" at bounding box center [1255, 489] width 70 height 26
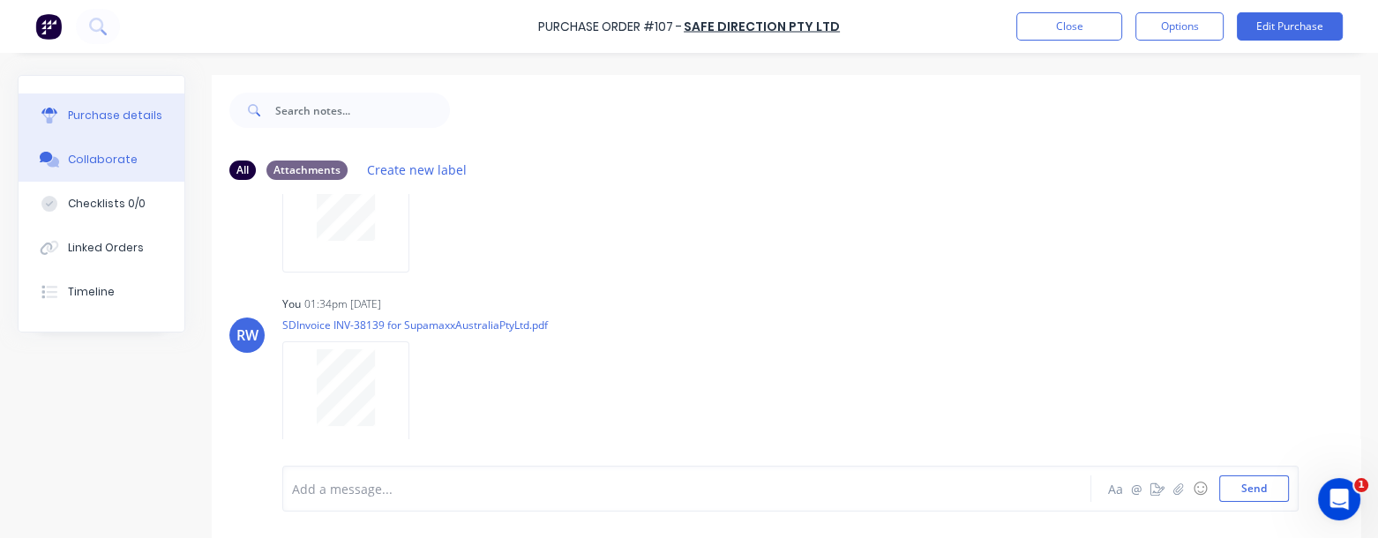
click at [93, 113] on div "Purchase details" at bounding box center [115, 116] width 94 height 16
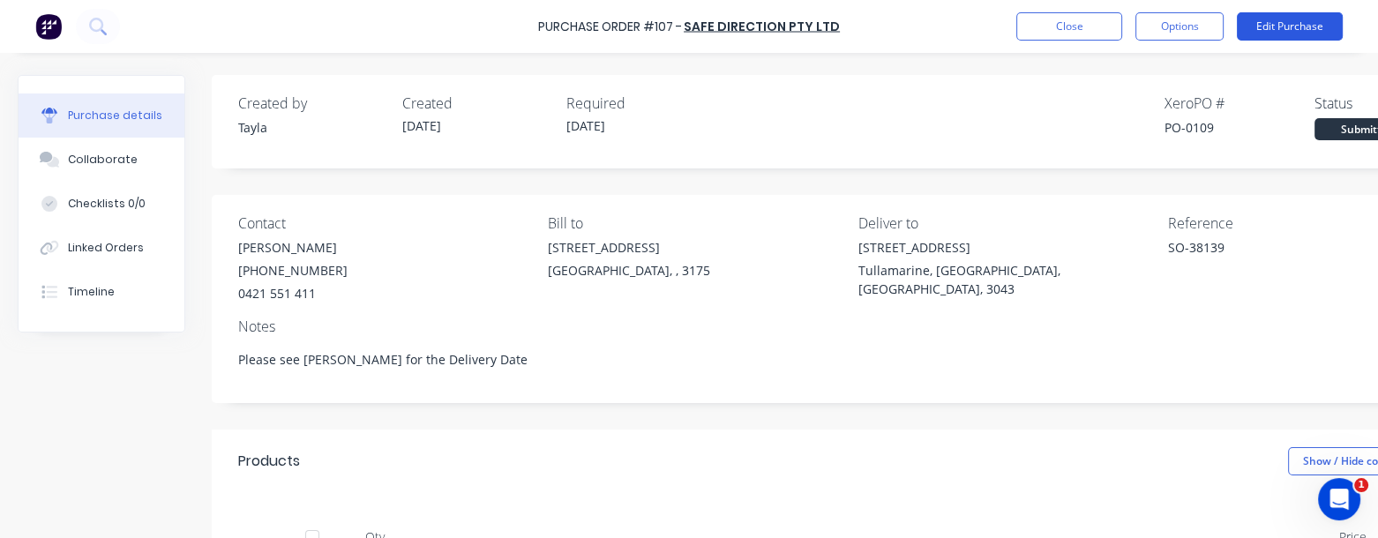
click at [1285, 31] on button "Edit Purchase" at bounding box center [1290, 26] width 106 height 28
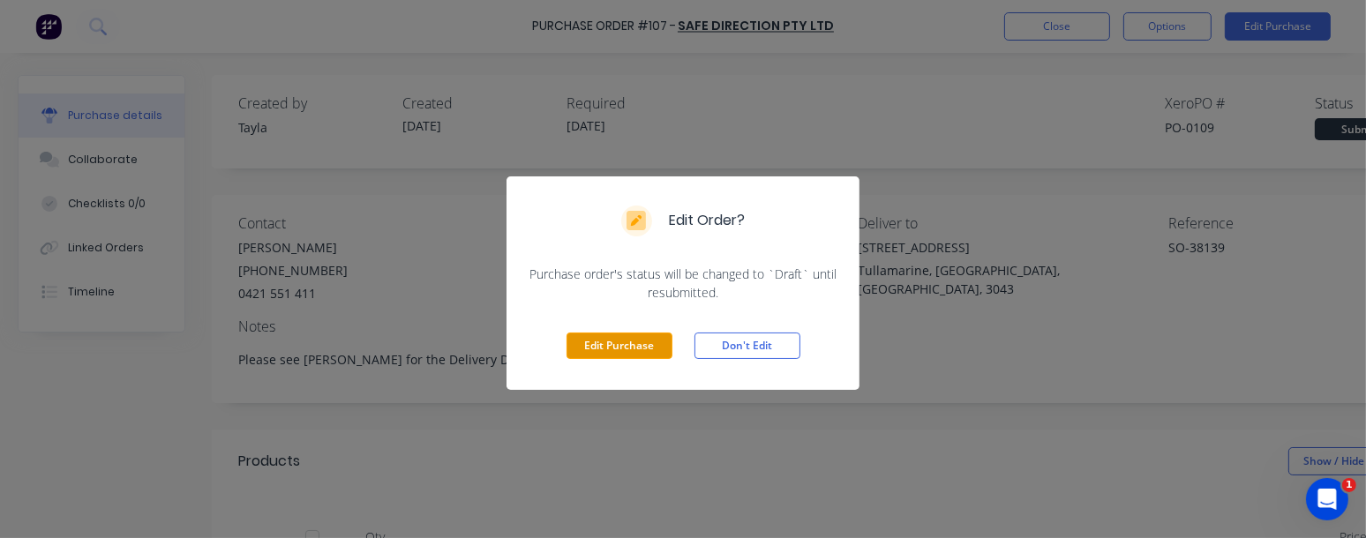
click at [629, 346] on button "Edit Purchase" at bounding box center [620, 346] width 106 height 26
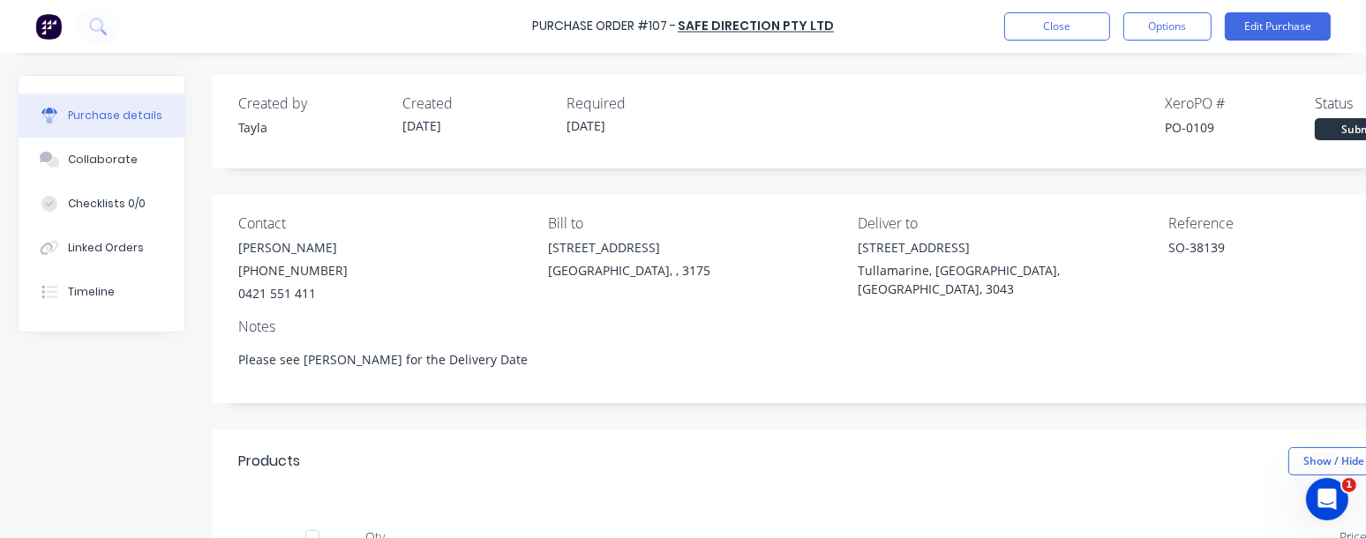
type textarea "x"
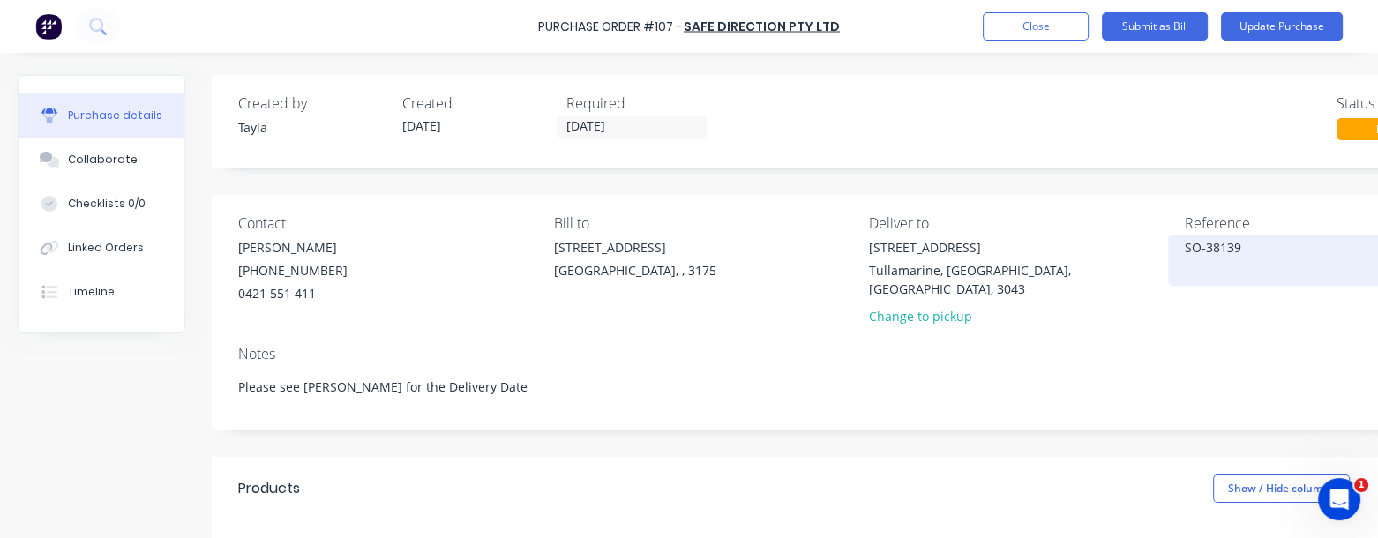
click at [1207, 244] on textarea "SO-38139" at bounding box center [1295, 258] width 221 height 40
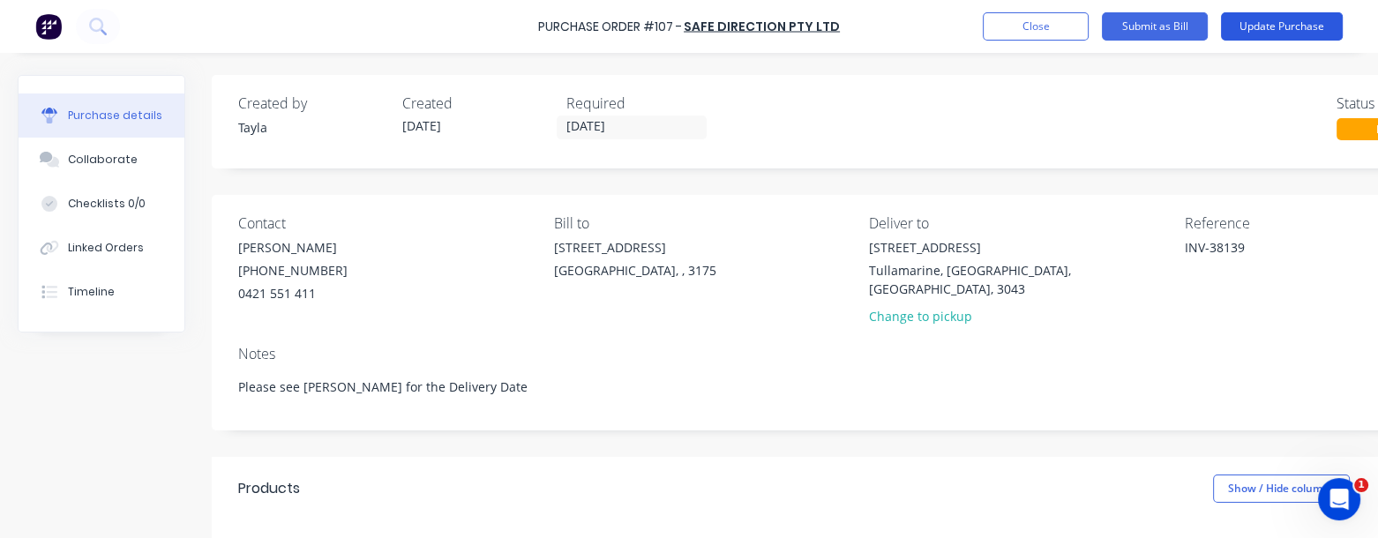
type textarea "INV-38139"
type textarea "x"
type textarea "INV-38139"
click at [1297, 31] on button "Update Purchase" at bounding box center [1282, 26] width 122 height 28
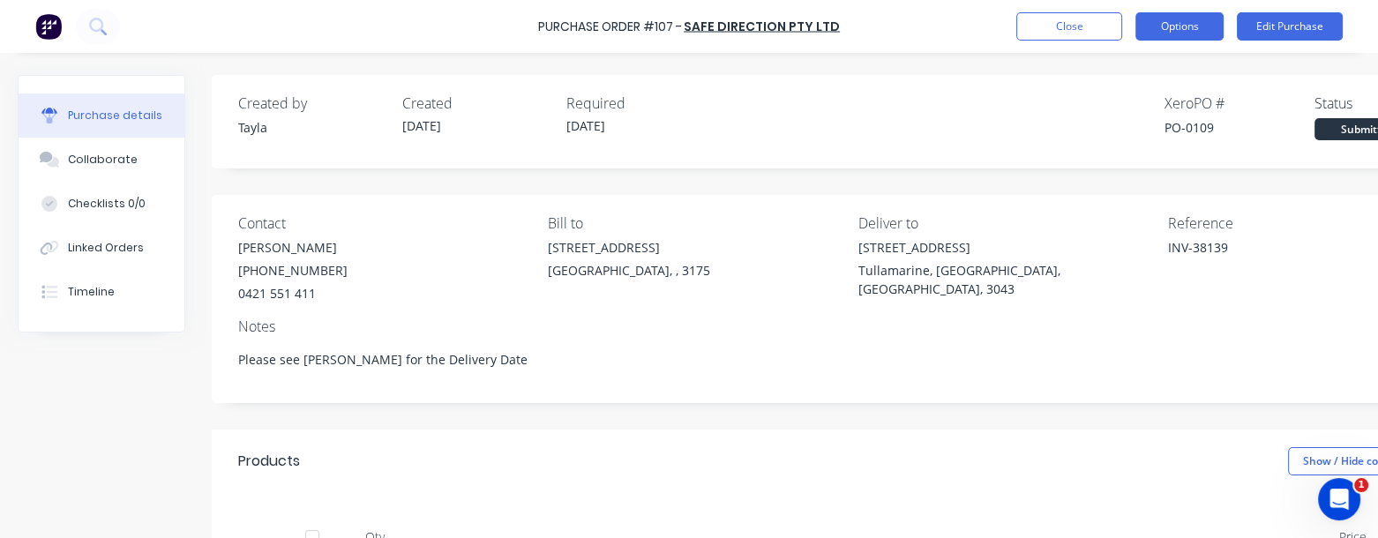
click at [1176, 32] on button "Options" at bounding box center [1180, 26] width 88 height 28
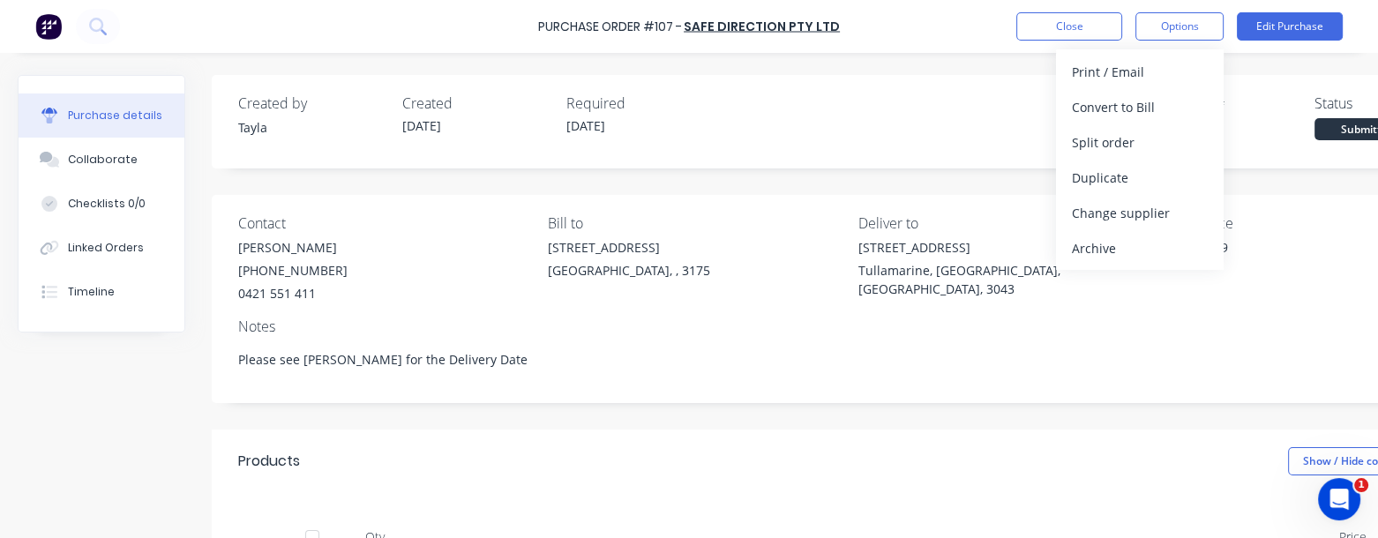
click at [997, 105] on div "Created by [PERSON_NAME] Created [DATE] Required [DATE] Xero PO # PO-0109 Statu…" at bounding box center [851, 117] width 1227 height 48
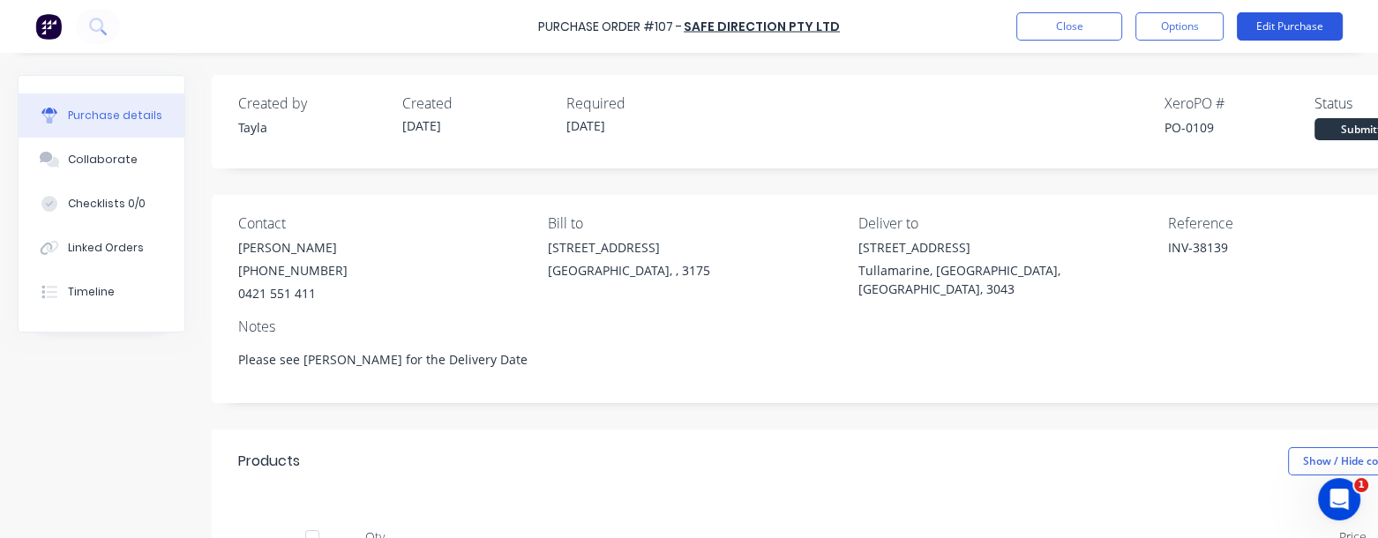
click at [1301, 26] on button "Edit Purchase" at bounding box center [1290, 26] width 106 height 28
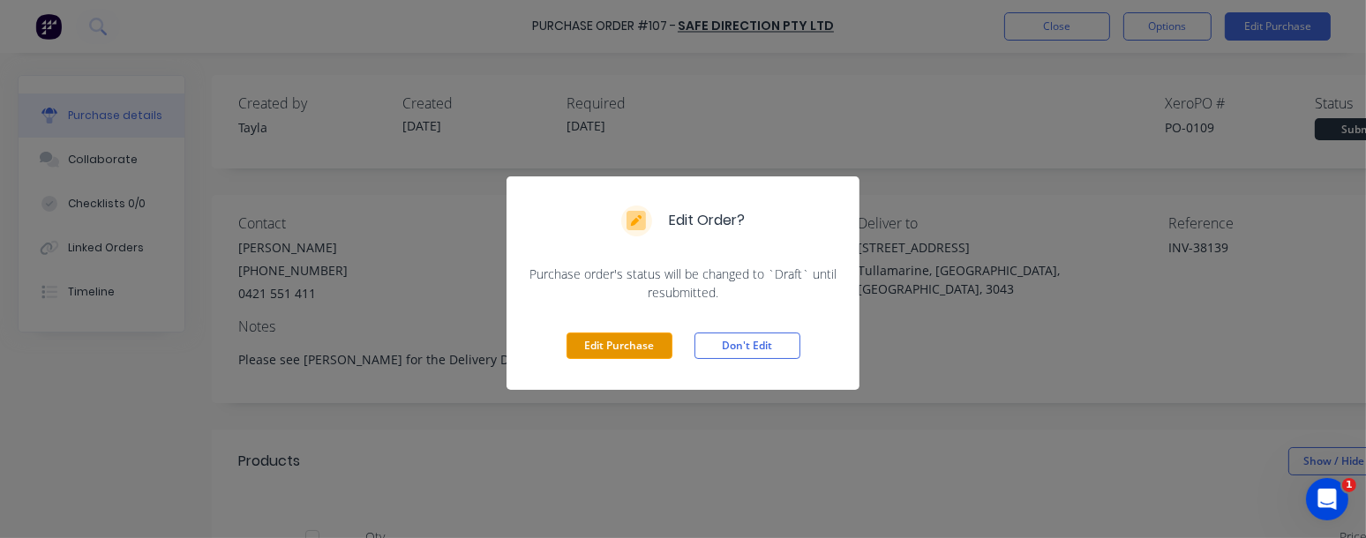
click at [634, 344] on button "Edit Purchase" at bounding box center [620, 346] width 106 height 26
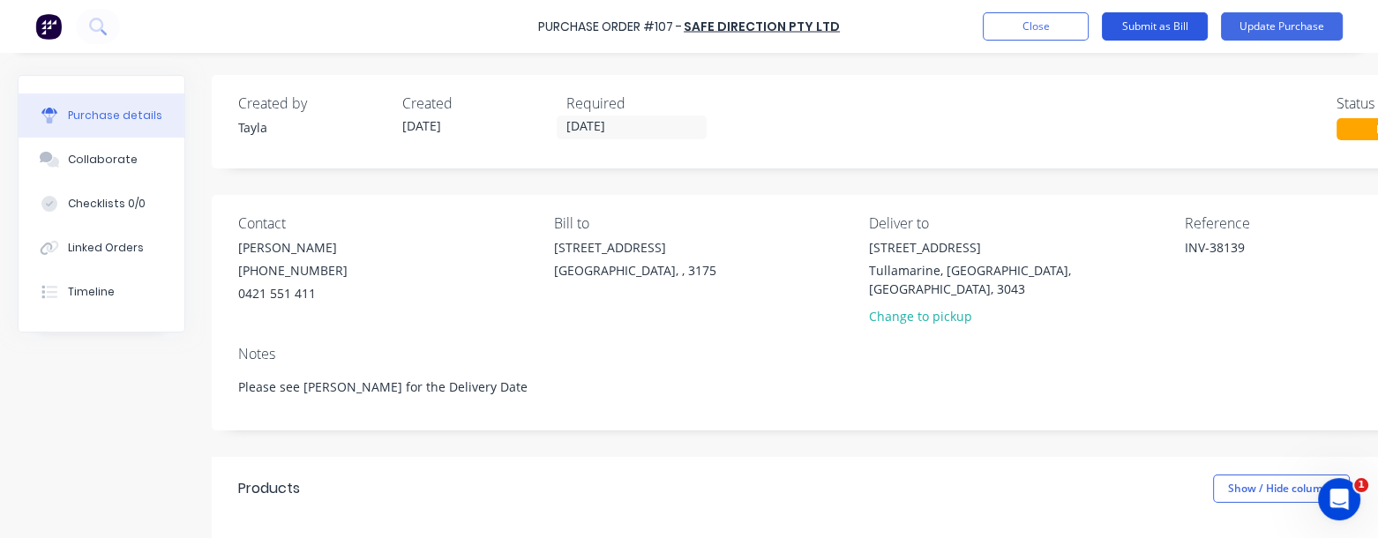
click at [1134, 30] on button "Submit as Bill" at bounding box center [1155, 26] width 106 height 28
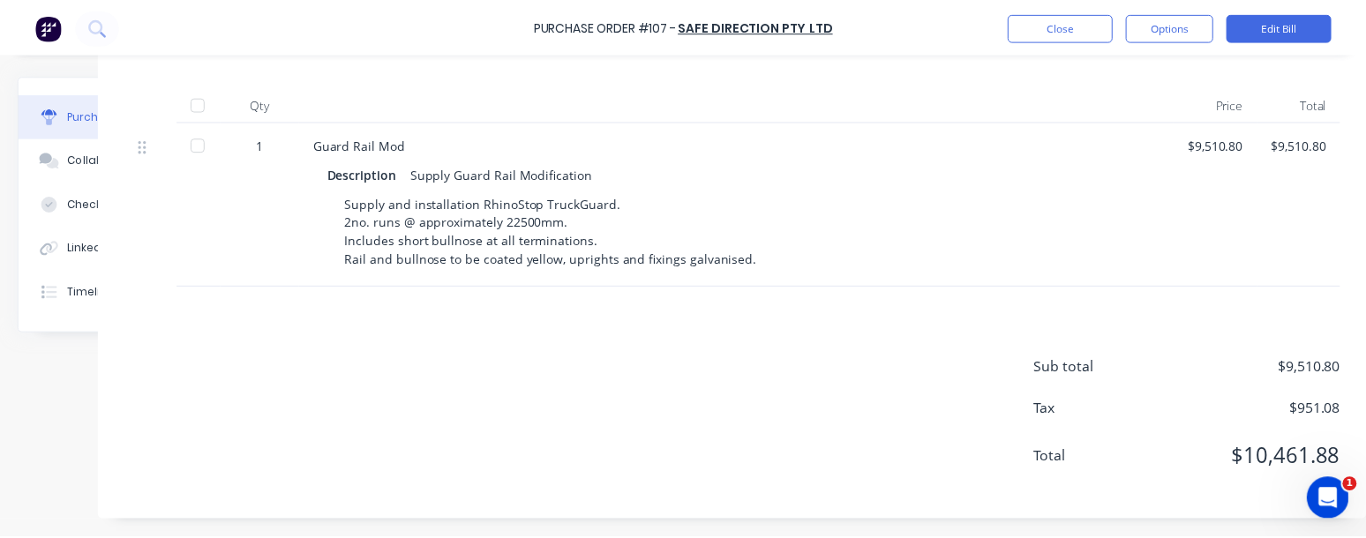
scroll to position [361, 124]
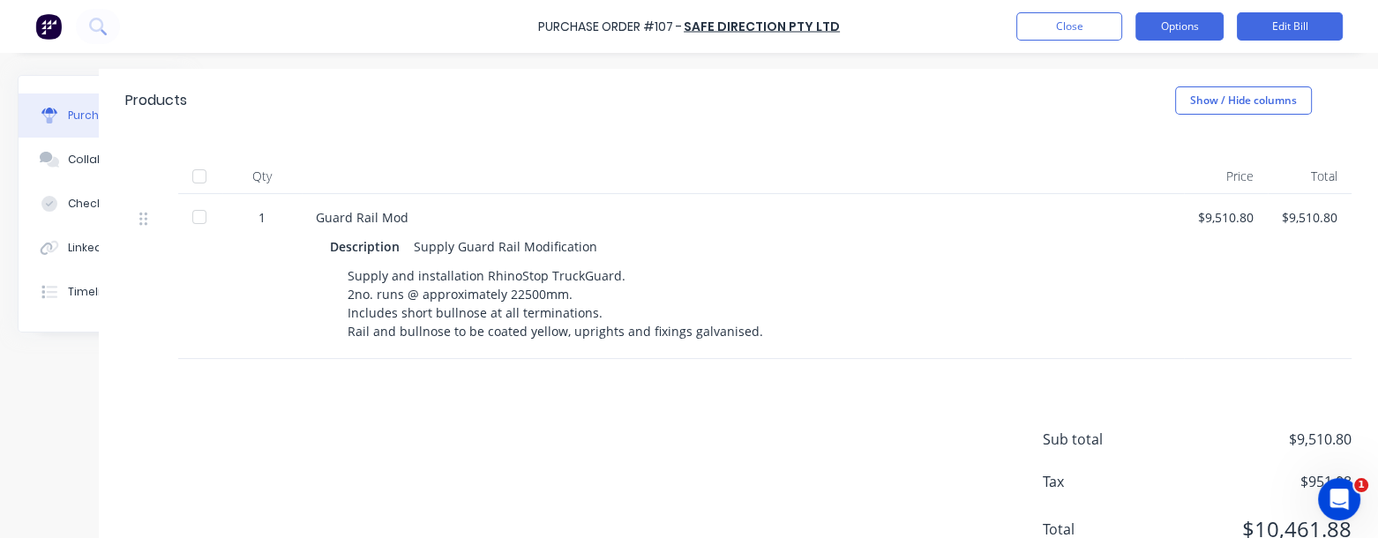
click at [1169, 24] on button "Options" at bounding box center [1180, 26] width 88 height 28
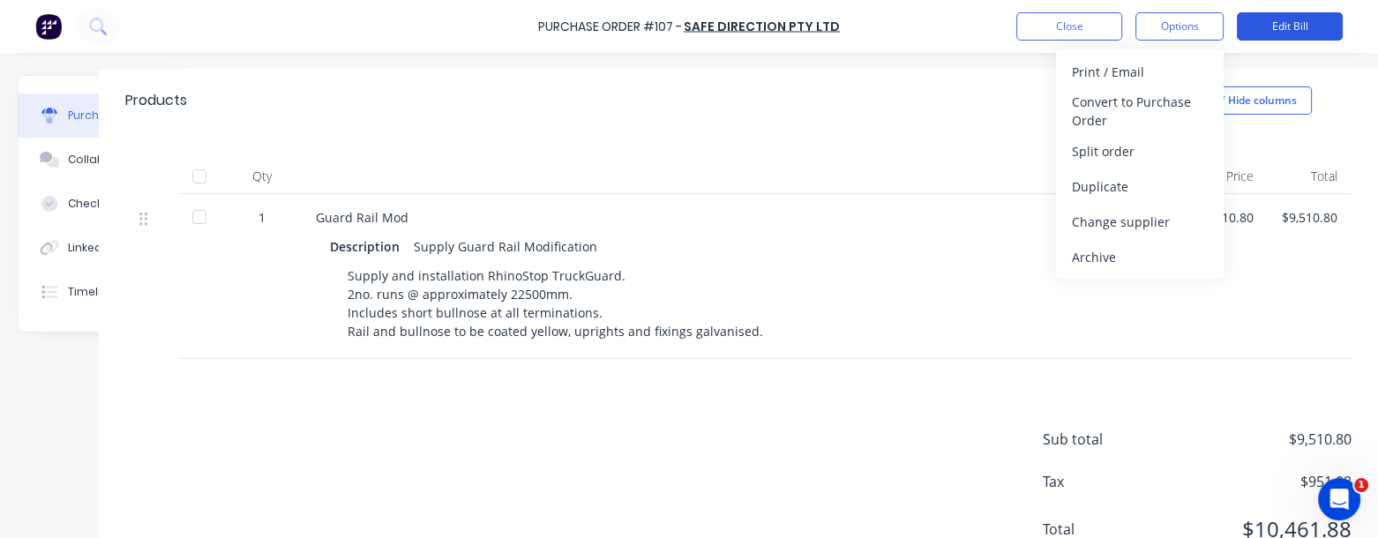
click at [1291, 24] on button "Edit Bill" at bounding box center [1290, 26] width 106 height 28
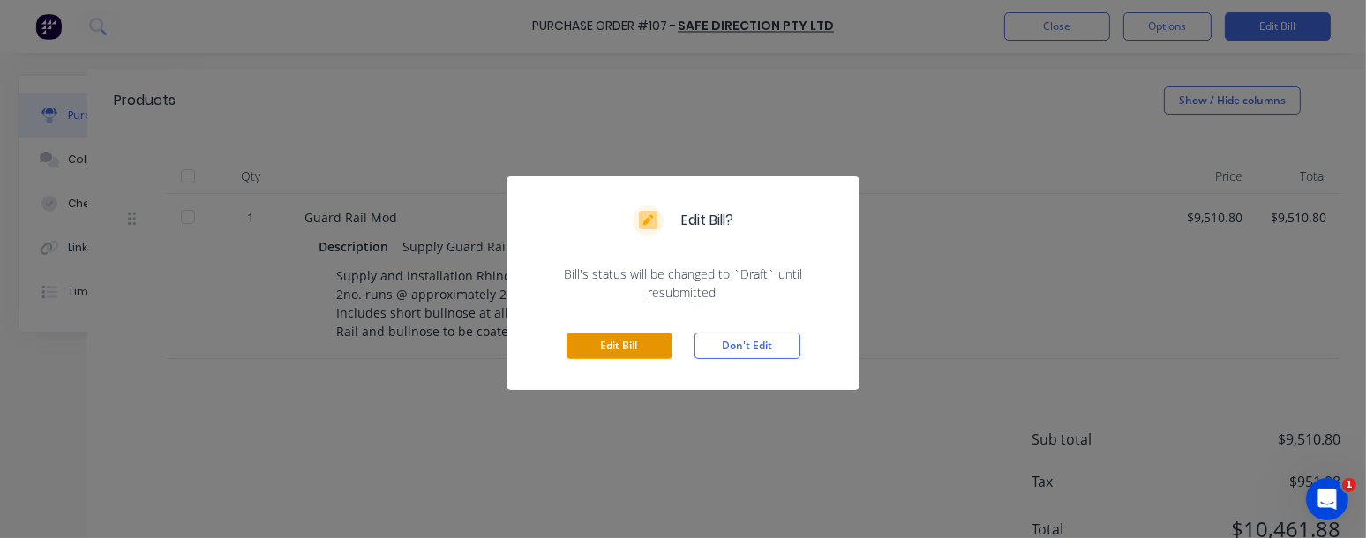
click at [623, 342] on button "Edit Bill" at bounding box center [620, 346] width 106 height 26
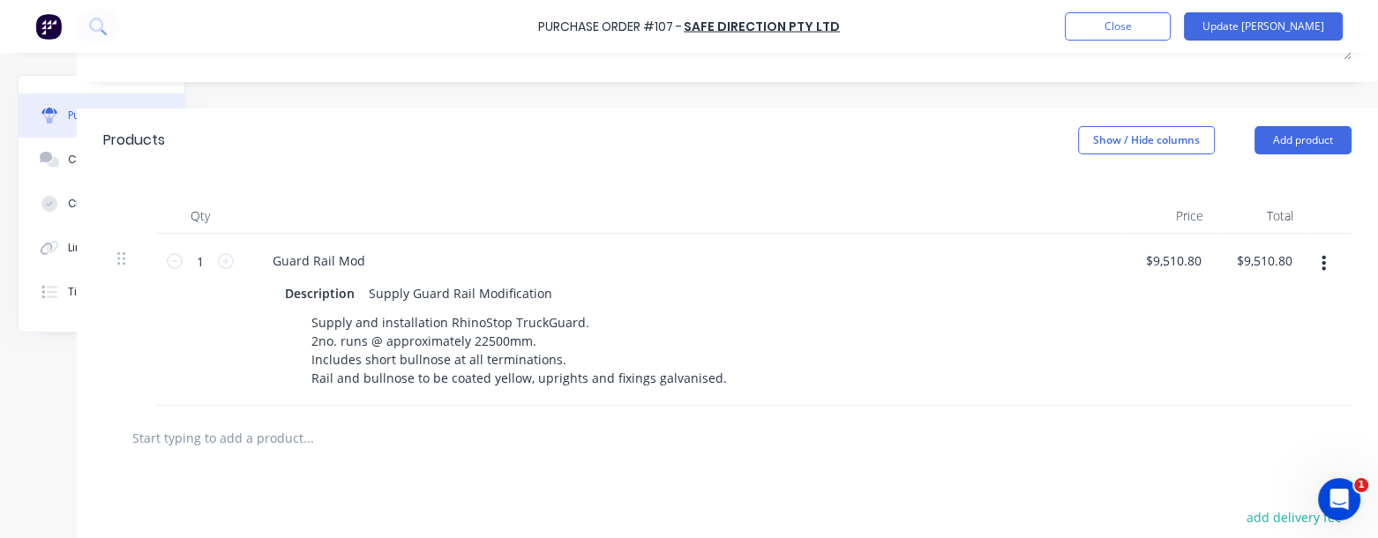
scroll to position [261, 147]
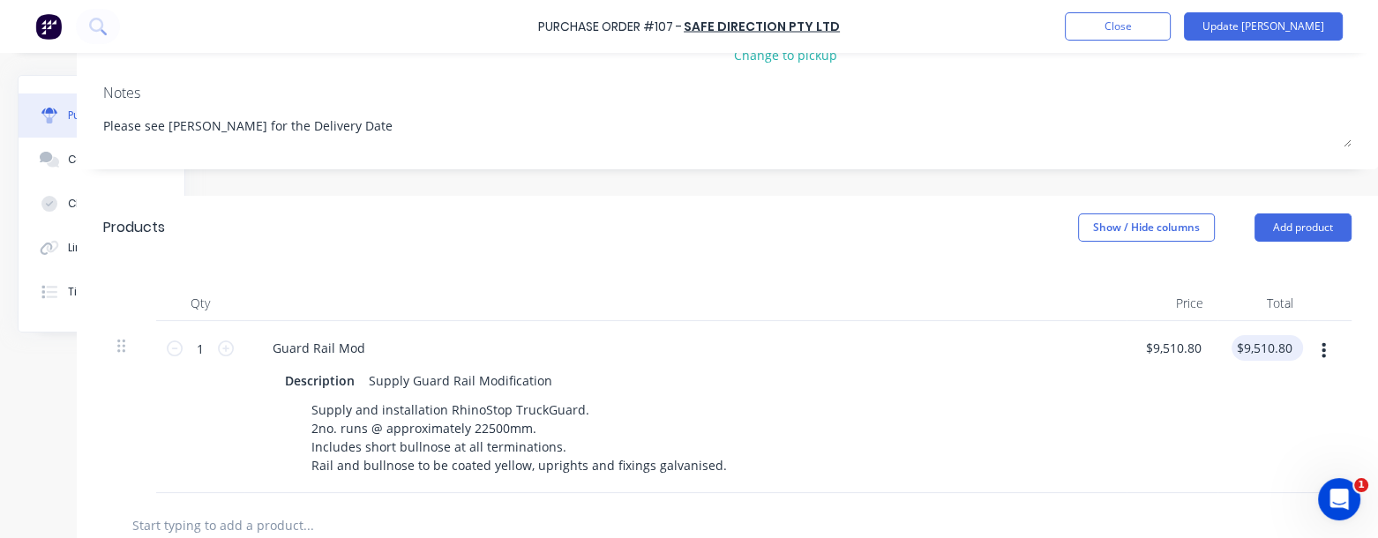
type textarea "x"
type input "9510.80"
click at [1278, 335] on input "9510.80" at bounding box center [1269, 348] width 55 height 26
type textarea "x"
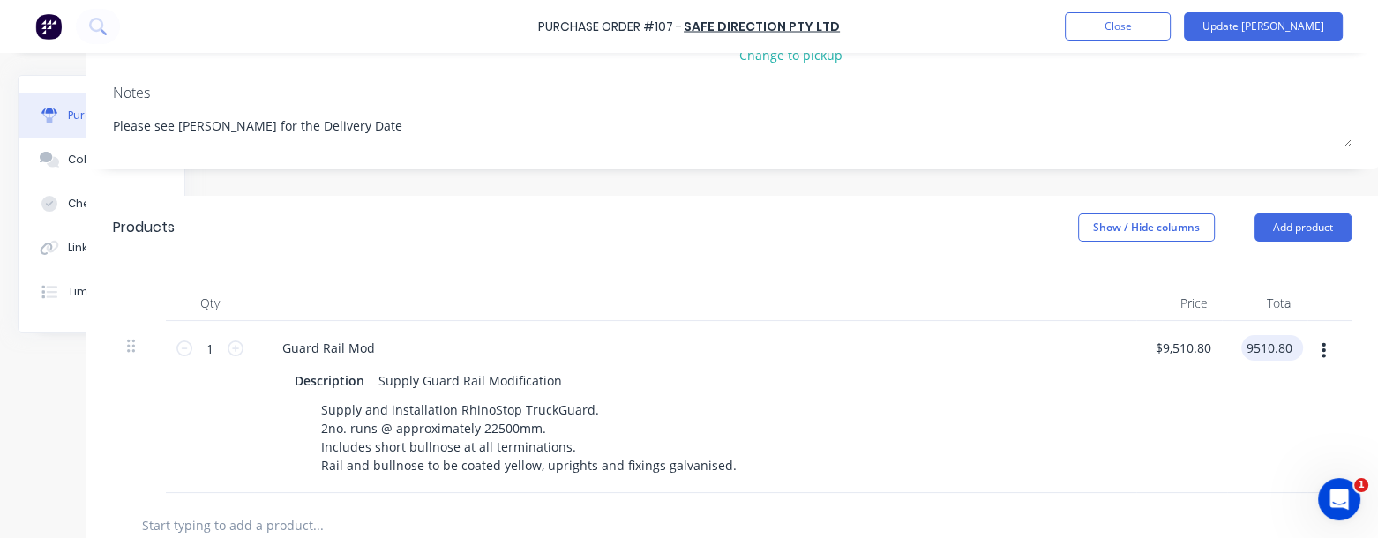
click at [1278, 335] on input "9510.80" at bounding box center [1269, 348] width 55 height 26
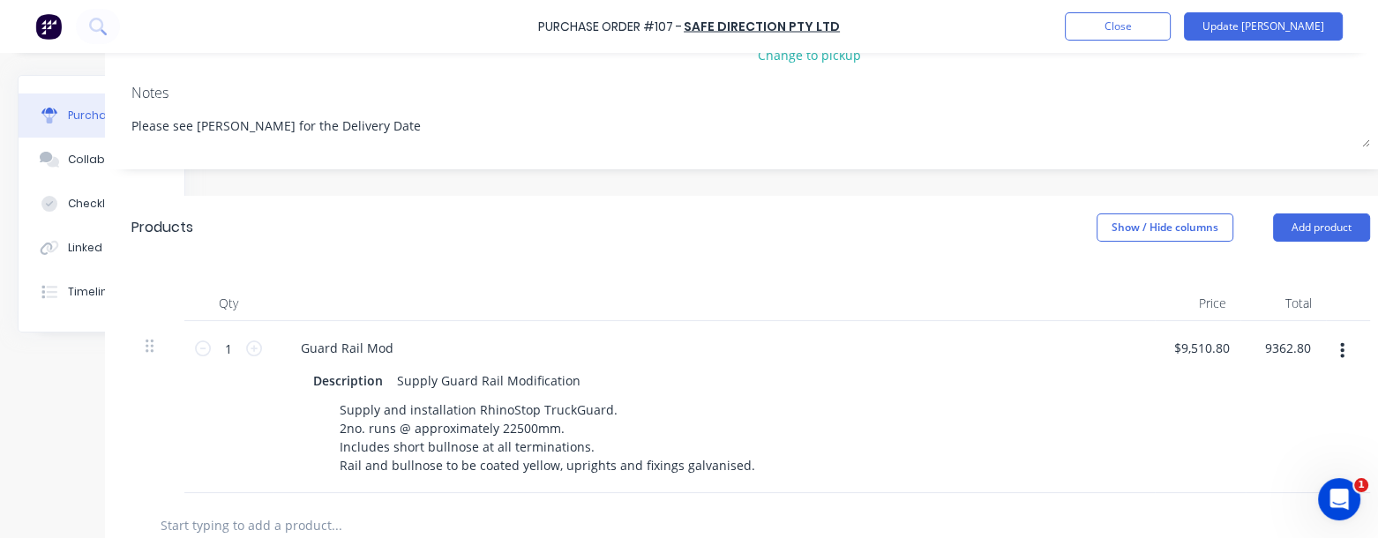
type input "9362.80"
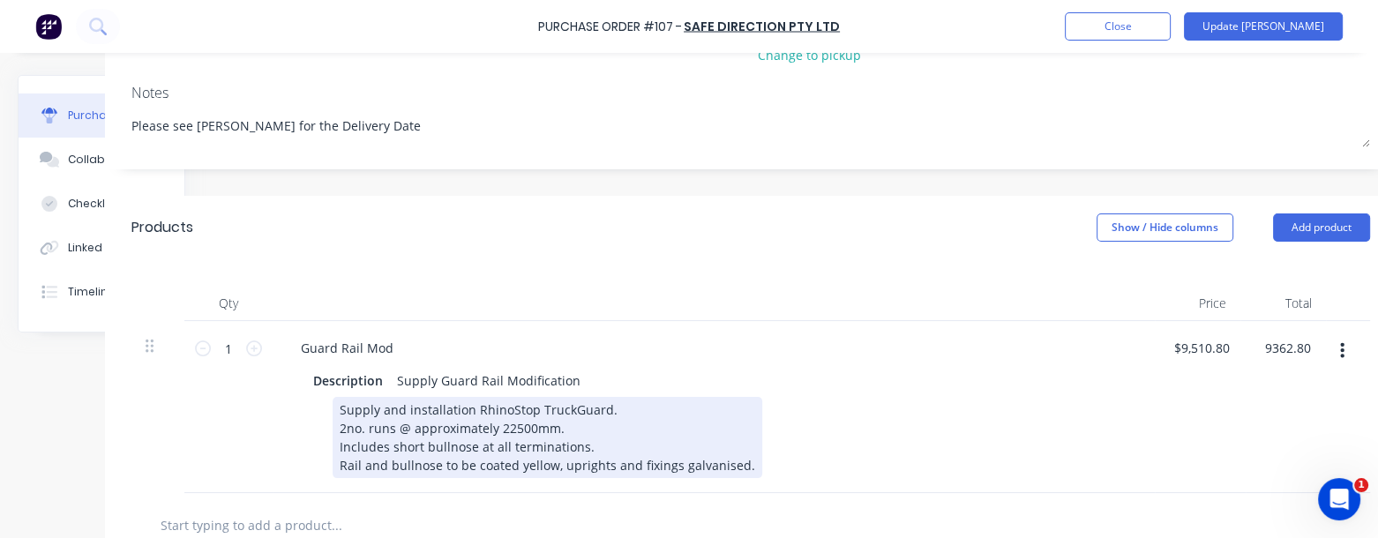
type textarea "x"
type input "$9,362.80"
click at [1024, 397] on div "Supply and installation RhinoStop TruckGuard. 2no. runs @ approximately 22500mm…" at bounding box center [710, 437] width 808 height 81
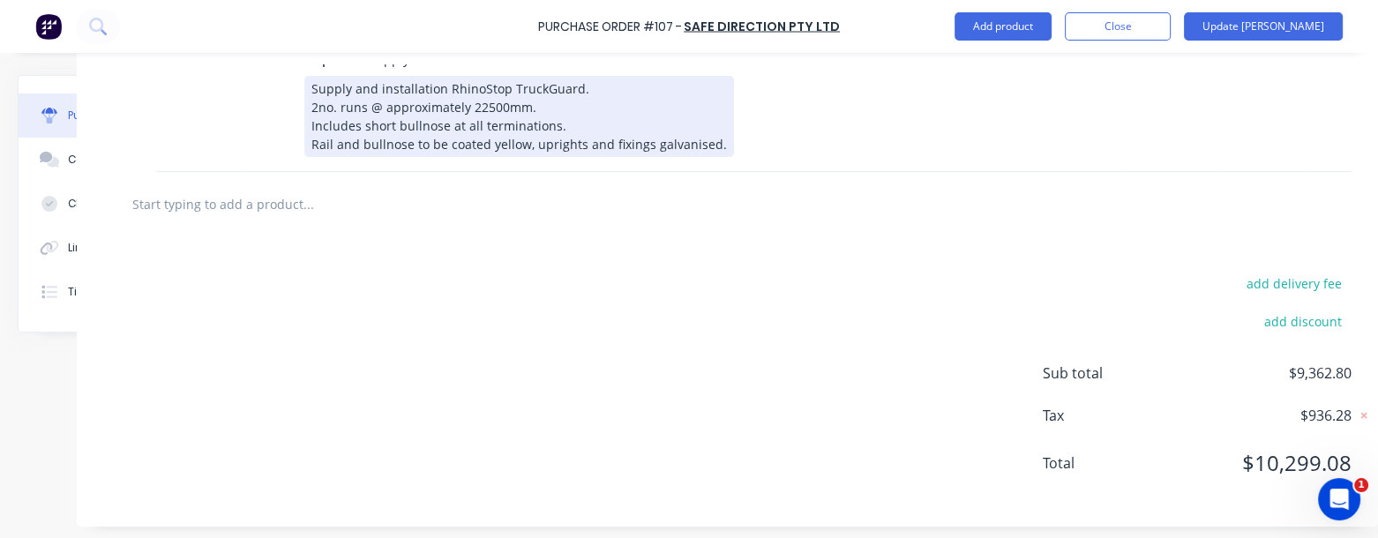
scroll to position [582, 147]
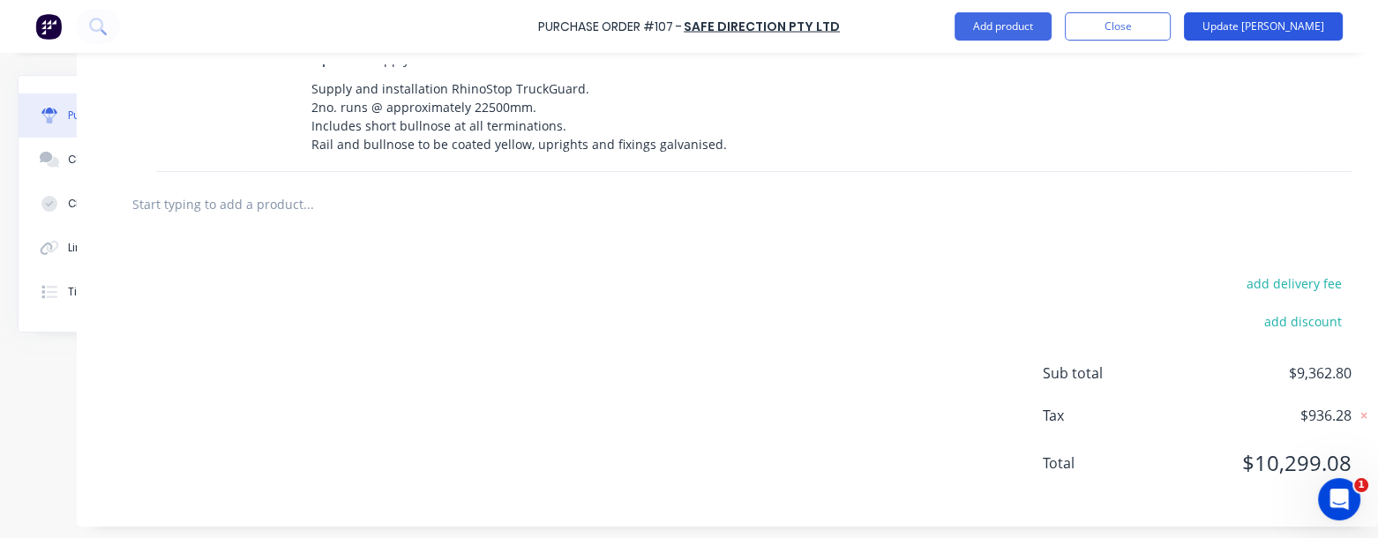
click at [1284, 20] on button "Update [PERSON_NAME]" at bounding box center [1263, 26] width 159 height 28
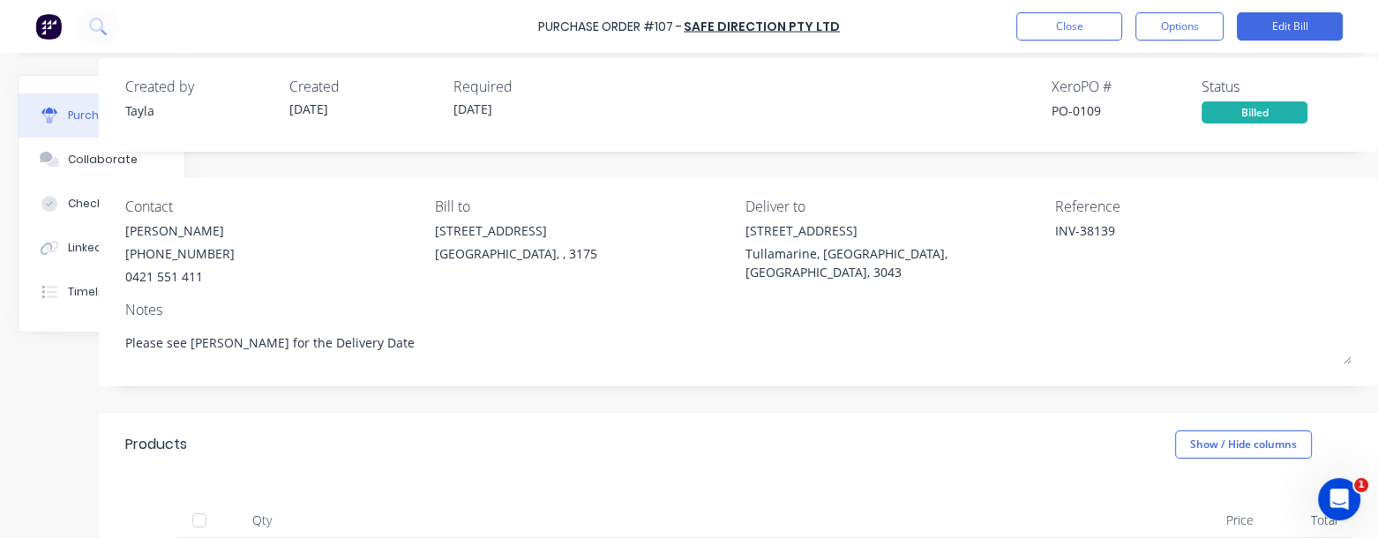
scroll to position [0, 124]
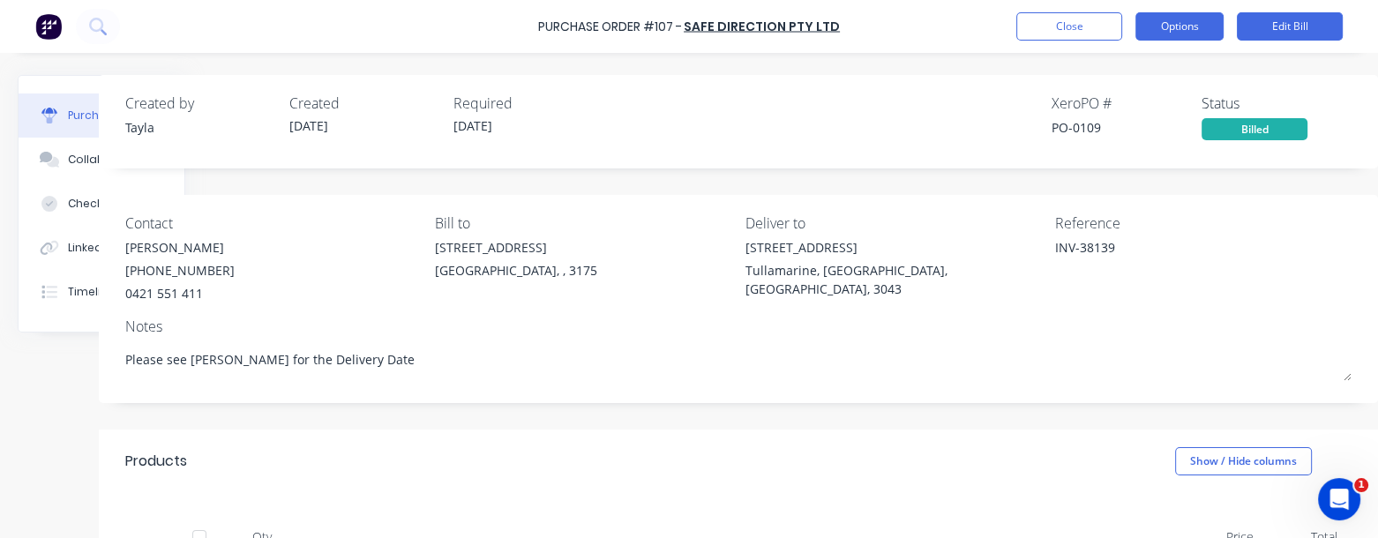
click at [1170, 27] on button "Options" at bounding box center [1180, 26] width 88 height 28
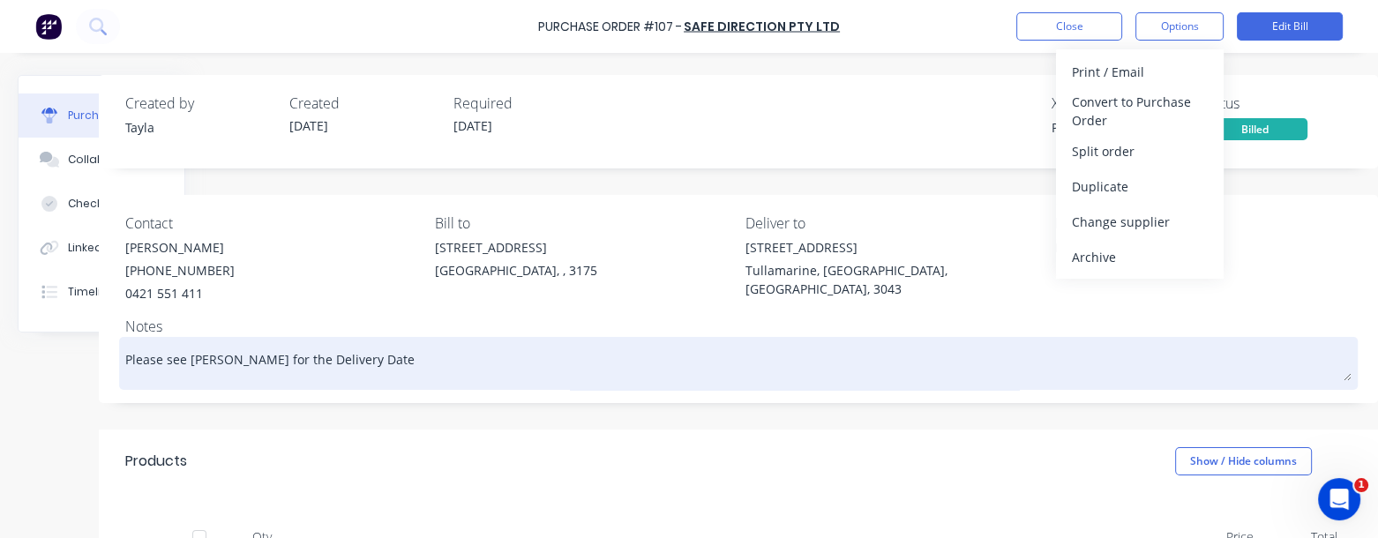
click at [921, 376] on textarea "Please see [PERSON_NAME] for the Delivery Date" at bounding box center [738, 362] width 1227 height 40
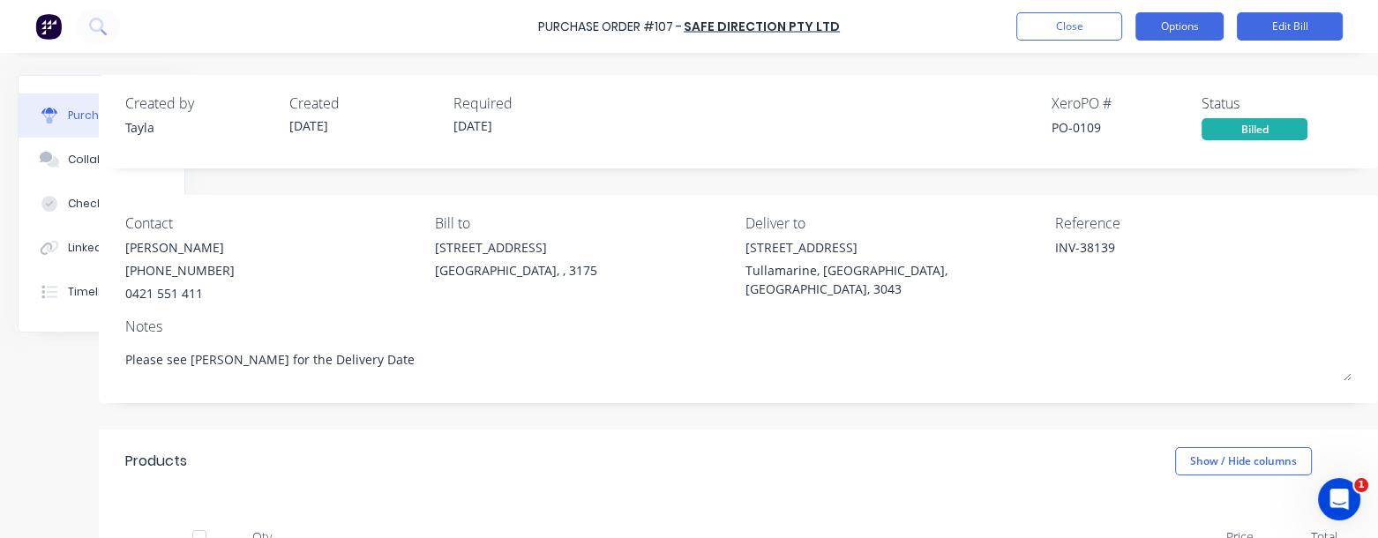
type textarea "x"
click at [1184, 29] on button "Options" at bounding box center [1180, 26] width 88 height 28
click at [743, 110] on div "Created by [PERSON_NAME] Created [DATE] Required [DATE] Xero PO # PO-0109 Statu…" at bounding box center [738, 117] width 1227 height 48
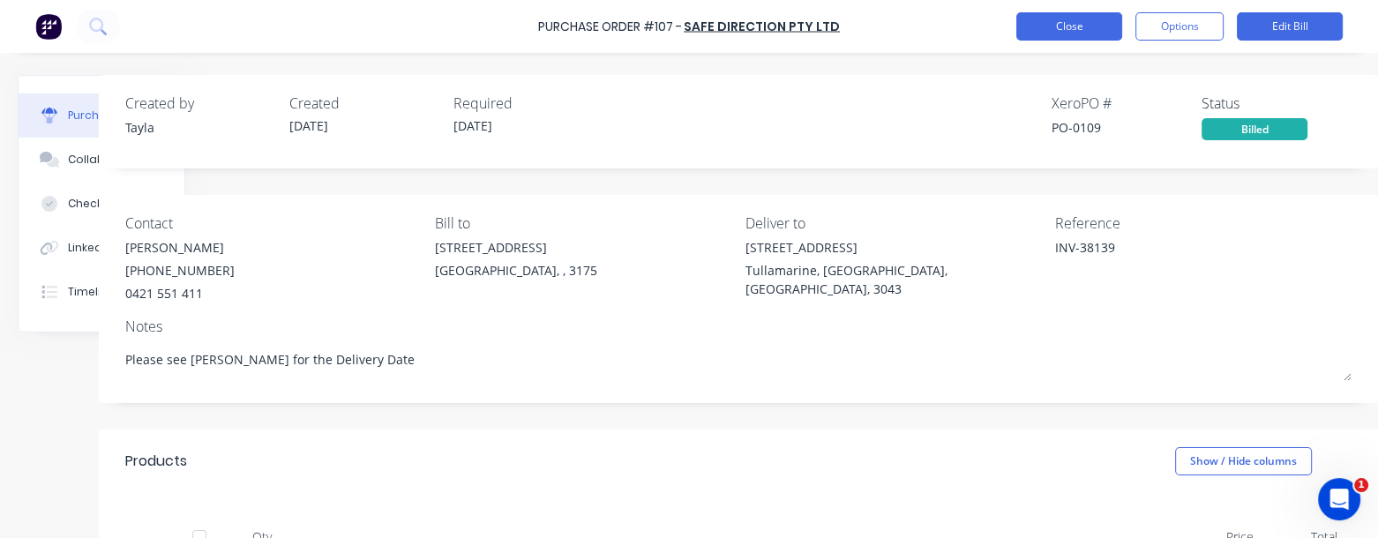
click at [1046, 26] on button "Close" at bounding box center [1070, 26] width 106 height 28
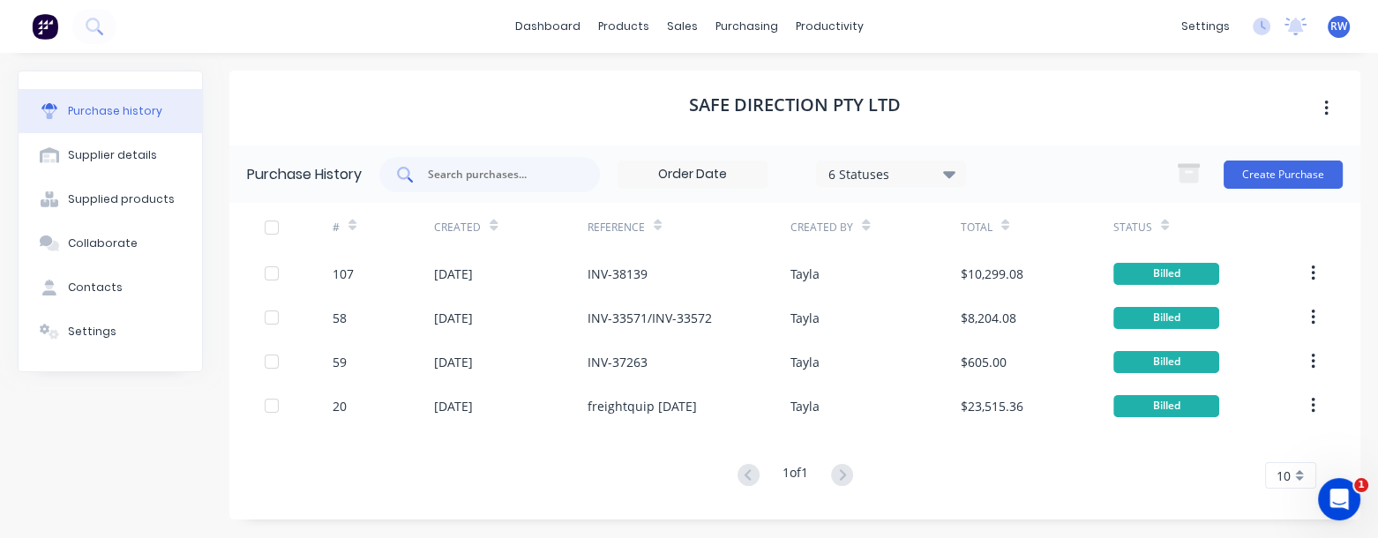
click at [451, 176] on input "text" at bounding box center [499, 175] width 146 height 18
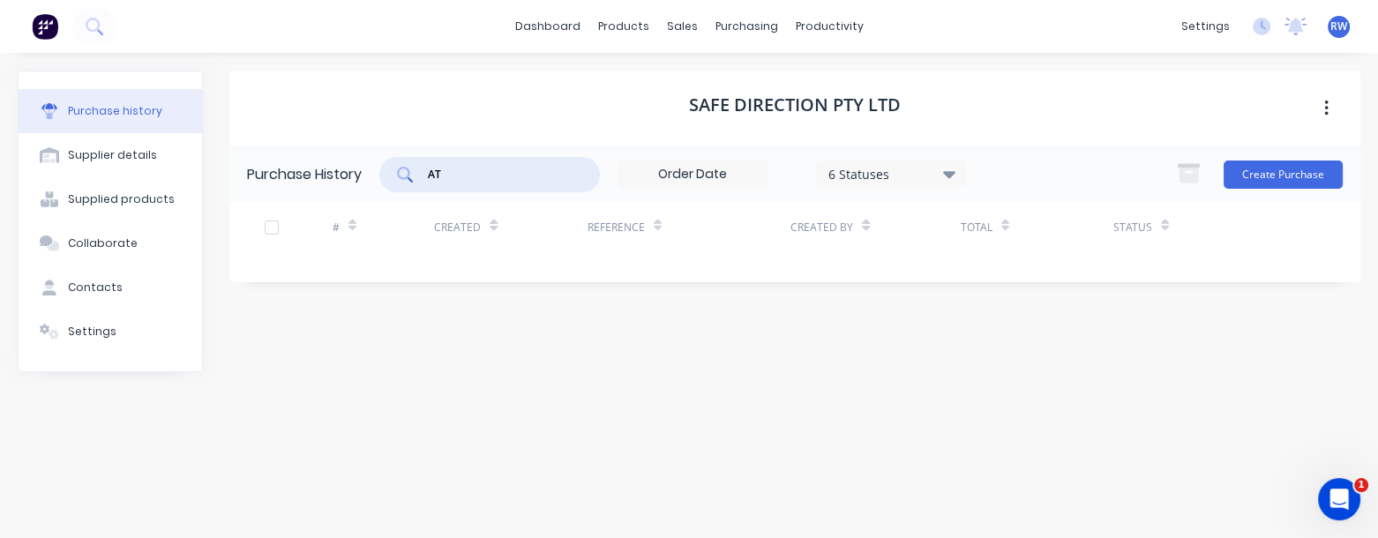
type input "A"
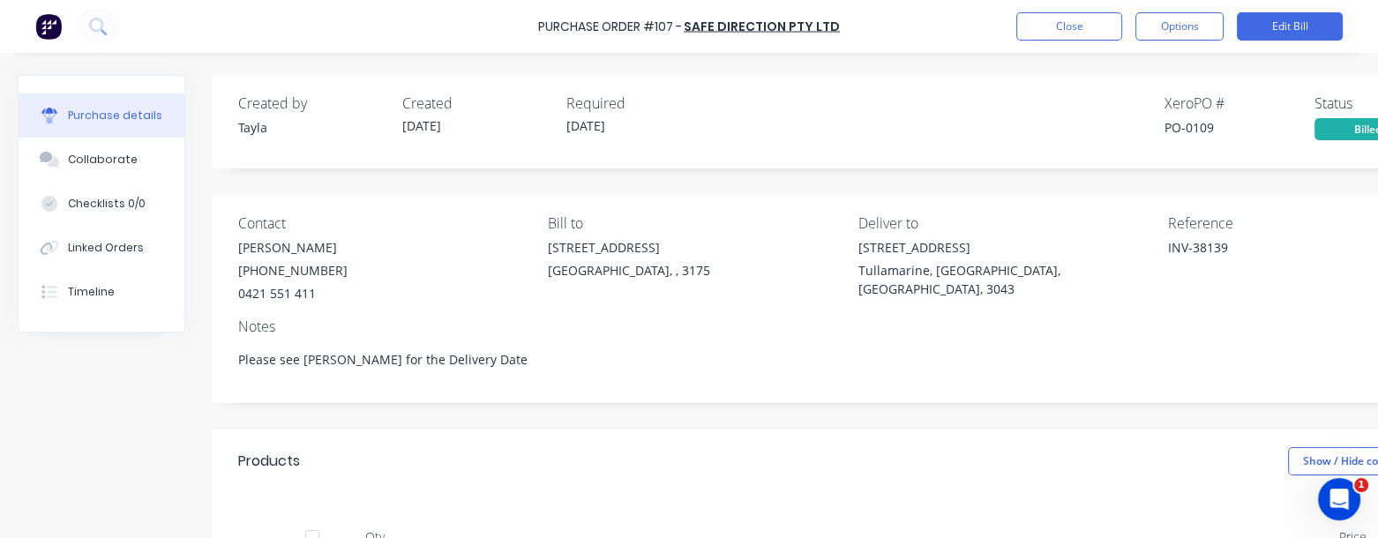
click at [1052, 43] on div "Purchase Order #107 - Safe Direction Pty Ltd Close Options Edit Bill" at bounding box center [689, 26] width 1378 height 53
click at [1056, 35] on button "Close" at bounding box center [1070, 26] width 106 height 28
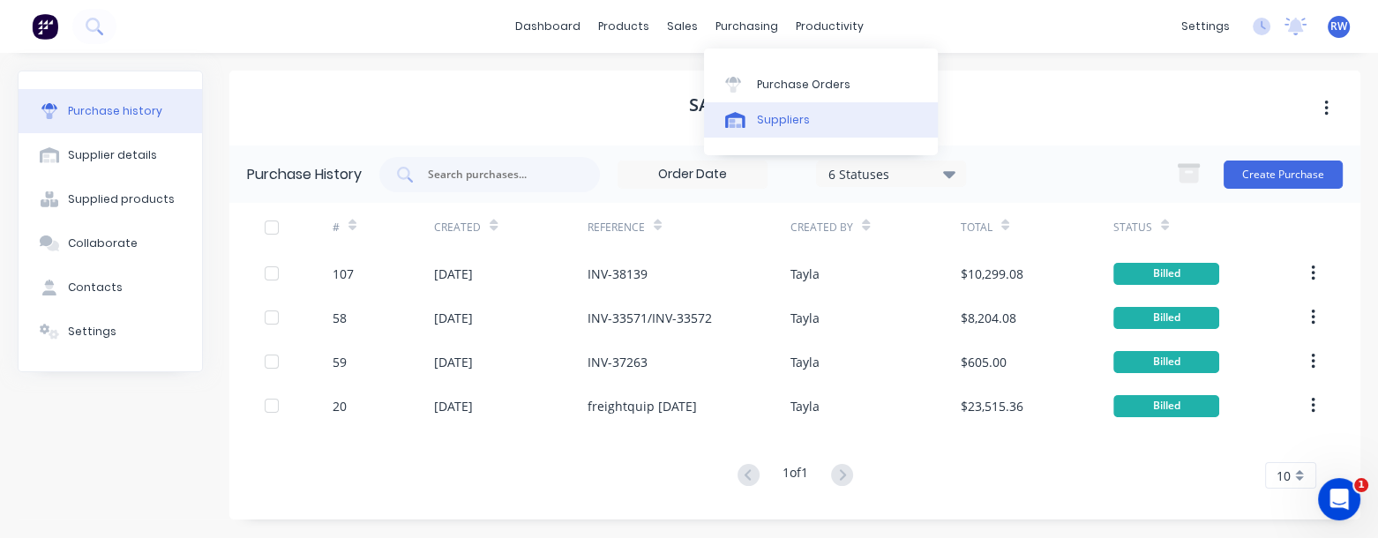
click at [754, 123] on link "Suppliers" at bounding box center [821, 119] width 234 height 35
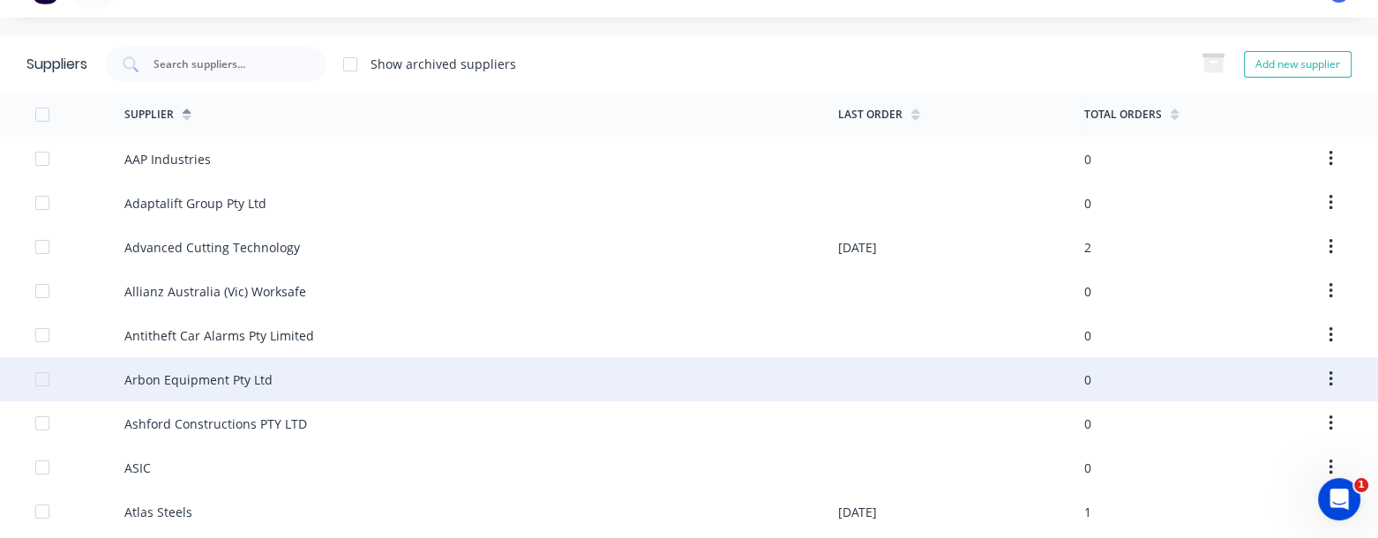
scroll to position [160, 0]
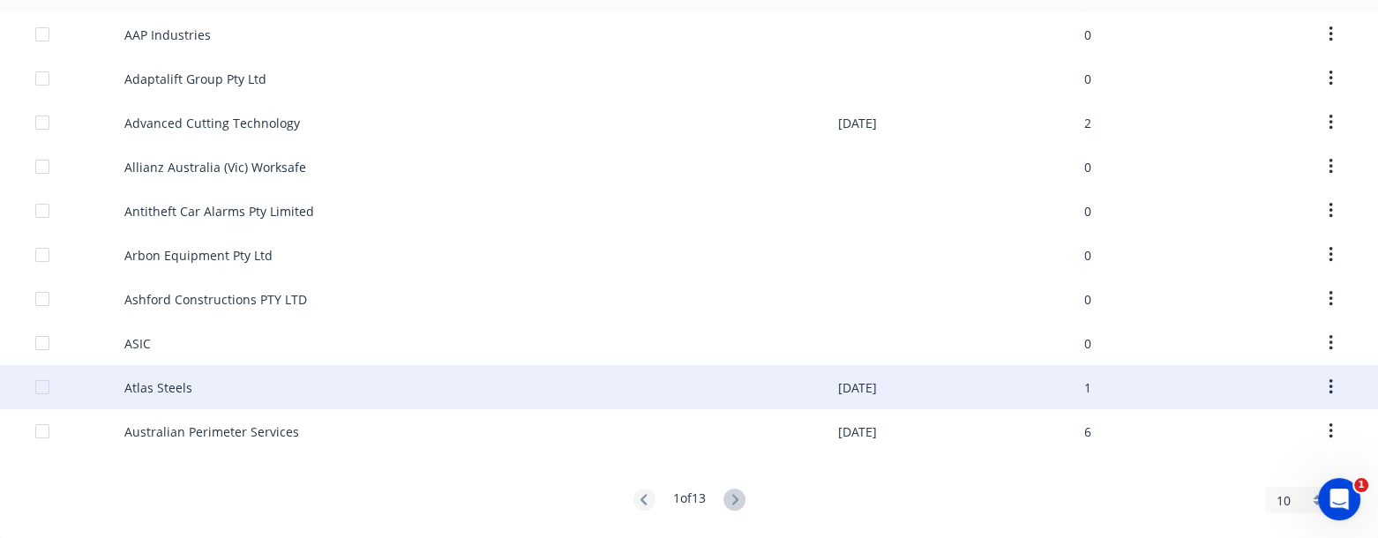
click at [184, 383] on div "Atlas Steels" at bounding box center [158, 388] width 68 height 19
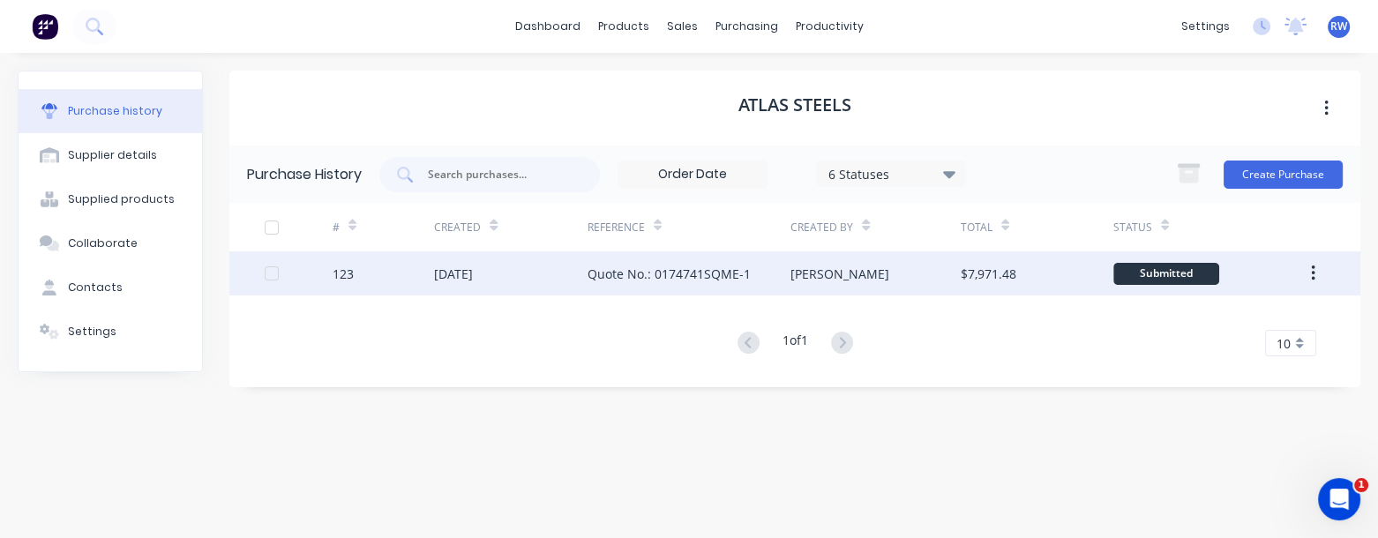
click at [619, 266] on div "Quote No.: 0174741SQME-1" at bounding box center [669, 274] width 163 height 19
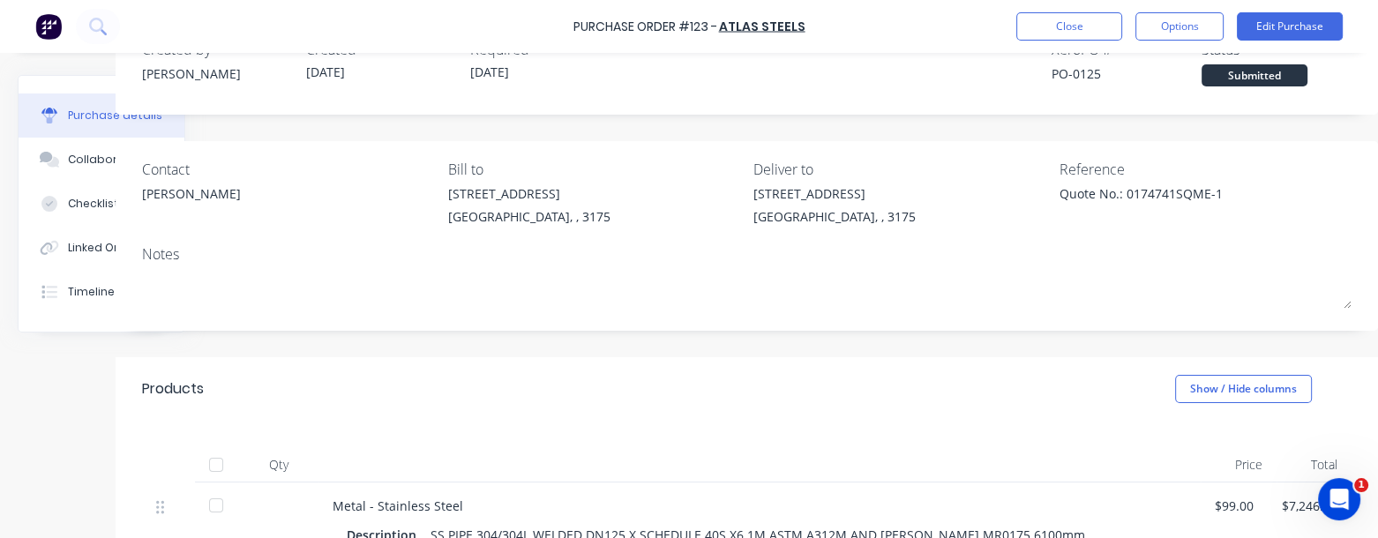
scroll to position [0, 108]
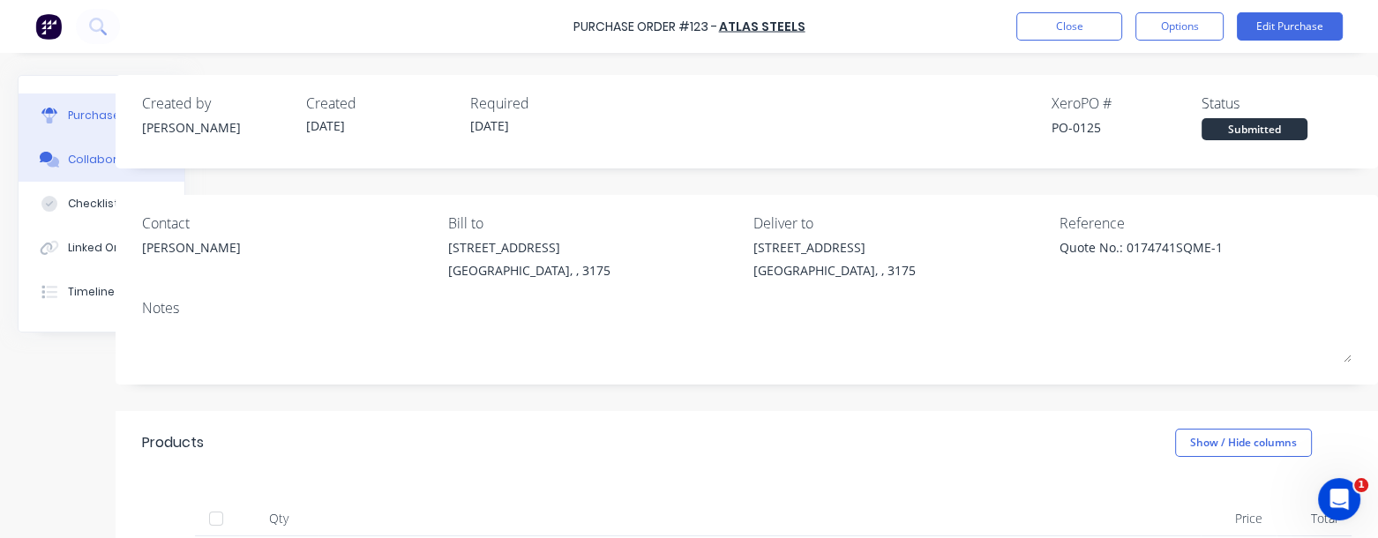
click at [73, 156] on div "Collaborate" at bounding box center [103, 160] width 70 height 16
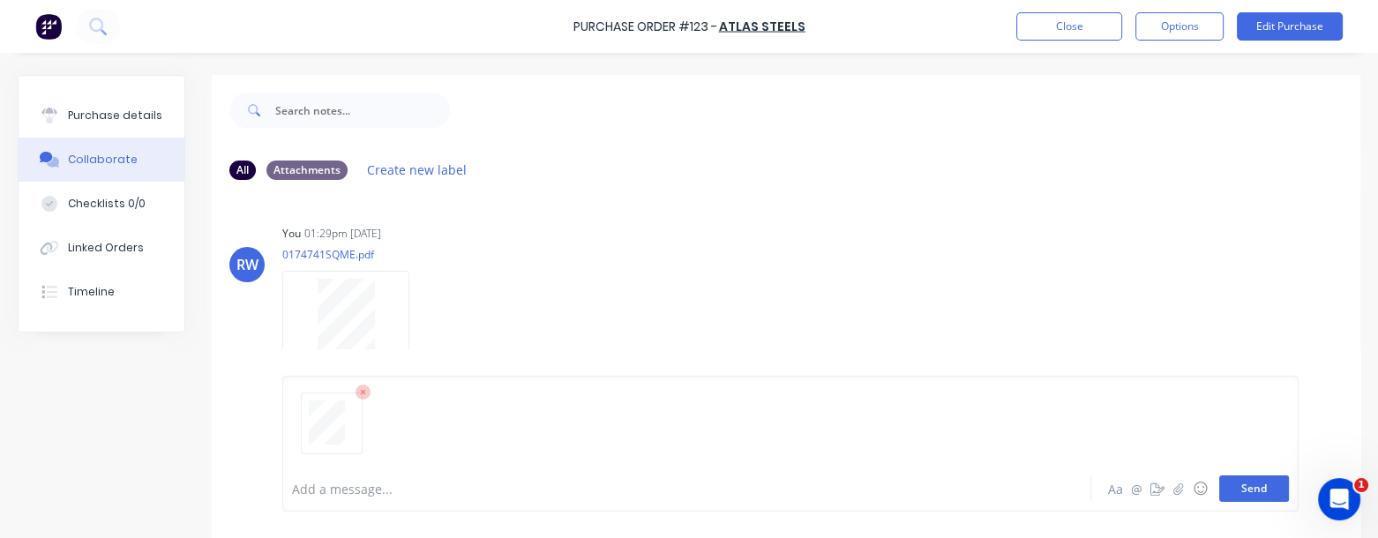
click at [1247, 486] on button "Send" at bounding box center [1255, 489] width 70 height 26
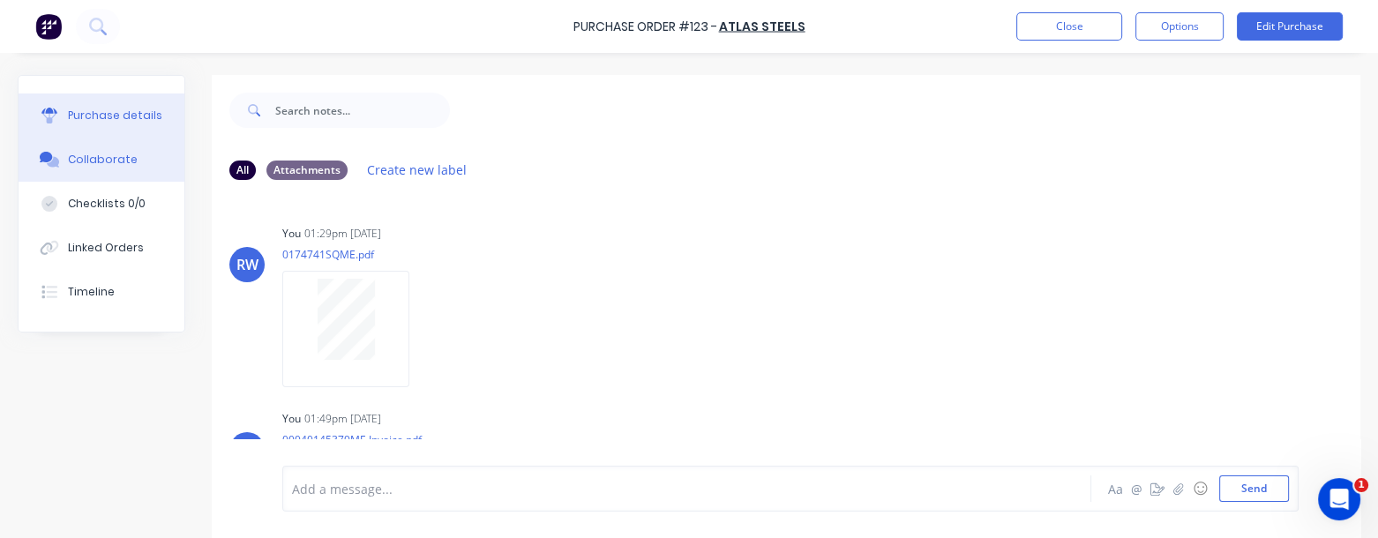
click at [114, 123] on div "Purchase details" at bounding box center [115, 116] width 94 height 16
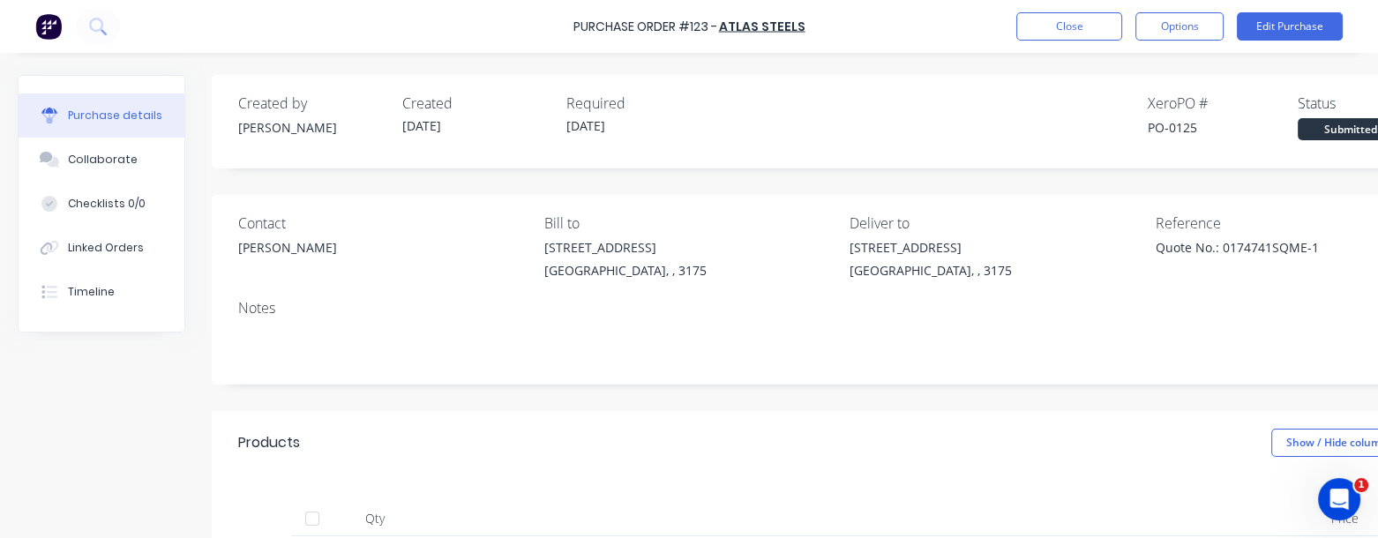
click at [1119, 294] on div "Contact [PERSON_NAME] Bill to [STREET_ADDRESS] Deliver to [STREET_ADDRESS] Refe…" at bounding box center [843, 290] width 1263 height 190
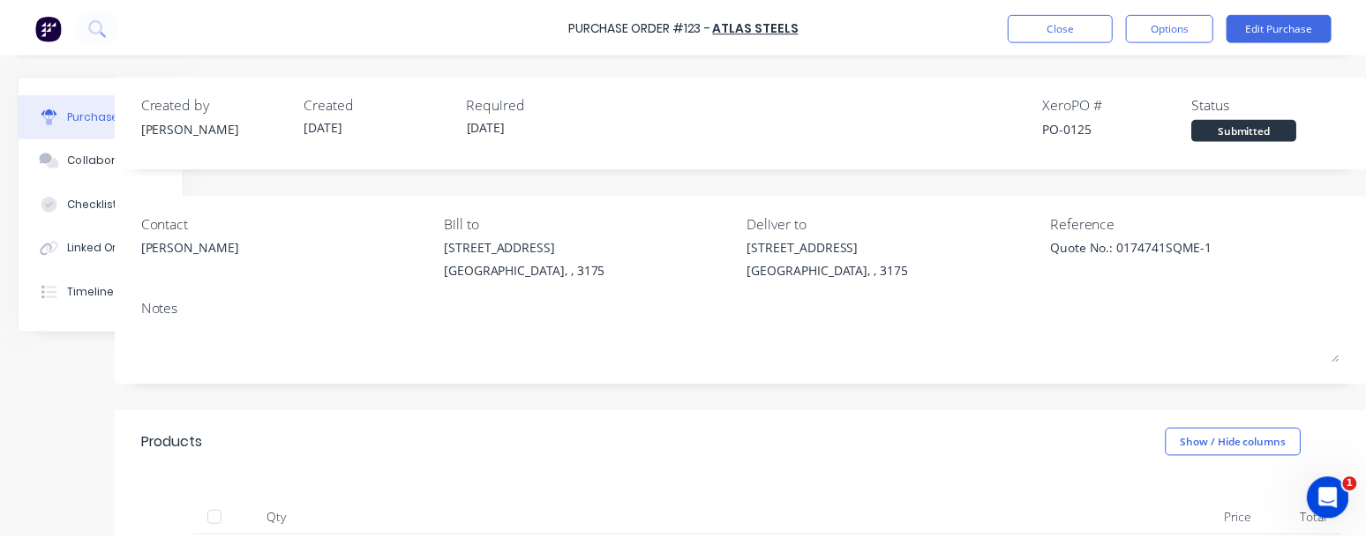
scroll to position [0, 108]
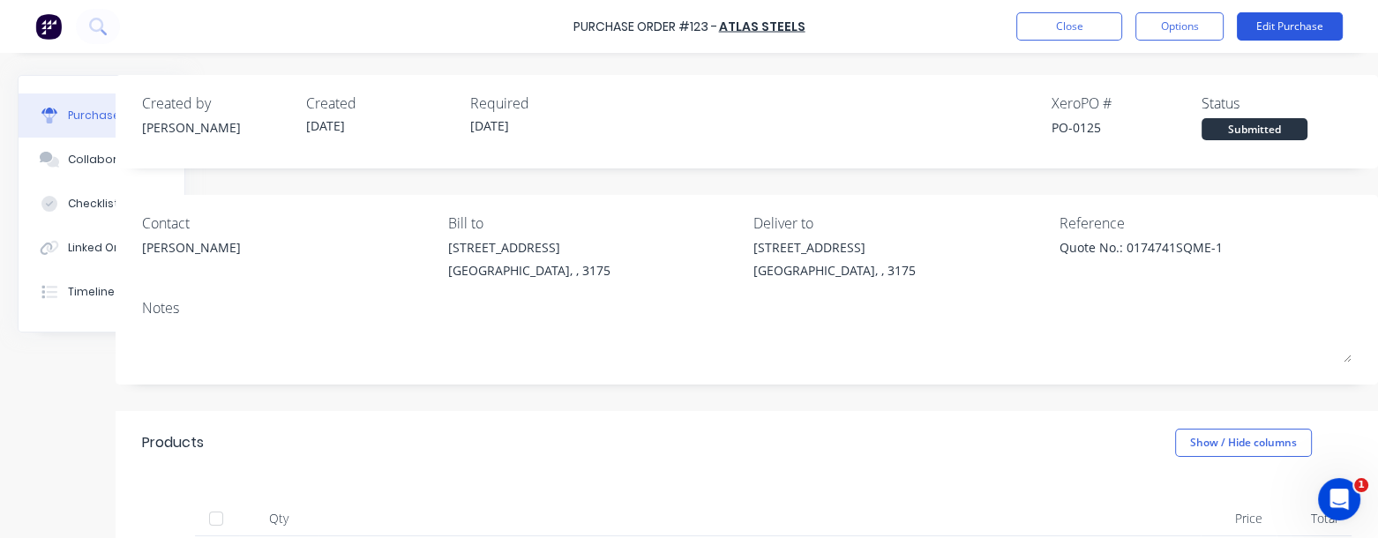
click at [1279, 33] on button "Edit Purchase" at bounding box center [1290, 26] width 106 height 28
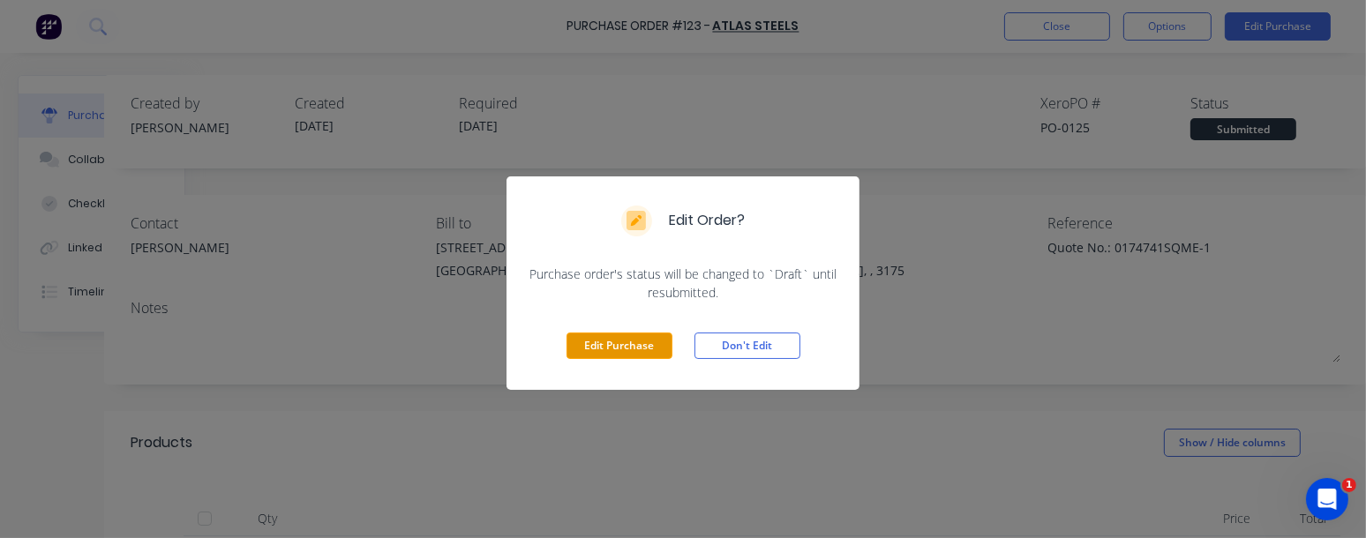
click at [644, 344] on button "Edit Purchase" at bounding box center [620, 346] width 106 height 26
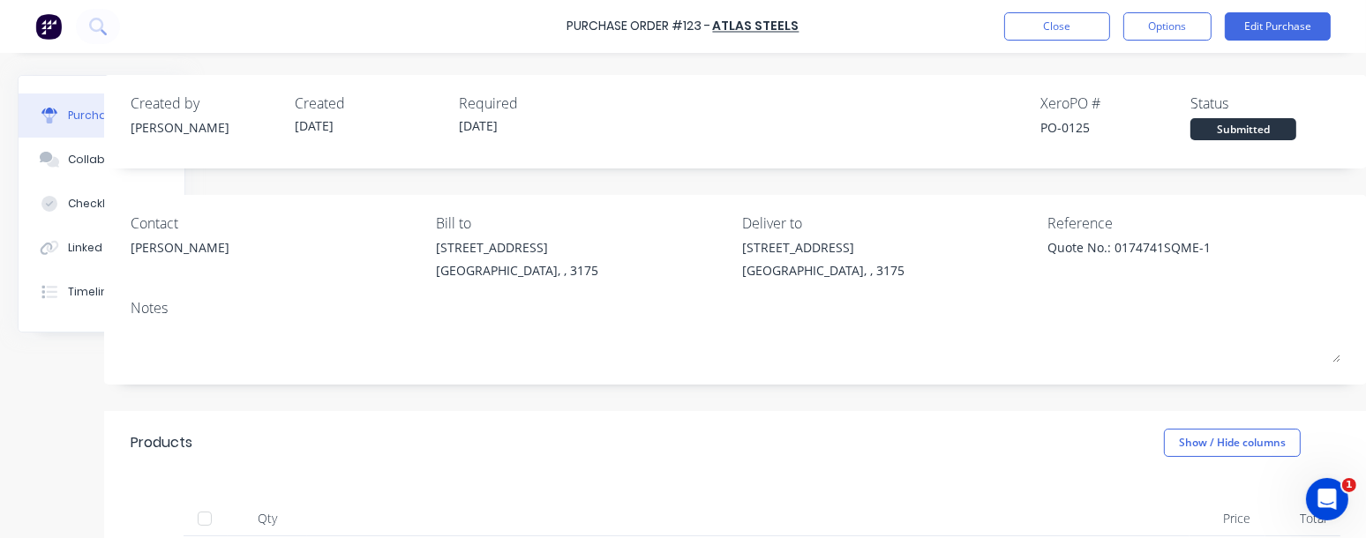
type textarea "x"
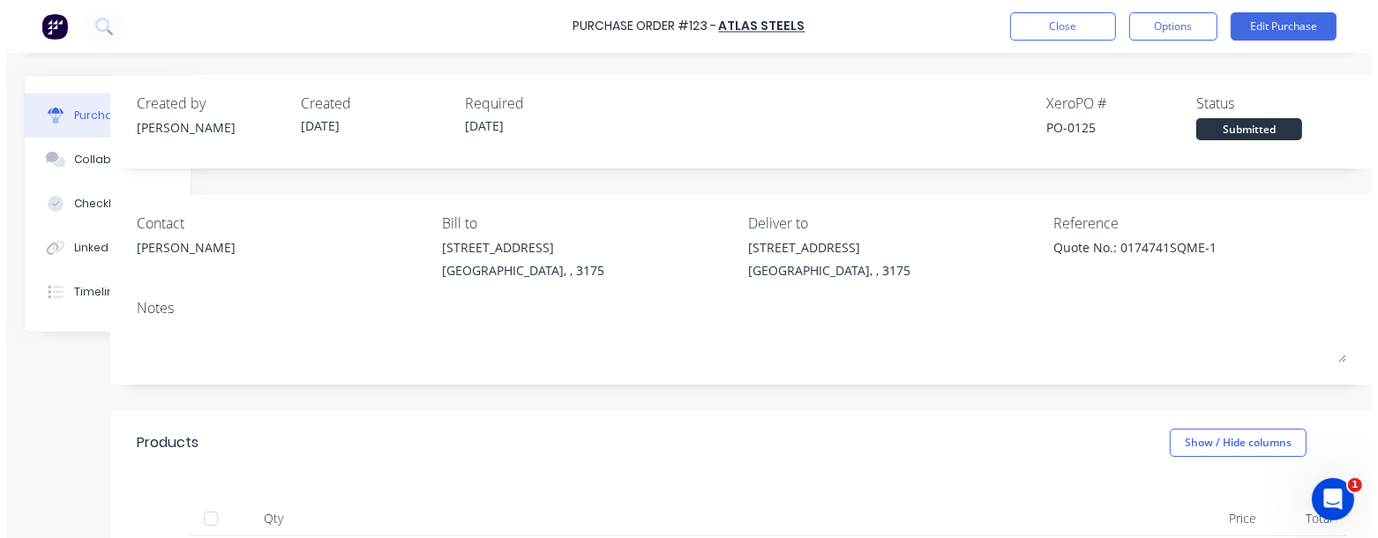
scroll to position [0, 88]
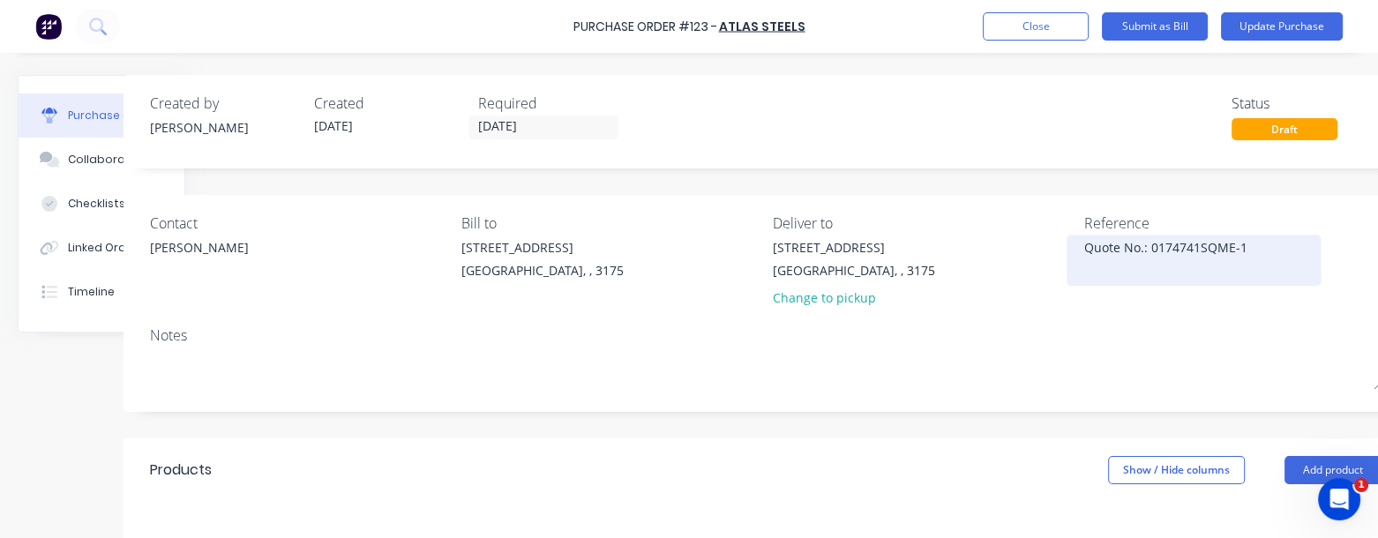
drag, startPoint x: 1257, startPoint y: 250, endPoint x: 1150, endPoint y: 247, distance: 106.8
click at [1150, 247] on textarea "Quote No.: 0174741SQME-1" at bounding box center [1194, 258] width 221 height 40
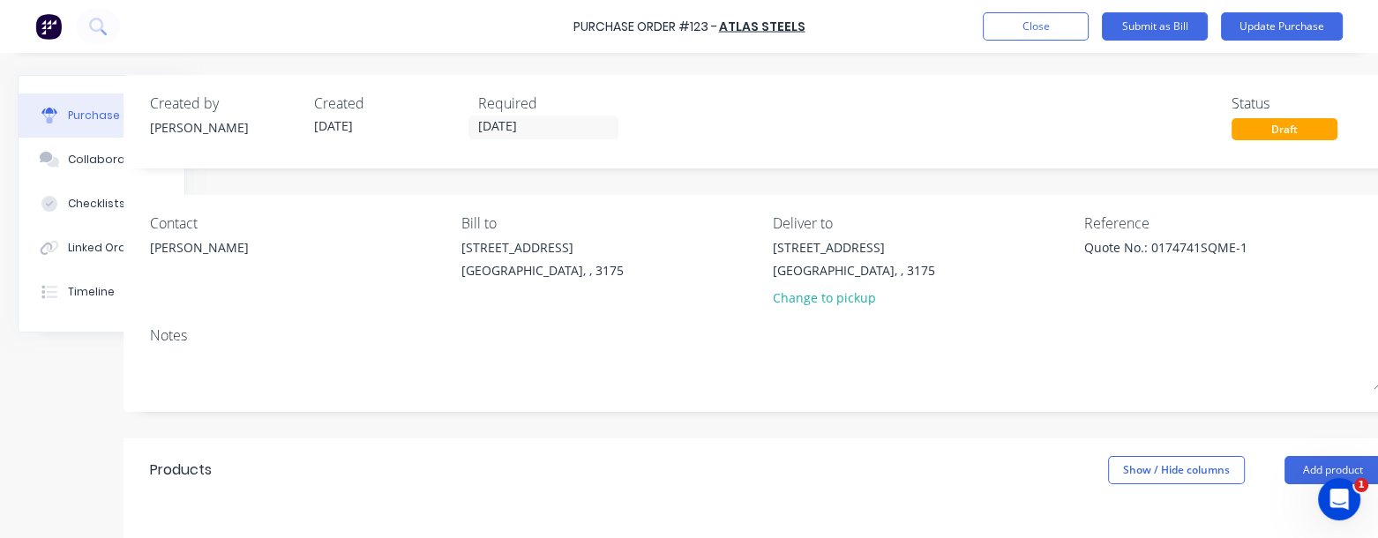
paste textarea "0040145379ME"
type textarea "Quote No.: 00040145379ME"
type textarea "x"
type textarea "Quote No.: 00040145379ME"
click at [1126, 33] on button "Submit as Bill" at bounding box center [1155, 26] width 106 height 28
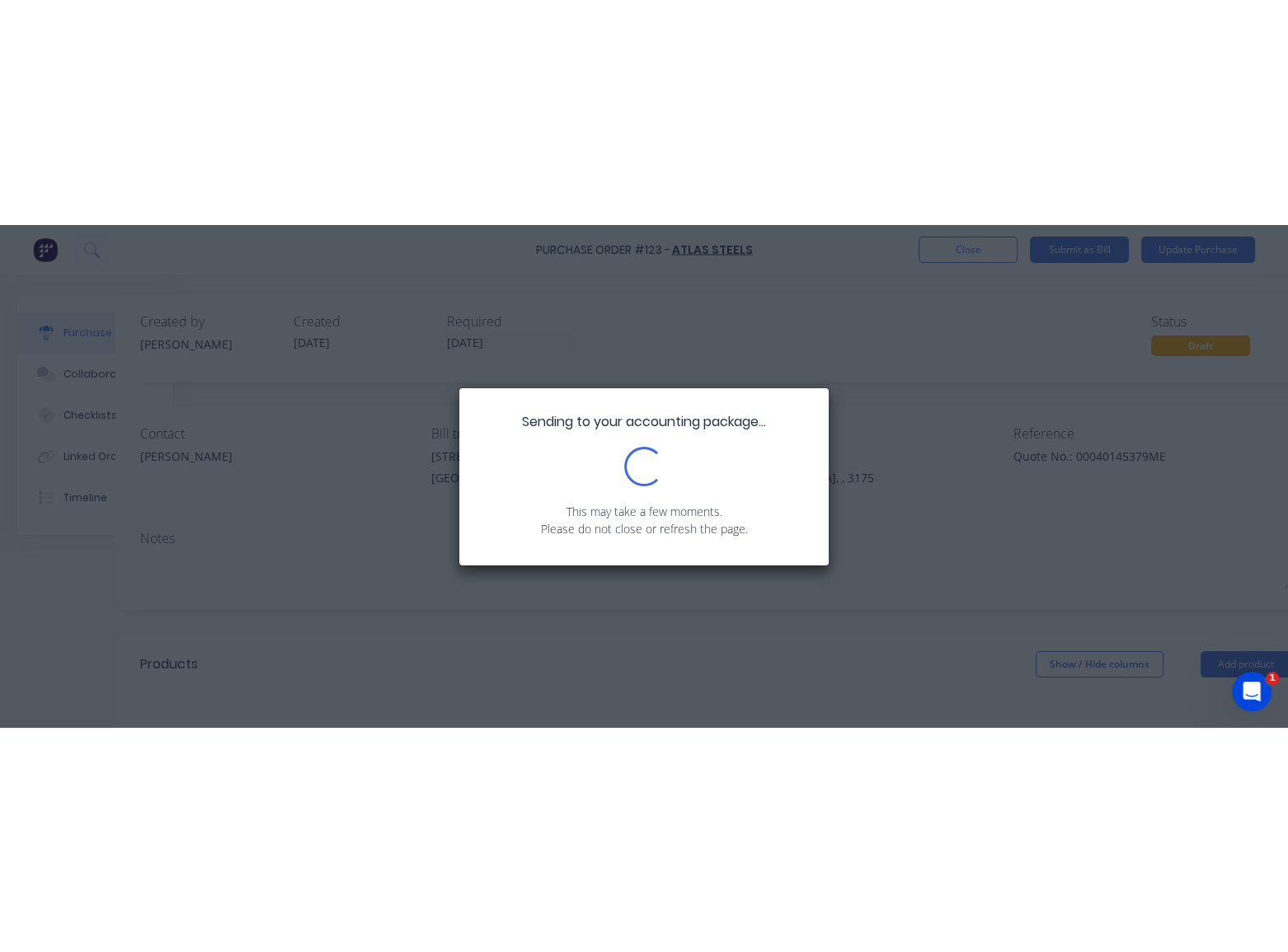
scroll to position [0, 0]
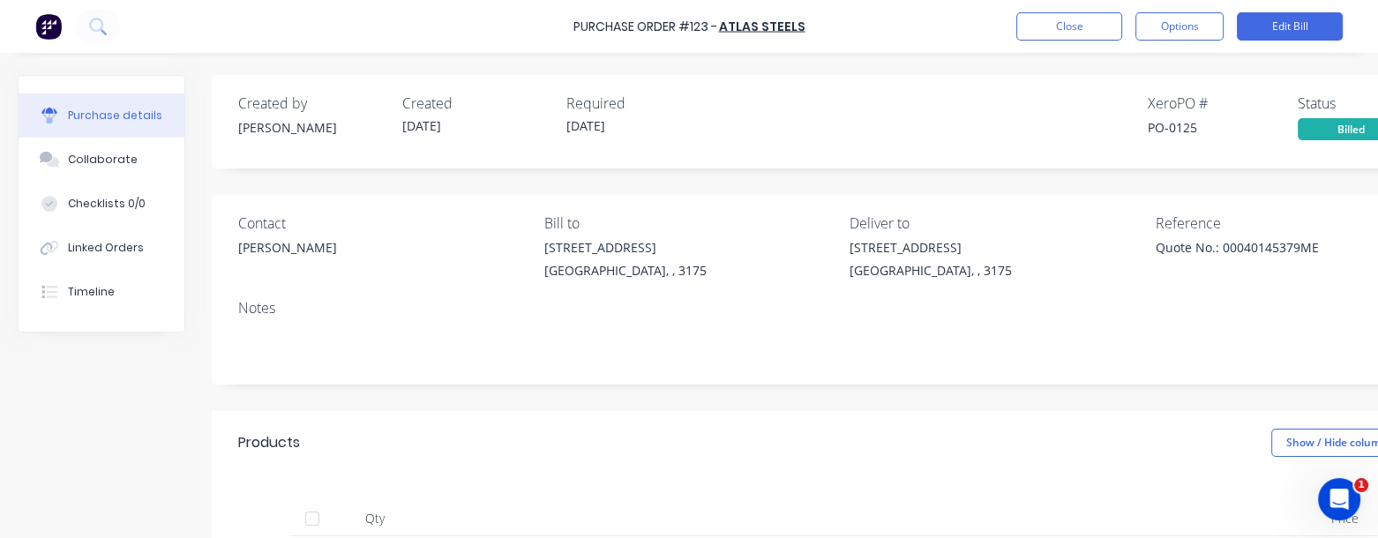
type textarea "x"
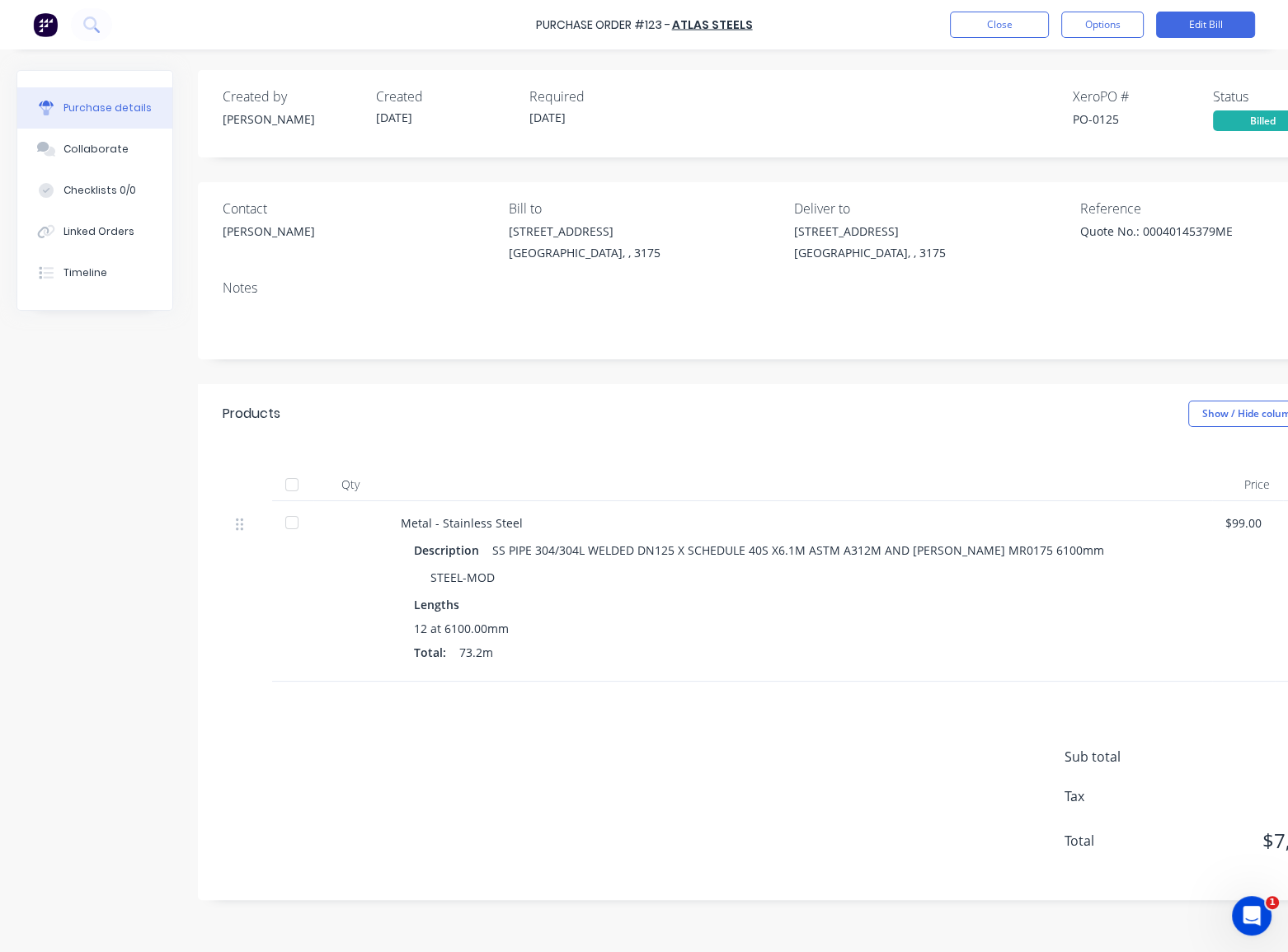
click at [724, 647] on div "Total: 73.2m" at bounding box center [800, 652] width 772 height 18
click at [994, 33] on button "Close" at bounding box center [1000, 24] width 99 height 26
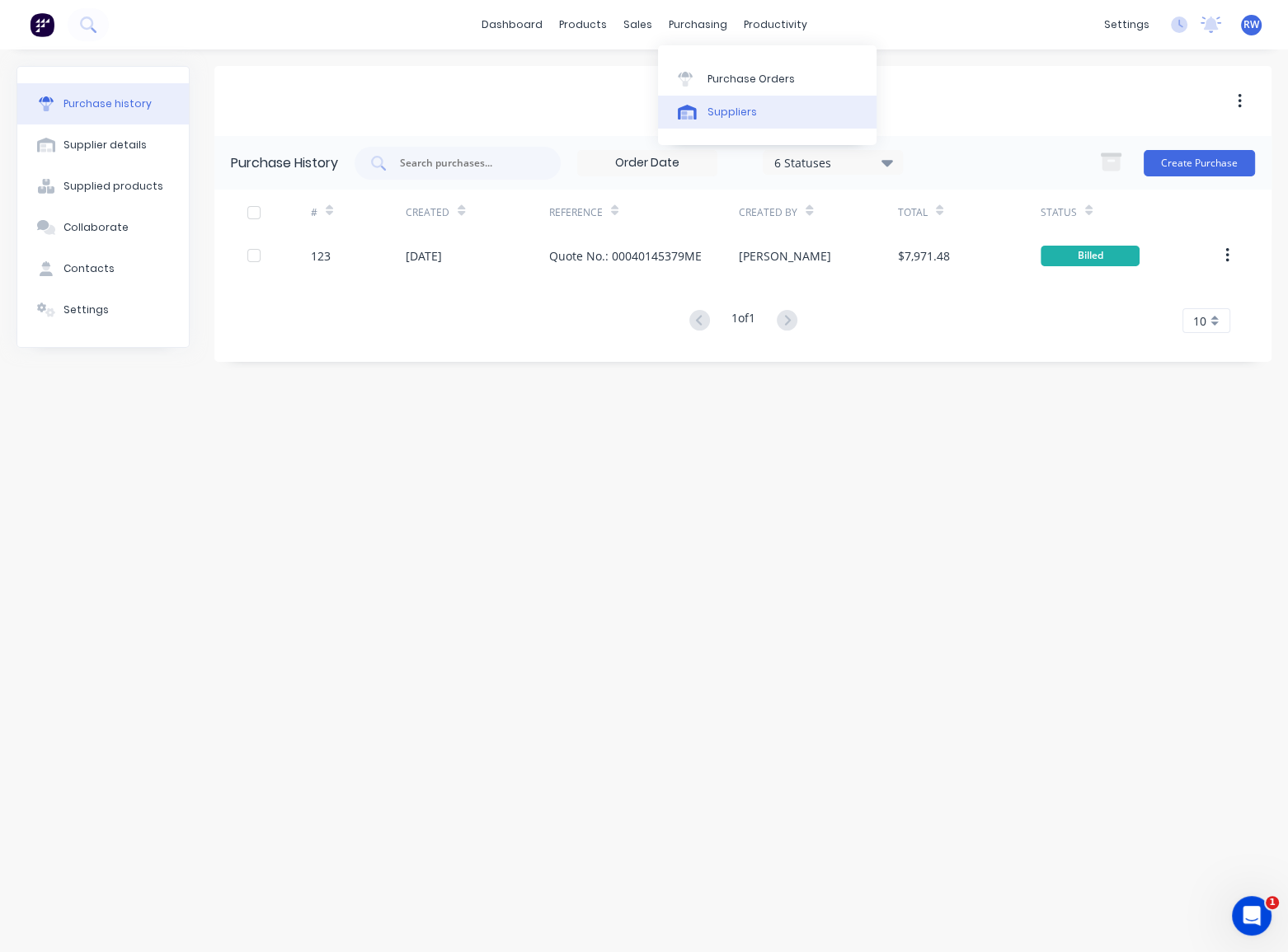
click at [715, 116] on div "Suppliers" at bounding box center [732, 112] width 50 height 15
